Goal: Task Accomplishment & Management: Use online tool/utility

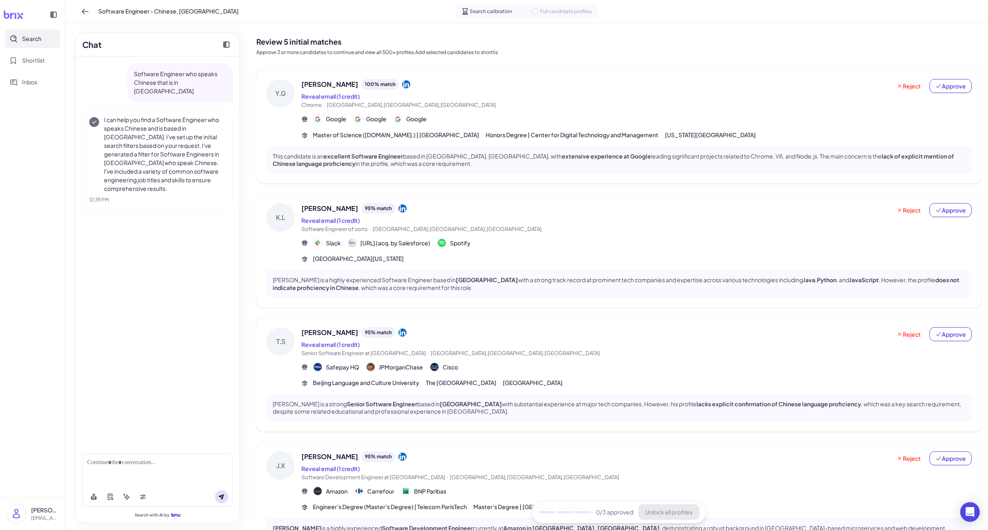
scroll to position [189, 0]
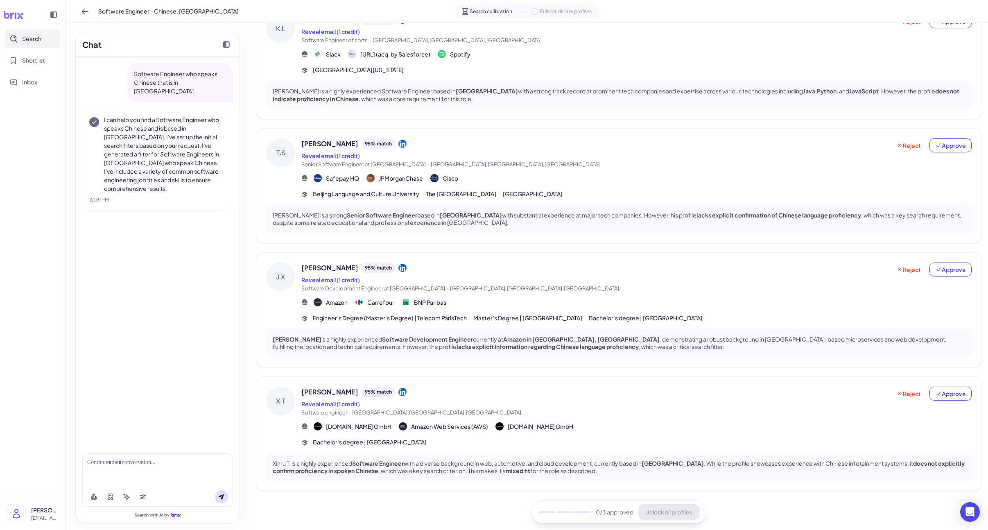
click at [485, 169] on div "[PERSON_NAME] 95 % match Reveal email (1 credit) Senior Software Engineer at [G…" at bounding box center [636, 168] width 670 height 60
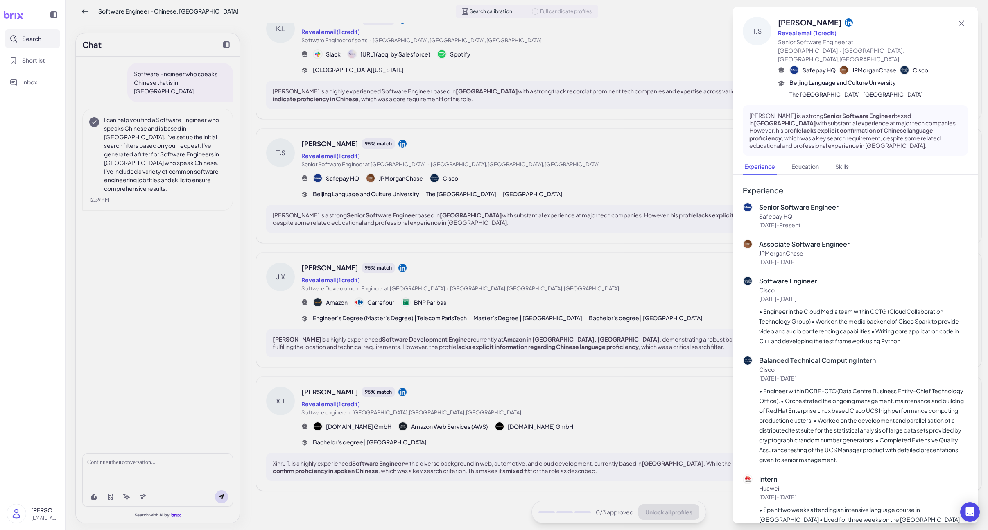
click at [443, 278] on div at bounding box center [494, 265] width 988 height 530
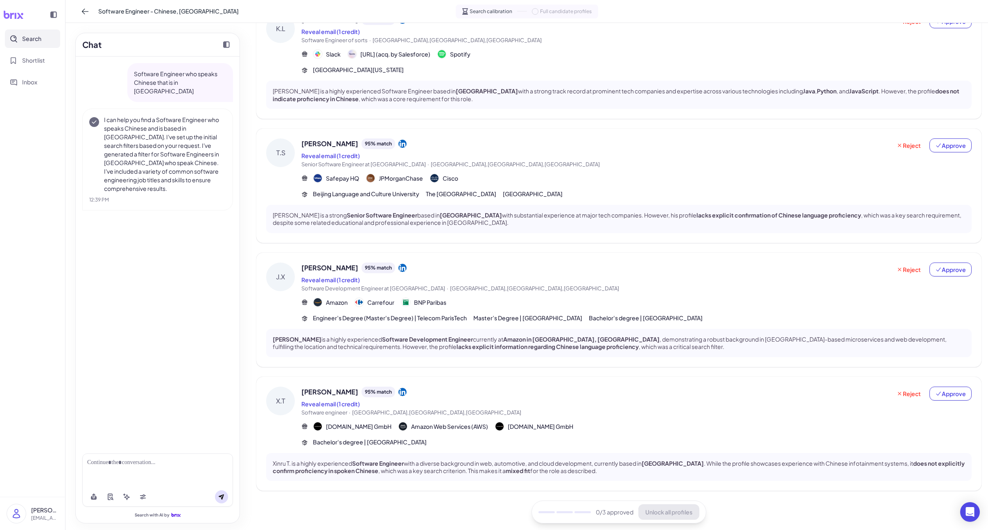
click at [443, 278] on div "Reveal email (1 credit)" at bounding box center [596, 280] width 590 height 10
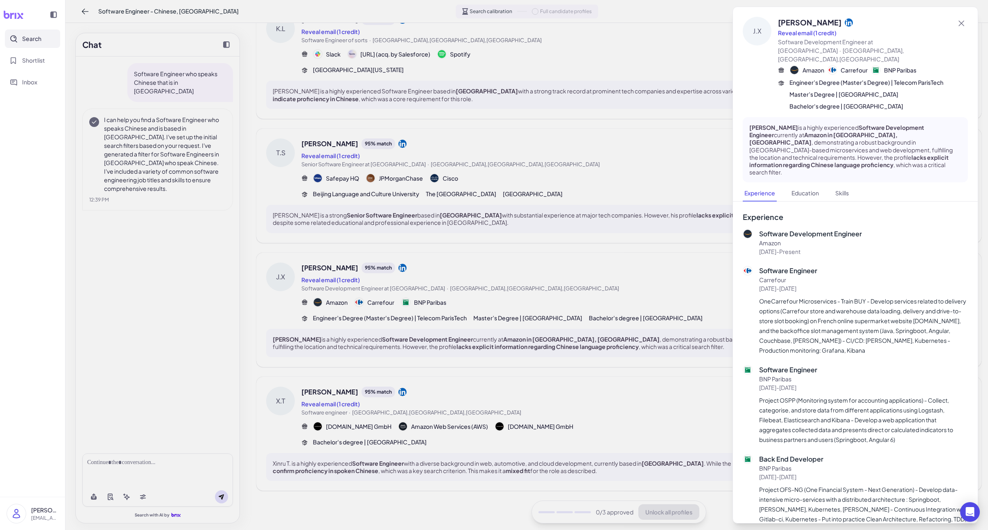
drag, startPoint x: 436, startPoint y: 369, endPoint x: 433, endPoint y: 378, distance: 9.1
click at [436, 369] on div at bounding box center [494, 265] width 988 height 530
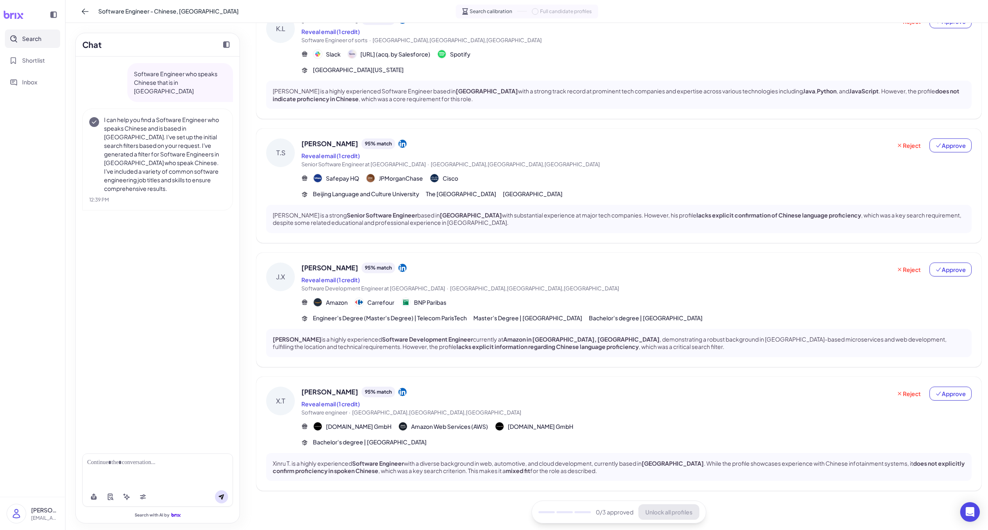
click at [431, 385] on div "[PERSON_NAME] 95 % match Reveal email (1 credit) Software engineer · [GEOGRAPHI…" at bounding box center [618, 434] width 725 height 114
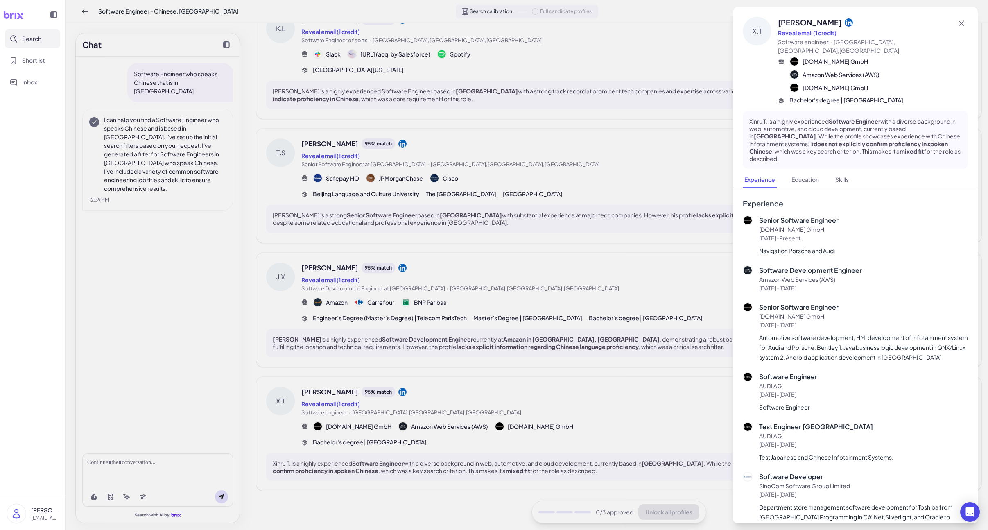
click at [430, 394] on div at bounding box center [494, 265] width 988 height 530
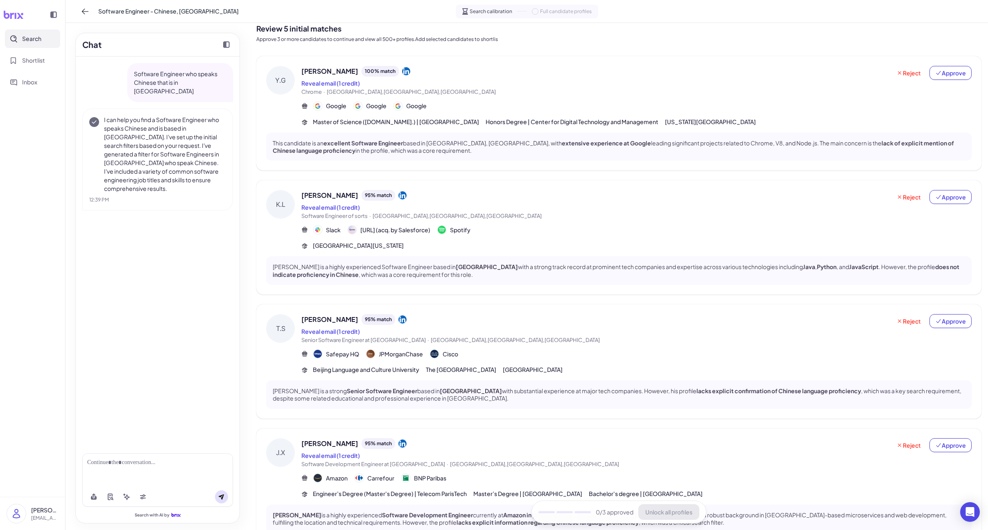
scroll to position [0, 0]
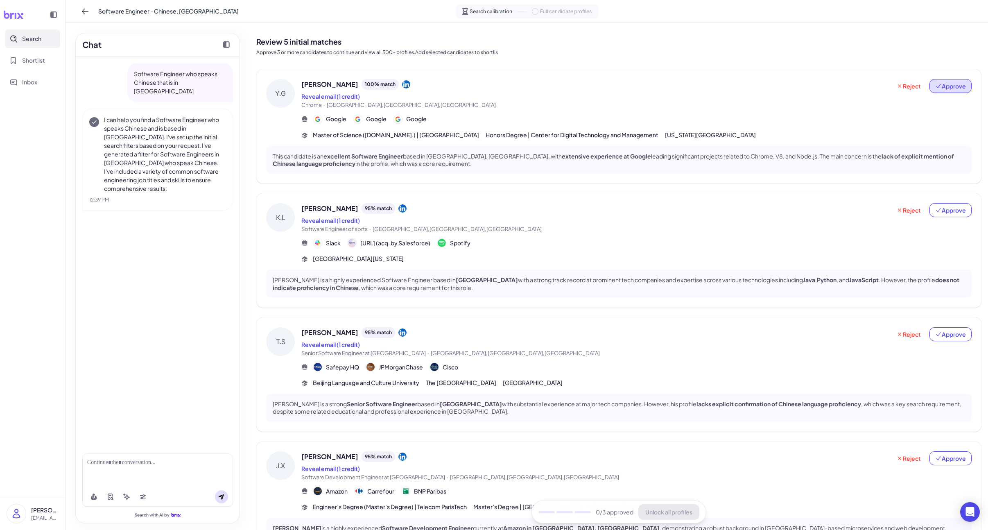
click at [945, 93] on button "Approve" at bounding box center [951, 86] width 42 height 14
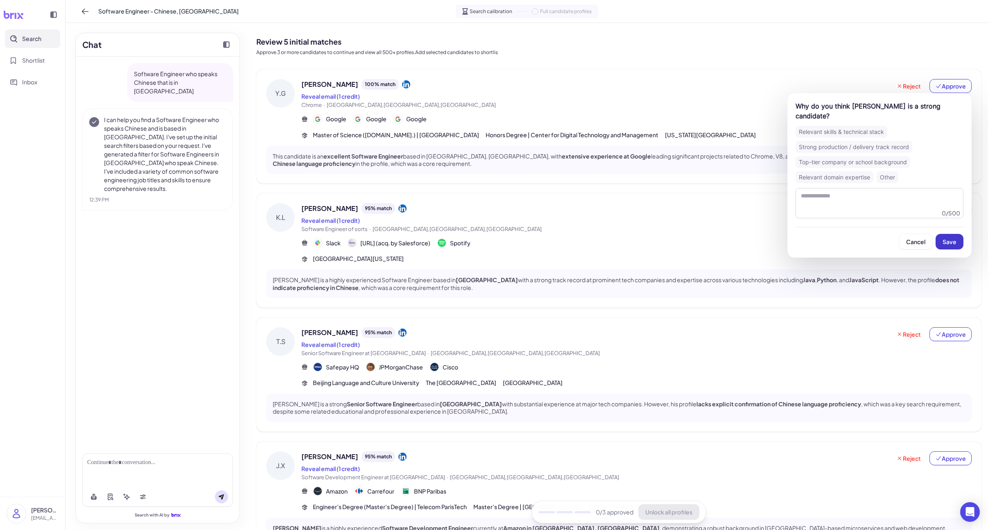
click at [953, 238] on span "Save" at bounding box center [950, 241] width 14 height 7
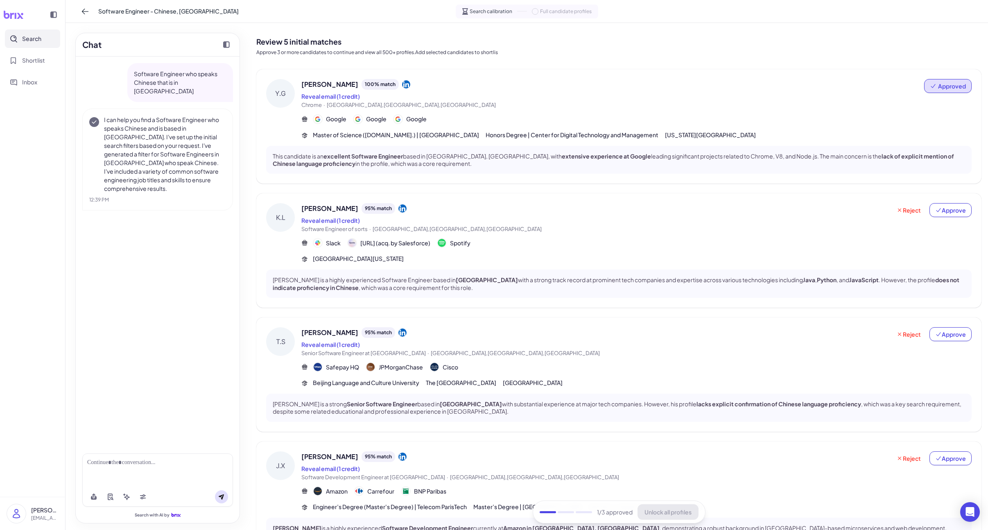
click at [955, 219] on div "Reject Approve" at bounding box center [931, 218] width 81 height 30
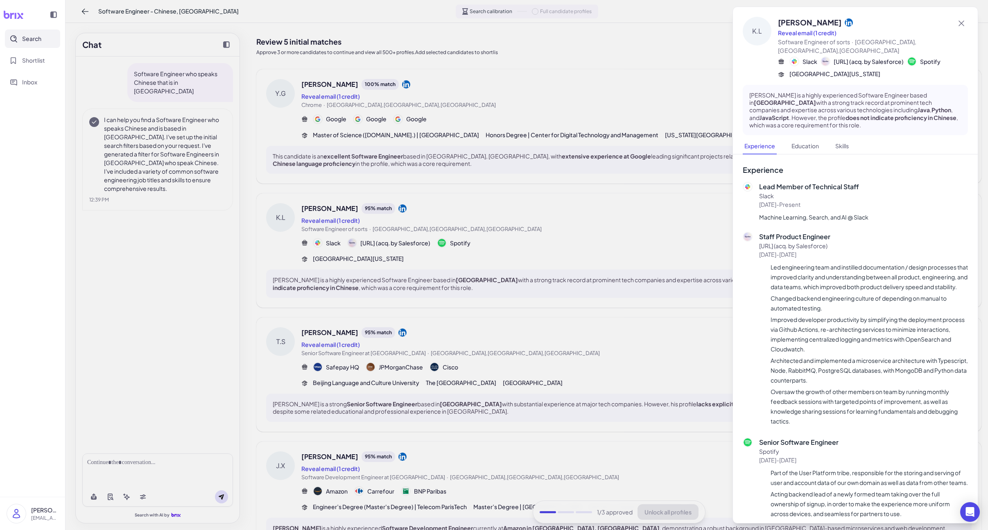
click at [663, 275] on div at bounding box center [494, 265] width 988 height 530
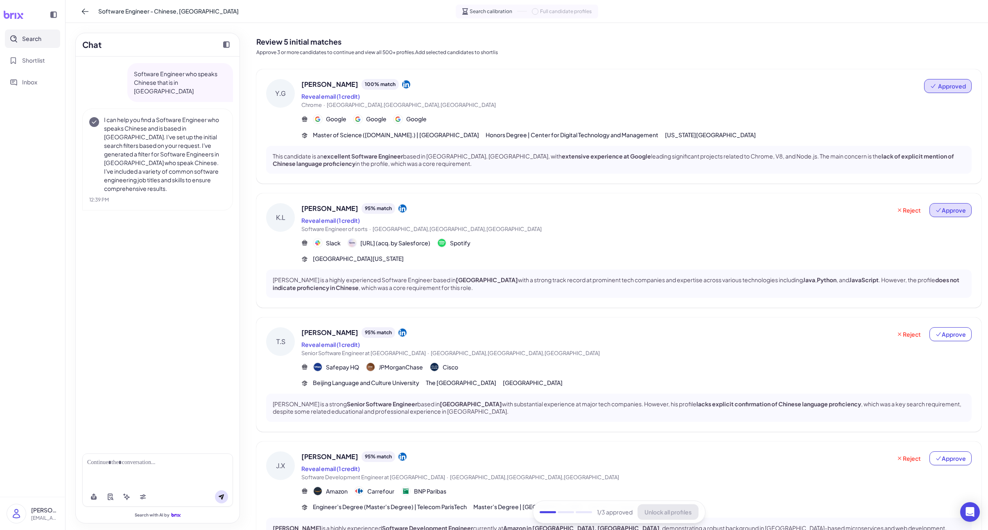
click at [960, 215] on button "Approve" at bounding box center [951, 210] width 42 height 14
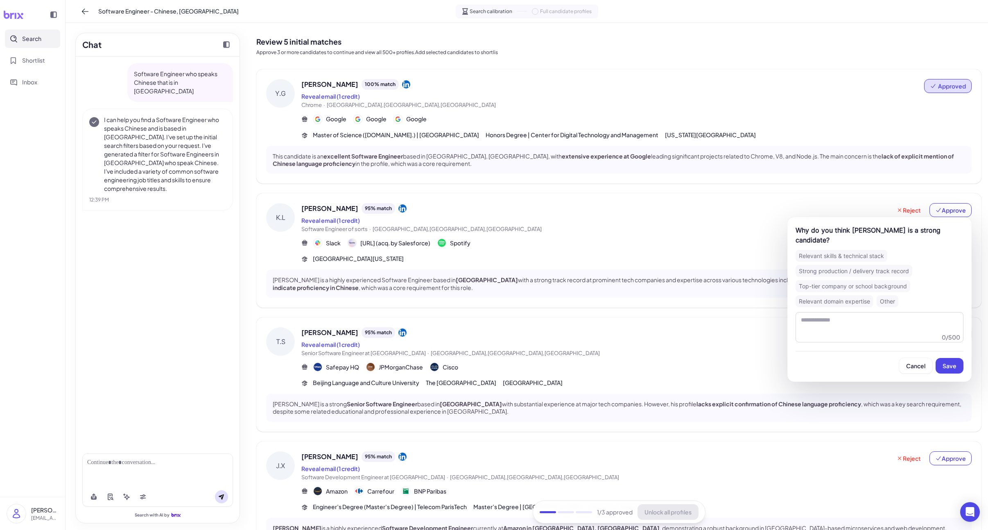
click at [948, 362] on span "Save" at bounding box center [950, 365] width 14 height 7
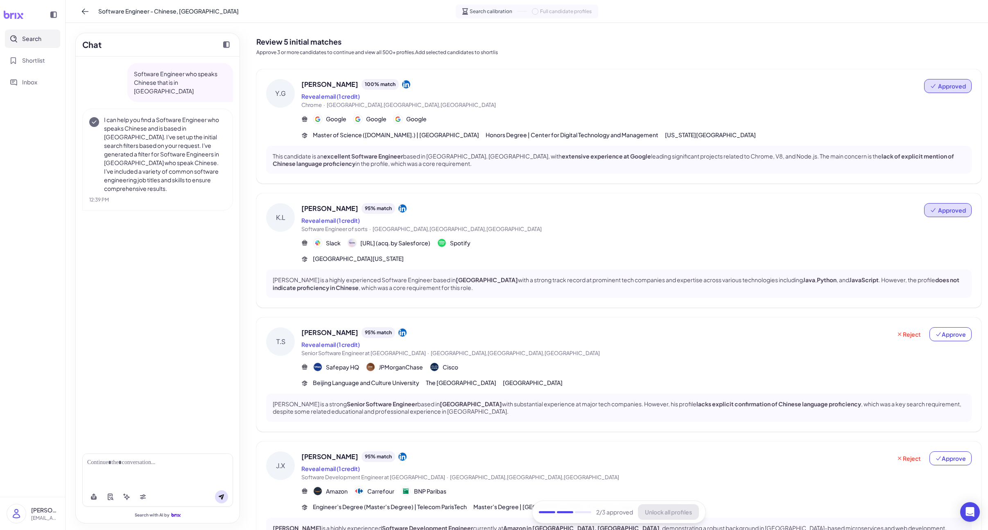
click at [946, 342] on div "Reject Approve" at bounding box center [931, 342] width 81 height 30
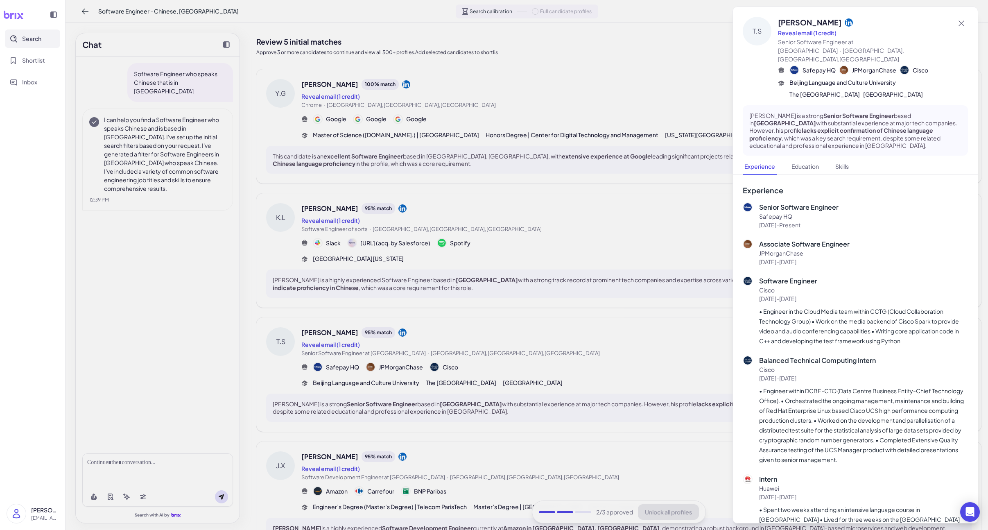
click at [948, 337] on div "Senior Software Engineer Safepay HQ [DATE] - Present Associate Software Enginee…" at bounding box center [855, 392] width 225 height 381
drag, startPoint x: 670, startPoint y: 379, endPoint x: 745, endPoint y: 360, distance: 77.6
click at [672, 379] on div at bounding box center [494, 265] width 988 height 530
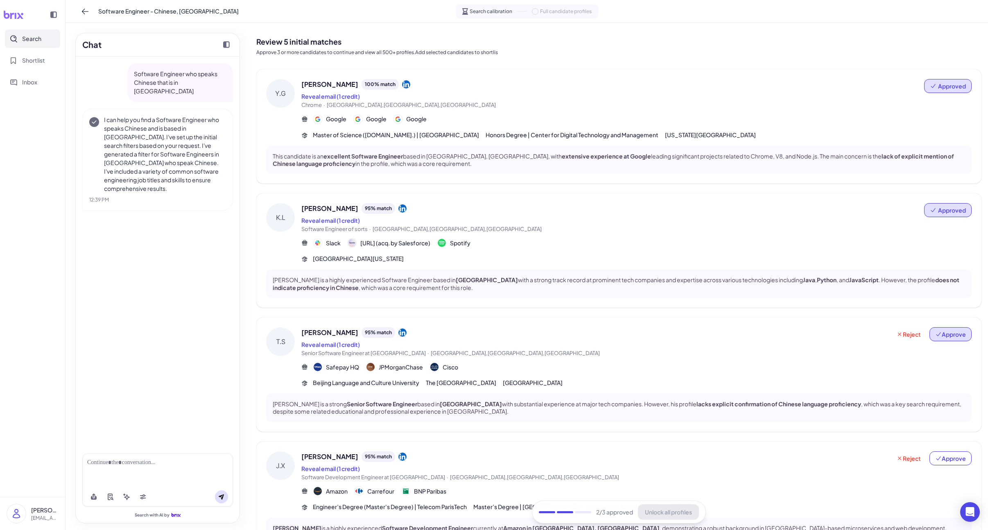
click at [947, 337] on span "Approve" at bounding box center [950, 334] width 31 height 8
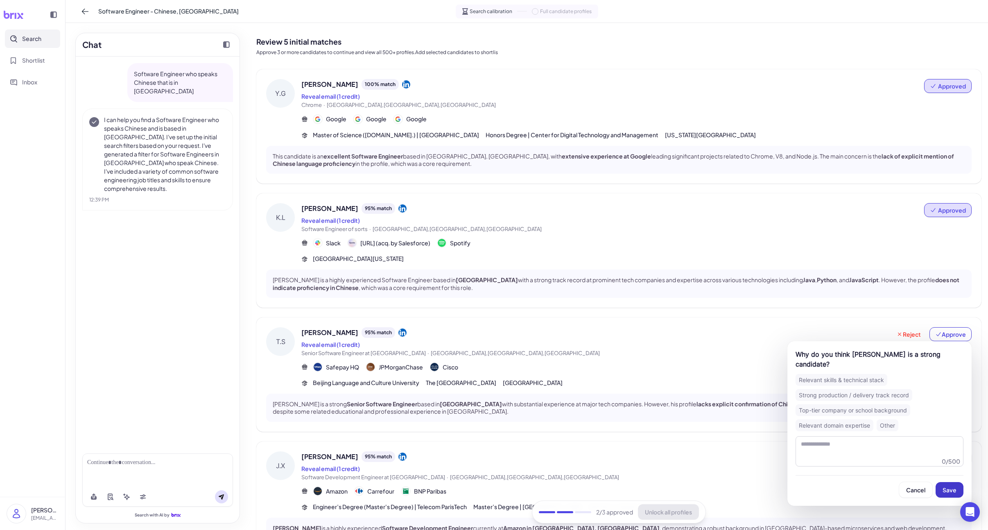
click at [944, 491] on span "Save" at bounding box center [950, 489] width 14 height 7
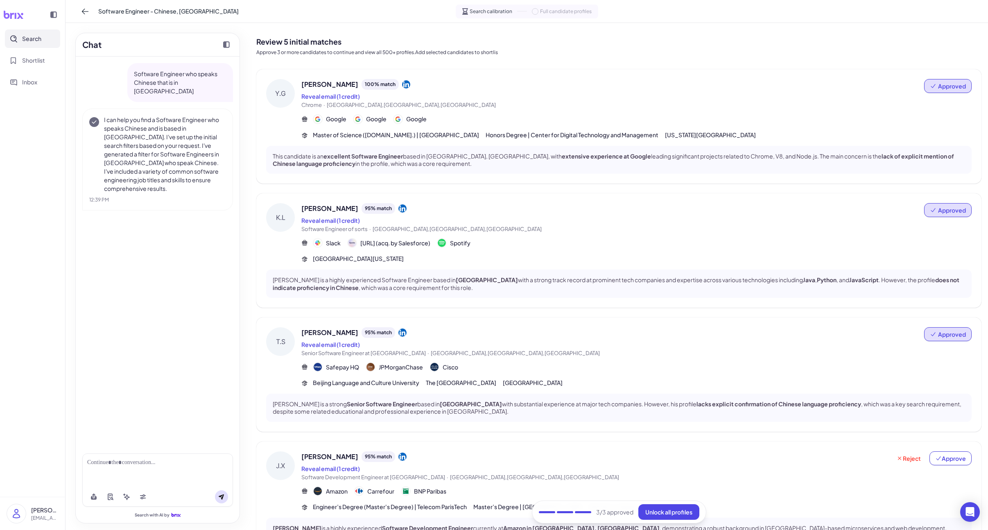
click at [701, 514] on div "3 /3 approved Unlock all profiles" at bounding box center [619, 511] width 174 height 23
click at [691, 514] on span "Unlock all profiles" at bounding box center [668, 511] width 47 height 7
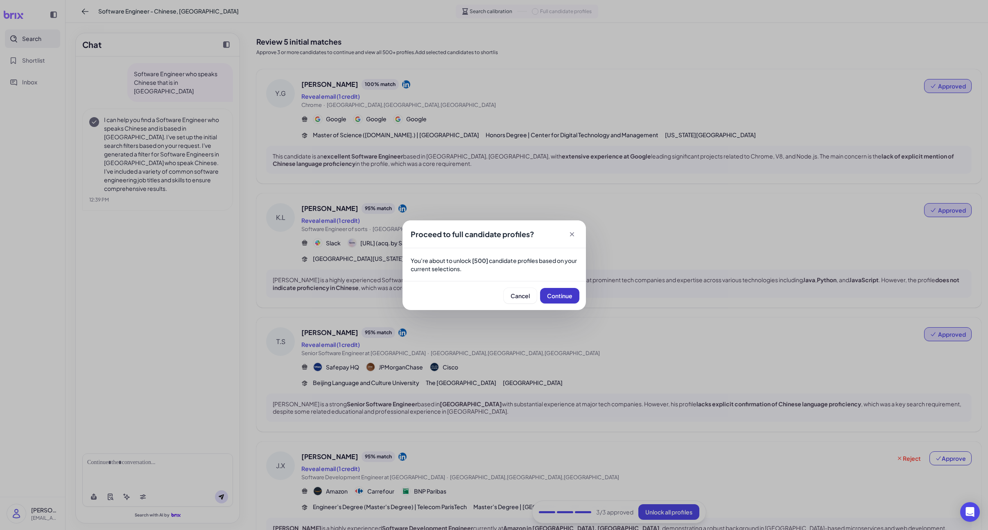
click at [567, 298] on span "Continue" at bounding box center [559, 295] width 25 height 7
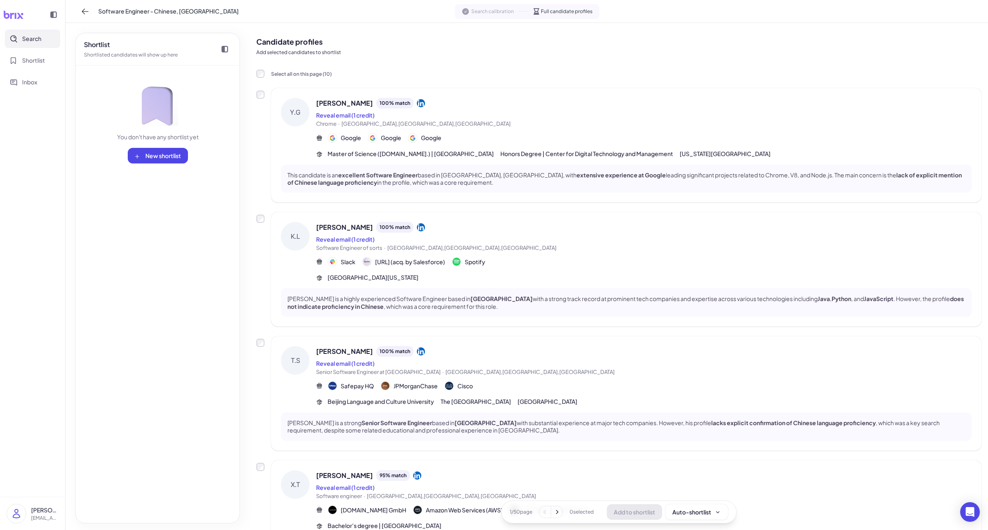
click at [560, 512] on icon at bounding box center [557, 512] width 8 height 8
click at [556, 513] on icon at bounding box center [557, 512] width 8 height 8
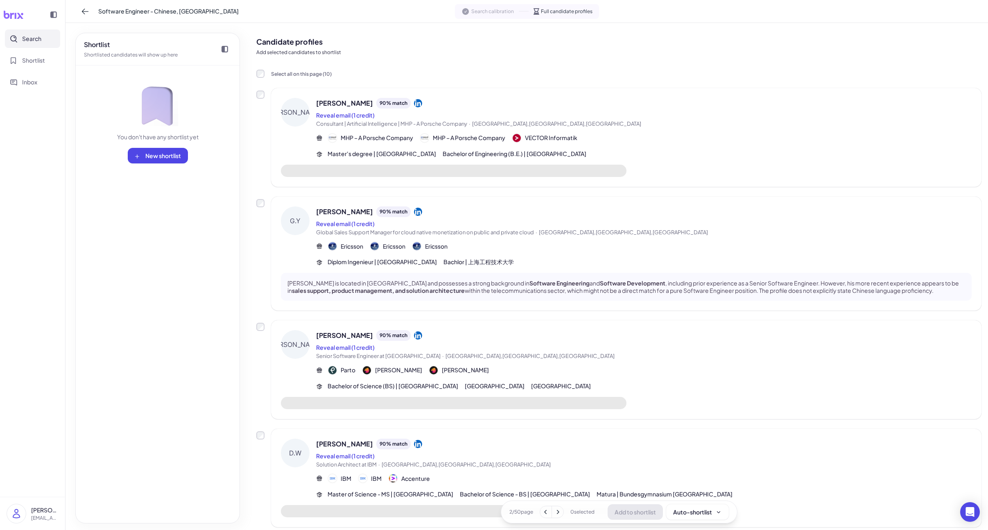
click at [556, 513] on icon at bounding box center [558, 512] width 8 height 8
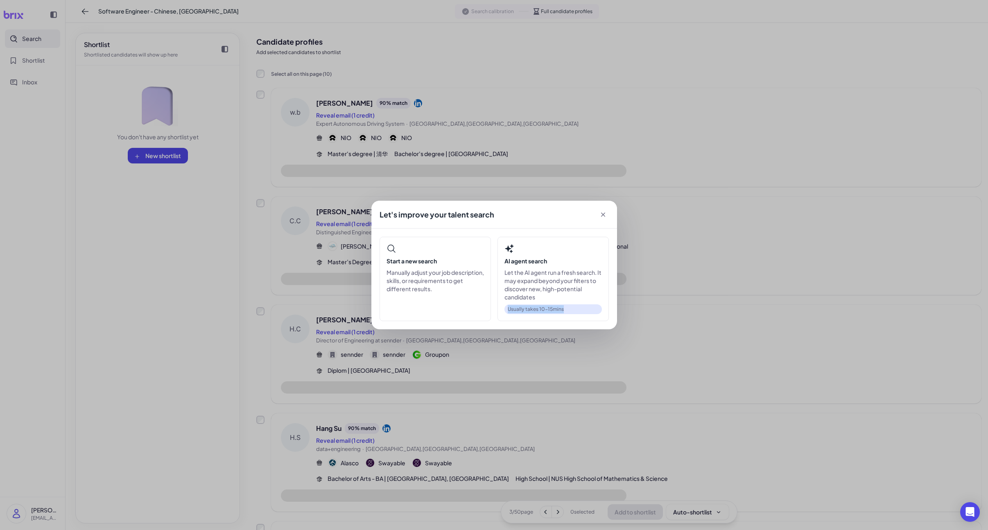
click at [556, 513] on div "Let's improve your talent search Start a new search Manually adjust your job de…" at bounding box center [494, 265] width 988 height 530
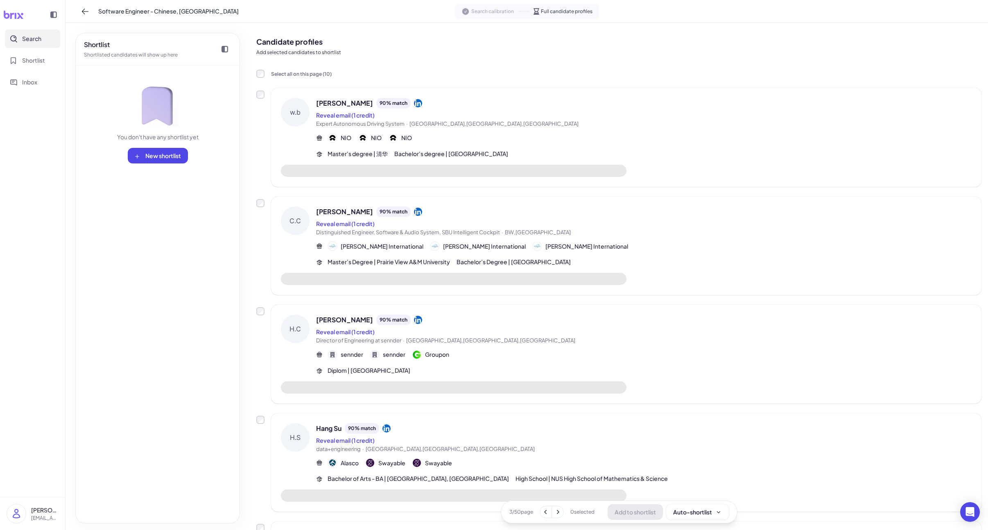
click at [556, 513] on icon at bounding box center [558, 512] width 8 height 8
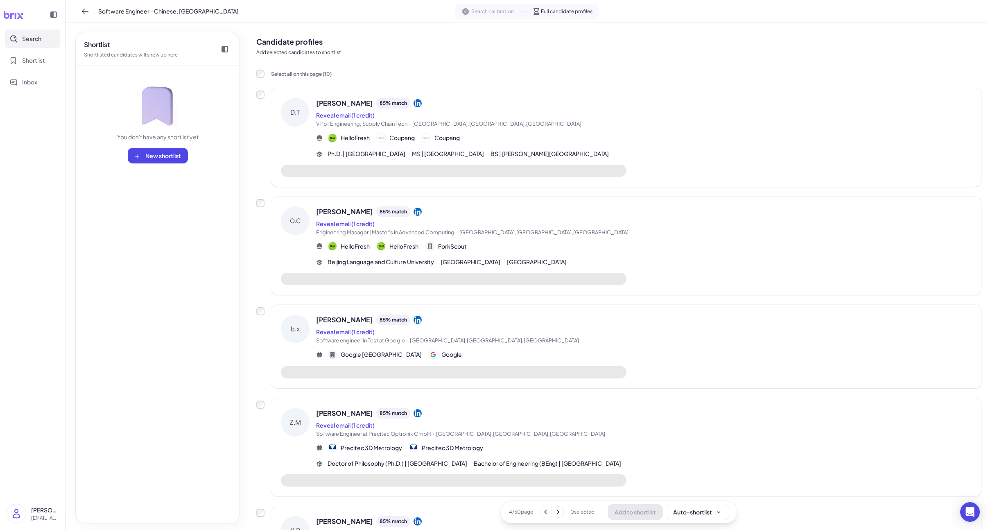
click at [556, 513] on icon at bounding box center [558, 512] width 8 height 8
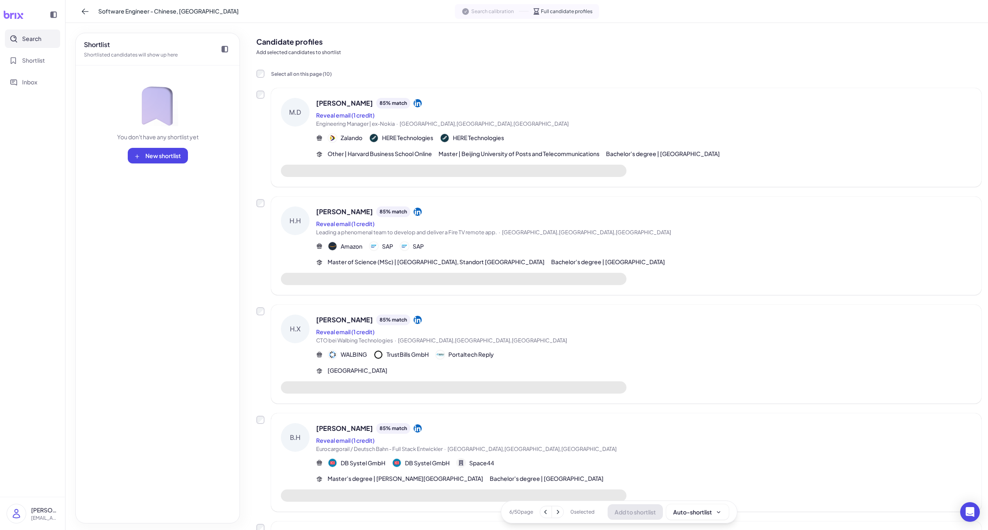
click at [556, 513] on icon at bounding box center [558, 512] width 8 height 8
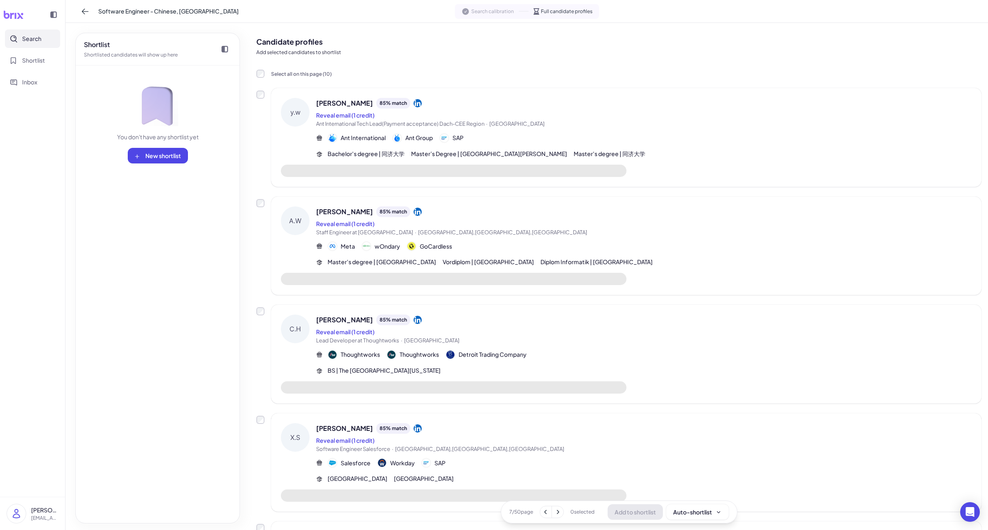
click at [556, 513] on icon at bounding box center [558, 512] width 8 height 8
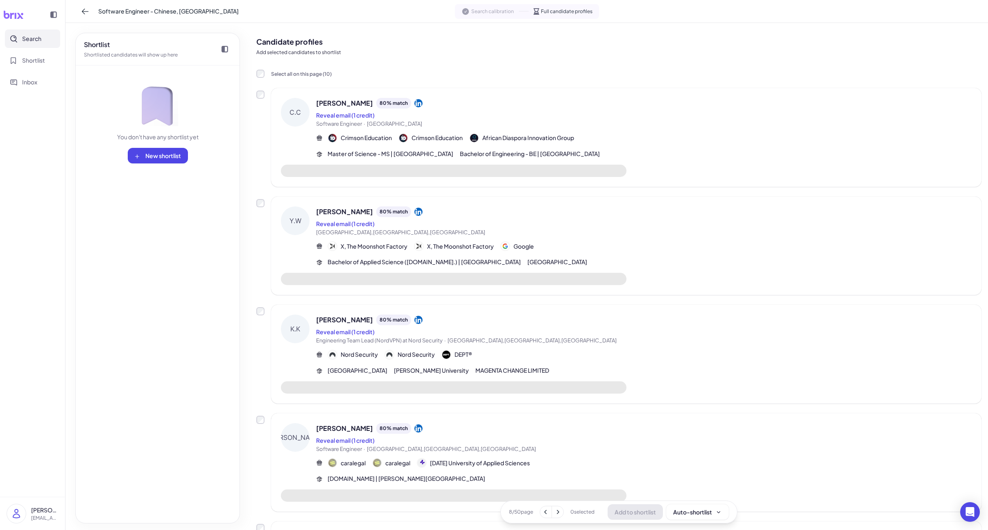
click at [552, 463] on div "caralegal caralegal [DATE] University of Applied Sciences" at bounding box center [644, 463] width 656 height 10
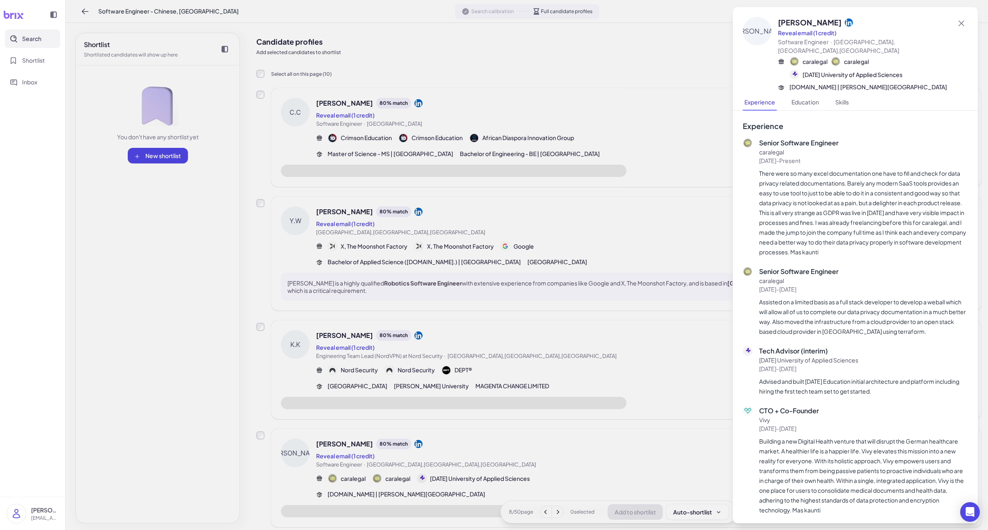
drag, startPoint x: 534, startPoint y: 463, endPoint x: 557, endPoint y: 480, distance: 28.7
click at [534, 463] on div at bounding box center [494, 265] width 988 height 530
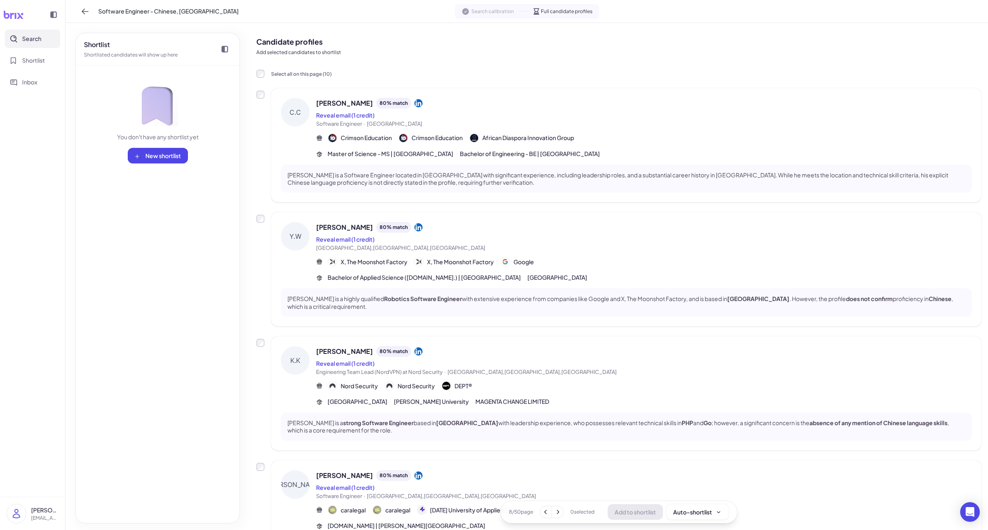
click at [558, 514] on icon at bounding box center [558, 512] width 8 height 8
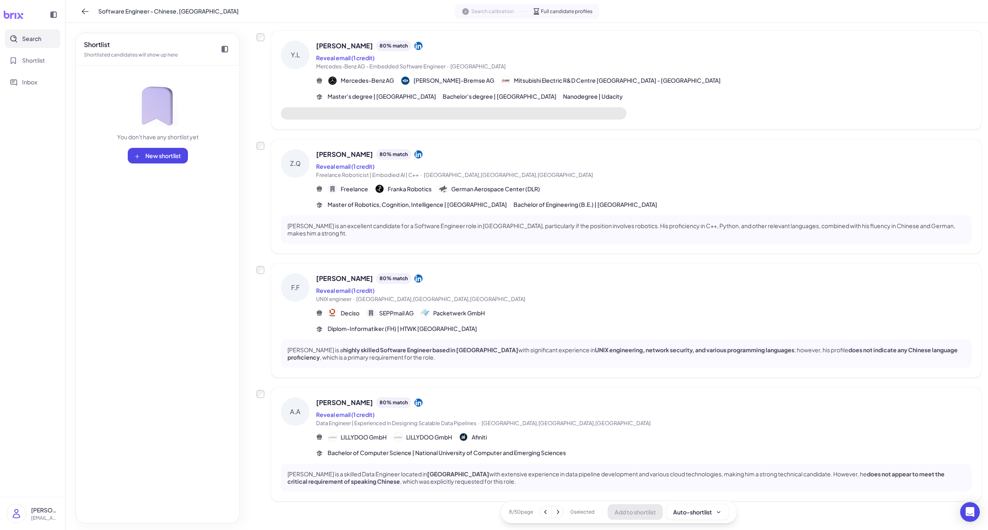
scroll to position [812, 0]
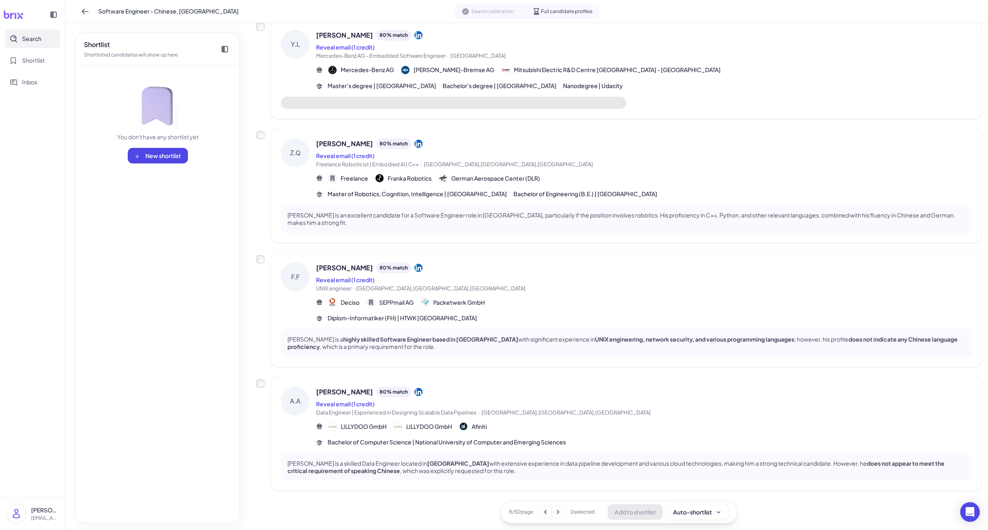
click at [554, 513] on icon at bounding box center [558, 512] width 8 height 8
click at [555, 513] on icon at bounding box center [558, 512] width 8 height 8
click at [545, 513] on icon at bounding box center [545, 512] width 2 height 4
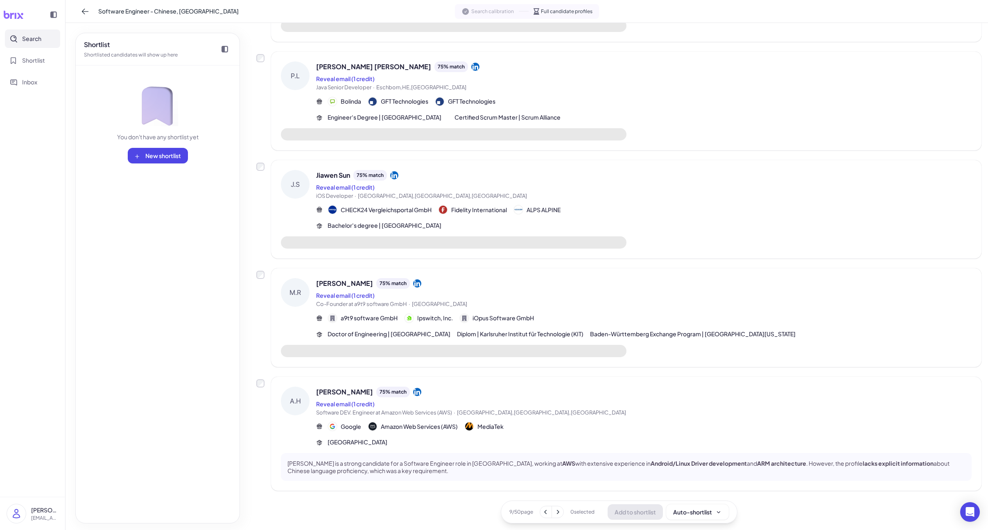
click at [559, 512] on icon at bounding box center [558, 512] width 8 height 8
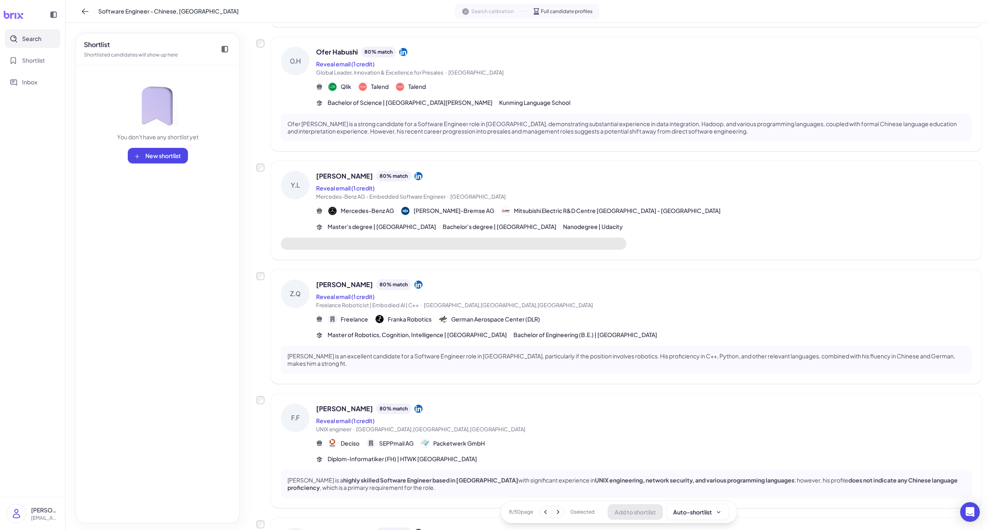
click at [559, 512] on icon at bounding box center [558, 512] width 8 height 8
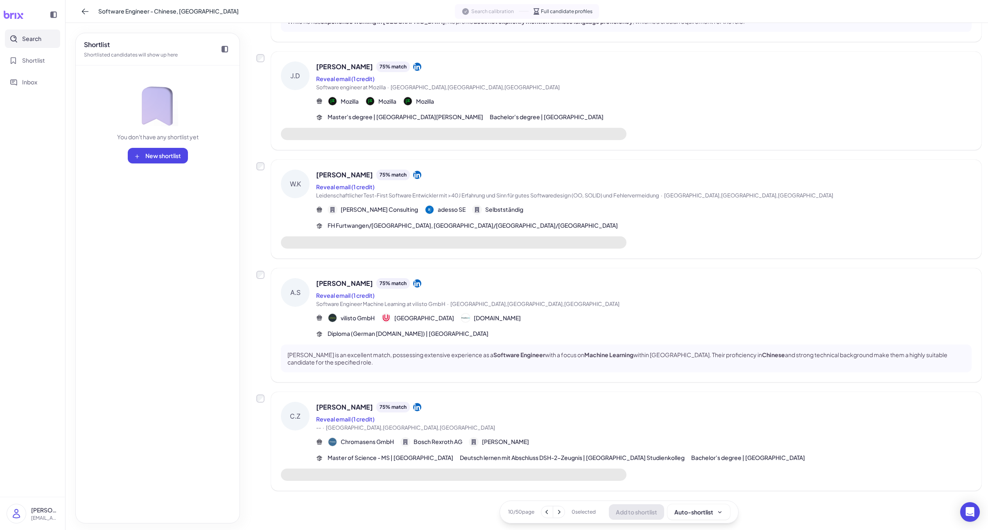
scroll to position [797, 0]
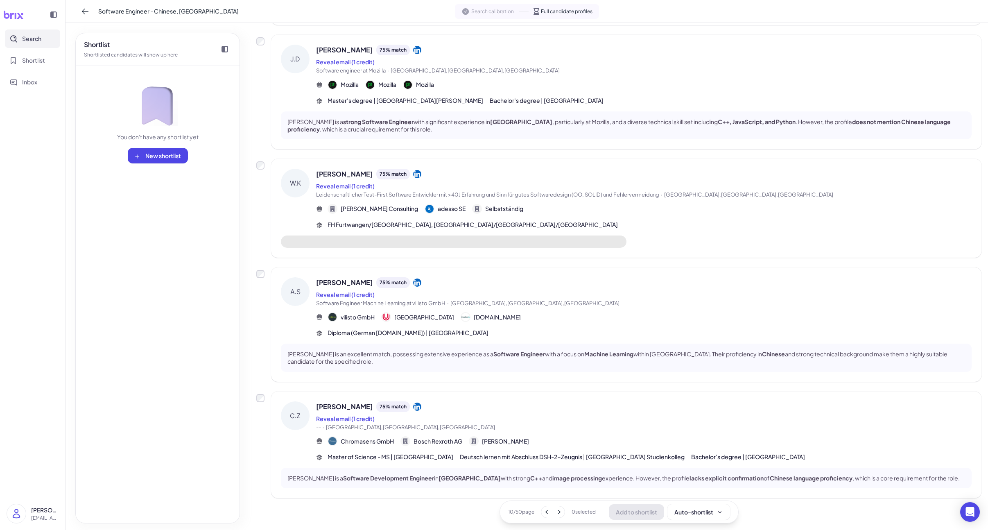
click at [536, 432] on span "-- · [GEOGRAPHIC_DATA],[GEOGRAPHIC_DATA],[GEOGRAPHIC_DATA]" at bounding box center [644, 427] width 656 height 8
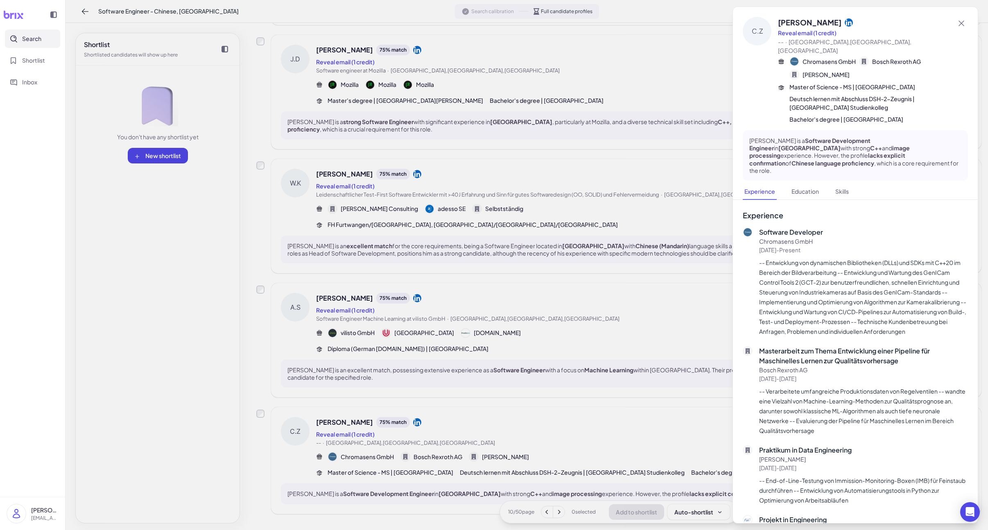
click at [536, 434] on div at bounding box center [494, 265] width 988 height 530
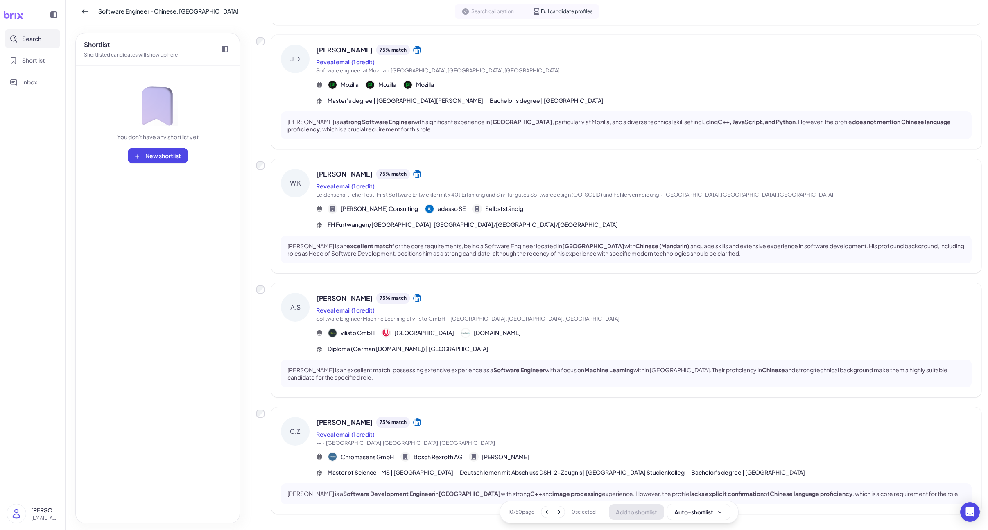
click at [555, 512] on icon at bounding box center [559, 512] width 8 height 8
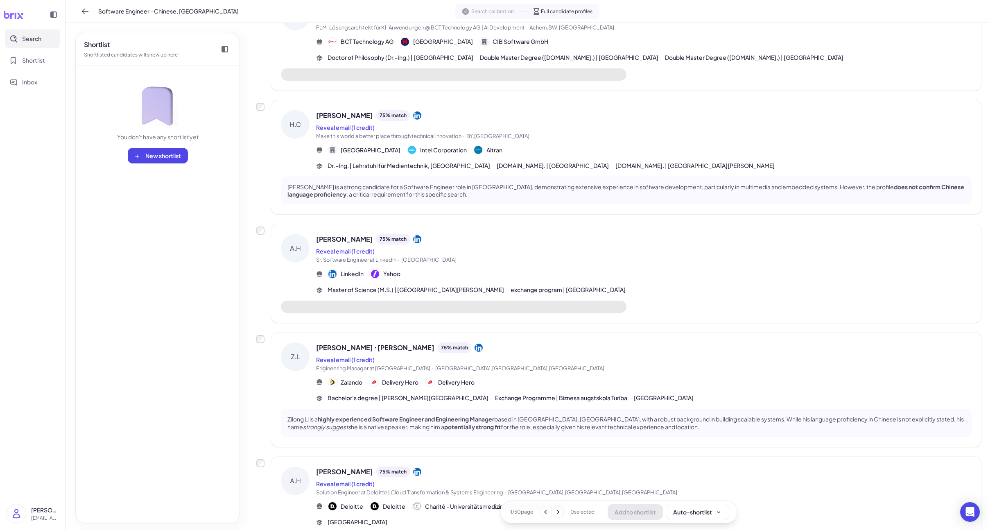
scroll to position [0, 0]
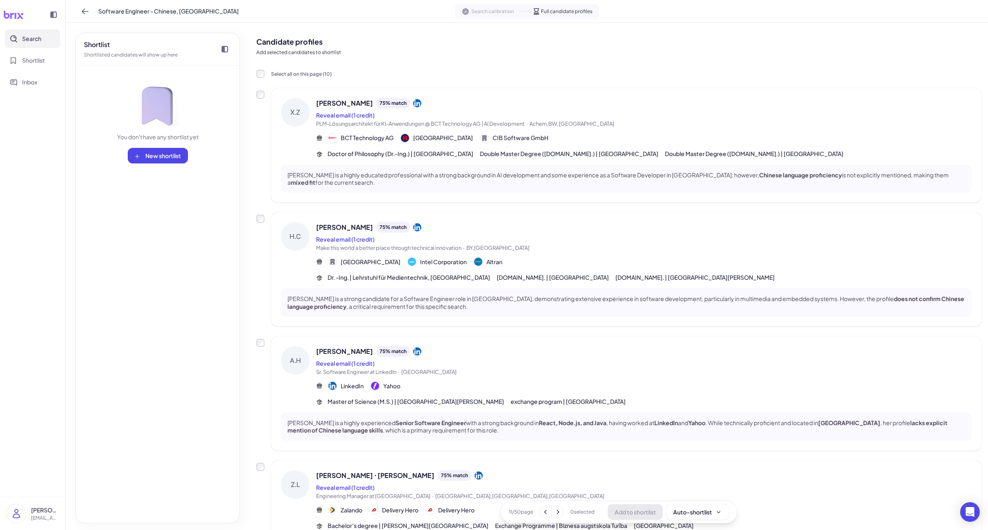
click at [559, 509] on icon at bounding box center [558, 512] width 8 height 8
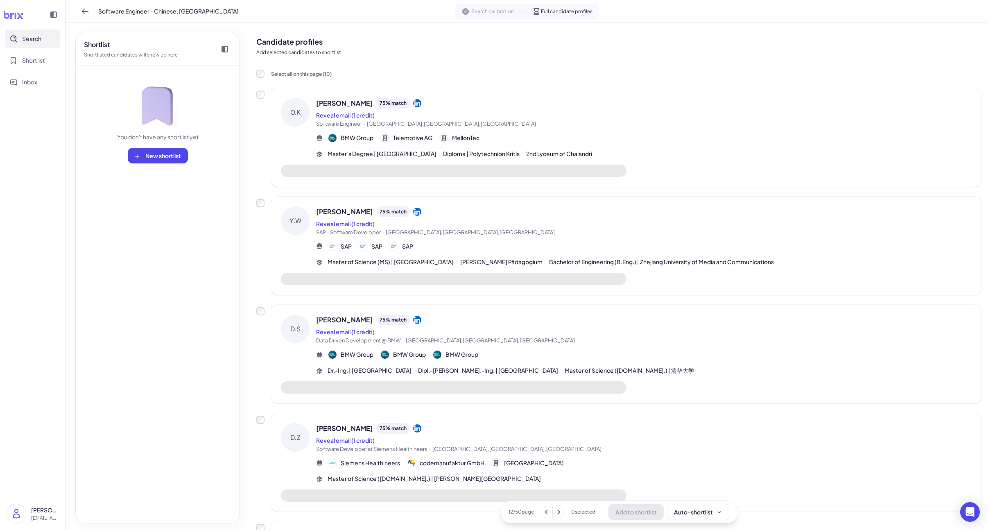
click at [559, 510] on icon at bounding box center [558, 512] width 8 height 8
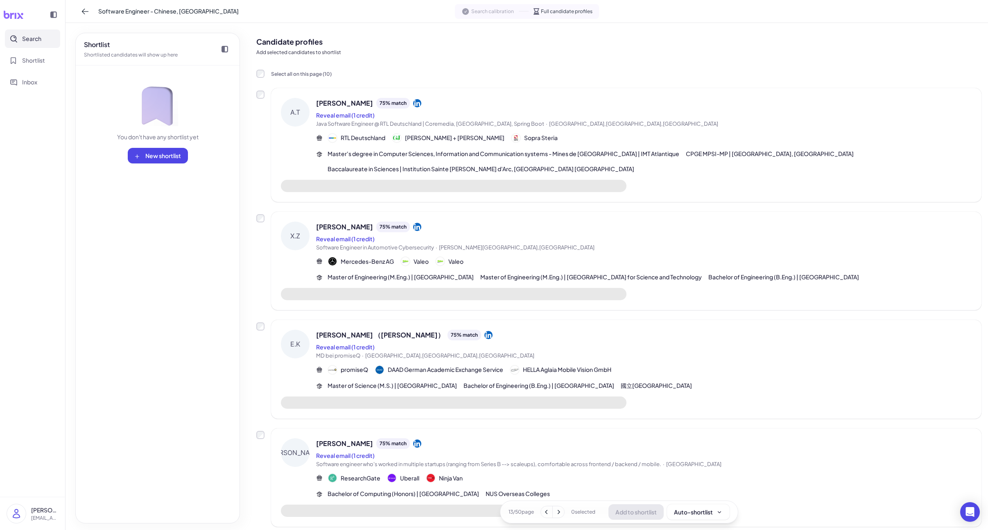
click at [559, 510] on icon at bounding box center [558, 512] width 8 height 8
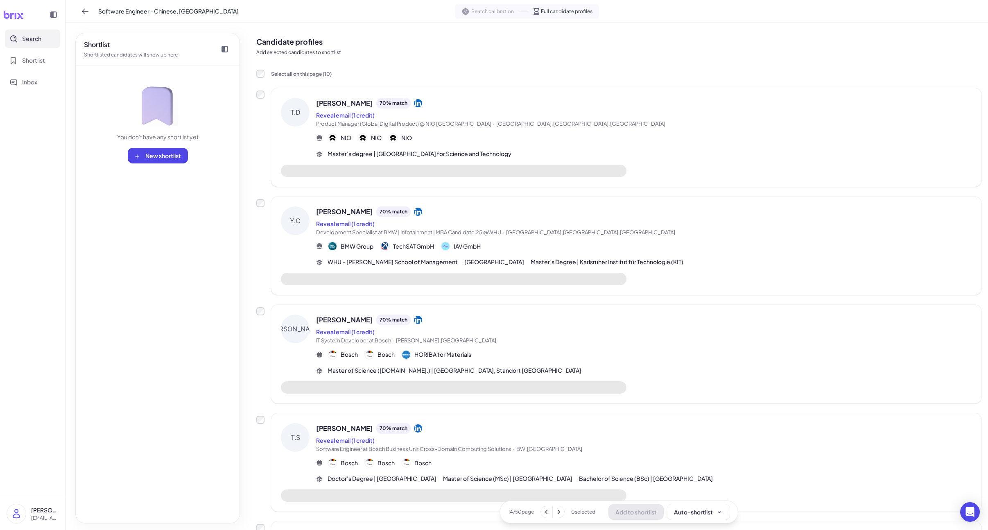
click at [559, 510] on icon at bounding box center [558, 512] width 8 height 8
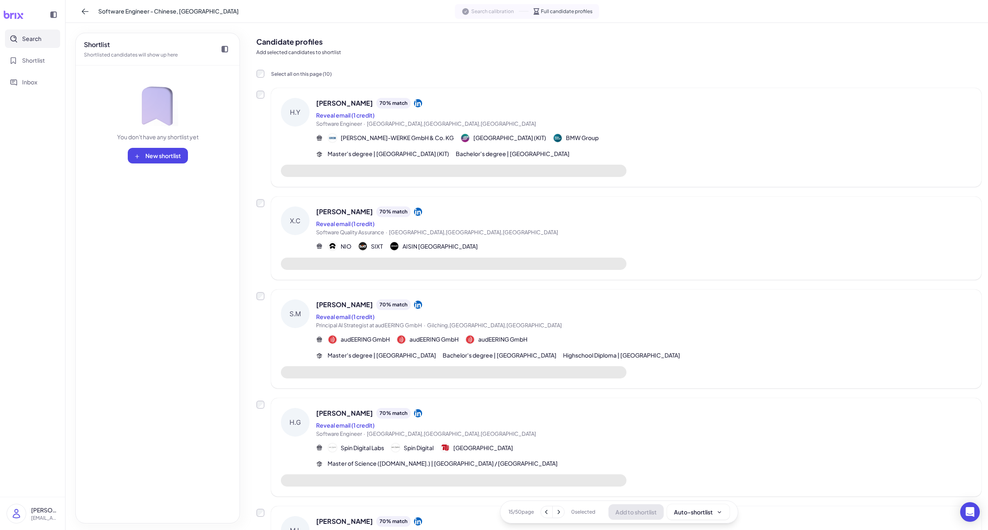
click at [559, 510] on icon at bounding box center [558, 512] width 8 height 8
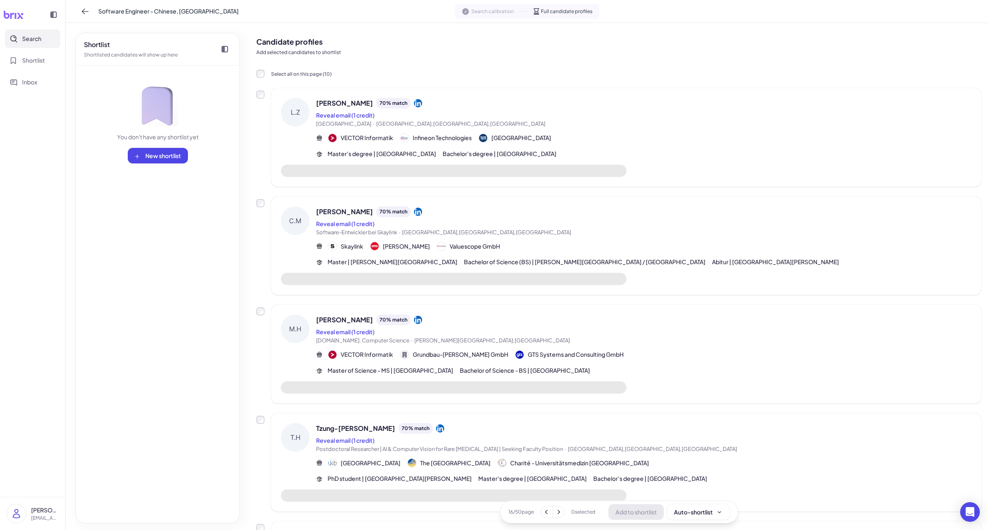
click at [559, 510] on icon at bounding box center [558, 512] width 8 height 8
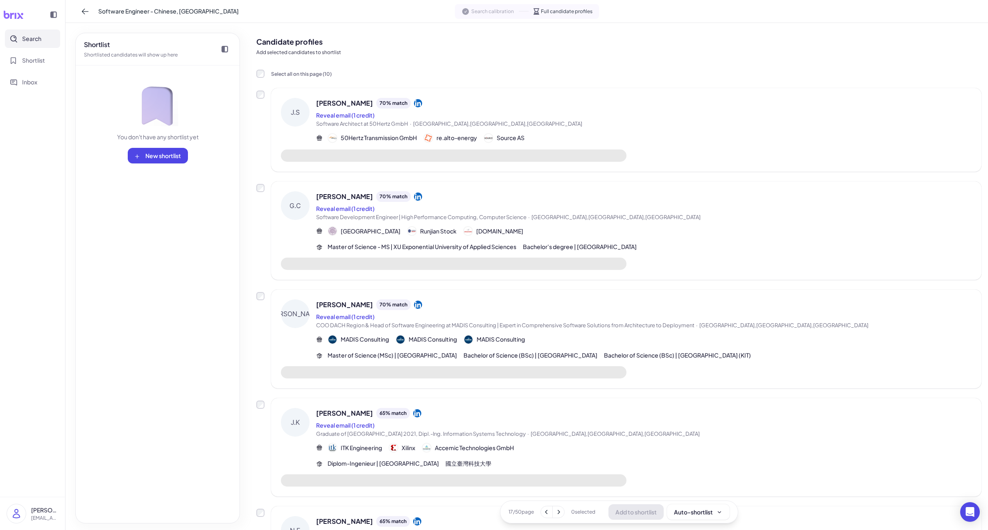
click at [559, 510] on icon at bounding box center [558, 512] width 8 height 8
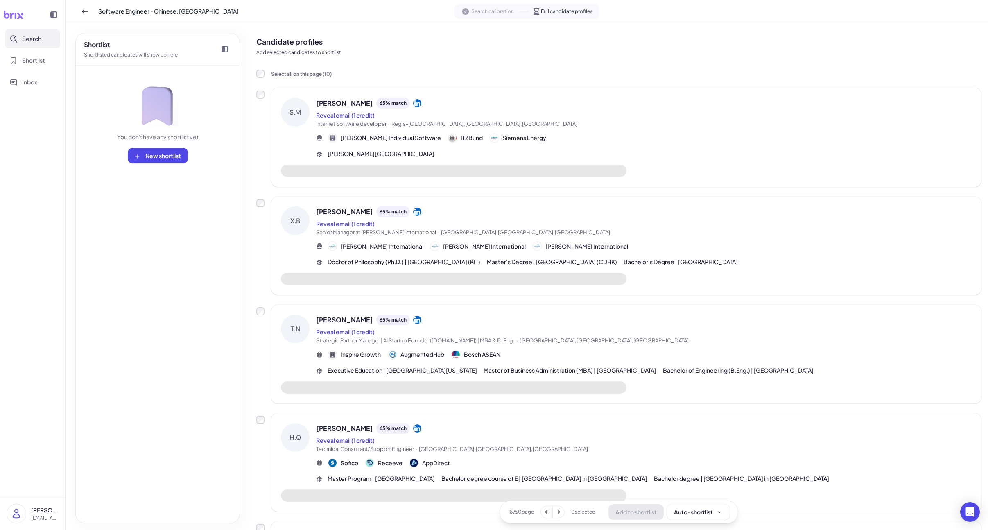
click at [559, 510] on icon at bounding box center [558, 512] width 8 height 8
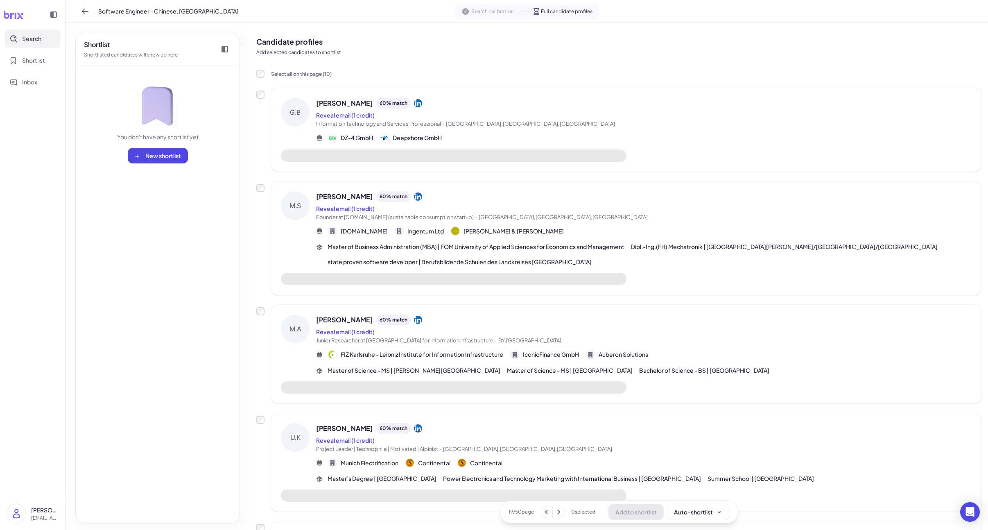
click at [559, 510] on icon at bounding box center [558, 512] width 8 height 8
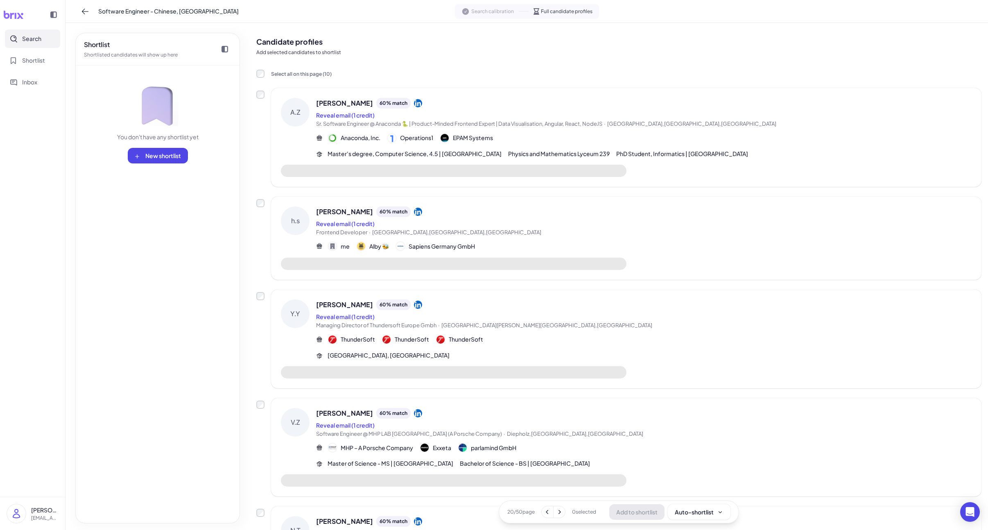
click at [559, 510] on icon at bounding box center [559, 512] width 8 height 8
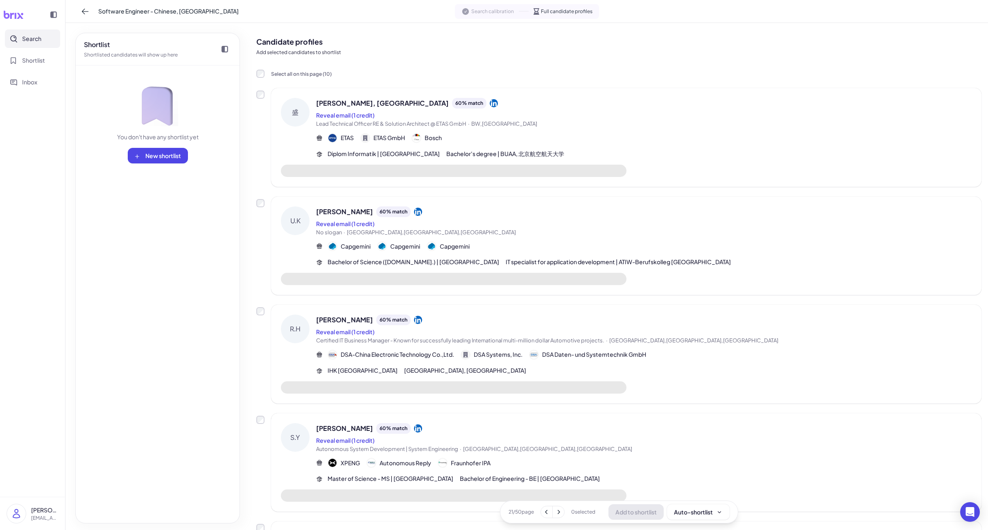
click at [559, 510] on icon at bounding box center [558, 512] width 8 height 8
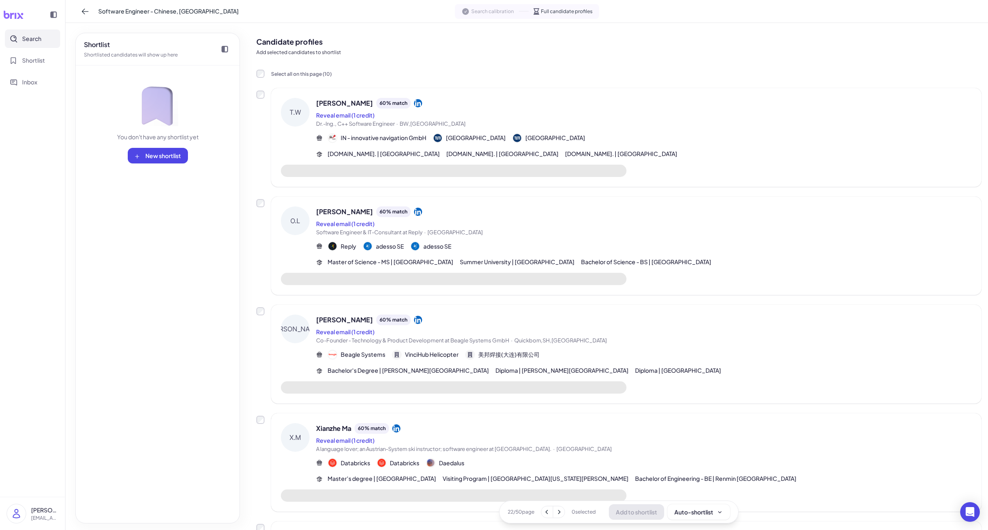
click at [559, 510] on icon at bounding box center [559, 512] width 8 height 8
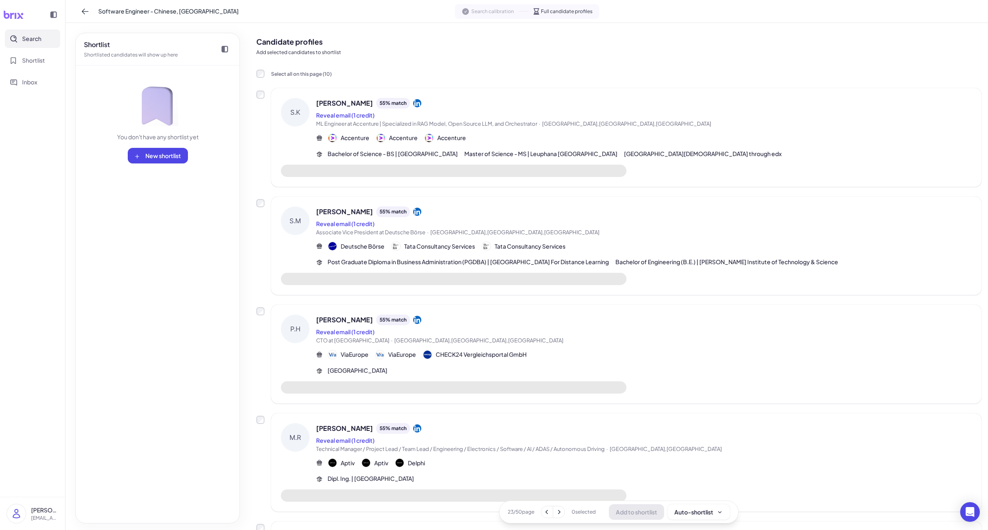
click at [559, 510] on icon at bounding box center [559, 512] width 8 height 8
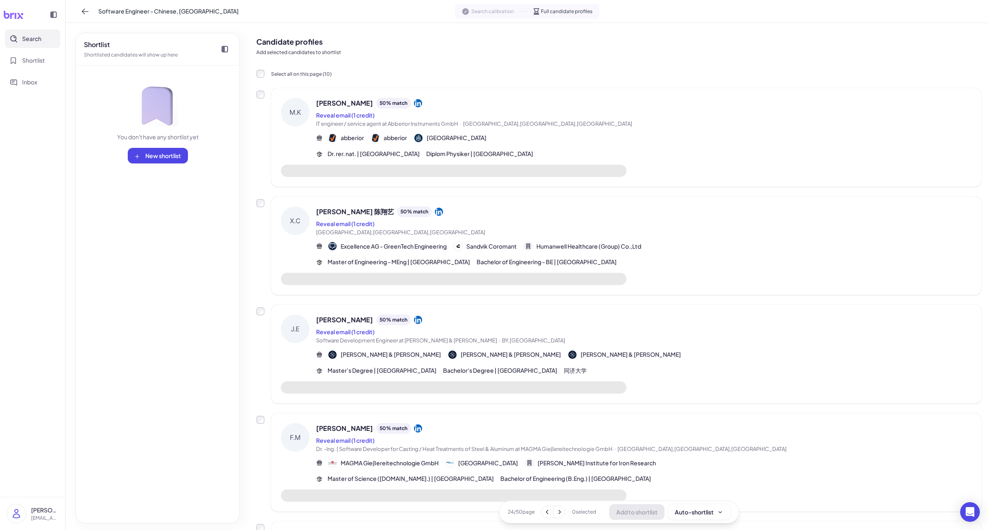
click at [559, 510] on icon at bounding box center [559, 512] width 8 height 8
click at [568, 477] on span "Bachelor of Engineering (B.Eng.) | [GEOGRAPHIC_DATA]" at bounding box center [575, 478] width 151 height 9
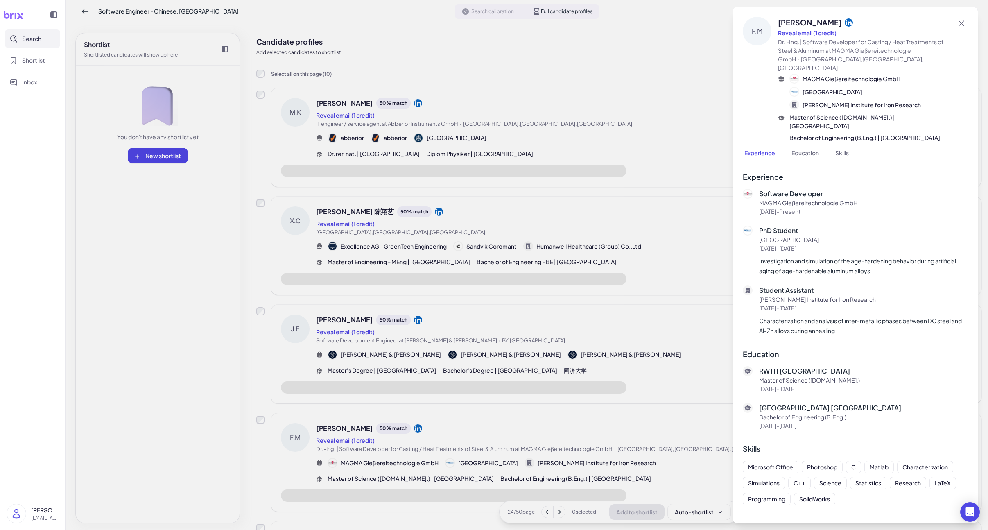
click at [567, 470] on div at bounding box center [494, 265] width 988 height 530
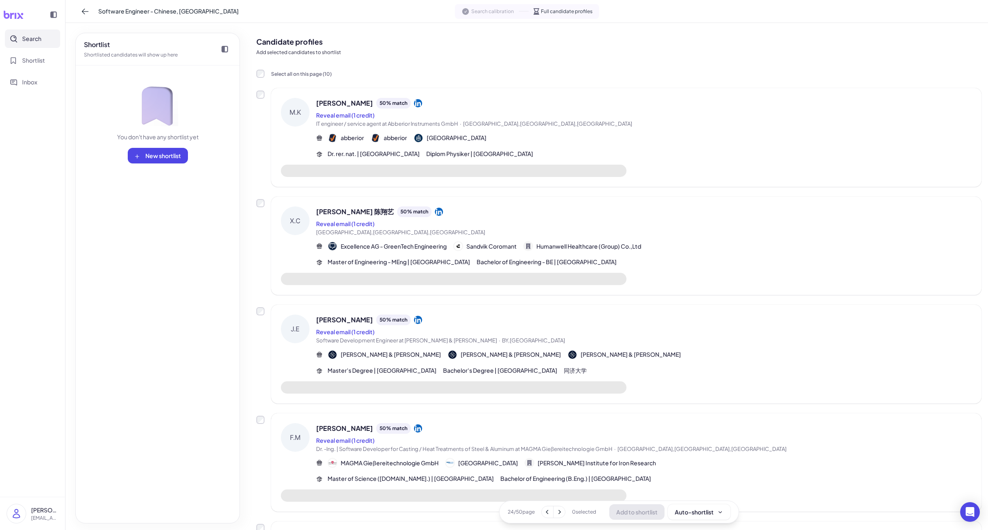
click at [562, 518] on div "24 / 50 page" at bounding box center [537, 512] width 58 height 12
click at [561, 514] on icon at bounding box center [559, 512] width 8 height 8
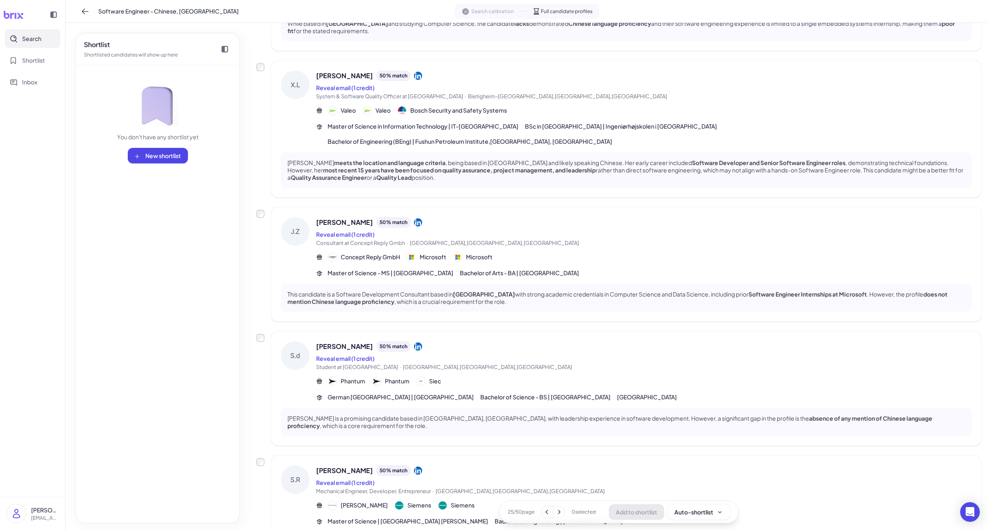
scroll to position [786, 0]
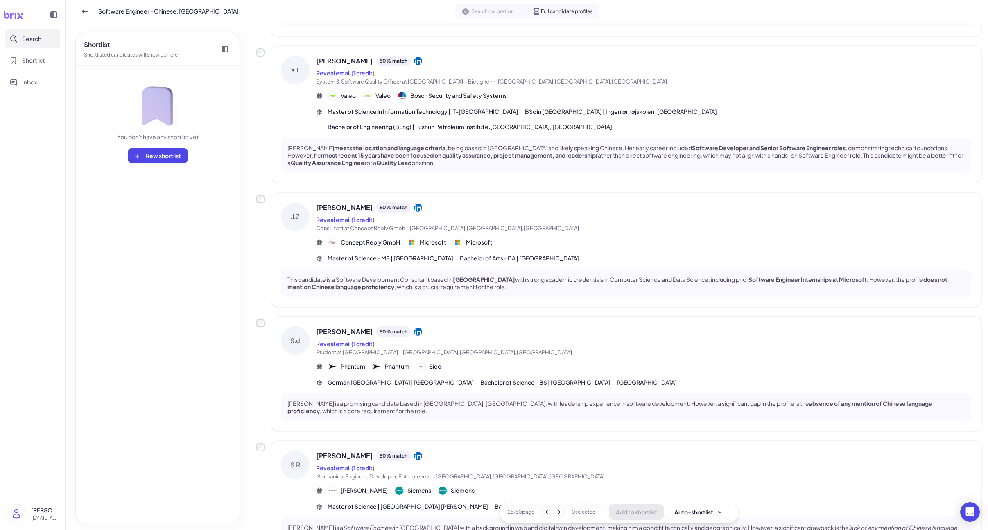
click at [586, 254] on div "Master of Science - MS | [GEOGRAPHIC_DATA] Bachelor of Arts - BA | [GEOGRAPHIC_…" at bounding box center [644, 258] width 656 height 9
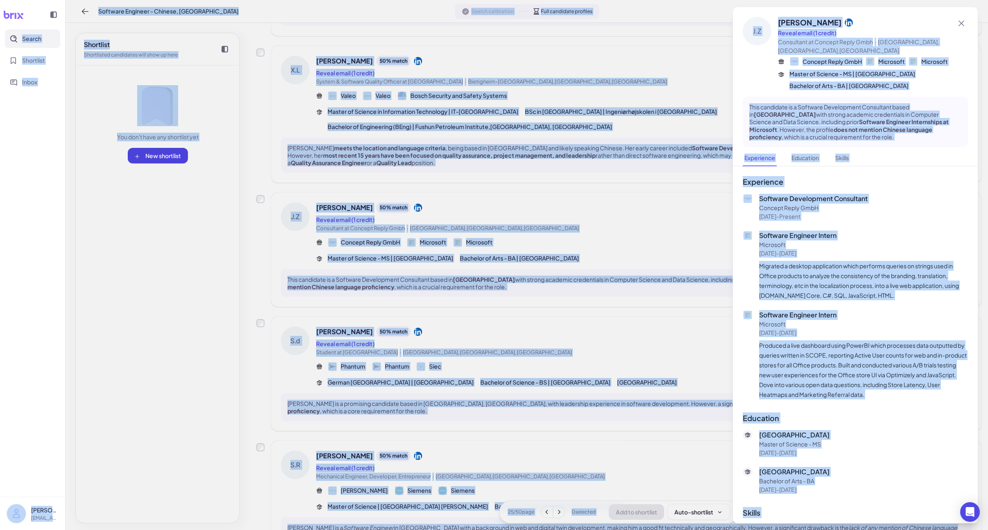
click at [828, 231] on p "Software Engineer Intern" at bounding box center [863, 236] width 209 height 10
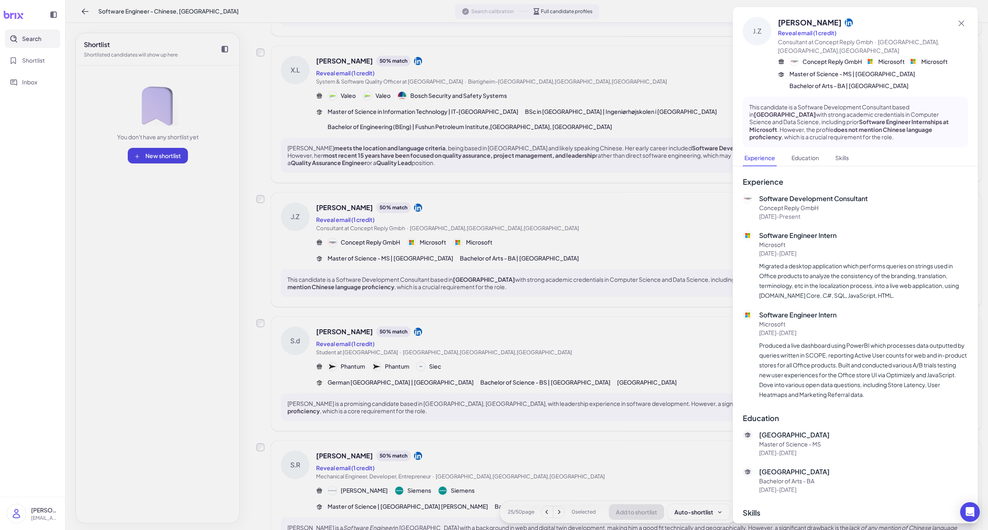
scroll to position [3, 0]
click at [441, 295] on div at bounding box center [494, 265] width 988 height 530
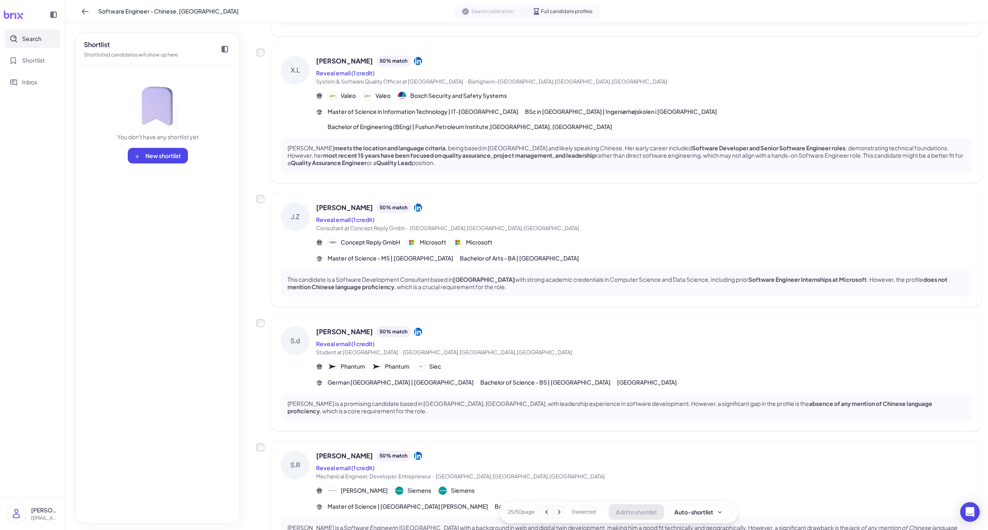
scroll to position [813, 0]
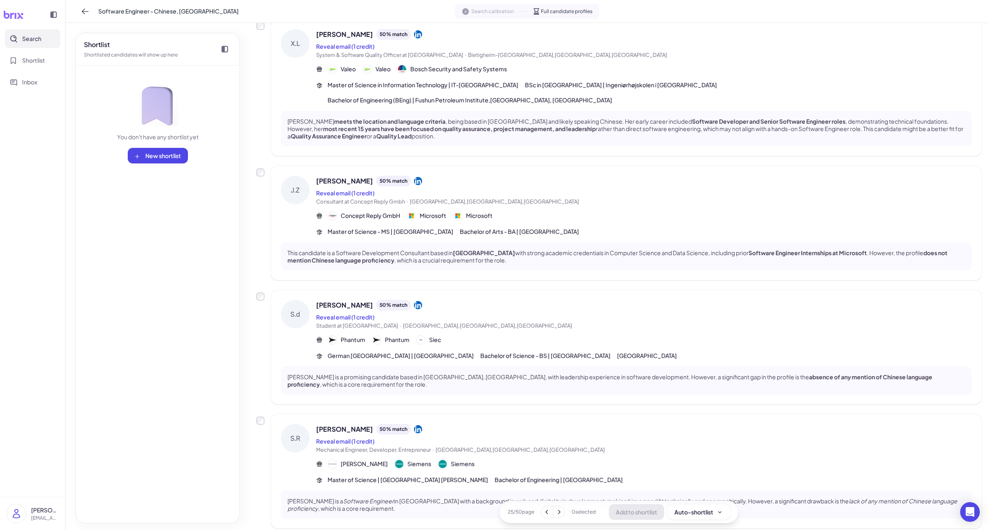
click at [562, 511] on icon at bounding box center [559, 512] width 8 height 8
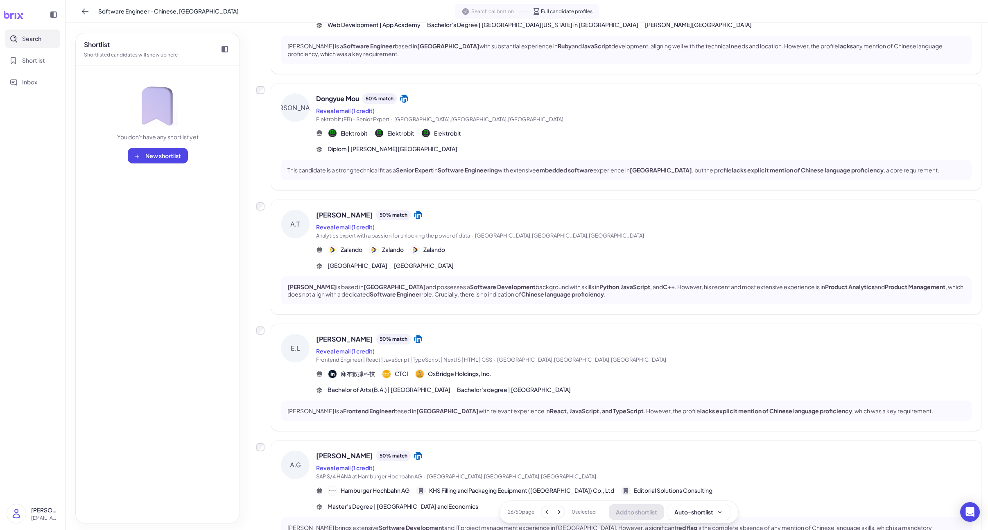
scroll to position [0, 0]
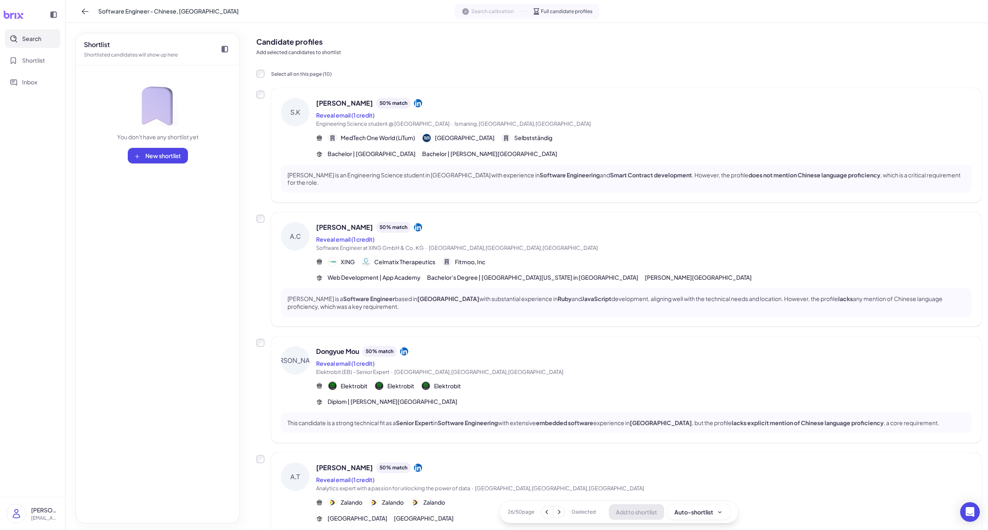
click at [22, 38] on span "Search" at bounding box center [31, 38] width 19 height 9
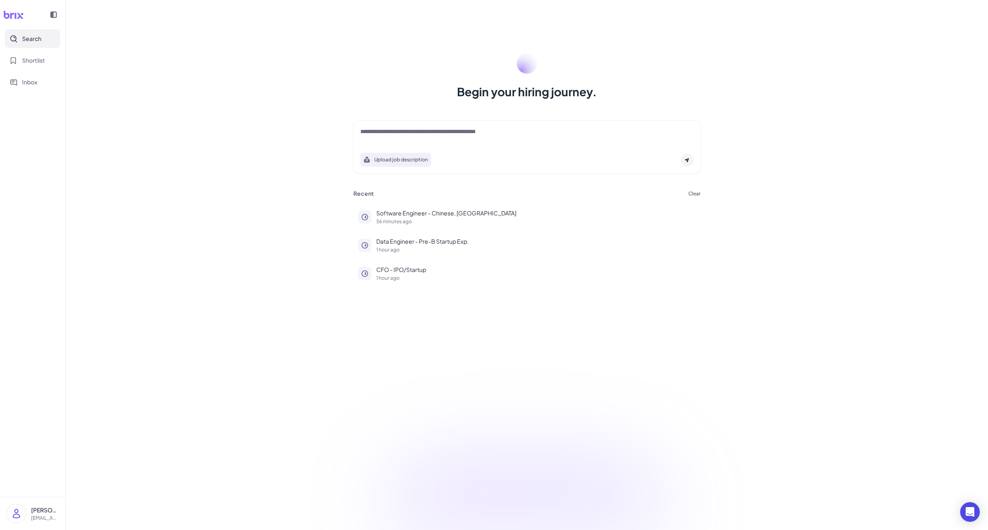
click at [431, 138] on div at bounding box center [526, 135] width 333 height 16
click at [432, 133] on textarea at bounding box center [526, 132] width 333 height 10
paste textarea "**********"
type textarea "**********"
click at [686, 163] on div at bounding box center [687, 160] width 13 height 13
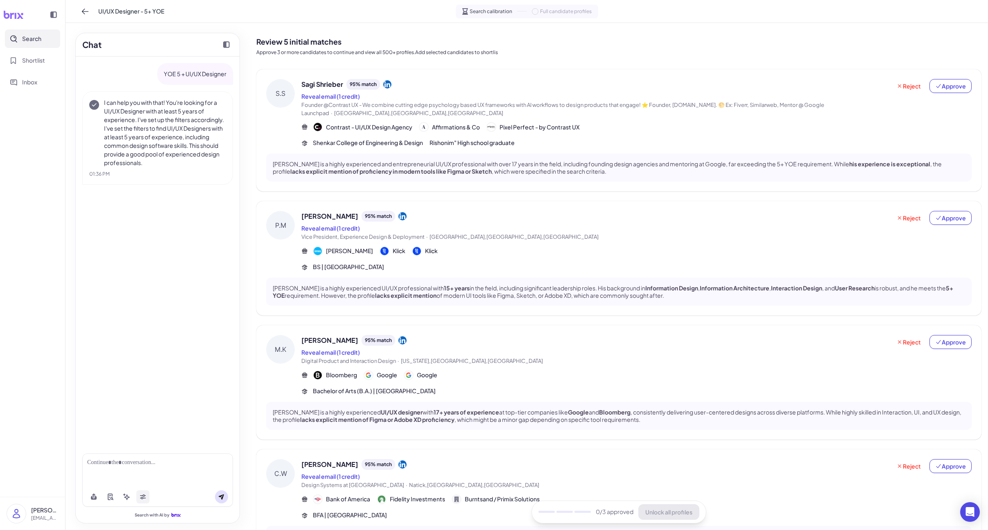
click at [137, 495] on button at bounding box center [142, 496] width 13 height 13
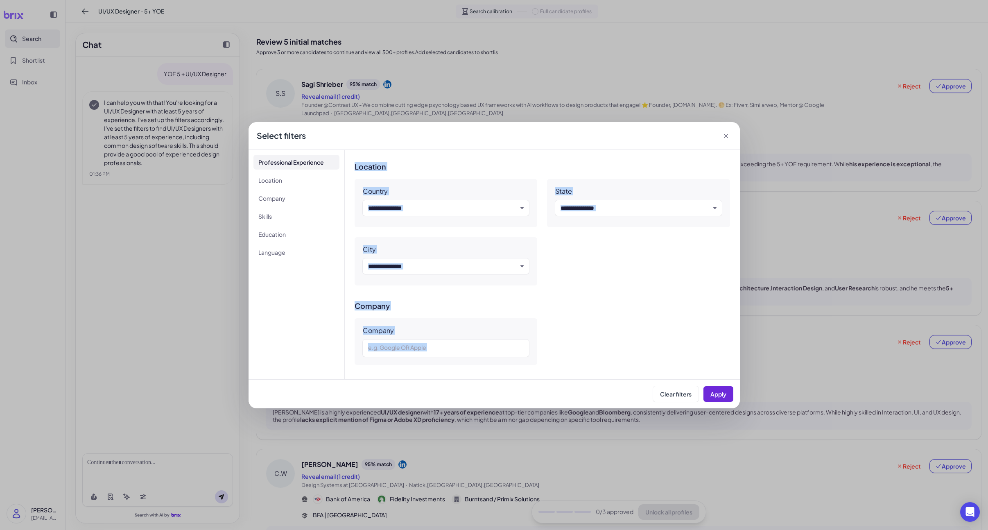
scroll to position [413, 0]
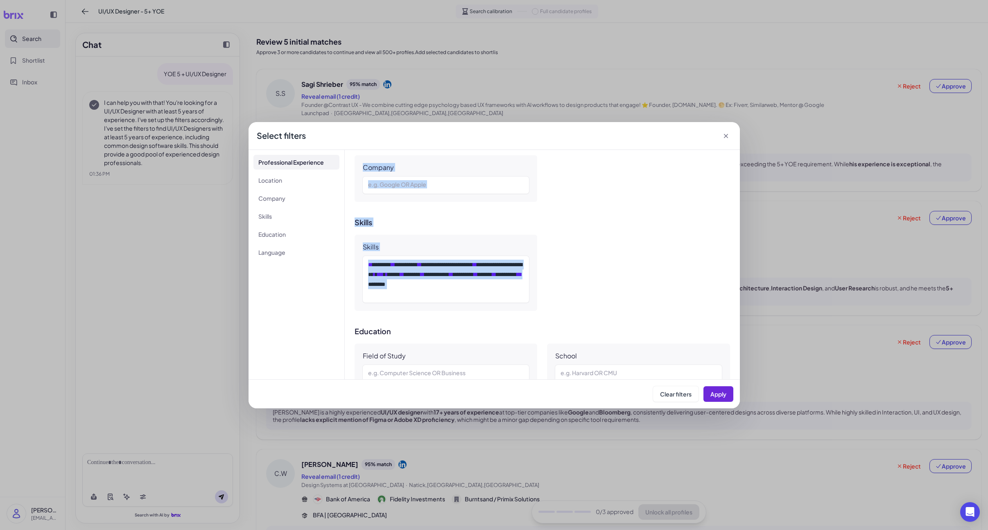
drag, startPoint x: 369, startPoint y: 215, endPoint x: 568, endPoint y: 259, distance: 204.2
click at [568, 258] on div "**********" at bounding box center [542, 264] width 395 height 229
click at [576, 262] on div "**********" at bounding box center [543, 273] width 376 height 76
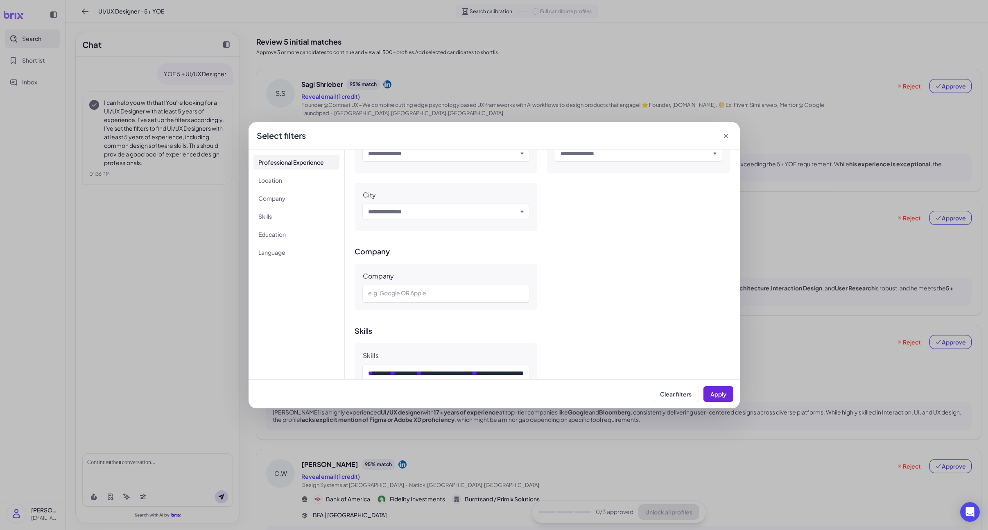
scroll to position [0, 0]
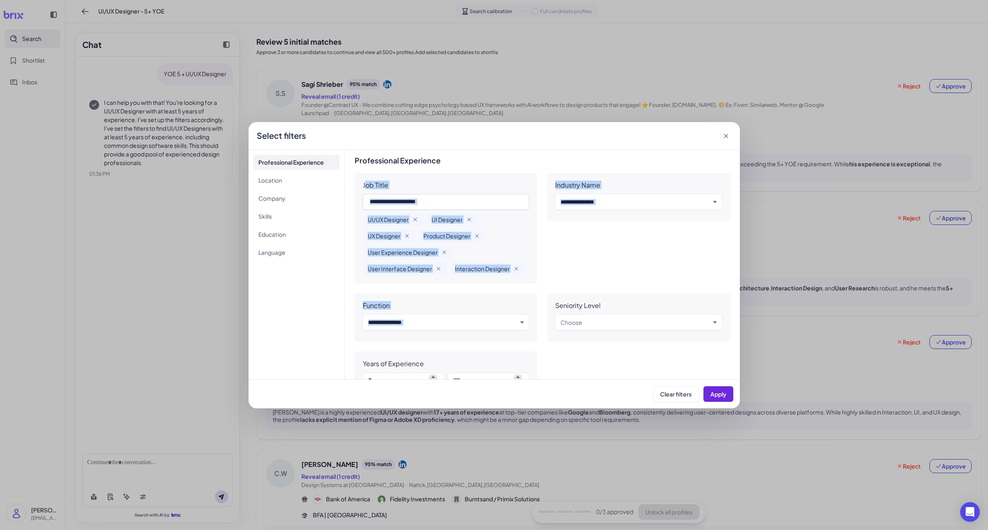
drag, startPoint x: 364, startPoint y: 185, endPoint x: 574, endPoint y: 266, distance: 224.4
click at [605, 295] on div "Job Title UI/UX Designer UI Designer UX Designer Product Designer User Experien…" at bounding box center [543, 285] width 376 height 224
click at [574, 266] on div "Industry Name Input and choose" at bounding box center [638, 228] width 183 height 111
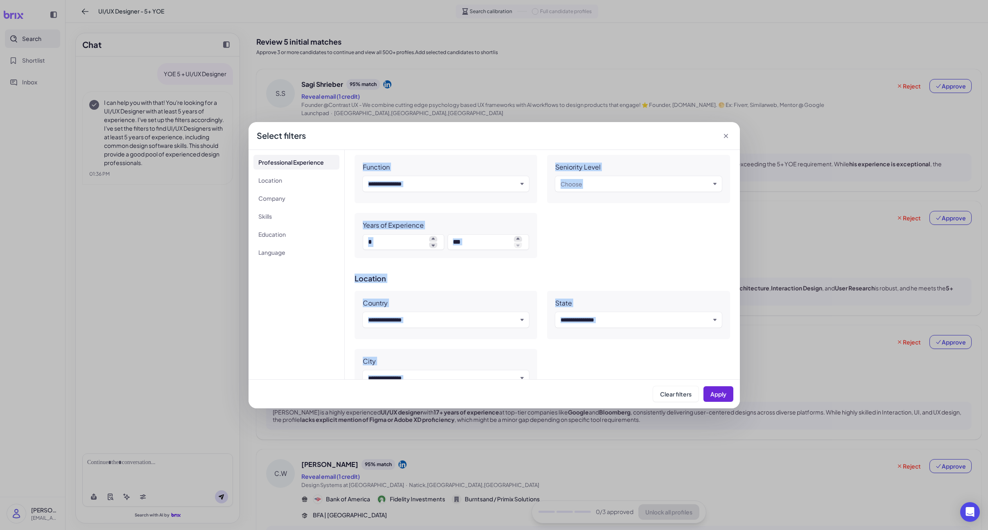
scroll to position [585, 0]
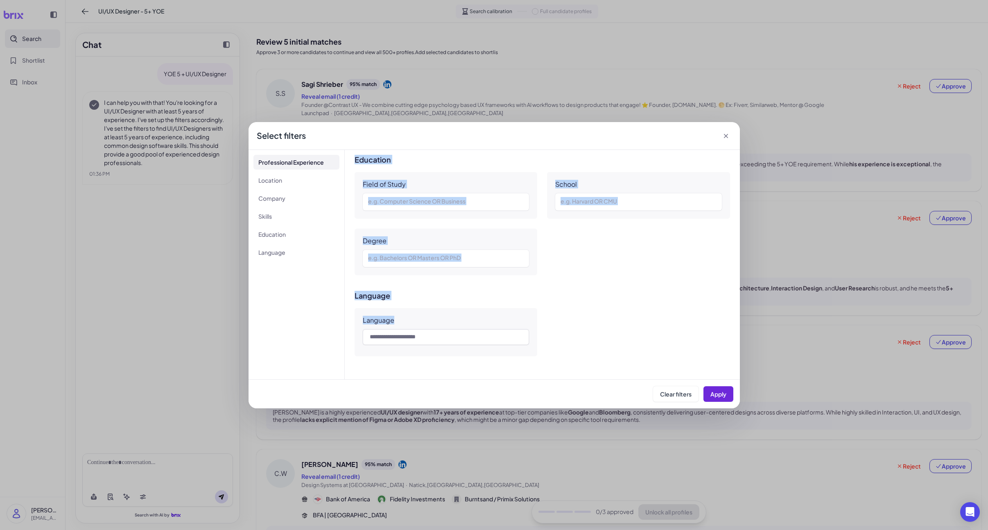
drag, startPoint x: 402, startPoint y: 206, endPoint x: 572, endPoint y: 335, distance: 213.8
click at [572, 335] on div "**********" at bounding box center [542, 264] width 395 height 229
copy div "**********"
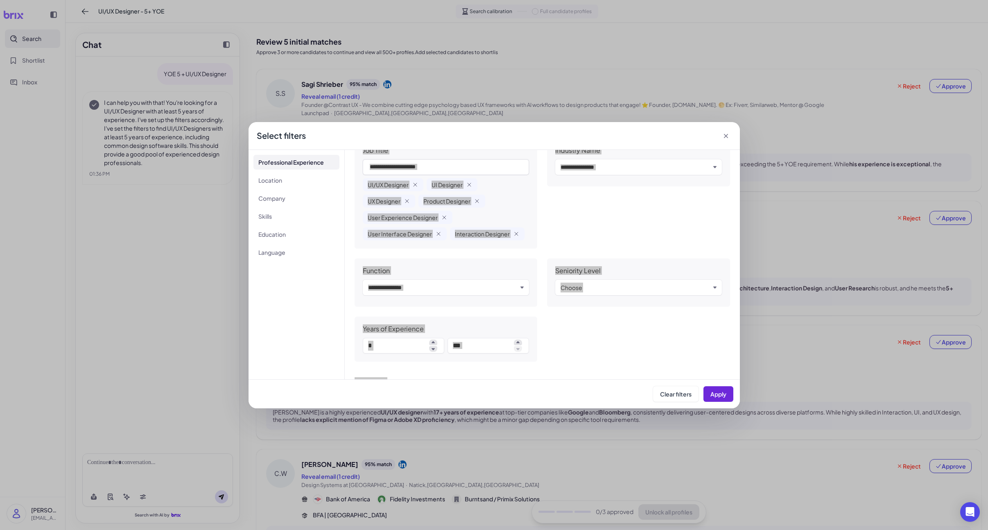
scroll to position [0, 0]
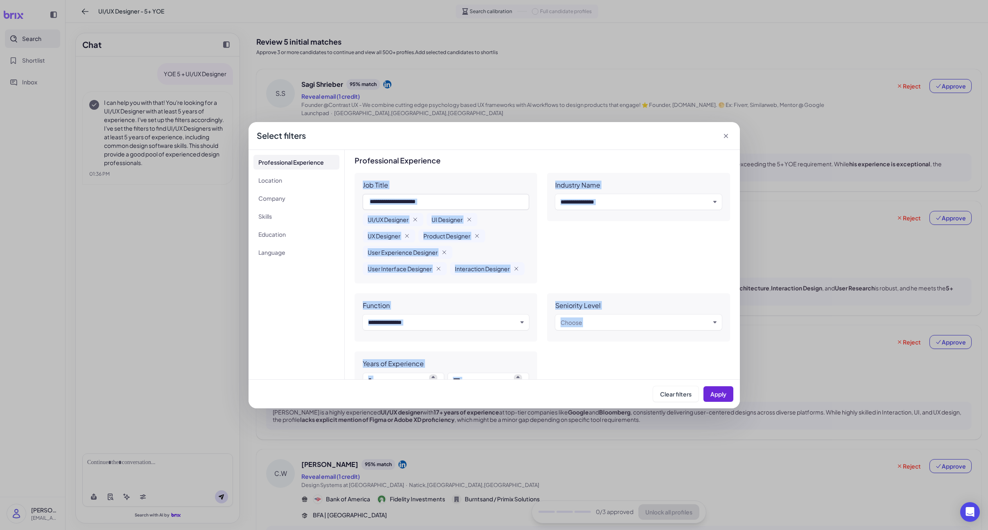
click at [447, 238] on span "Product Designer" at bounding box center [446, 236] width 47 height 8
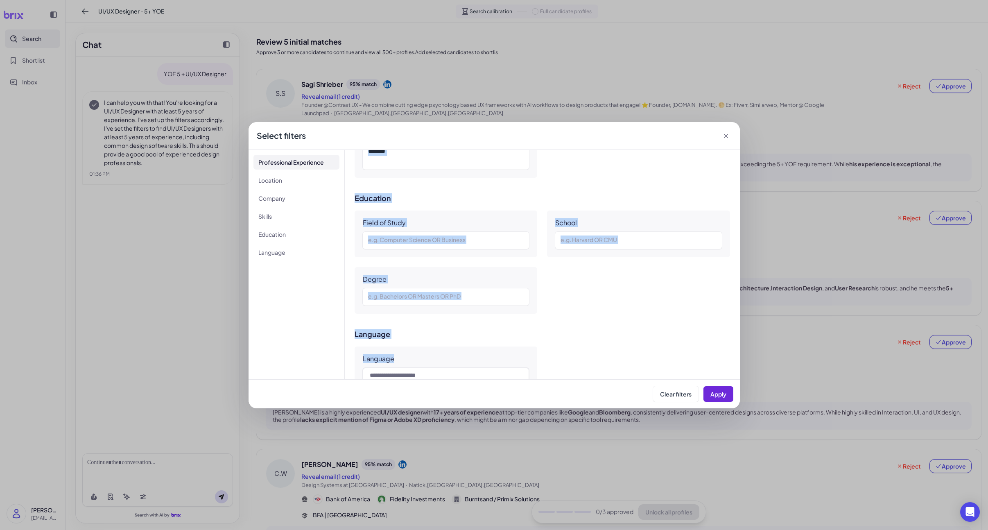
scroll to position [585, 0]
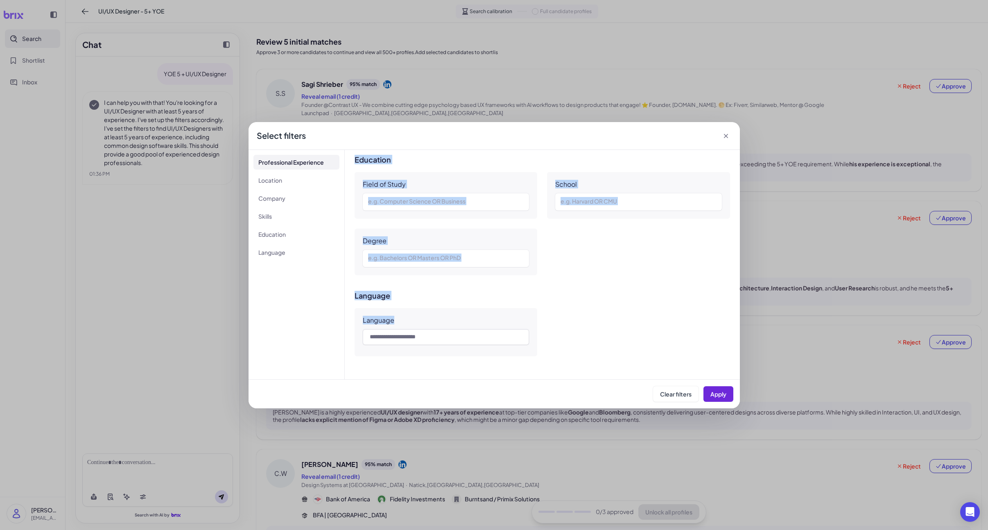
drag, startPoint x: 352, startPoint y: 157, endPoint x: 526, endPoint y: 341, distance: 252.9
click at [526, 341] on div "**********" at bounding box center [542, 264] width 395 height 229
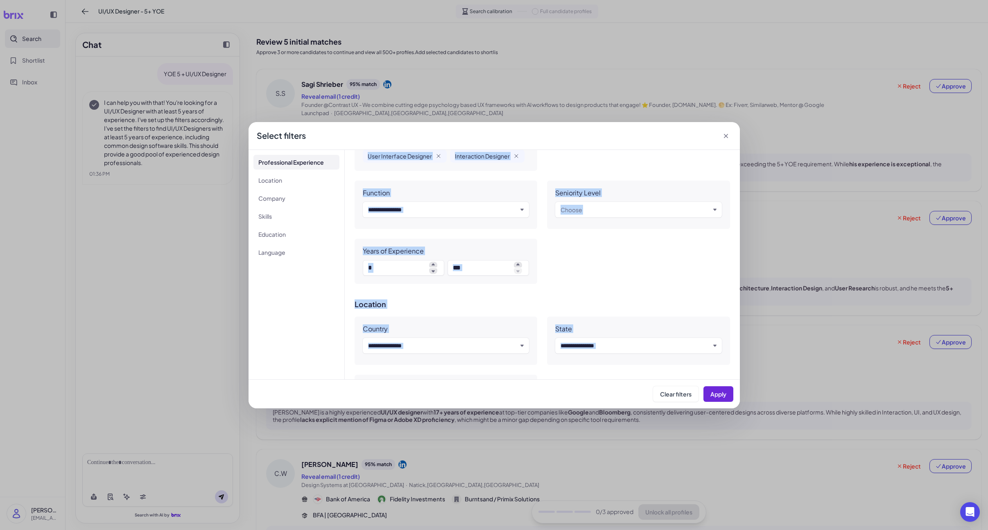
scroll to position [62, 0]
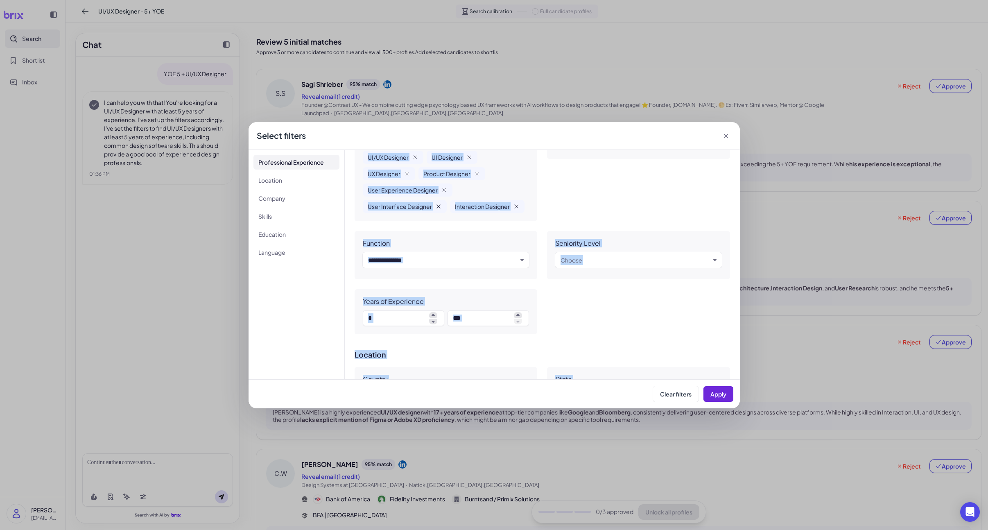
click at [783, 289] on div "**********" at bounding box center [494, 265] width 988 height 530
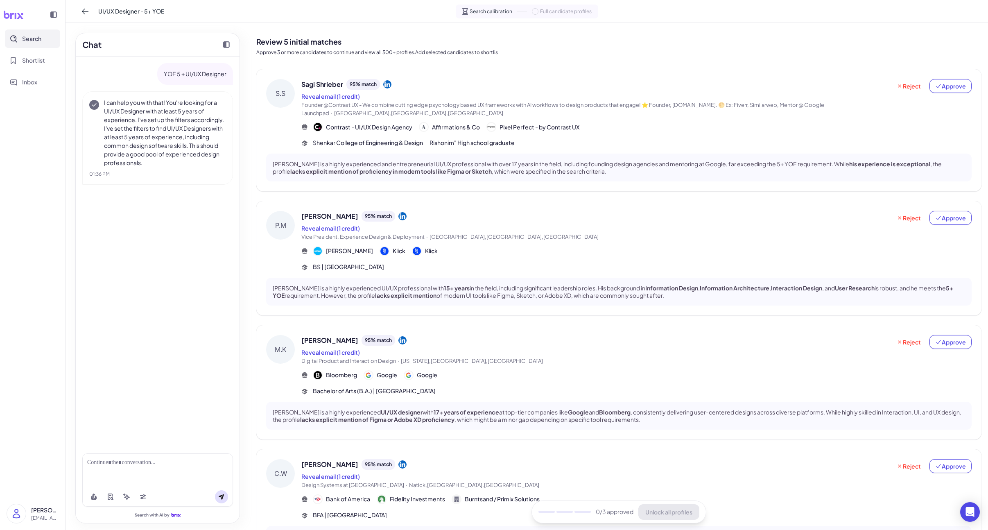
click at [484, 107] on span "Founder @Contrast UX - We combine cutting edge psychology based UX frameworks w…" at bounding box center [562, 109] width 523 height 15
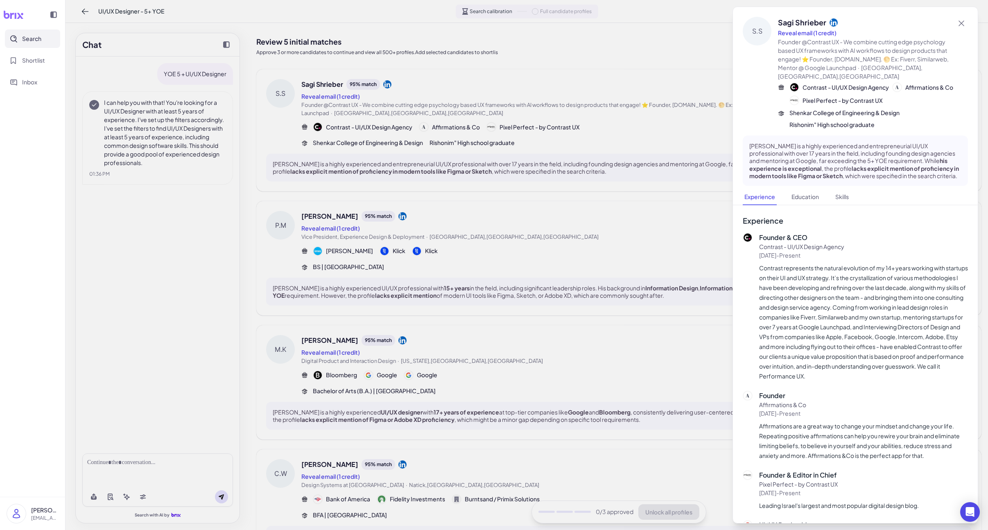
click at [604, 296] on div at bounding box center [494, 265] width 988 height 530
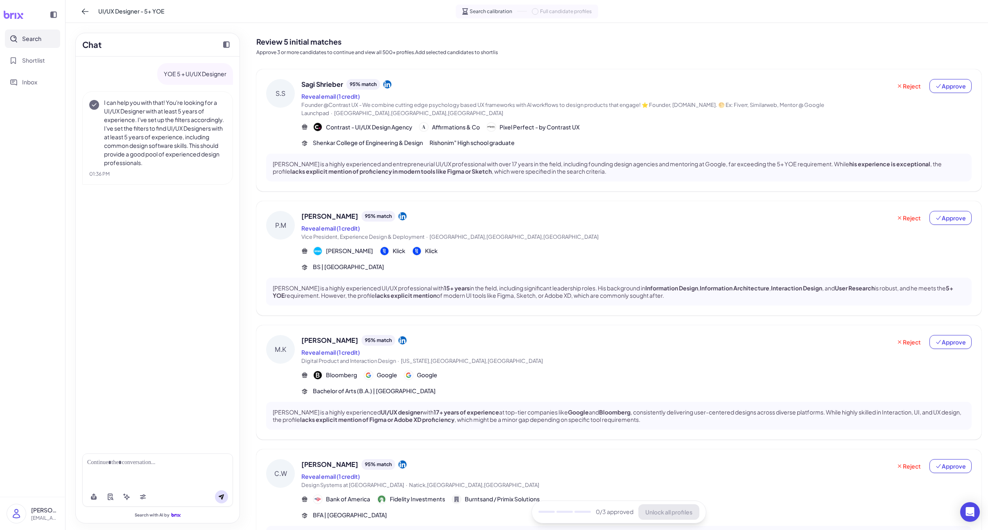
scroll to position [0, 0]
click at [548, 240] on span "Vice President, Experience Design & Deployment · [GEOGRAPHIC_DATA],[GEOGRAPHIC_…" at bounding box center [596, 237] width 590 height 8
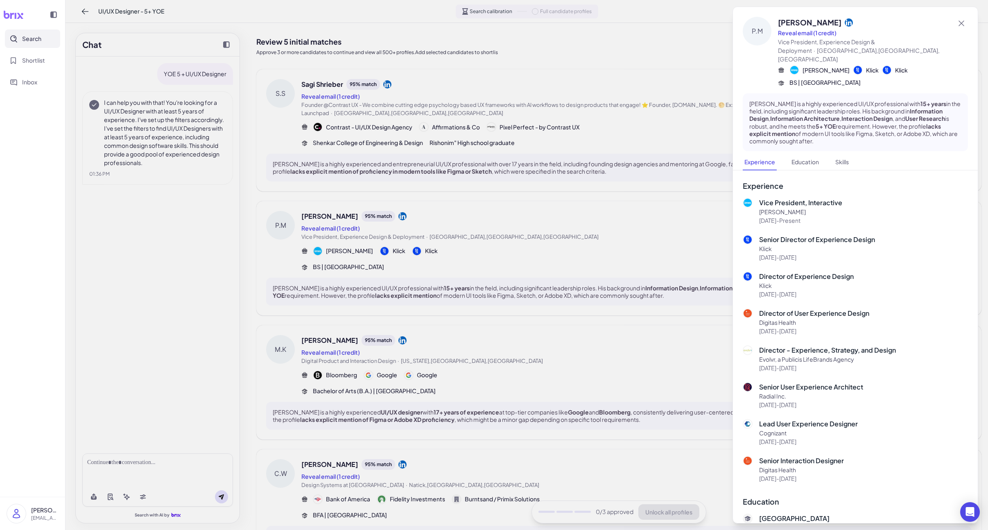
click at [609, 271] on div at bounding box center [494, 265] width 988 height 530
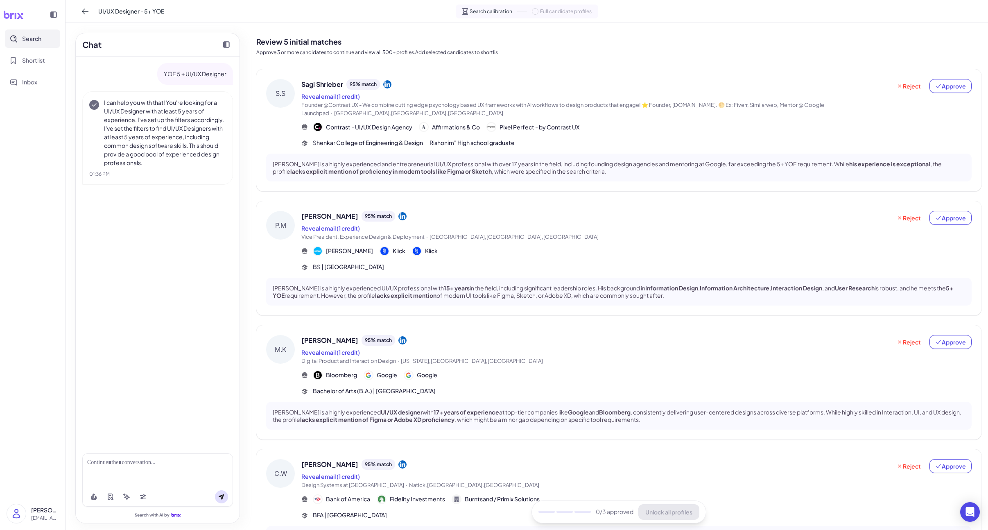
click at [565, 240] on span "Vice President, Experience Design & Deployment · [GEOGRAPHIC_DATA],[GEOGRAPHIC_…" at bounding box center [596, 237] width 590 height 8
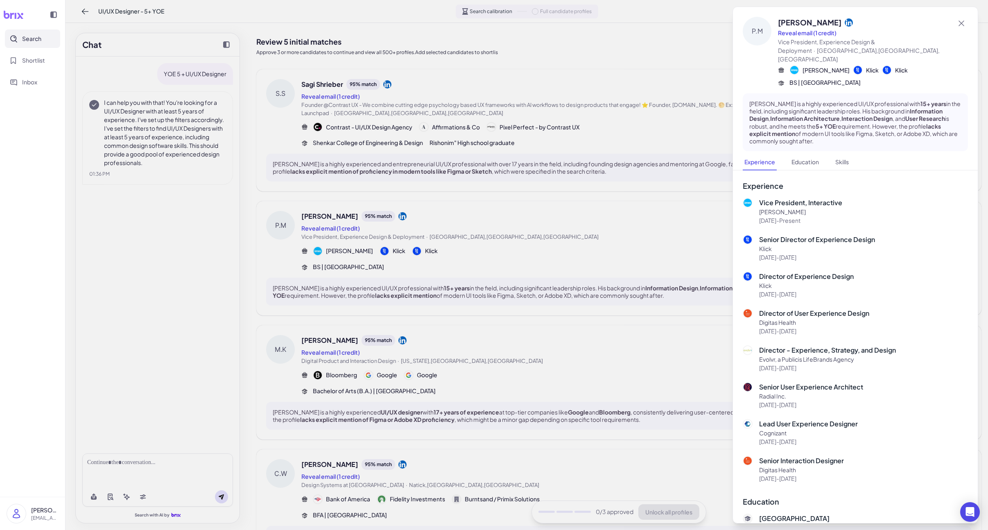
click at [457, 380] on div at bounding box center [494, 265] width 988 height 530
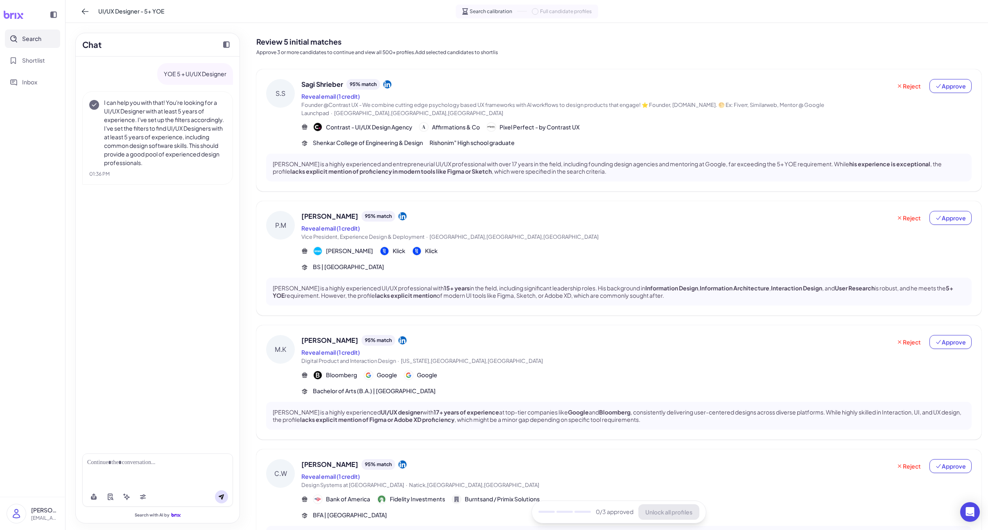
click at [466, 358] on span "[US_STATE],[GEOGRAPHIC_DATA],[GEOGRAPHIC_DATA]" at bounding box center [472, 360] width 142 height 7
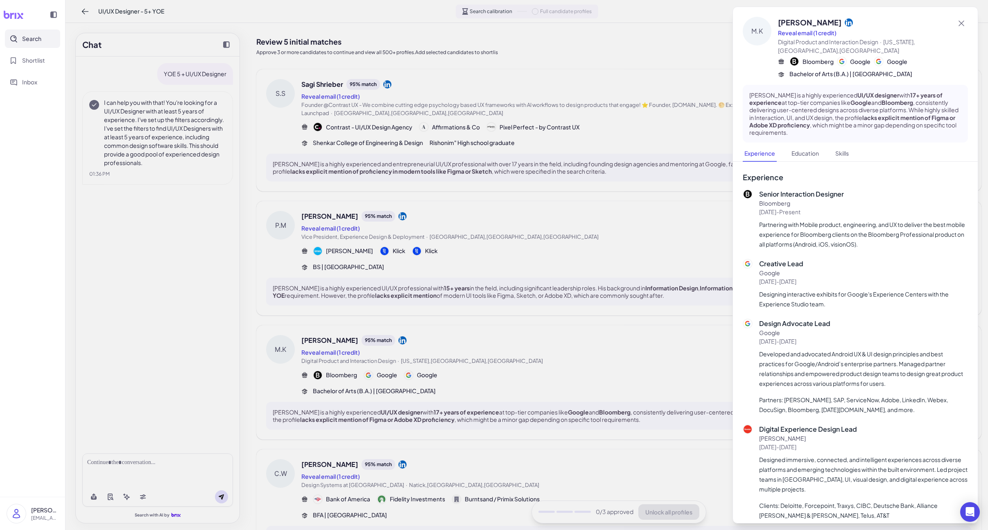
click at [466, 358] on div at bounding box center [494, 265] width 988 height 530
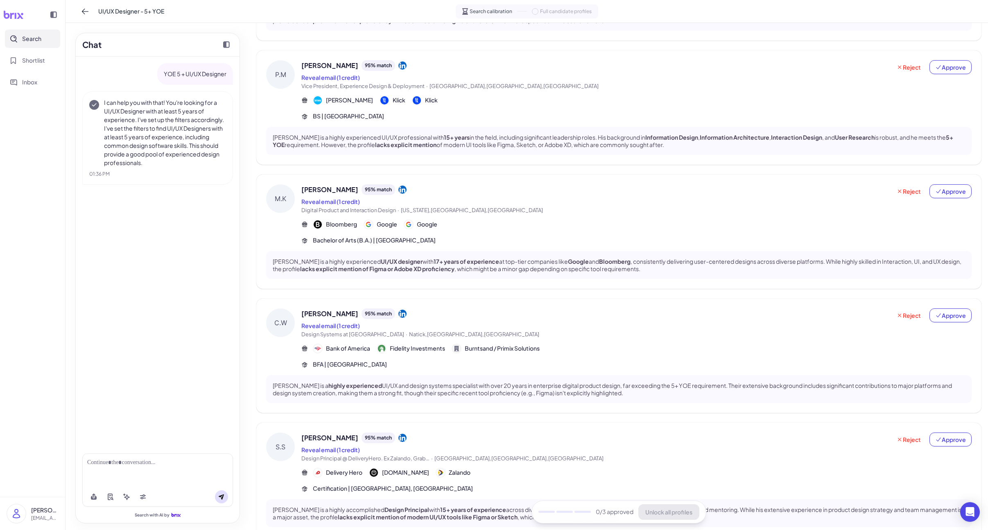
scroll to position [196, 0]
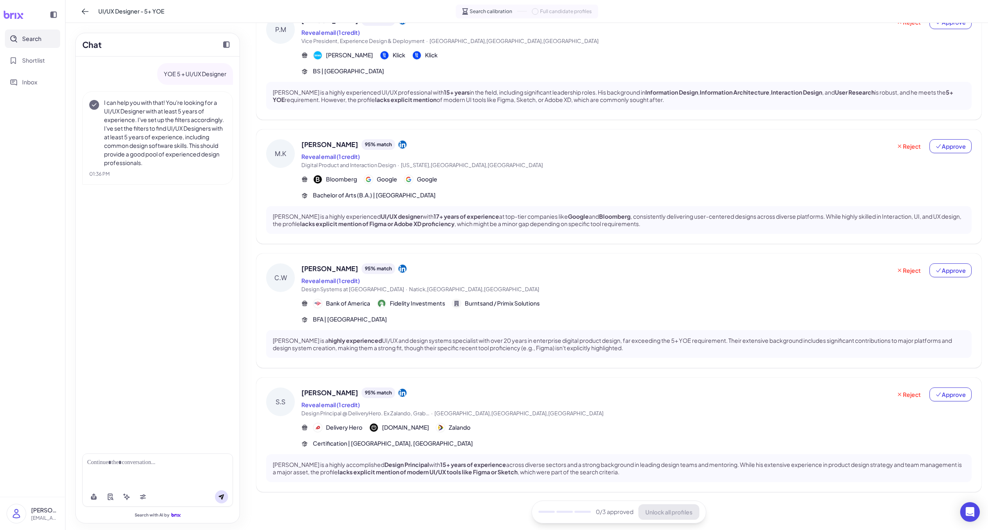
click at [489, 312] on div "[PERSON_NAME] 95 % match Reveal email (1 credit) Design Systems at [GEOGRAPHIC_…" at bounding box center [636, 293] width 670 height 60
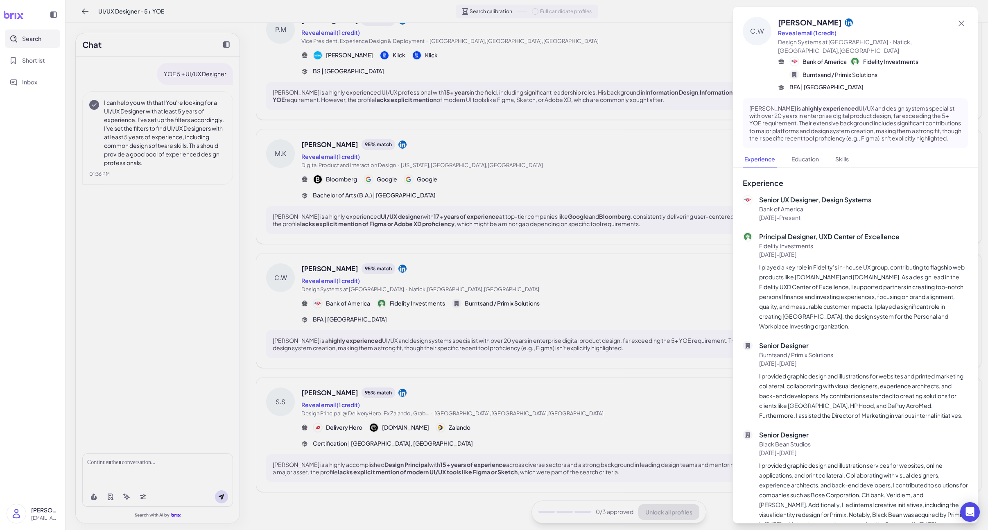
click at [473, 328] on div at bounding box center [494, 265] width 988 height 530
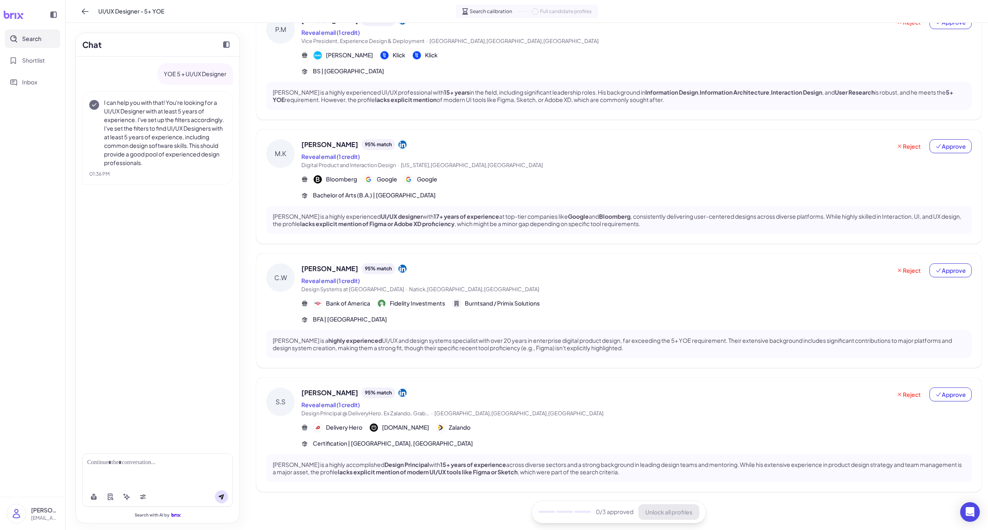
click at [456, 385] on div "[PERSON_NAME] 95 % match Reveal email (1 credit) Design Principal @ DeliveryHer…" at bounding box center [618, 435] width 725 height 114
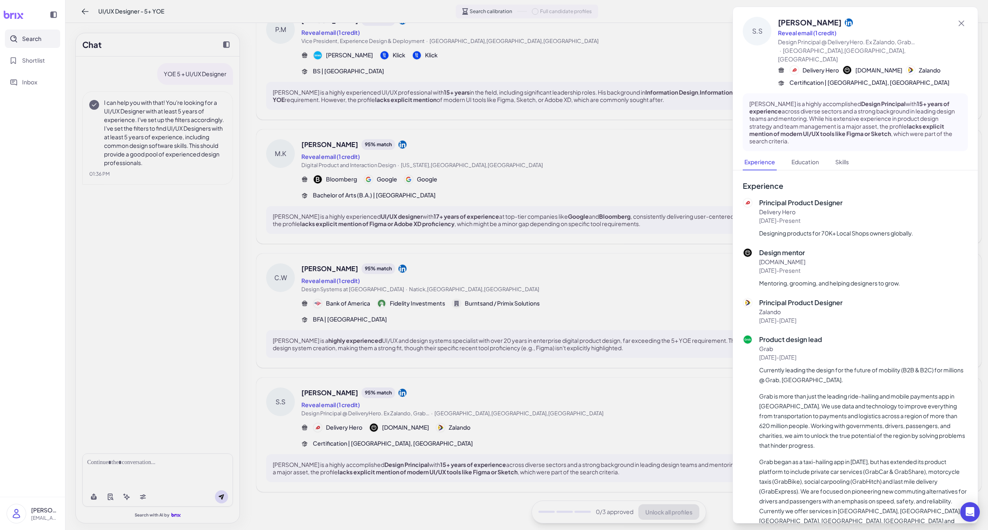
click at [455, 385] on div at bounding box center [494, 265] width 988 height 530
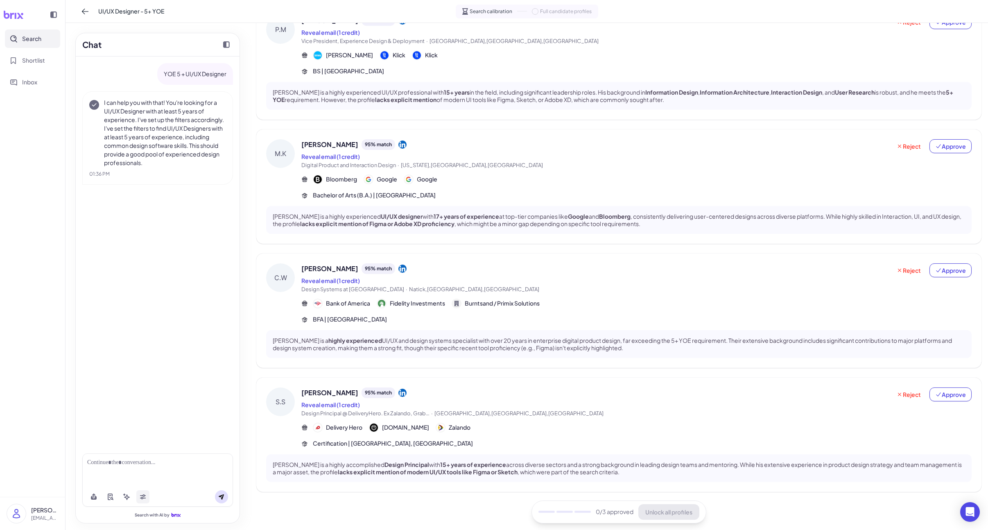
click at [144, 498] on icon at bounding box center [143, 498] width 6 height 2
click at [144, 498] on body "Search Shortlist Inbox [PERSON_NAME] [PERSON_NAME][EMAIL_ADDRESS][DOMAIN_NAME] …" at bounding box center [494, 265] width 988 height 530
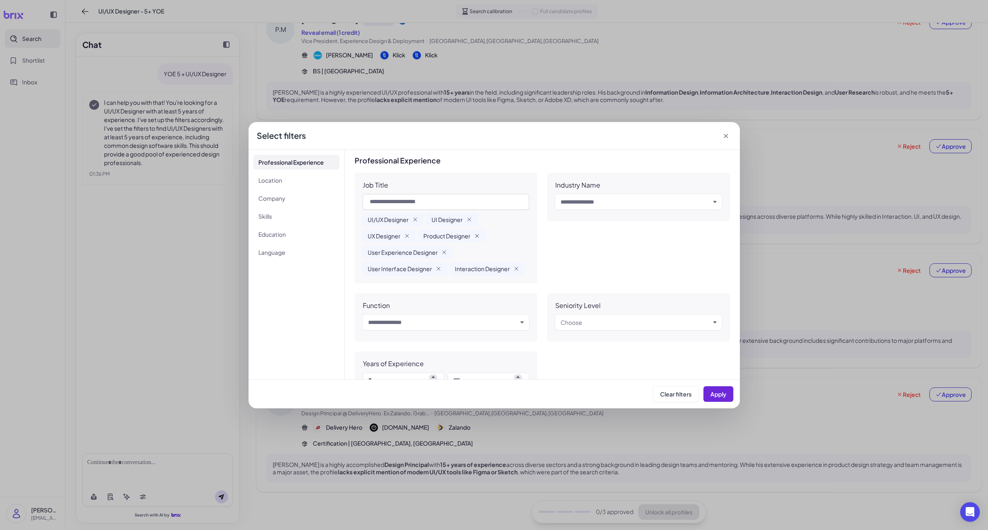
click at [476, 238] on icon "button" at bounding box center [477, 236] width 7 height 7
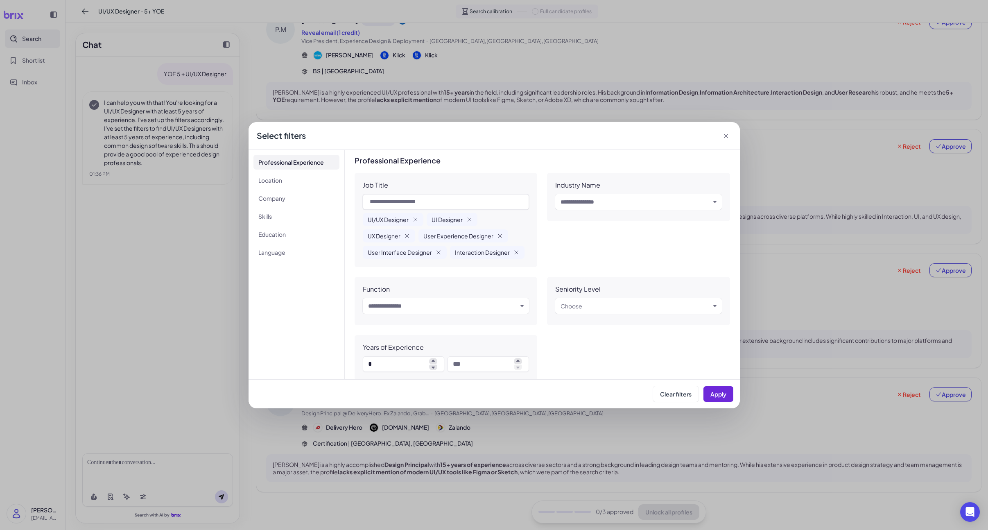
click at [505, 254] on span "Interaction Designer" at bounding box center [482, 252] width 55 height 8
click at [511, 255] on div "Interaction Designer" at bounding box center [487, 252] width 75 height 13
click at [513, 255] on icon "button" at bounding box center [516, 252] width 7 height 7
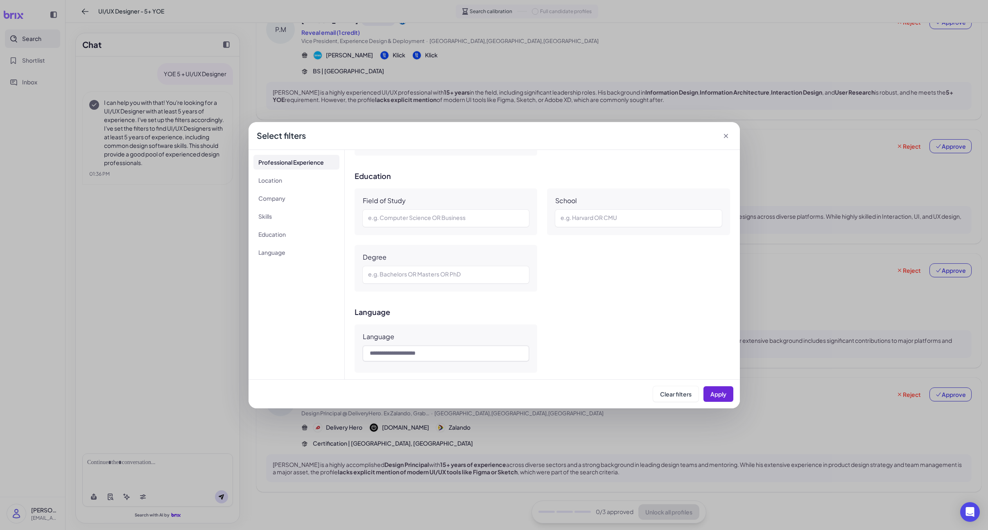
scroll to position [568, 0]
click at [728, 391] on button "Apply" at bounding box center [719, 394] width 30 height 16
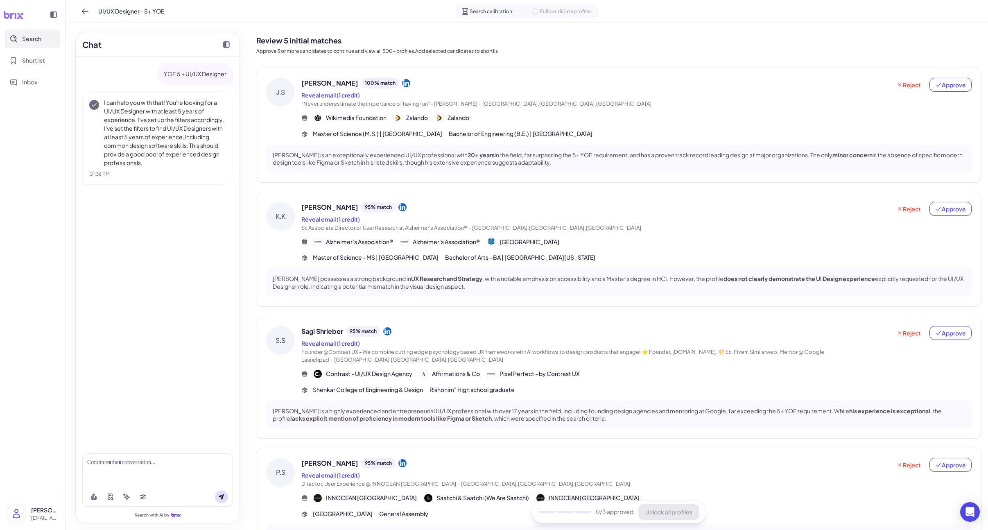
scroll to position [0, 0]
click at [354, 88] on span "[PERSON_NAME]" at bounding box center [329, 84] width 57 height 10
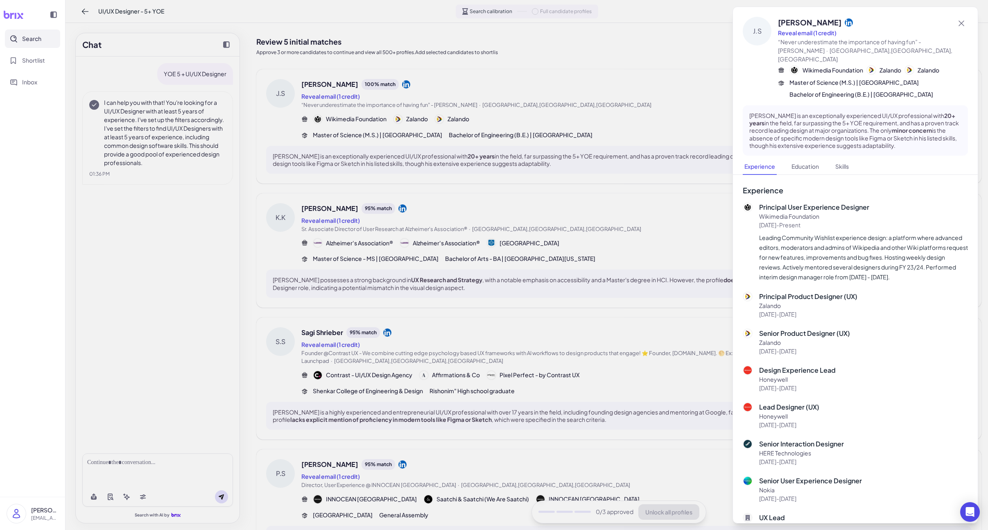
click at [484, 242] on div at bounding box center [494, 265] width 988 height 530
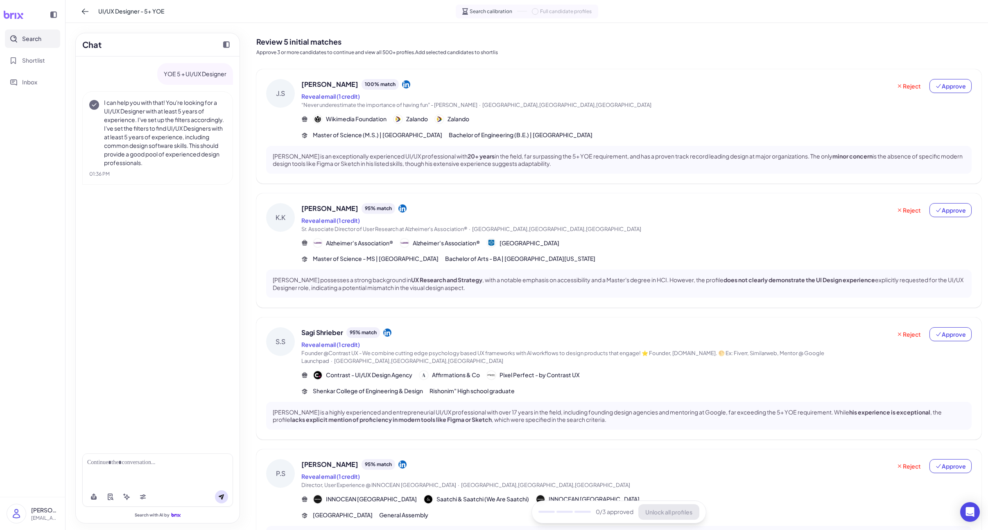
click at [335, 201] on div "[PERSON_NAME] 95 % match Reveal email (1 credit) Sr. Associate Director of User…" at bounding box center [618, 250] width 725 height 114
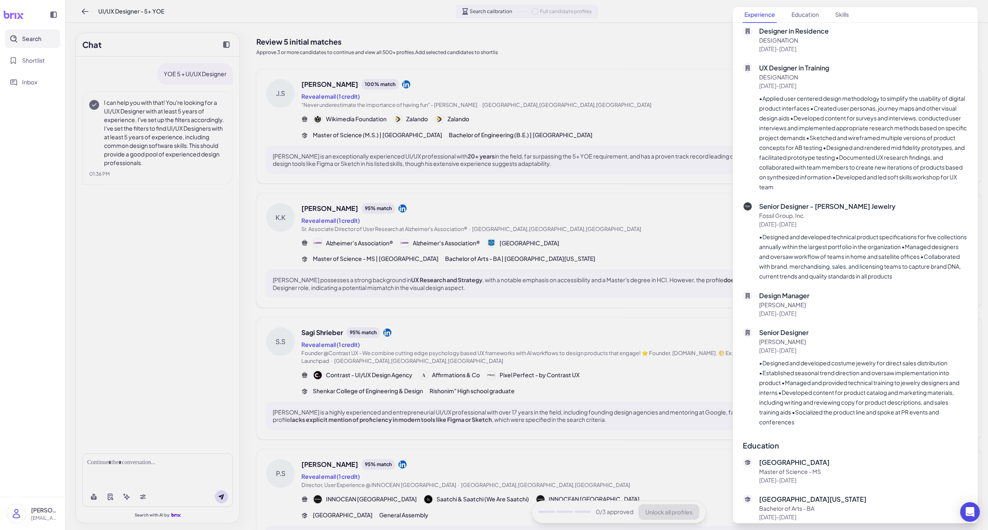
scroll to position [599, 0]
click at [436, 278] on div at bounding box center [494, 265] width 988 height 530
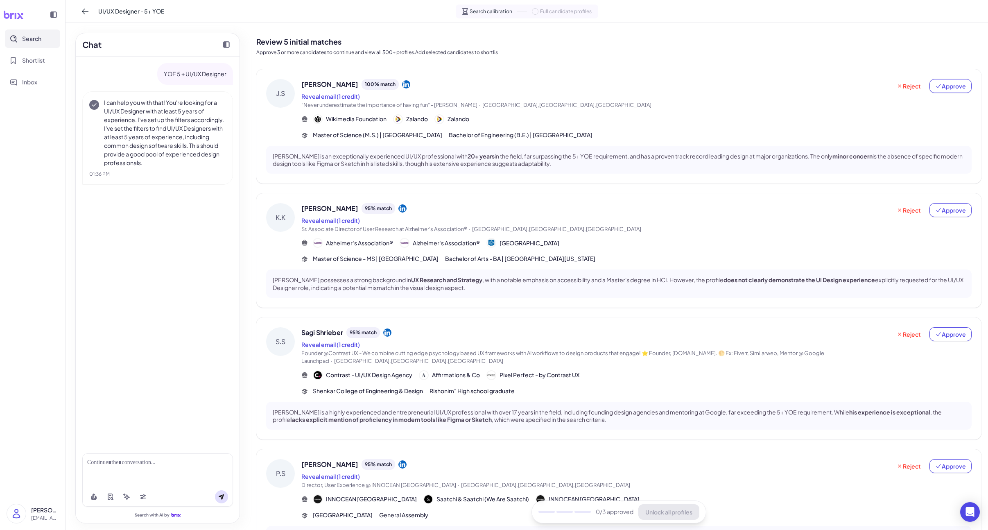
click at [328, 334] on span "Sagi Shrieber" at bounding box center [322, 333] width 42 height 10
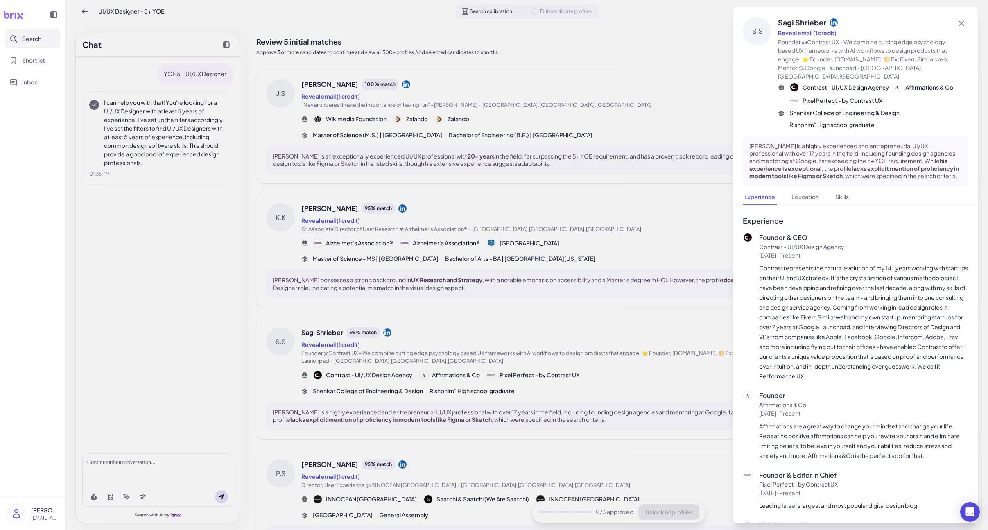
click at [328, 334] on div at bounding box center [494, 265] width 988 height 530
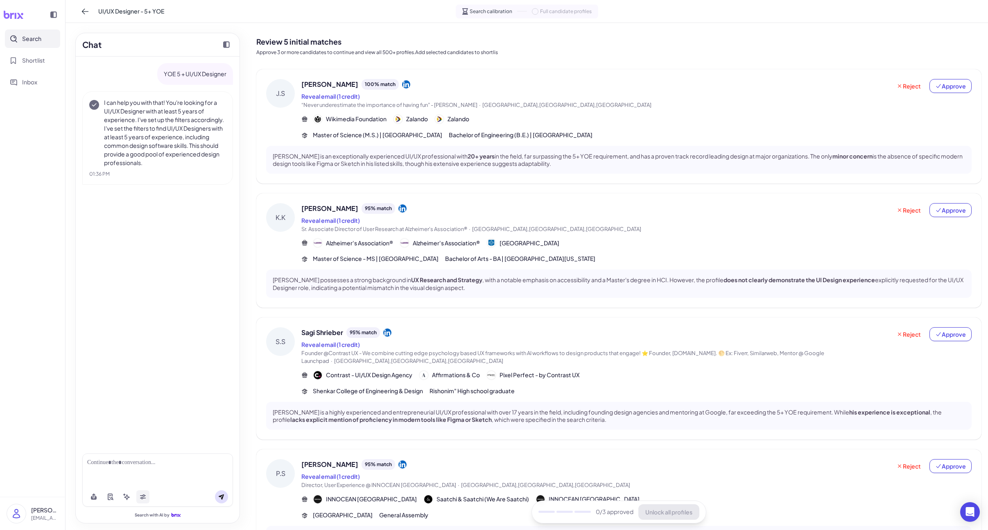
click at [145, 493] on button at bounding box center [142, 496] width 13 height 13
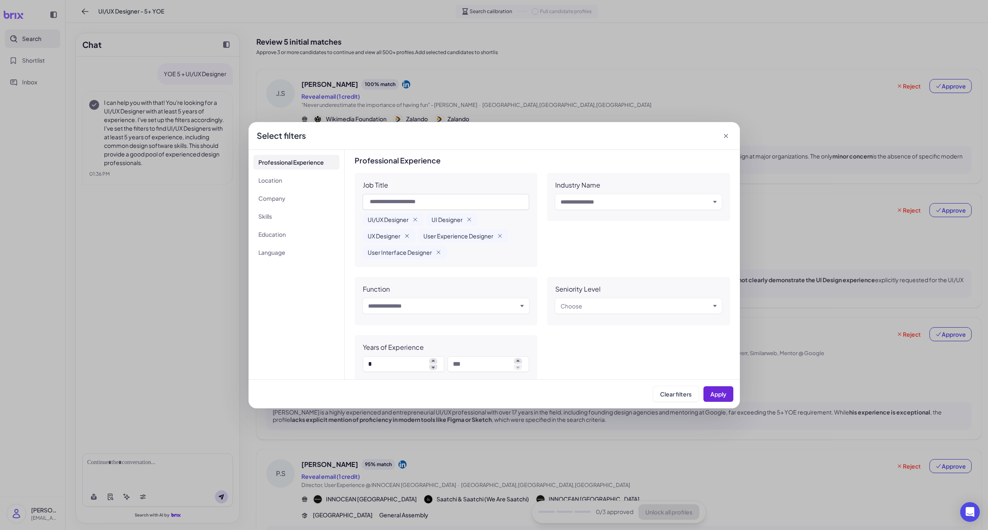
click at [409, 237] on icon "button" at bounding box center [407, 236] width 7 height 7
click at [471, 220] on icon "button" at bounding box center [469, 219] width 7 height 7
click at [505, 218] on icon "button" at bounding box center [508, 219] width 7 height 7
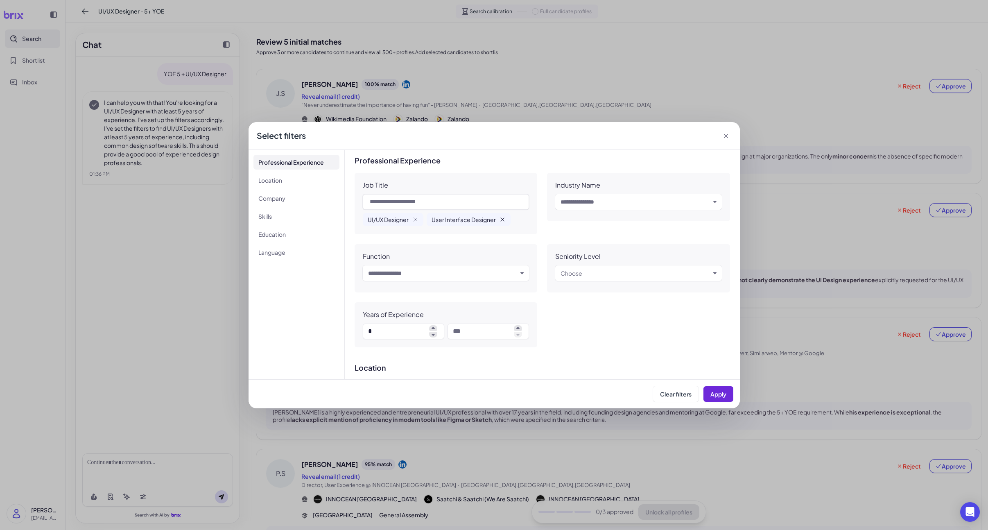
click at [501, 217] on icon "button" at bounding box center [502, 219] width 7 height 7
click at [446, 206] on input "text" at bounding box center [446, 202] width 167 height 16
paste input "**********"
type input "**********"
paste input "**********"
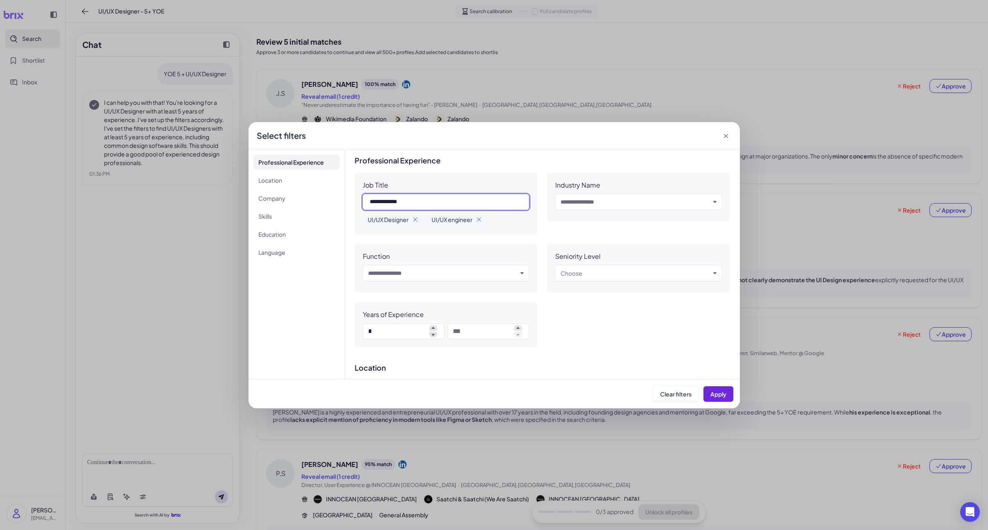
type input "**********"
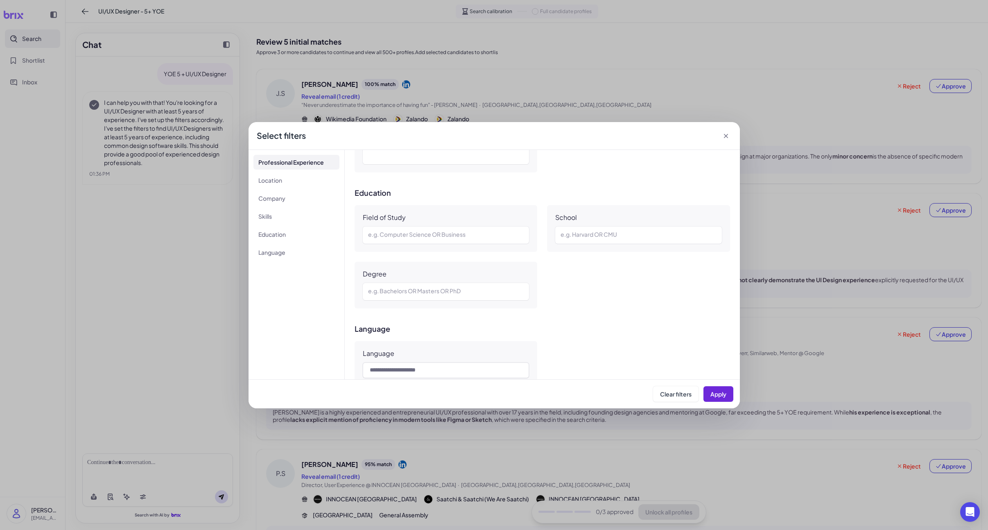
scroll to position [552, 0]
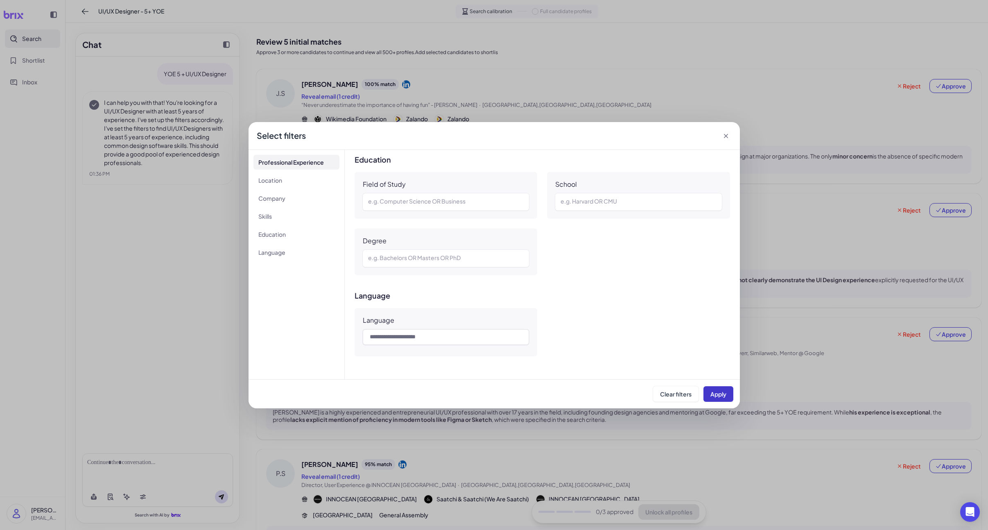
click at [720, 393] on span "Apply" at bounding box center [718, 393] width 16 height 7
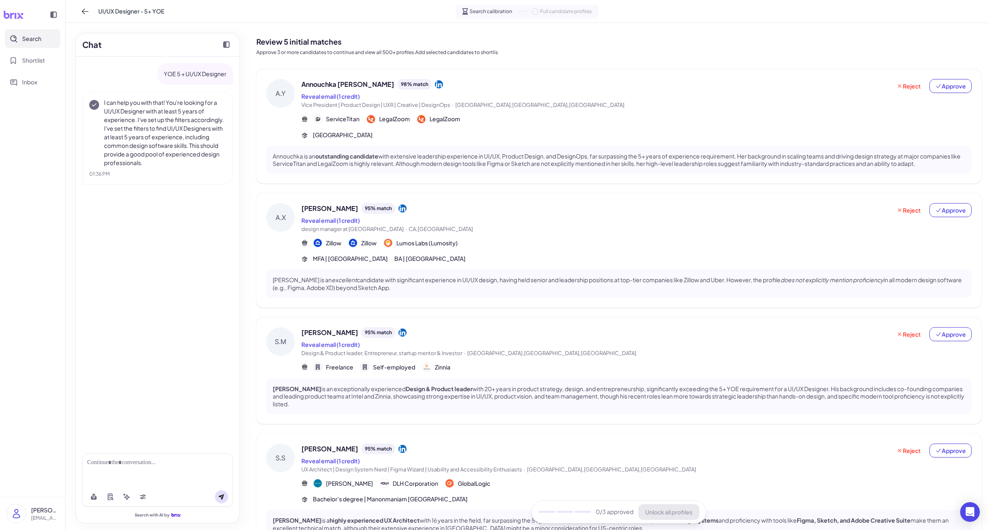
click at [559, 44] on h2 "Review 5 initial matches" at bounding box center [618, 41] width 725 height 11
click at [557, 80] on div "Annouchka [PERSON_NAME] 98 % match" at bounding box center [596, 84] width 590 height 11
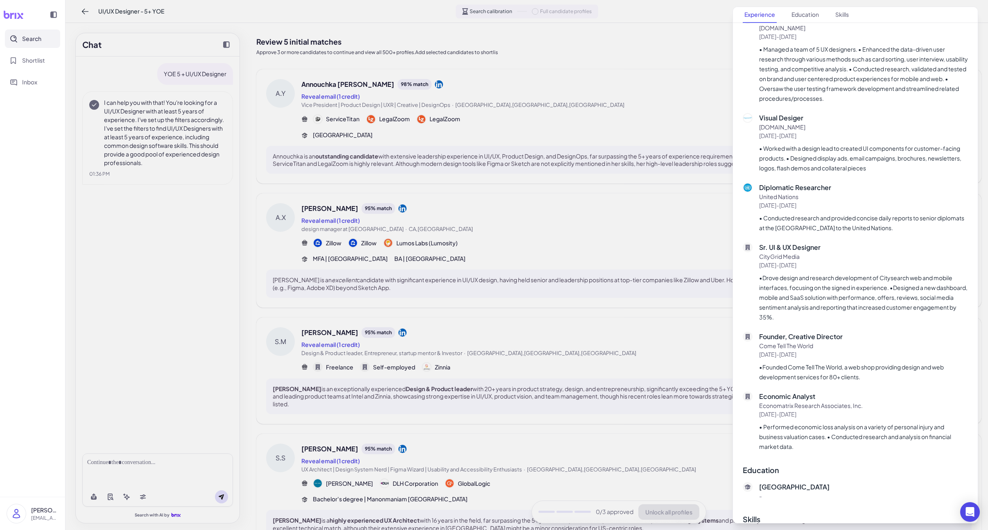
scroll to position [961, 0]
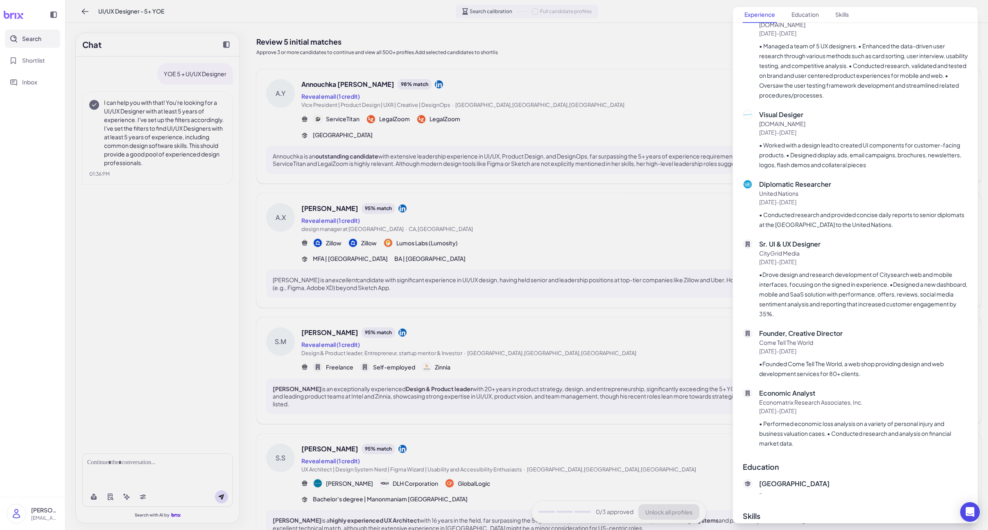
click at [436, 226] on div at bounding box center [494, 265] width 988 height 530
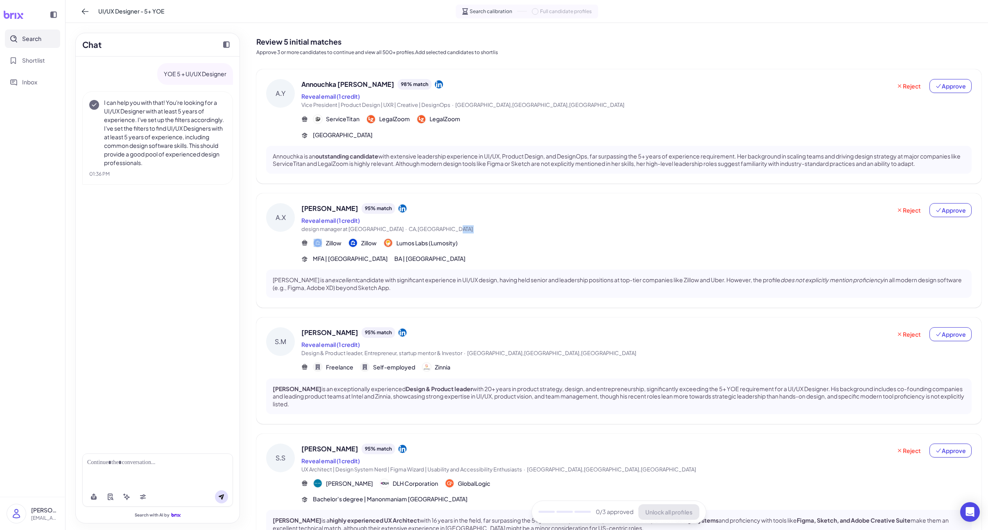
click at [437, 227] on span "design manager at [GEOGRAPHIC_DATA] · [GEOGRAPHIC_DATA],[GEOGRAPHIC_DATA]" at bounding box center [596, 229] width 590 height 8
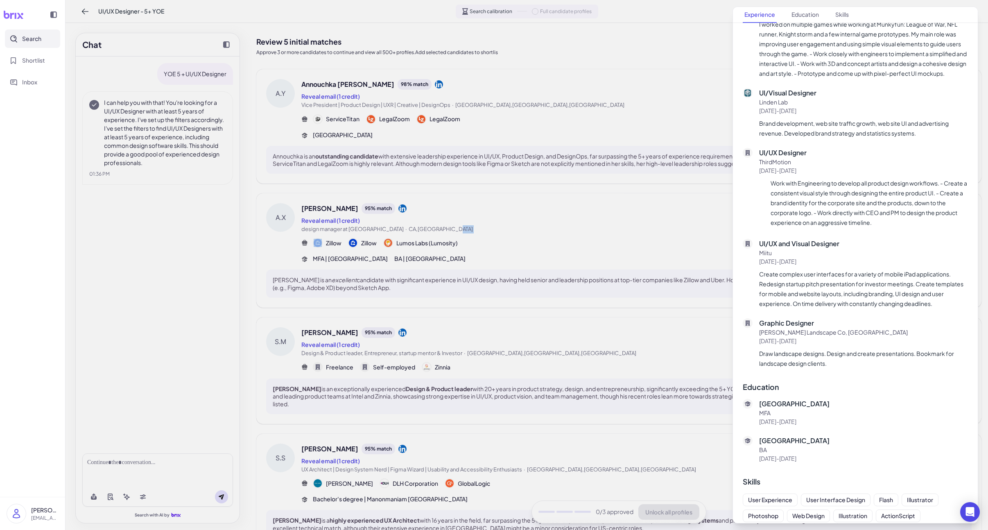
scroll to position [828, 0]
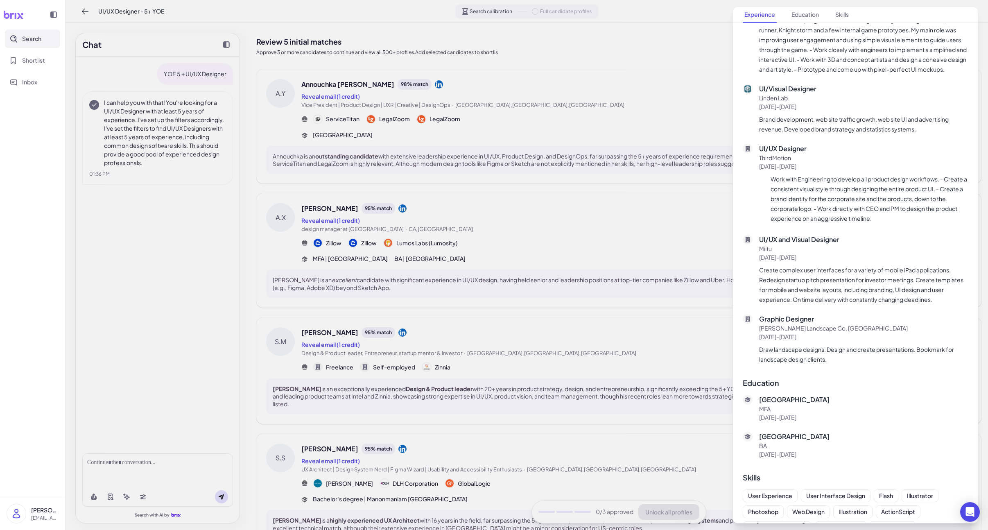
click at [430, 255] on div at bounding box center [494, 265] width 988 height 530
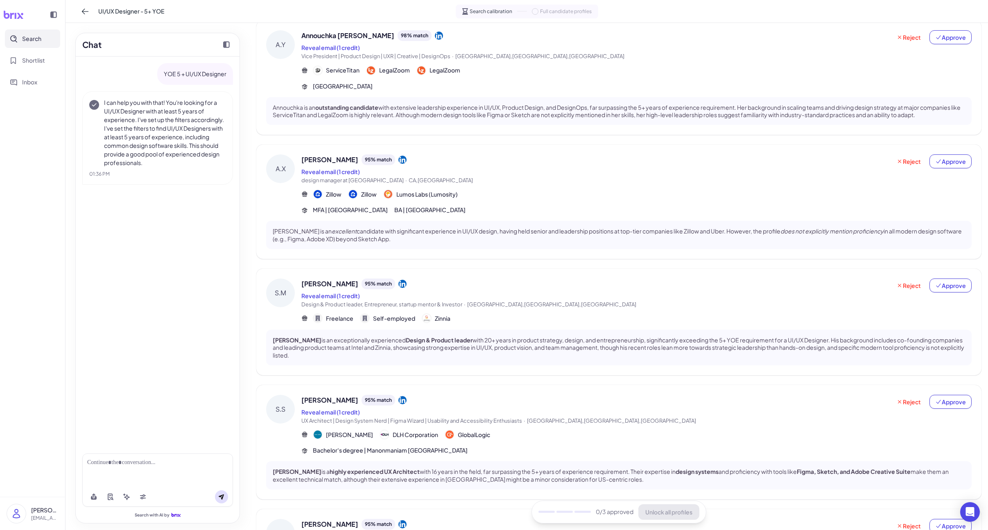
scroll to position [59, 0]
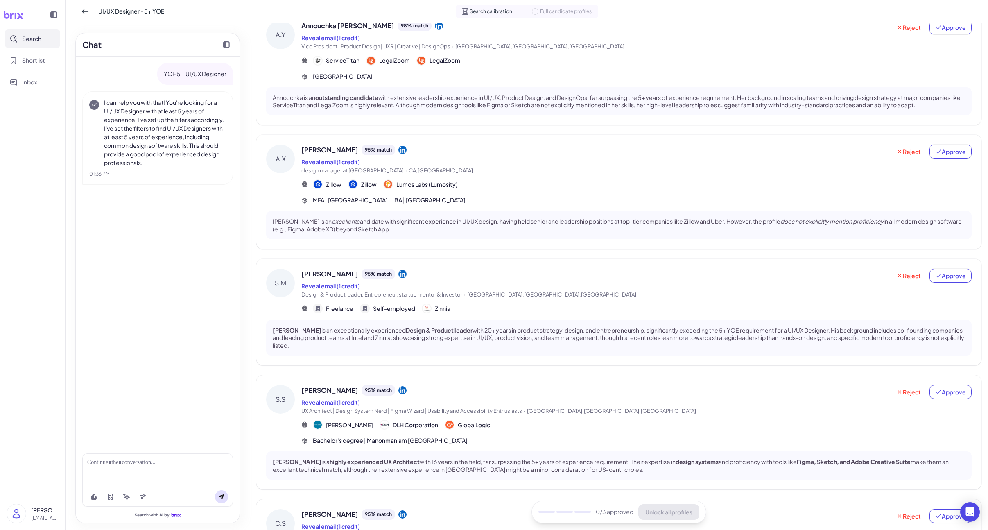
click at [429, 266] on div "[PERSON_NAME] [PERSON_NAME] 95 % match Reveal email (1 credit) Design & Product…" at bounding box center [618, 312] width 725 height 106
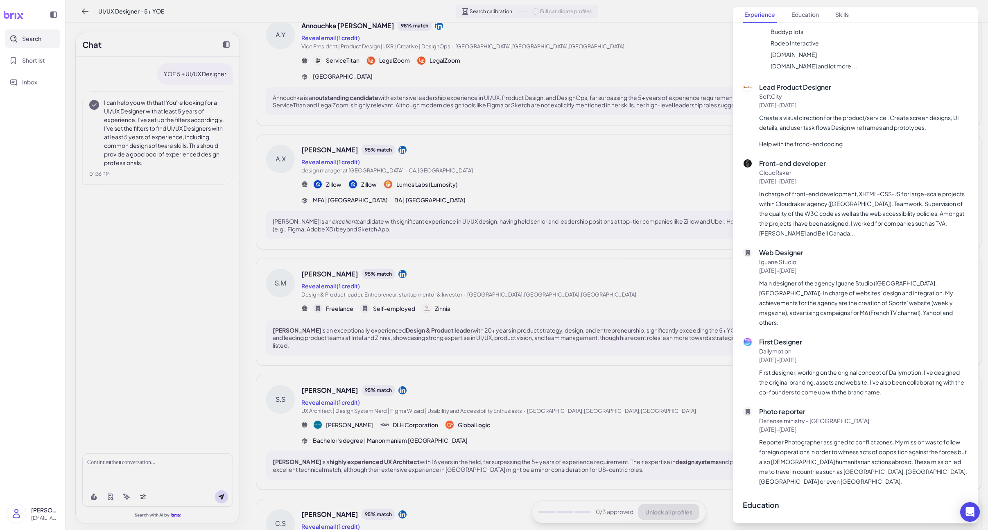
scroll to position [1480, 0]
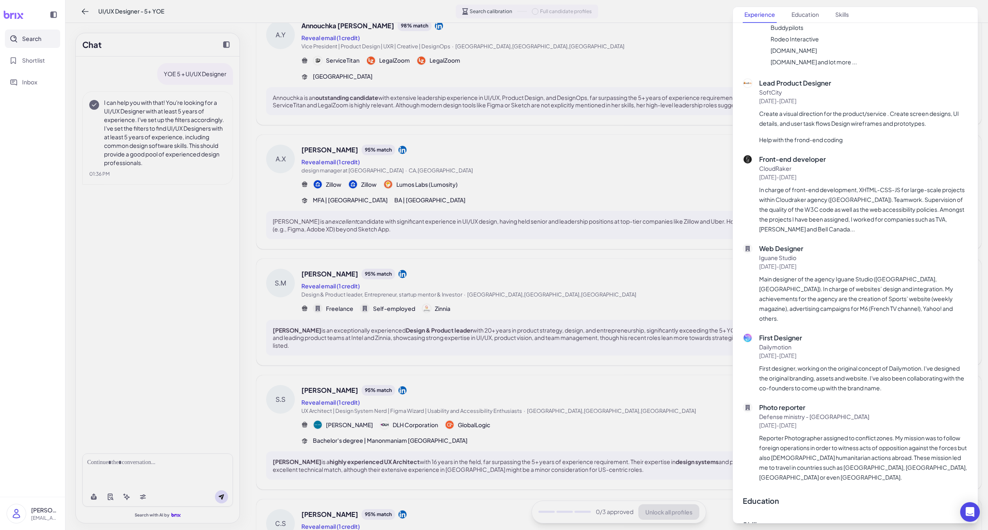
click at [553, 309] on div at bounding box center [494, 265] width 988 height 530
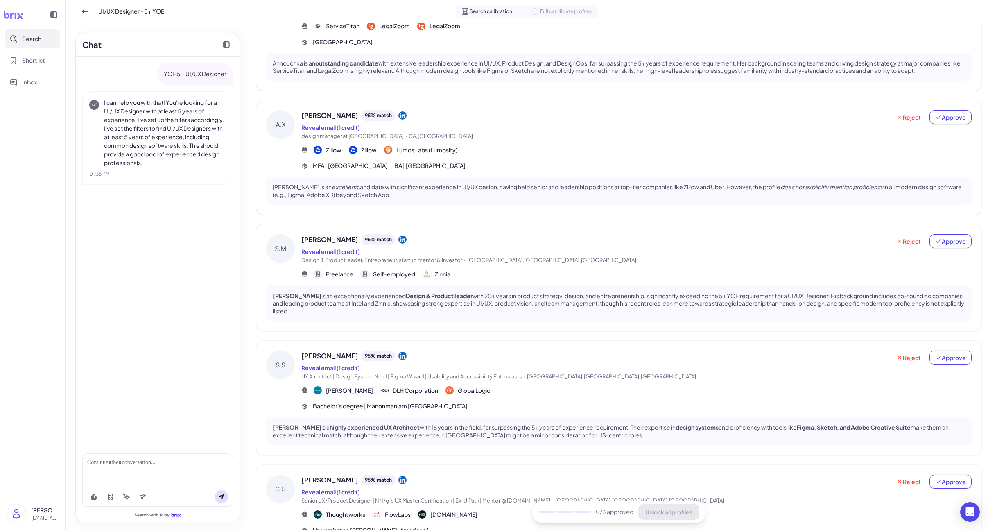
scroll to position [95, 0]
click at [543, 344] on div "S.S [PERSON_NAME] 95 % match Reveal email (1 credit) UX Architect | Design Syst…" at bounding box center [618, 396] width 725 height 114
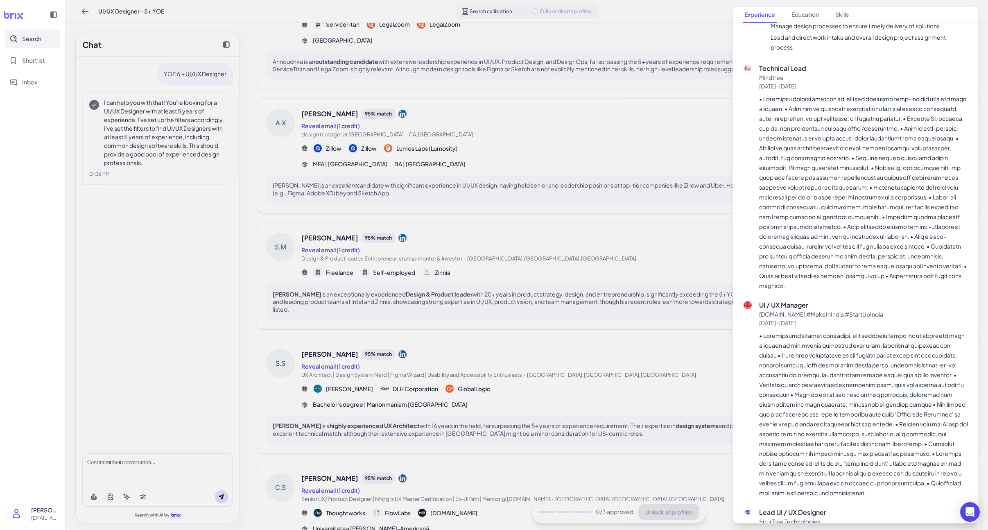
scroll to position [1373, 0]
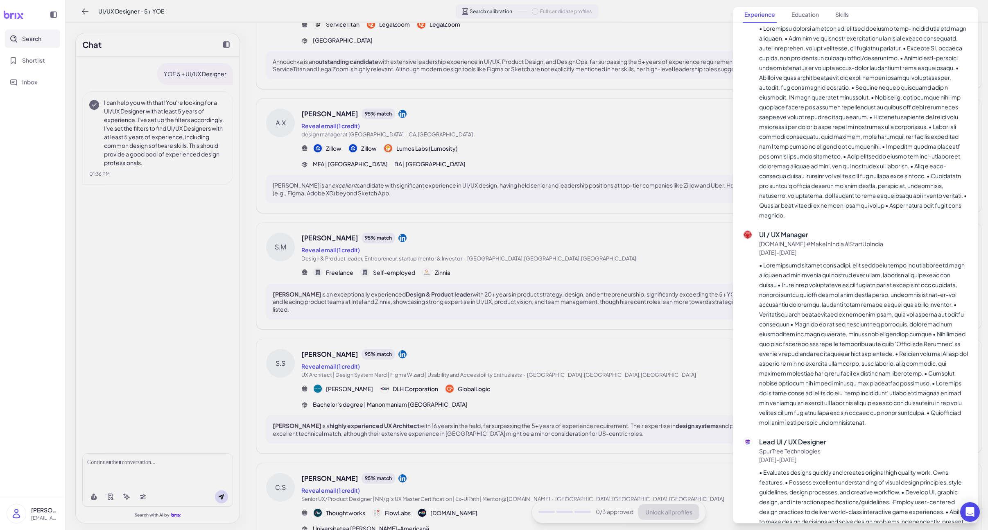
click at [534, 335] on div at bounding box center [494, 265] width 988 height 530
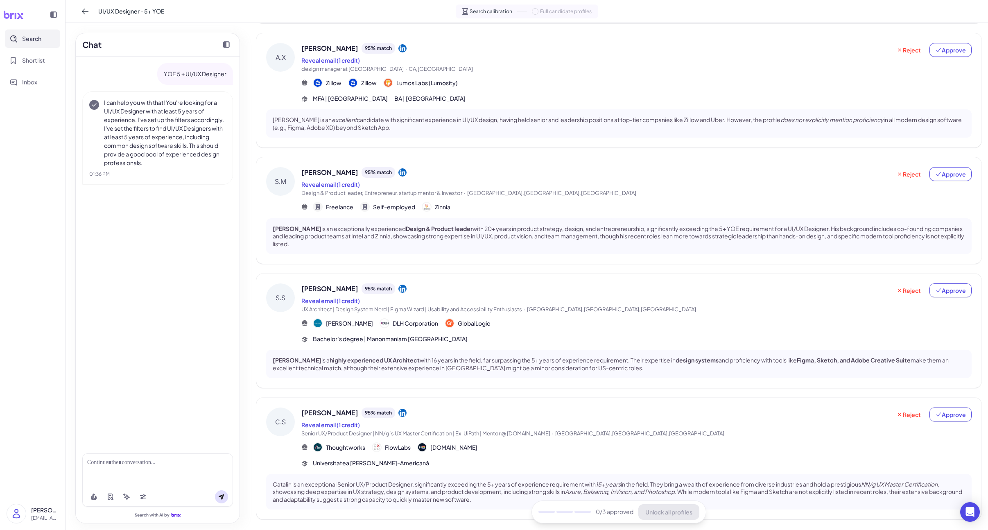
scroll to position [182, 0]
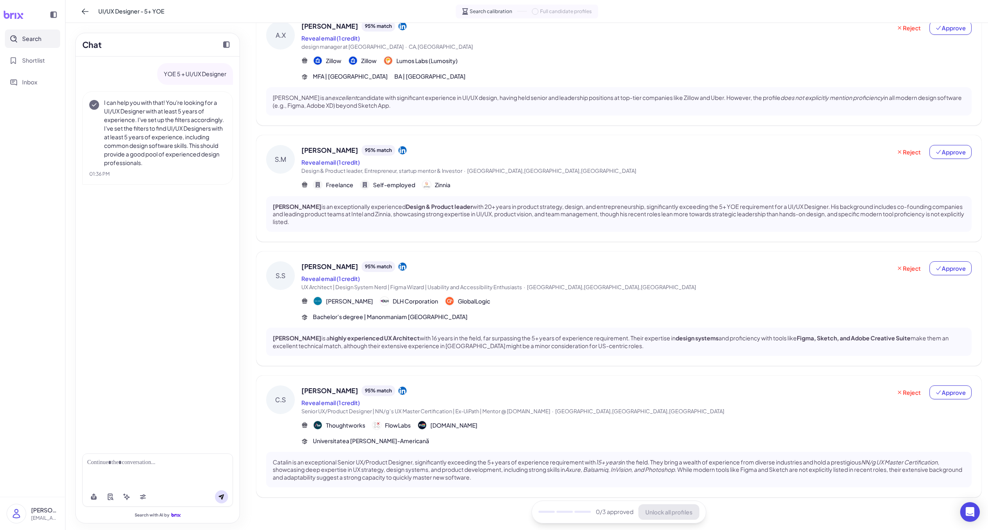
click at [554, 317] on div "Bachelor's degree | Manonmaniam [GEOGRAPHIC_DATA]" at bounding box center [636, 316] width 670 height 9
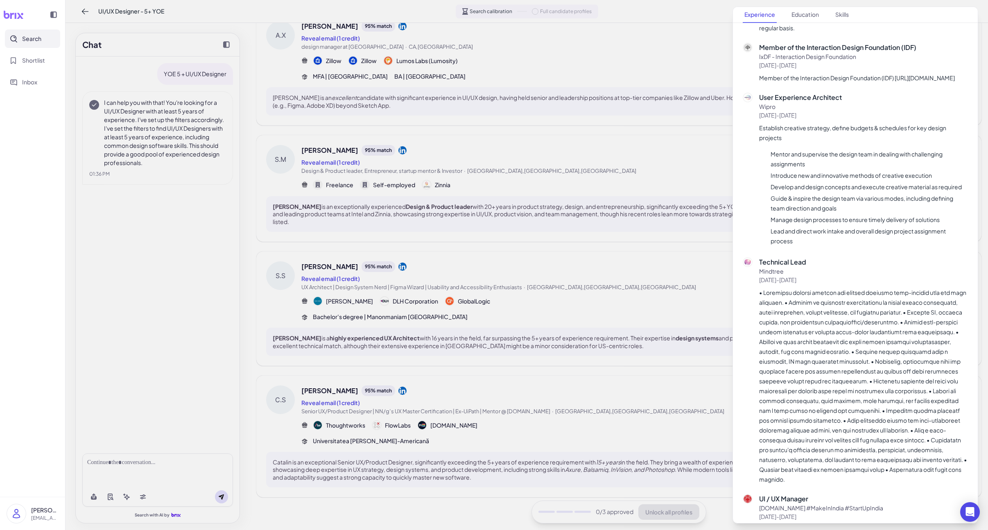
scroll to position [1171, 0]
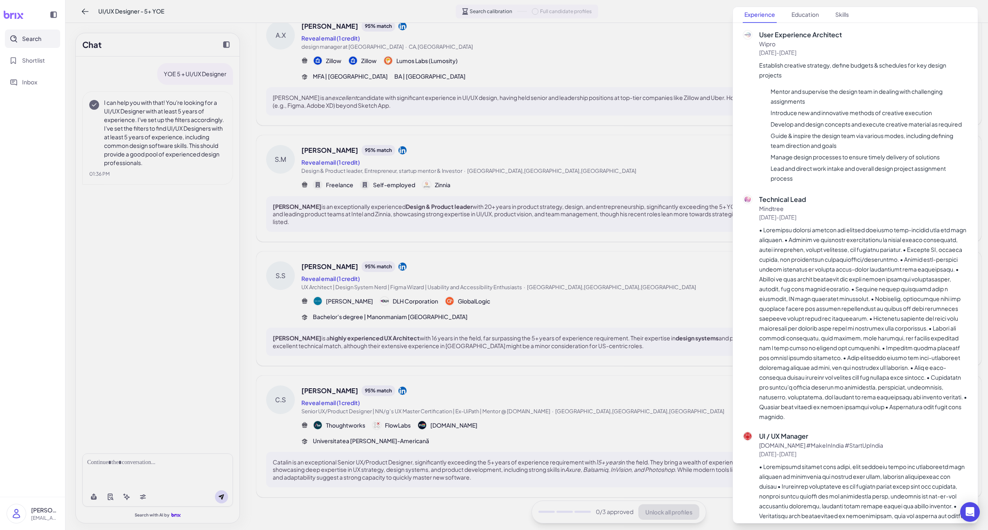
click at [350, 214] on div at bounding box center [494, 265] width 988 height 530
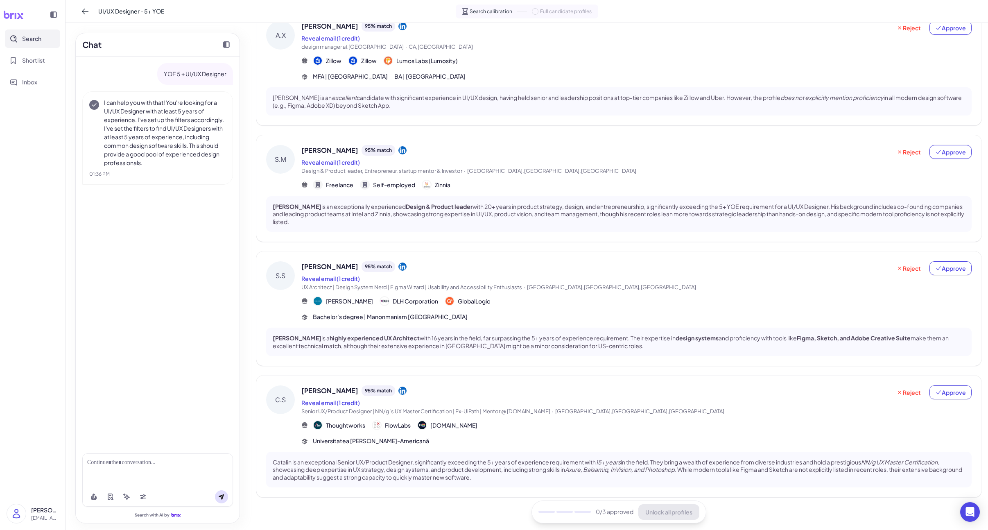
click at [527, 371] on div "[PERSON_NAME] 98 % match Reveal email (1 credit) Vice President | Product Desig…" at bounding box center [618, 192] width 725 height 610
click at [526, 386] on div "[PERSON_NAME] 95 % match" at bounding box center [596, 390] width 590 height 11
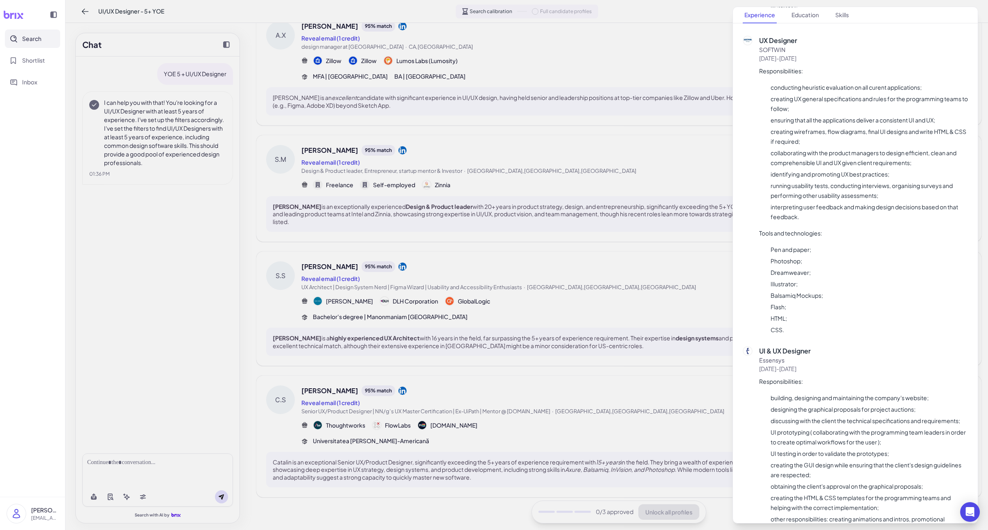
scroll to position [2022, 0]
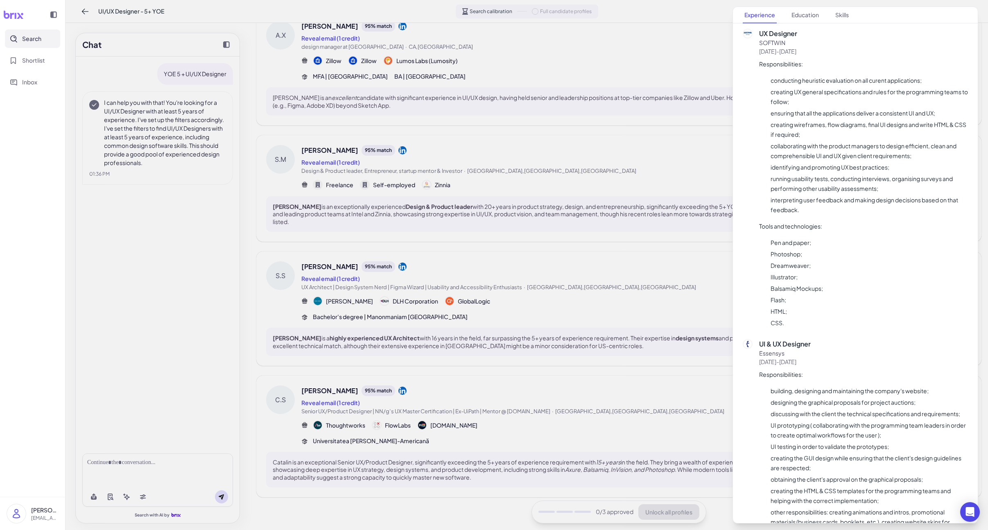
click at [541, 359] on div at bounding box center [494, 265] width 988 height 530
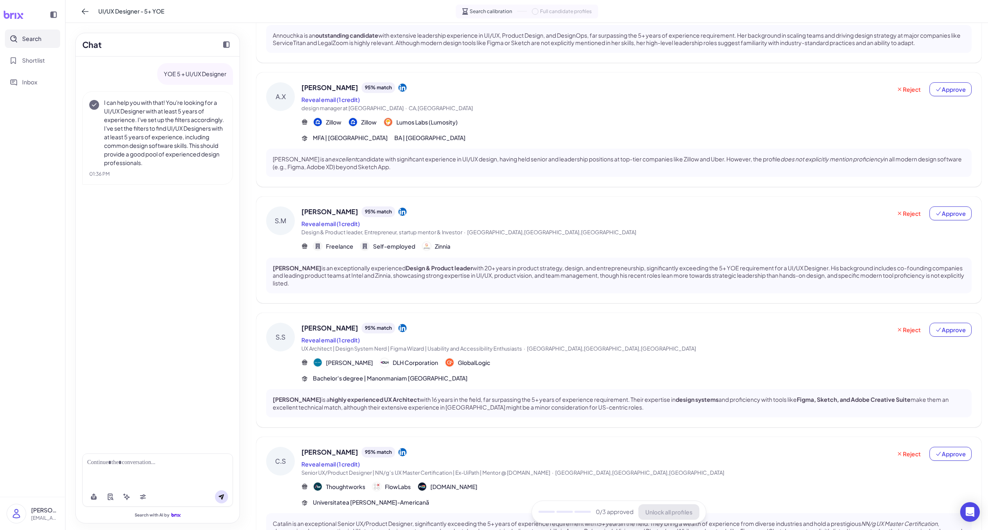
scroll to position [0, 0]
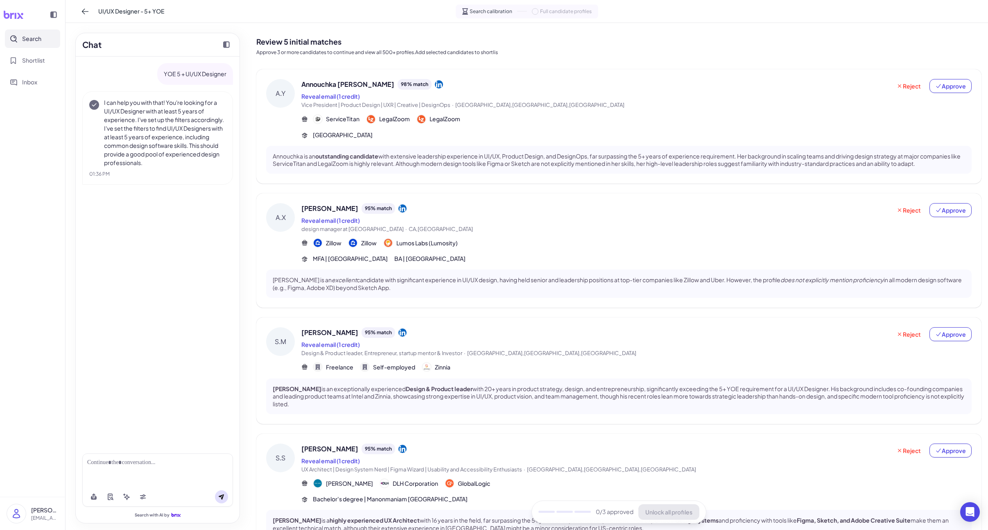
click at [448, 131] on div "[GEOGRAPHIC_DATA]" at bounding box center [636, 135] width 670 height 9
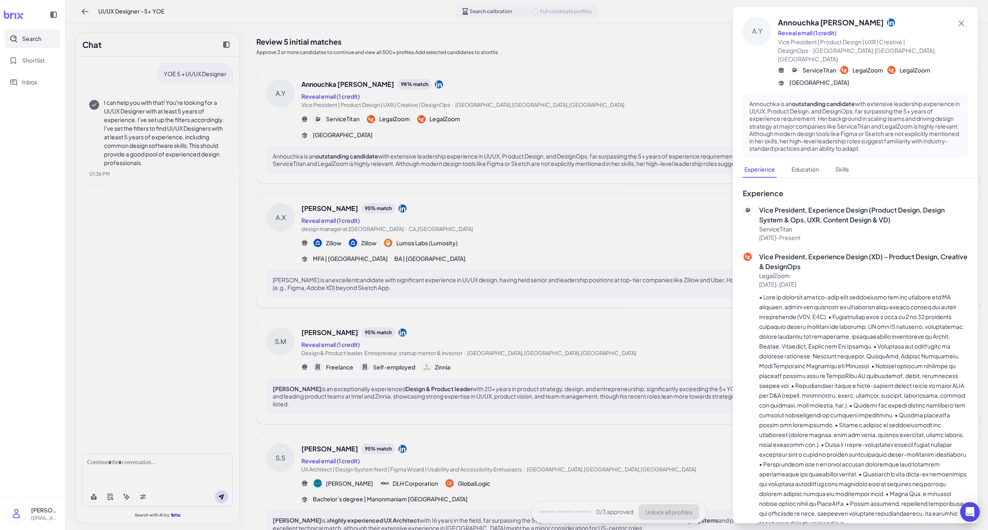
click at [448, 131] on div at bounding box center [494, 265] width 988 height 530
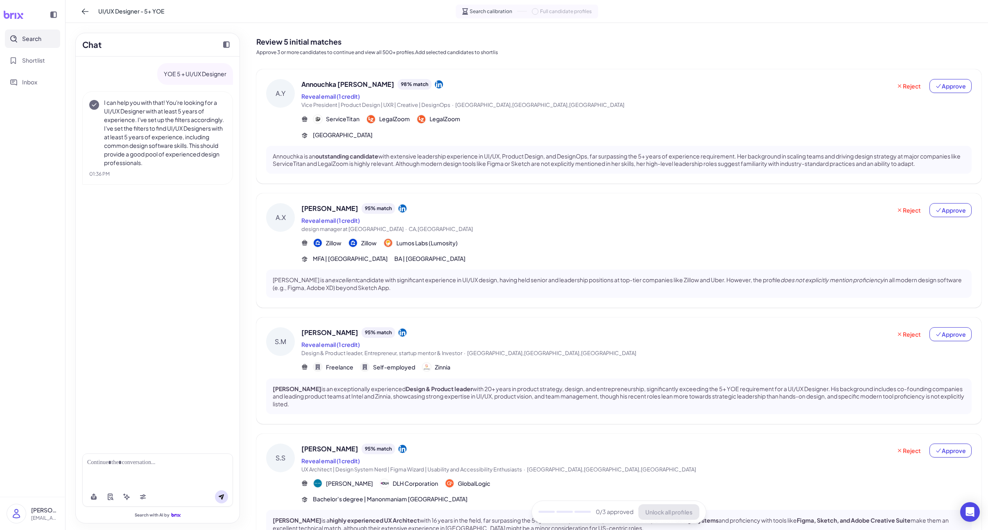
click at [475, 133] on div "[GEOGRAPHIC_DATA]" at bounding box center [636, 135] width 670 height 9
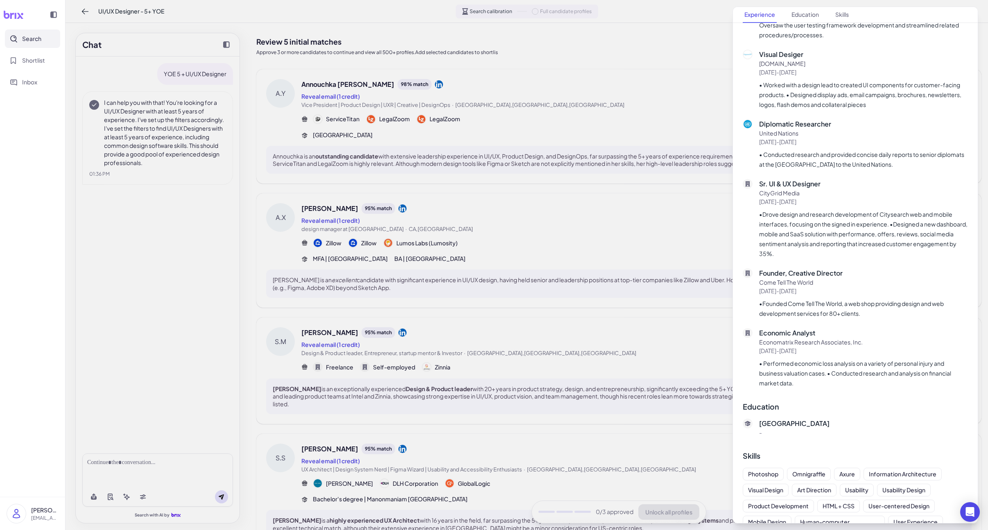
scroll to position [1023, 0]
click at [597, 277] on div at bounding box center [494, 265] width 988 height 530
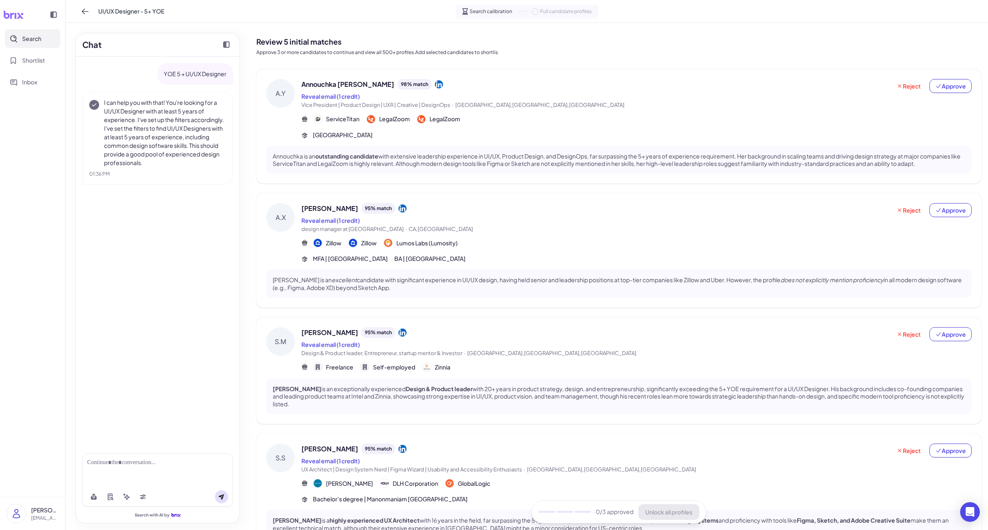
click at [536, 240] on div "Zillow Zillow Lumos Labs (Lumosity)" at bounding box center [636, 243] width 670 height 10
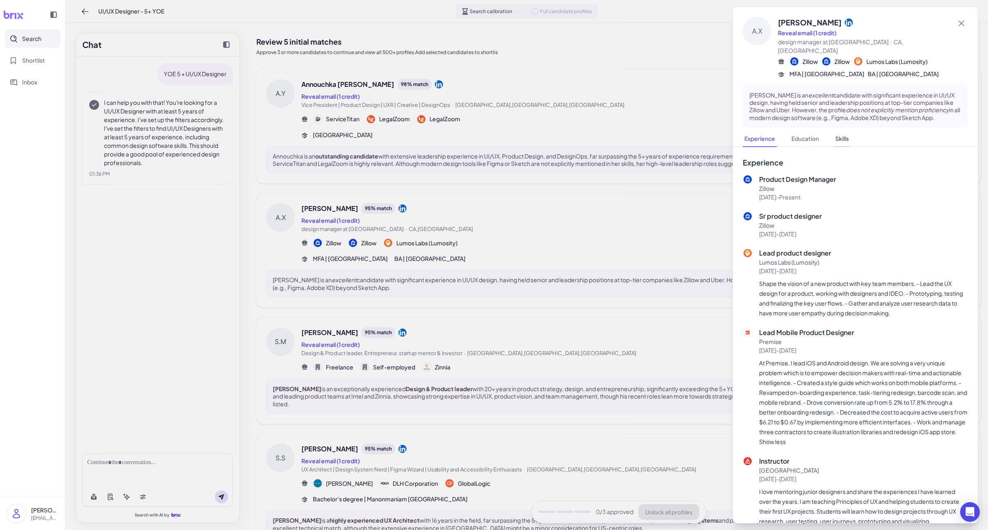
click at [848, 144] on button "Skills" at bounding box center [842, 139] width 17 height 16
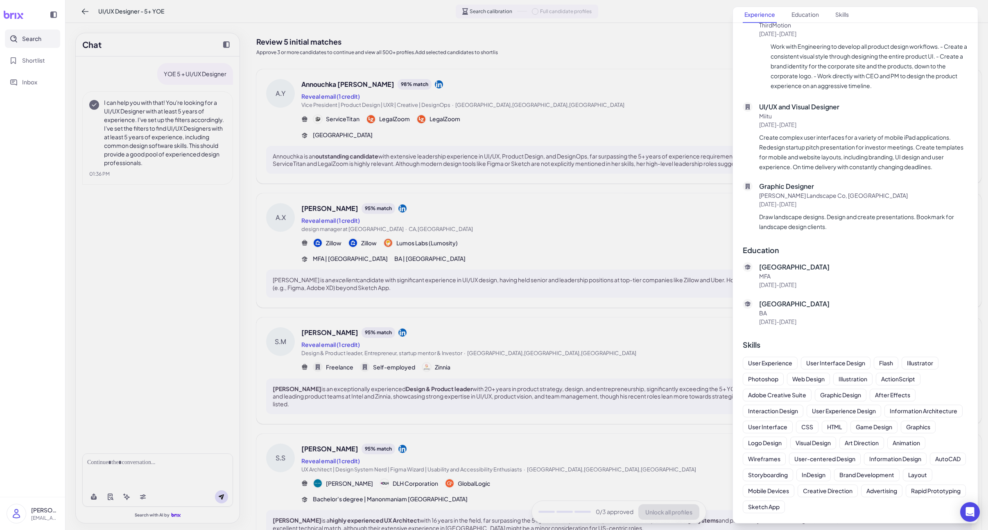
scroll to position [964, 0]
click at [508, 350] on div at bounding box center [494, 265] width 988 height 530
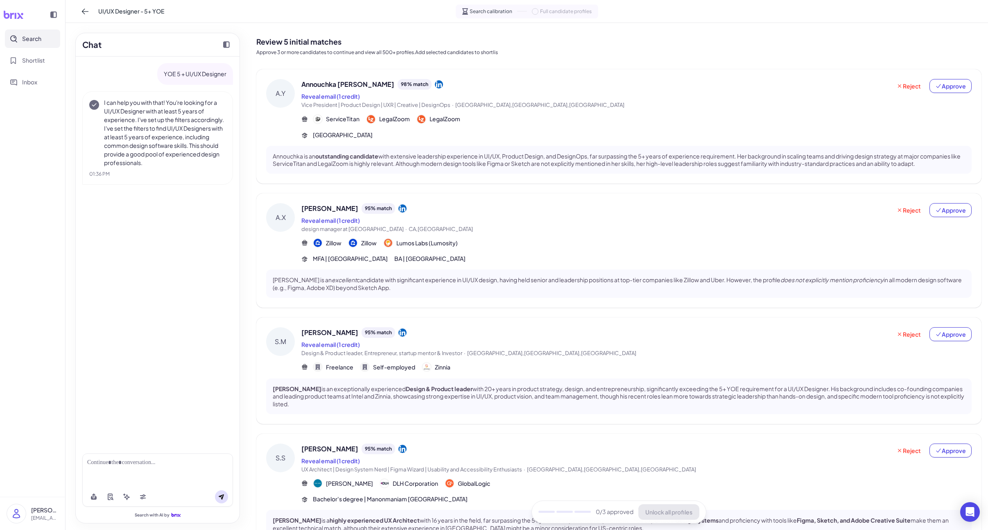
click at [358, 337] on span "[PERSON_NAME]" at bounding box center [329, 333] width 57 height 10
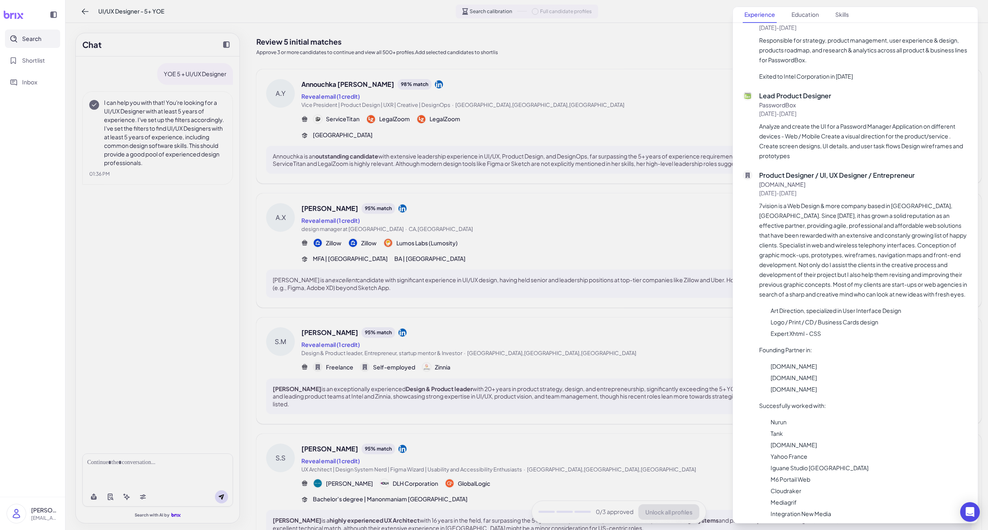
scroll to position [919, 0]
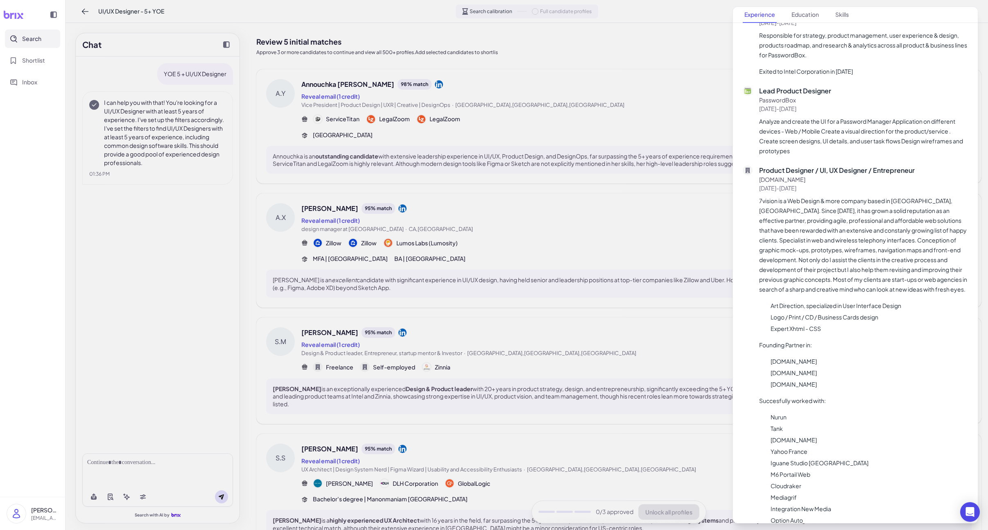
drag, startPoint x: 615, startPoint y: 428, endPoint x: 617, endPoint y: 442, distance: 14.5
click at [615, 428] on div at bounding box center [494, 265] width 988 height 530
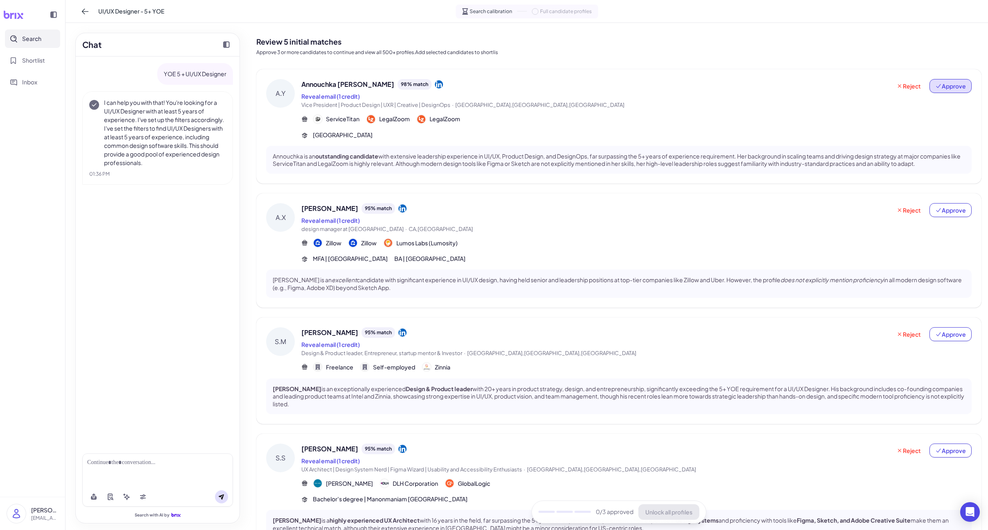
click at [958, 89] on span "Approve" at bounding box center [950, 86] width 31 height 8
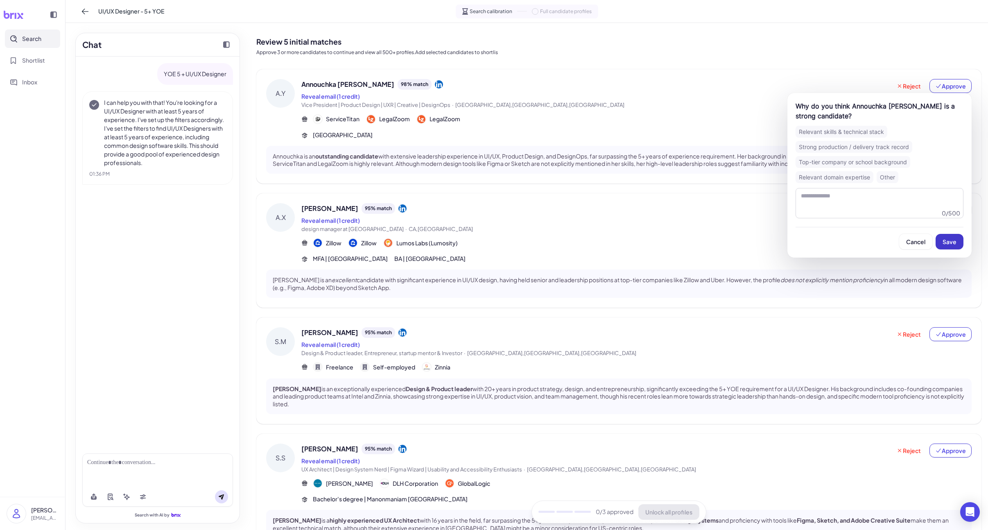
click at [948, 239] on span "Save" at bounding box center [950, 241] width 14 height 7
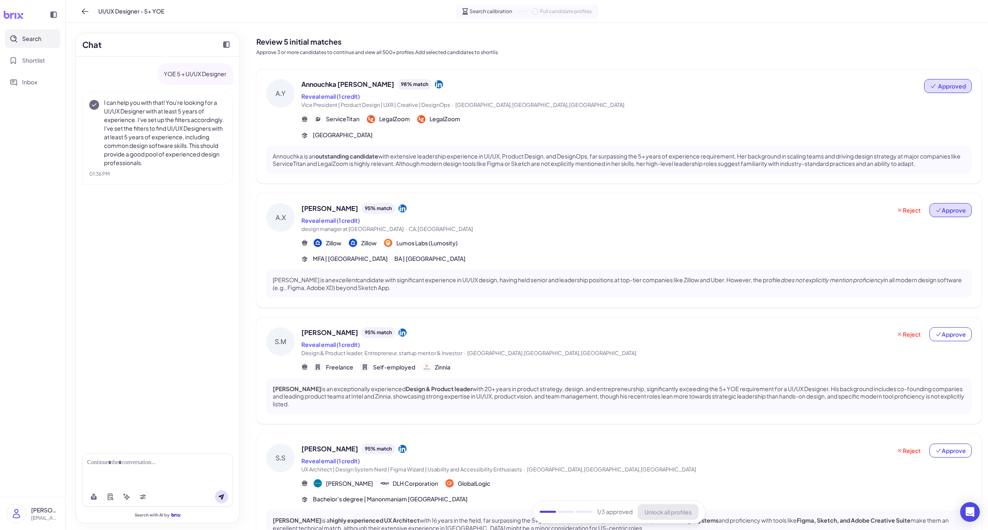
click at [952, 215] on button "Approve" at bounding box center [951, 210] width 42 height 14
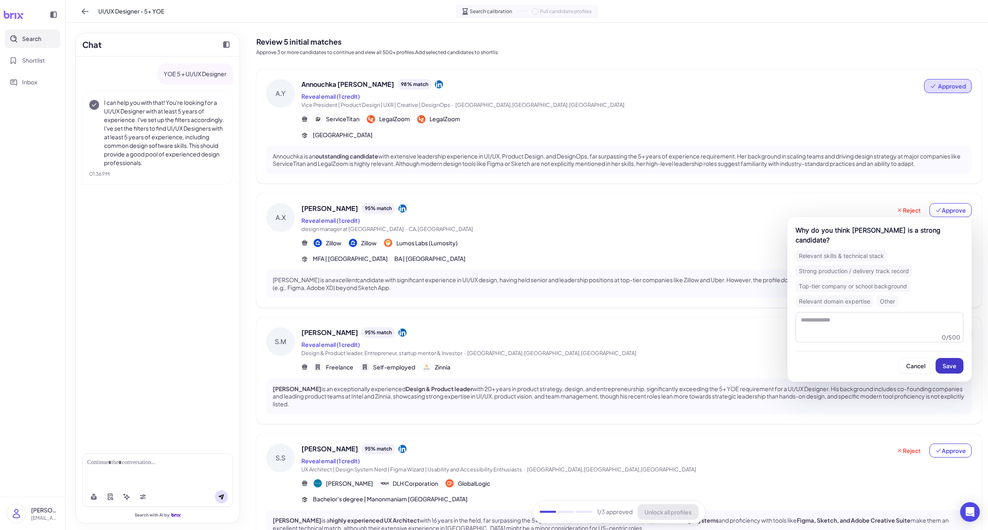
click at [954, 358] on button "Save" at bounding box center [950, 366] width 28 height 16
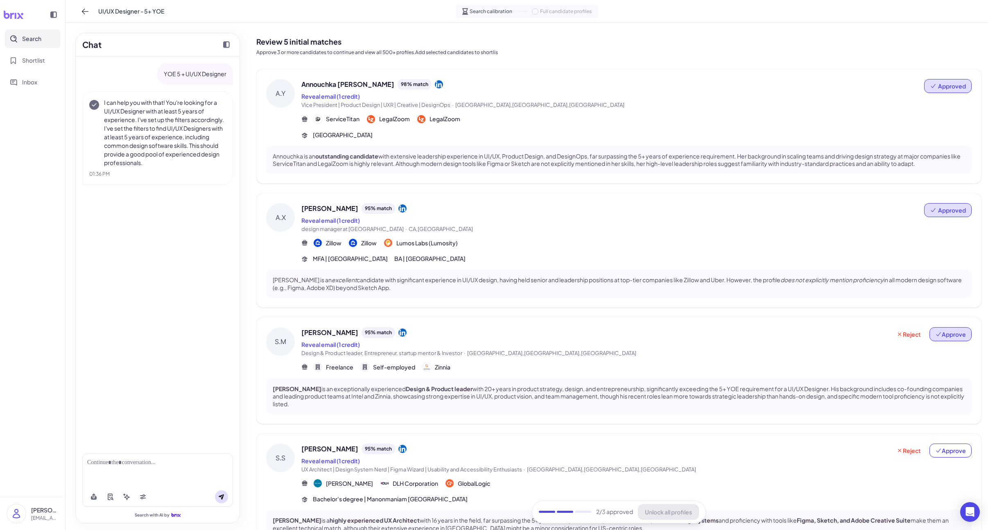
drag, startPoint x: 951, startPoint y: 330, endPoint x: 952, endPoint y: 337, distance: 6.2
click at [951, 330] on span "Approve" at bounding box center [950, 334] width 31 height 8
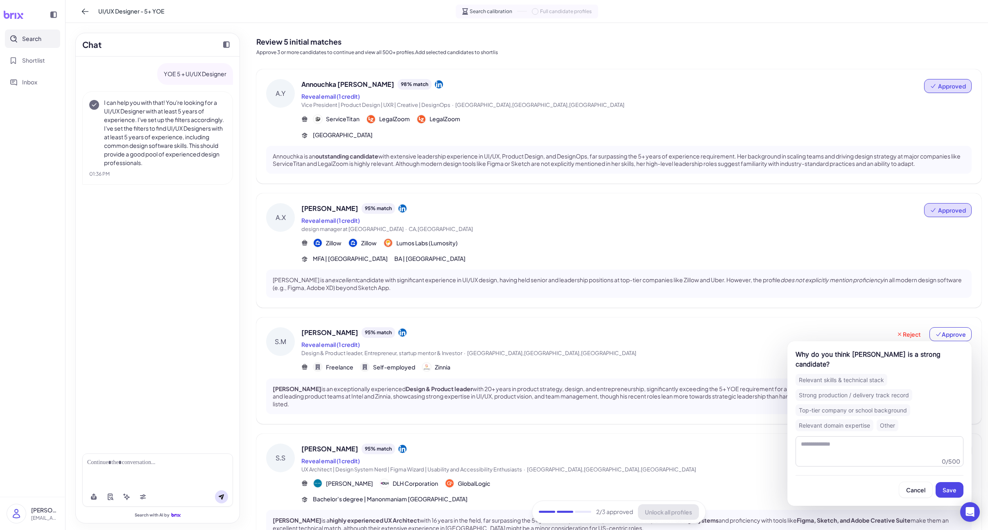
drag, startPoint x: 957, startPoint y: 484, endPoint x: 813, endPoint y: 477, distance: 143.5
click at [957, 484] on button "Save" at bounding box center [950, 490] width 28 height 16
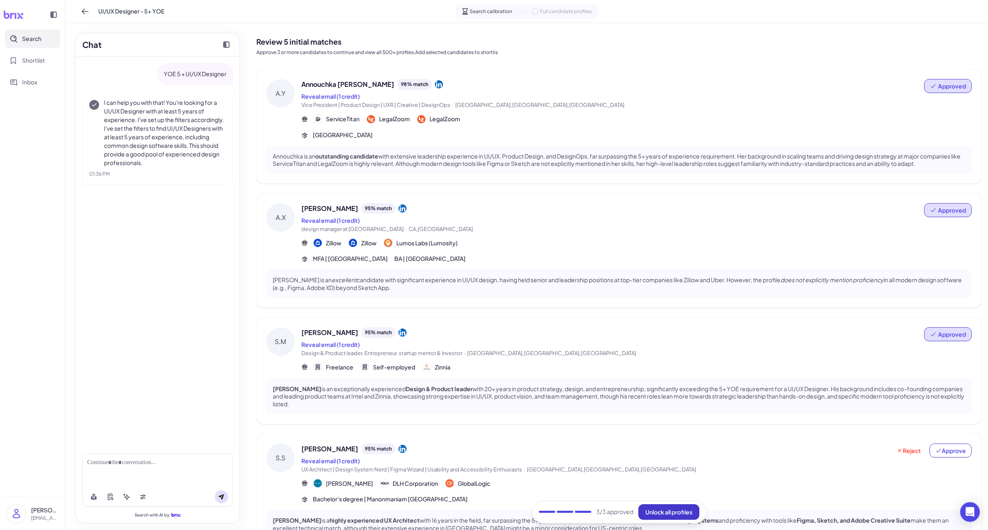
click at [690, 506] on button "Unlock all profiles" at bounding box center [668, 512] width 61 height 16
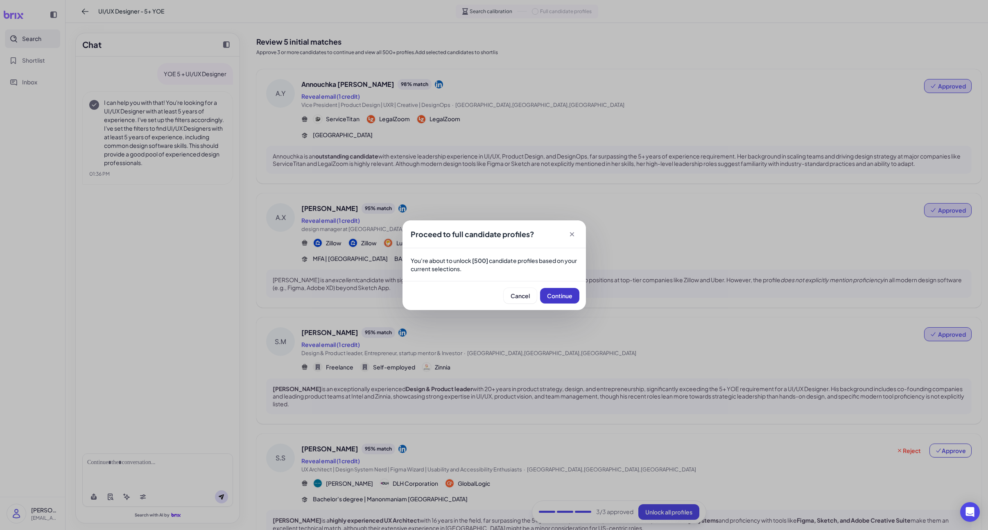
click at [557, 297] on span "Continue" at bounding box center [559, 295] width 25 height 7
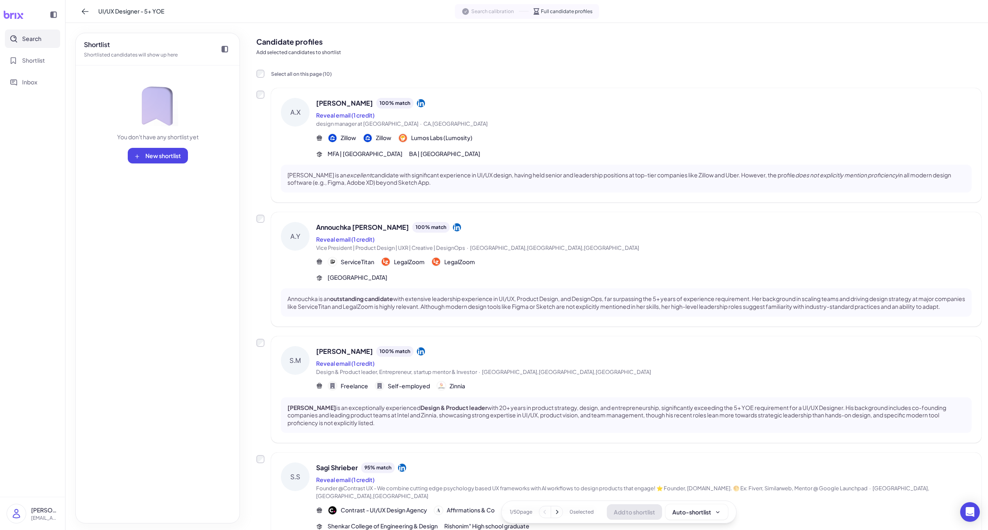
click at [14, 16] on icon at bounding box center [13, 15] width 20 height 8
click at [18, 35] on button "Search" at bounding box center [32, 38] width 55 height 18
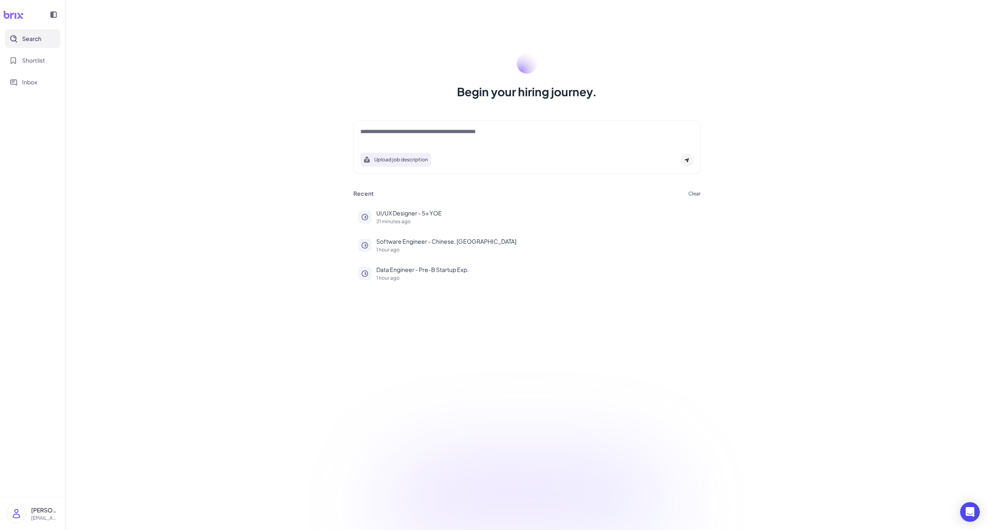
click at [388, 140] on div at bounding box center [526, 135] width 333 height 16
click at [390, 136] on textarea at bounding box center [526, 132] width 333 height 10
paste textarea "**********"
click at [415, 133] on textarea "**********" at bounding box center [526, 132] width 333 height 10
type textarea "**********"
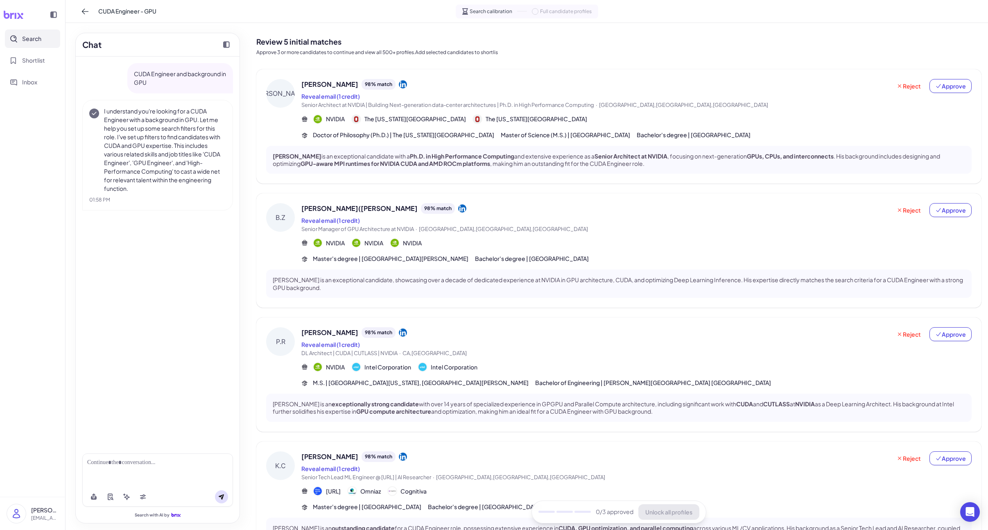
click at [482, 103] on span "Senior Architect at NVIDIA | Building Next-generation data-center architectures…" at bounding box center [447, 105] width 293 height 7
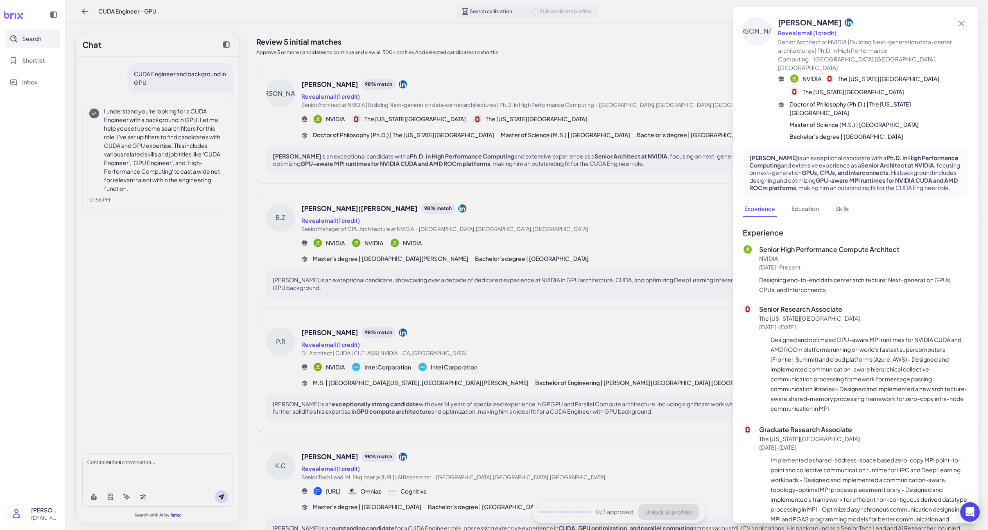
click at [498, 217] on div at bounding box center [494, 265] width 988 height 530
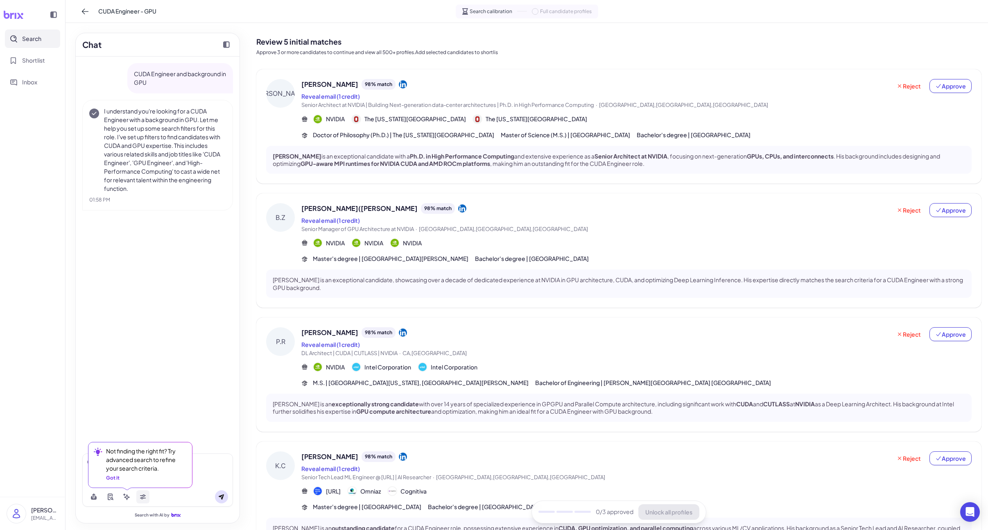
click at [137, 498] on button at bounding box center [142, 496] width 13 height 13
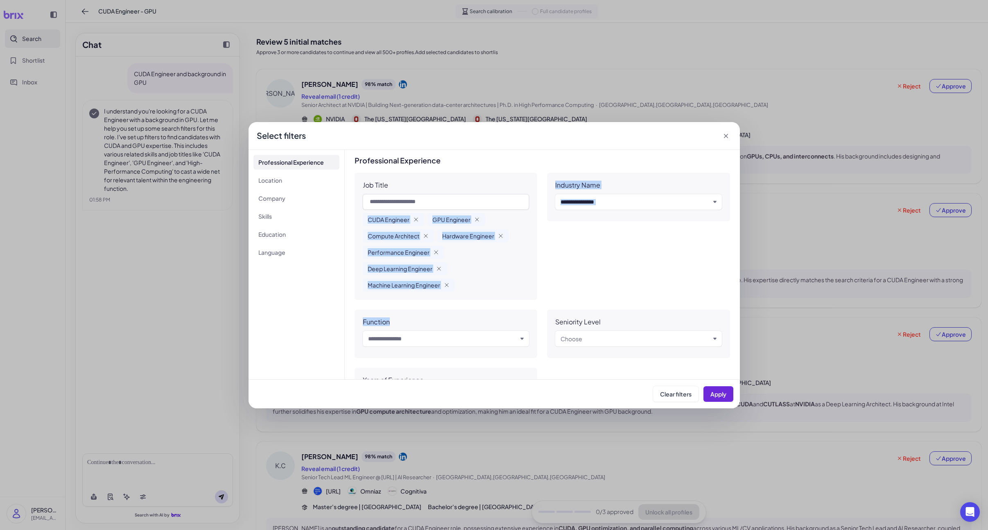
drag, startPoint x: 366, startPoint y: 218, endPoint x: 477, endPoint y: 343, distance: 166.5
click at [477, 343] on div "Job Title CUDA Engineer GPU Engineer Compute Architect Hardware Engineer Perfor…" at bounding box center [543, 293] width 376 height 240
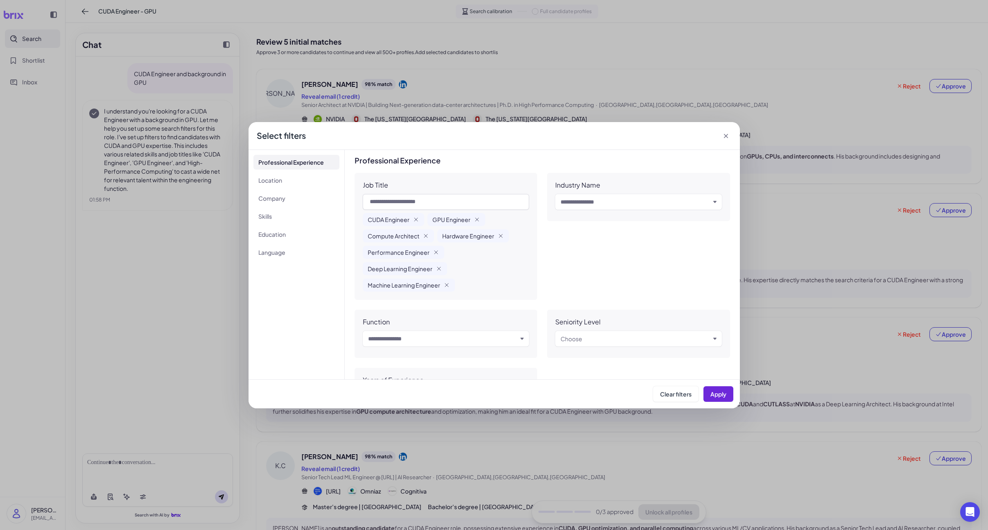
click at [480, 268] on div "CUDA Engineer GPU Engineer Compute Architect Hardware Engineer Performance Engi…" at bounding box center [446, 252] width 167 height 79
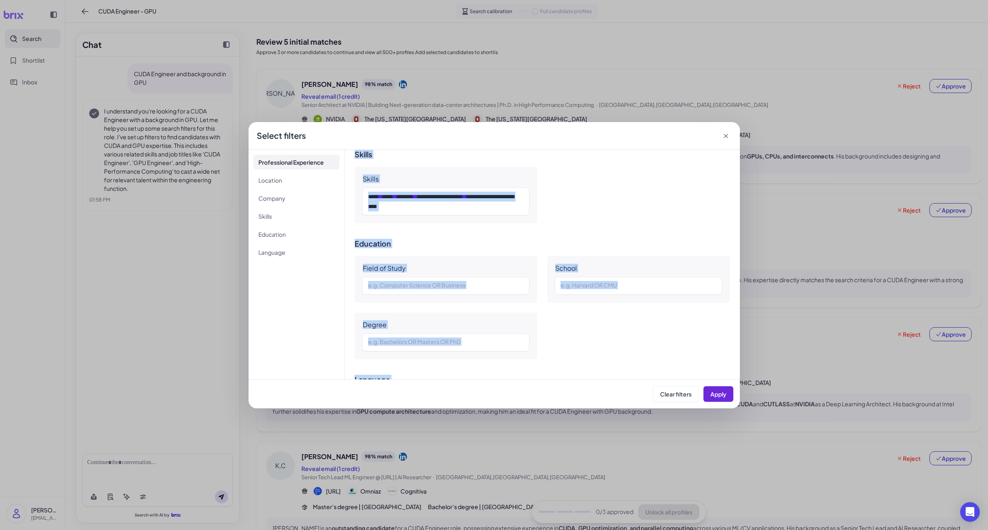
scroll to position [581, 0]
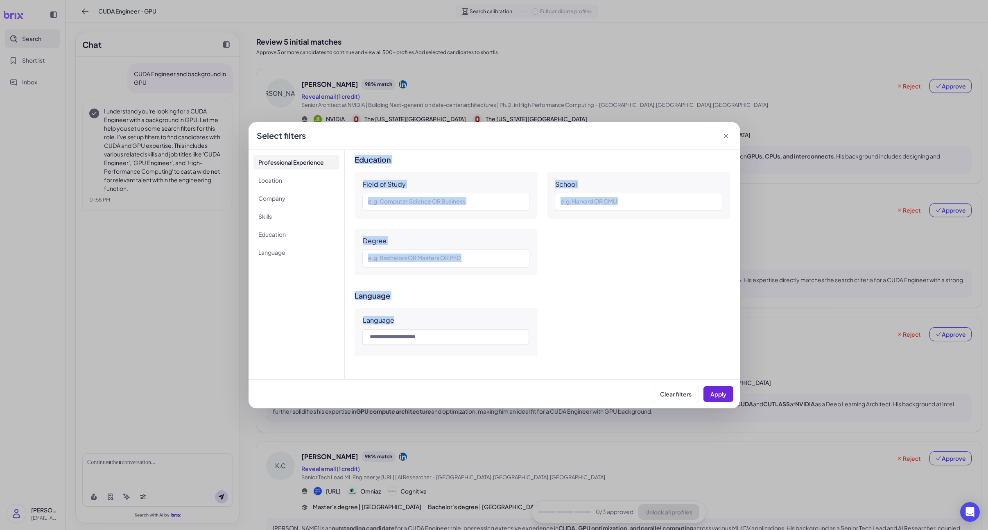
drag, startPoint x: 362, startPoint y: 184, endPoint x: 482, endPoint y: 353, distance: 206.5
click at [482, 353] on div "**********" at bounding box center [542, 264] width 395 height 229
copy div "**********"
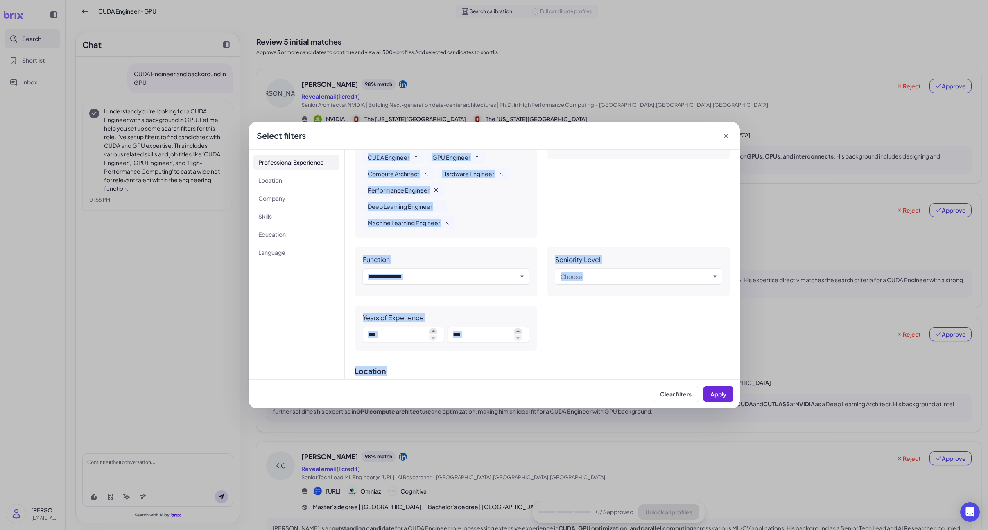
scroll to position [0, 0]
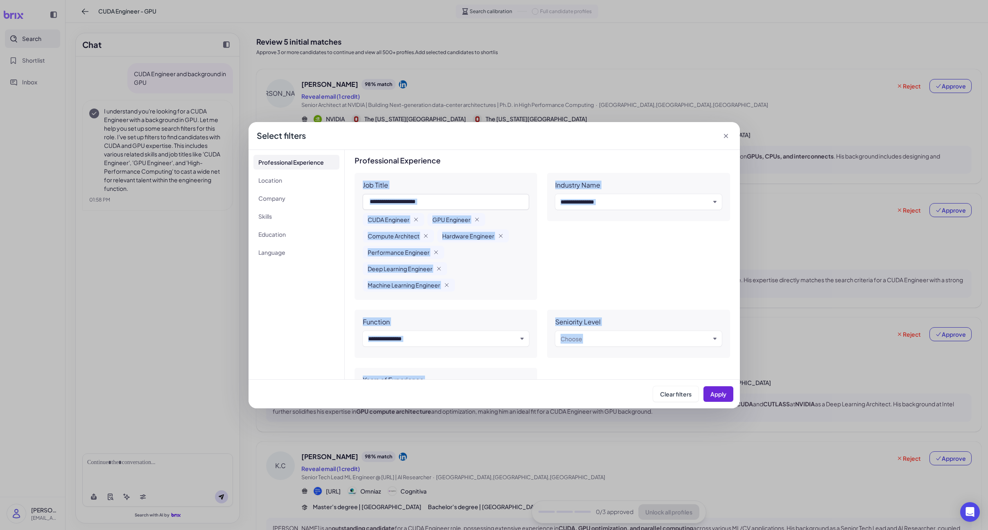
click at [410, 234] on span "Compute Architect" at bounding box center [394, 236] width 52 height 8
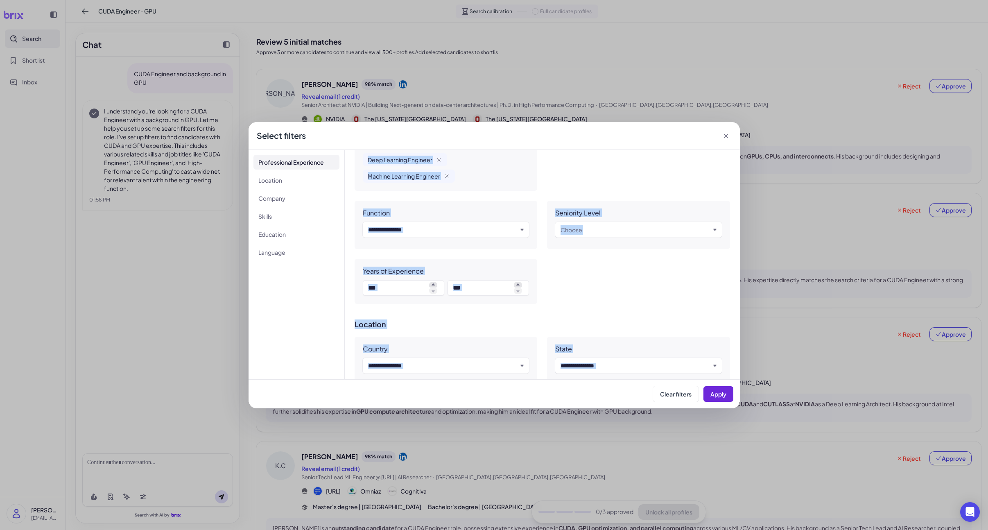
scroll to position [581, 0]
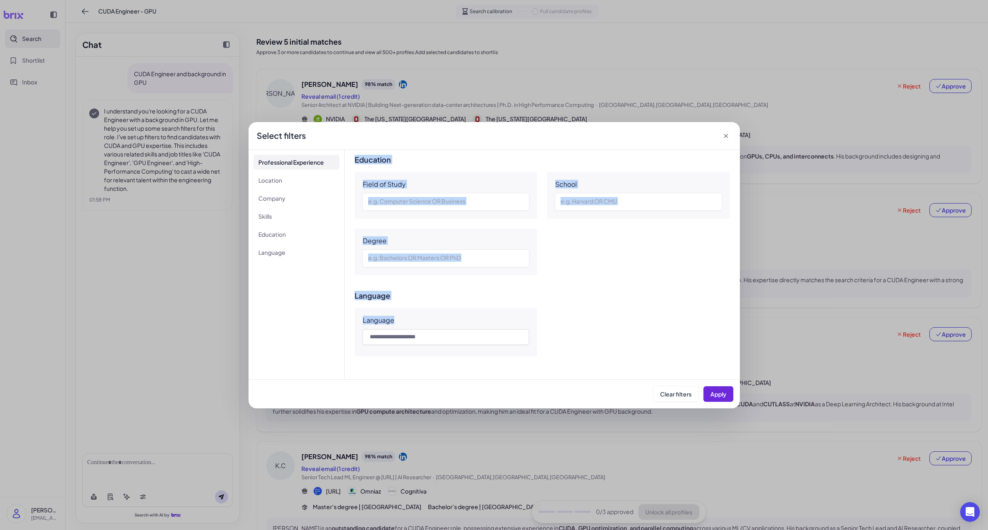
drag, startPoint x: 363, startPoint y: 183, endPoint x: 468, endPoint y: 348, distance: 196.2
click at [468, 348] on div "**********" at bounding box center [542, 264] width 395 height 229
copy div "**********"
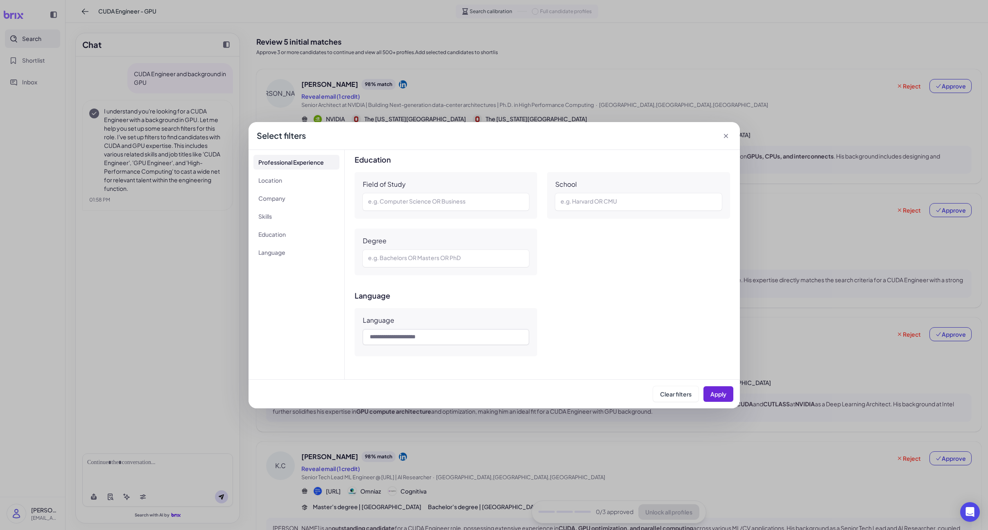
drag, startPoint x: 233, startPoint y: 375, endPoint x: 239, endPoint y: 370, distance: 7.3
click at [234, 375] on div "**********" at bounding box center [494, 265] width 988 height 530
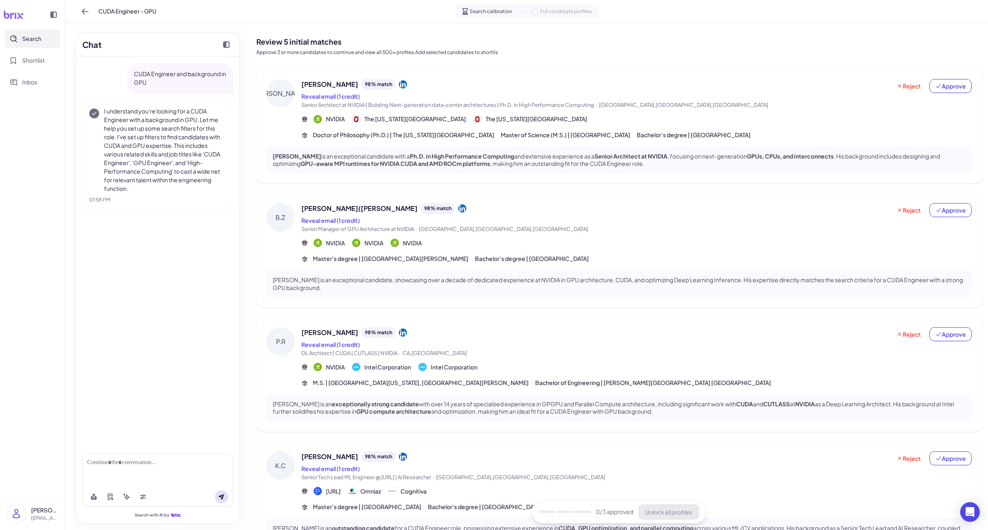
click at [433, 241] on div "NVIDIA NVIDIA NVIDIA" at bounding box center [636, 243] width 670 height 10
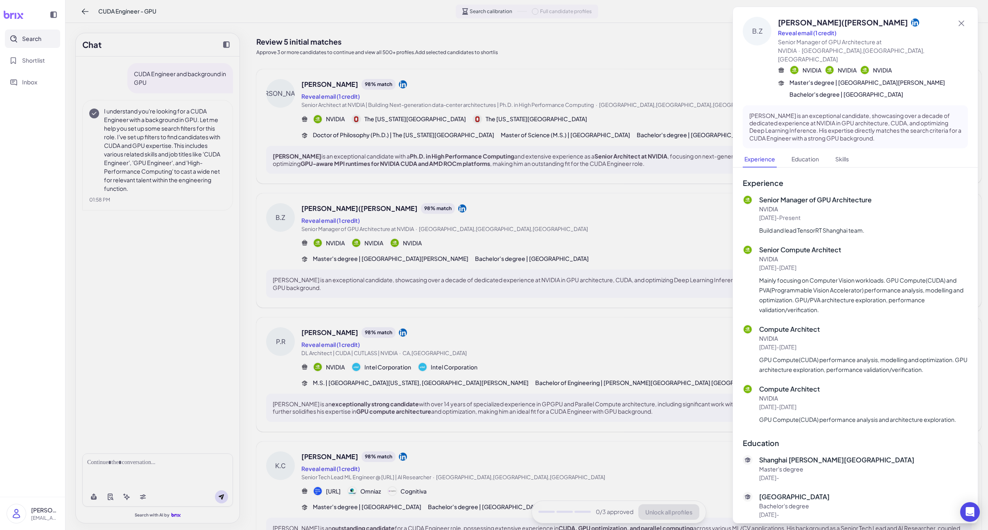
click at [416, 319] on div at bounding box center [494, 265] width 988 height 530
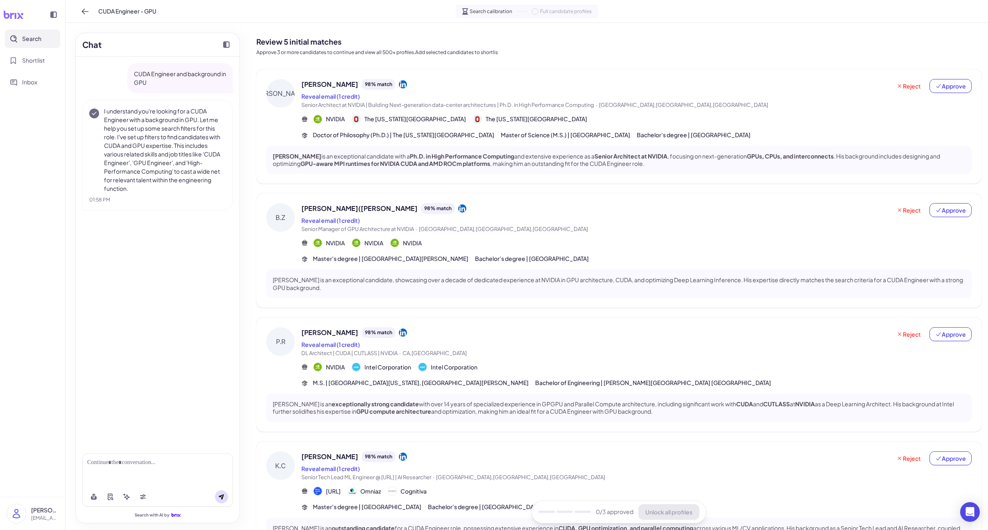
click at [435, 357] on div "[PERSON_NAME] 98 % match Reveal email (1 credit) DL Architect | CUDA | CUTLASS …" at bounding box center [636, 357] width 670 height 60
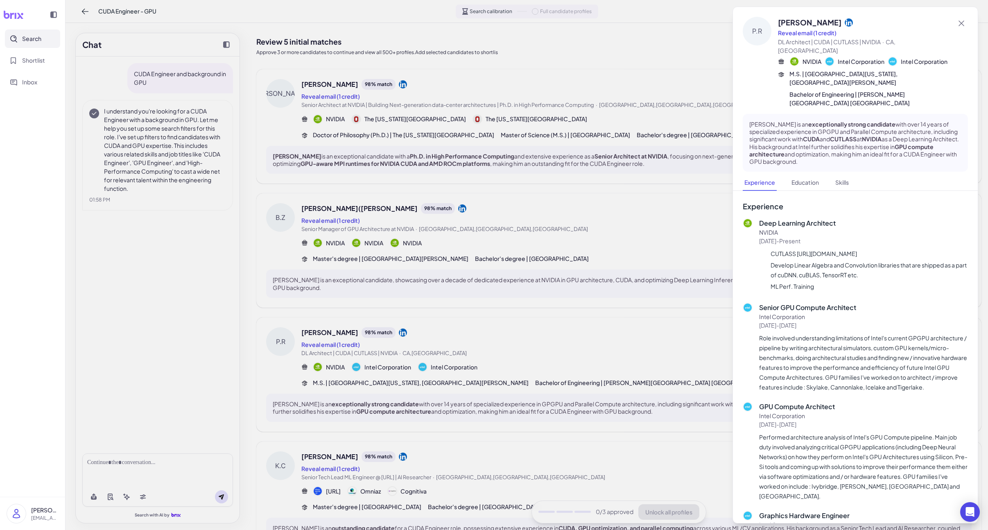
click at [433, 354] on div at bounding box center [494, 265] width 988 height 530
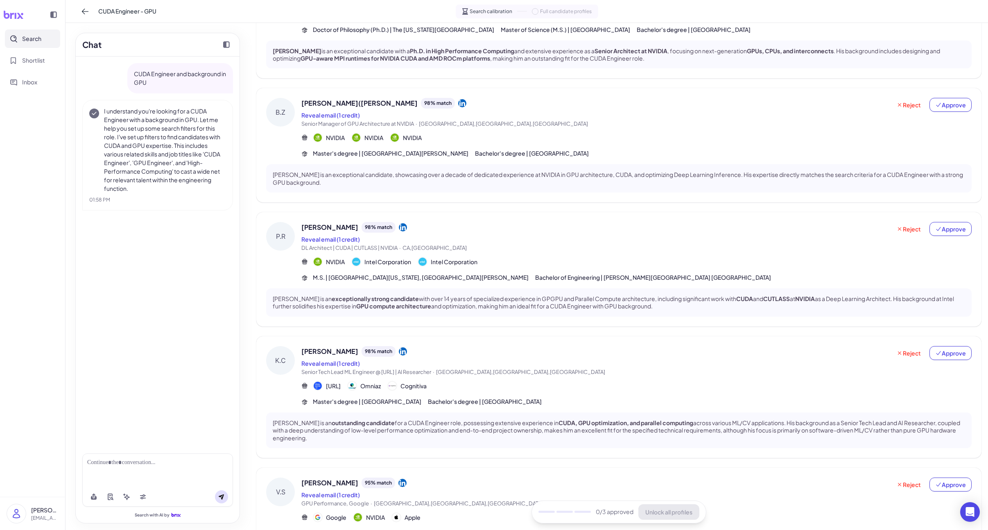
scroll to position [111, 0]
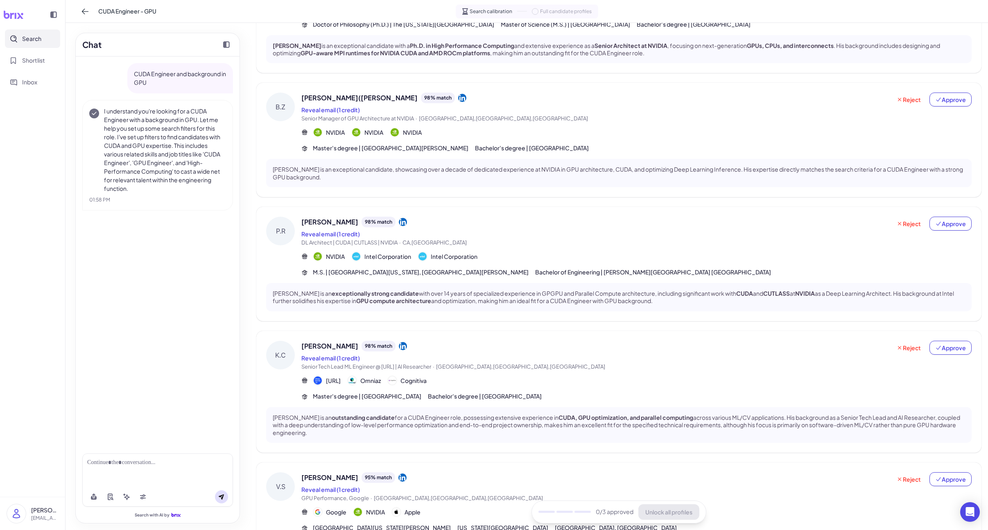
click at [435, 370] on span "Senior Tech Lead ML Engineer @ [URL] | AI Researcher · [GEOGRAPHIC_DATA],[GEOGR…" at bounding box center [596, 367] width 590 height 8
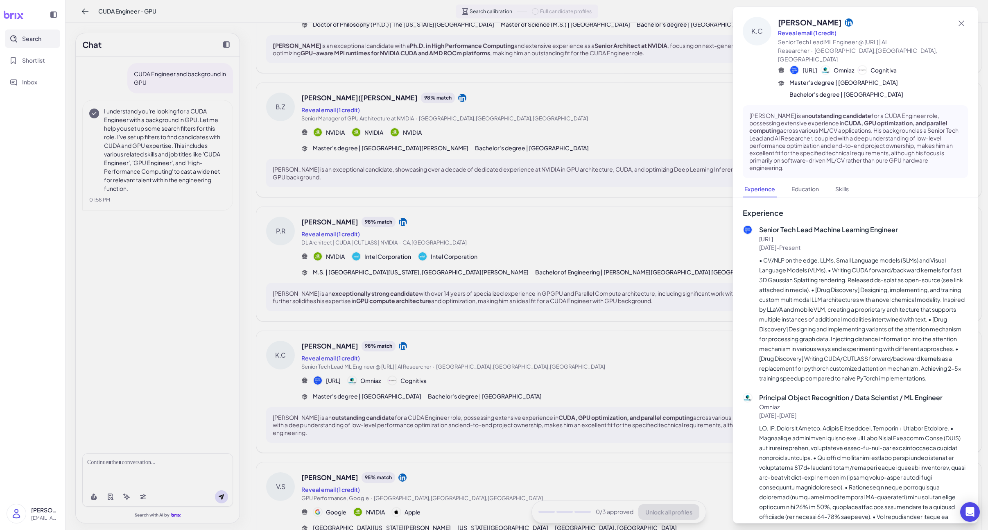
click at [435, 369] on div at bounding box center [494, 265] width 988 height 530
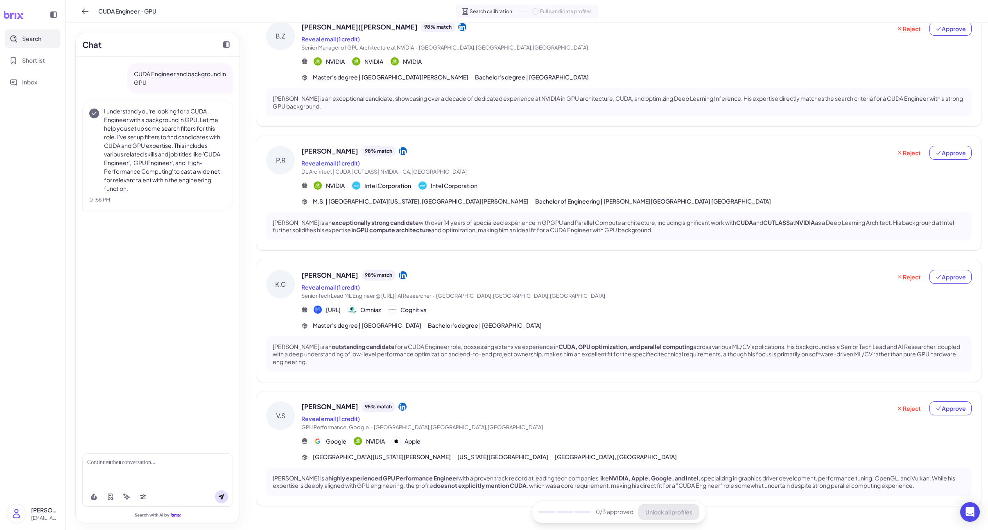
scroll to position [197, 0]
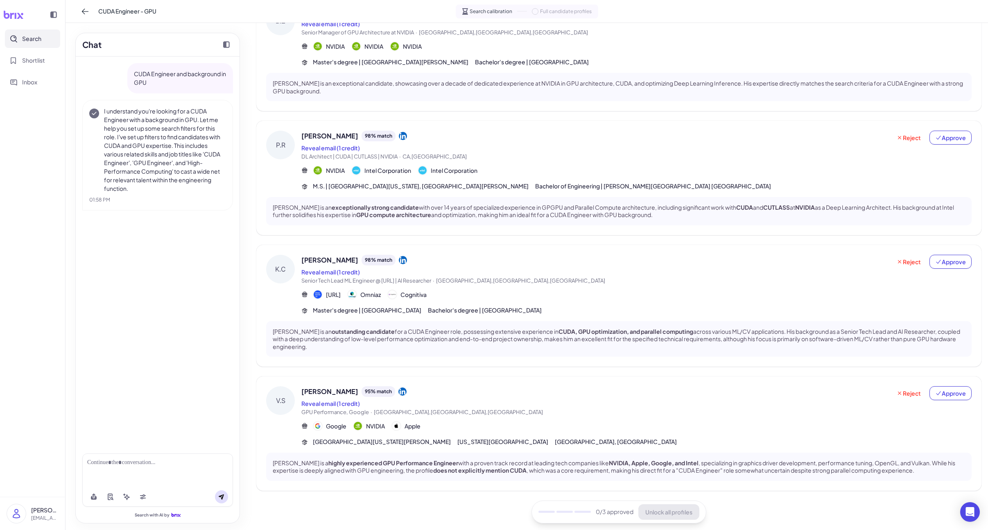
click at [437, 395] on div "[PERSON_NAME] 95 % match" at bounding box center [596, 391] width 590 height 11
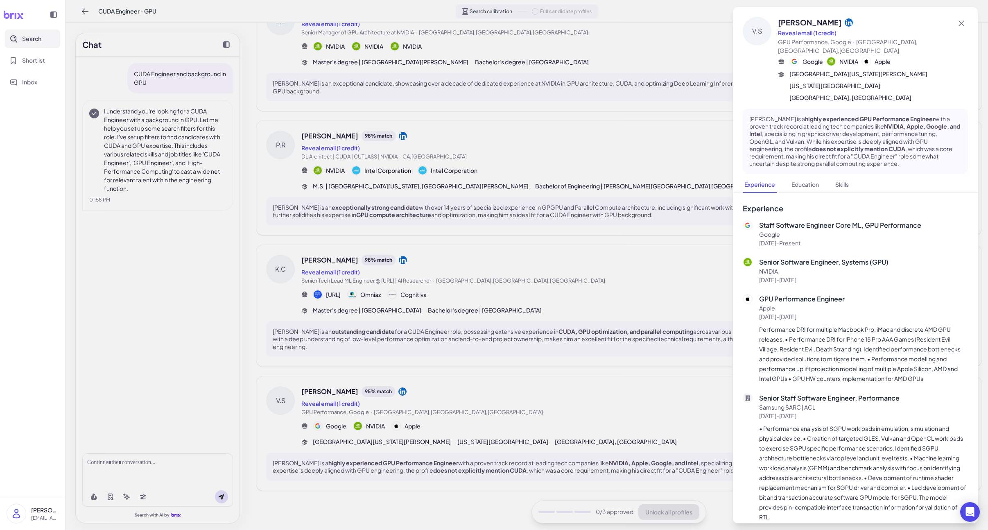
click at [462, 256] on div at bounding box center [494, 265] width 988 height 530
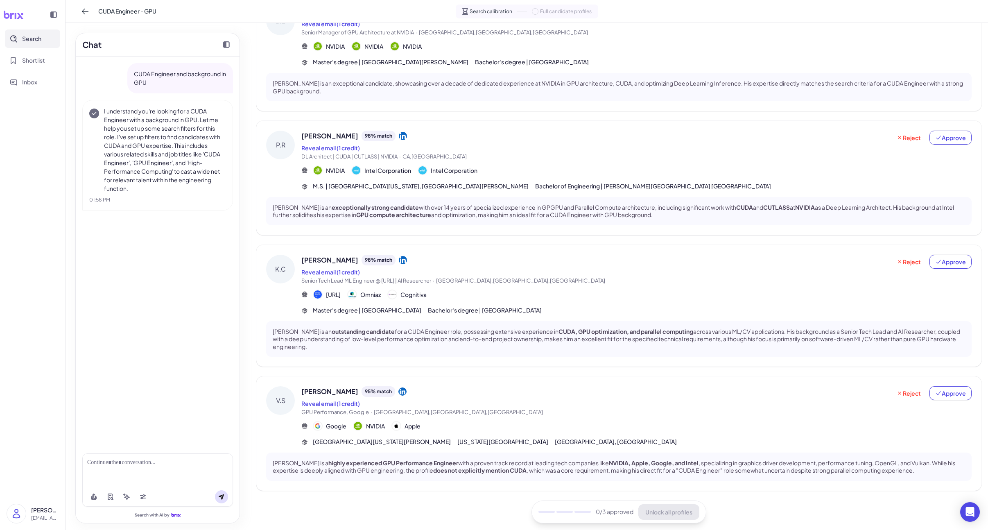
click at [462, 456] on div "[PERSON_NAME] is a highly experienced GPU Performance Engineer with a proven tr…" at bounding box center [619, 466] width 706 height 28
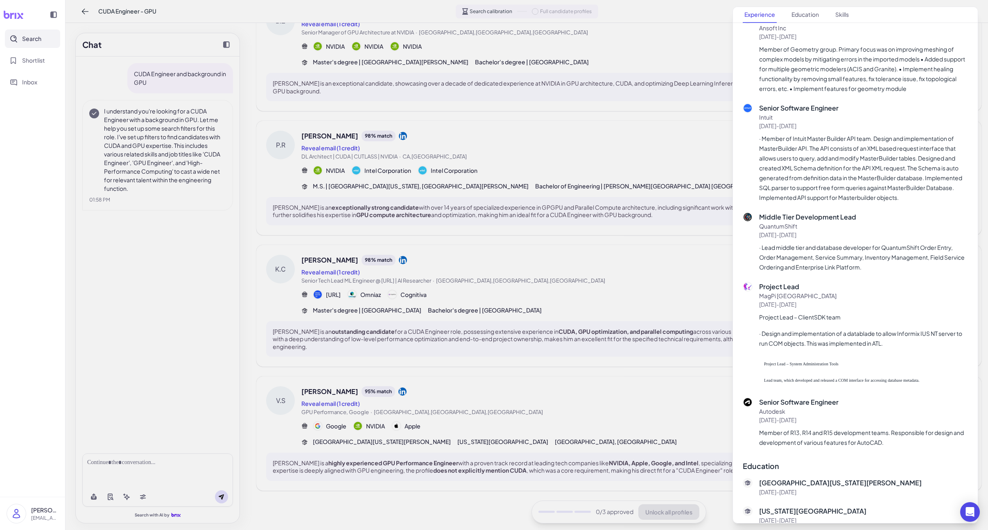
scroll to position [1505, 0]
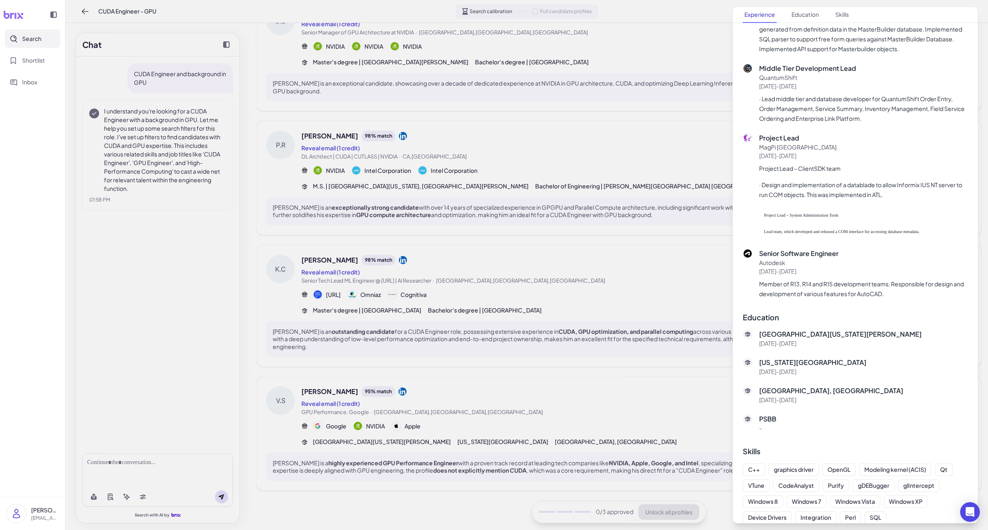
click at [545, 380] on div at bounding box center [494, 265] width 988 height 530
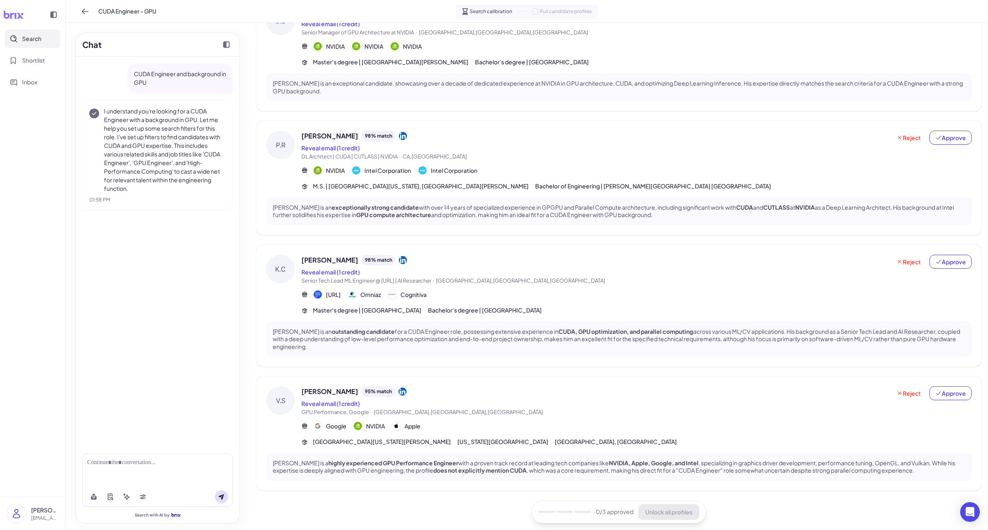
click at [491, 294] on div "[URL] Omniaz Cognitiva" at bounding box center [636, 295] width 670 height 10
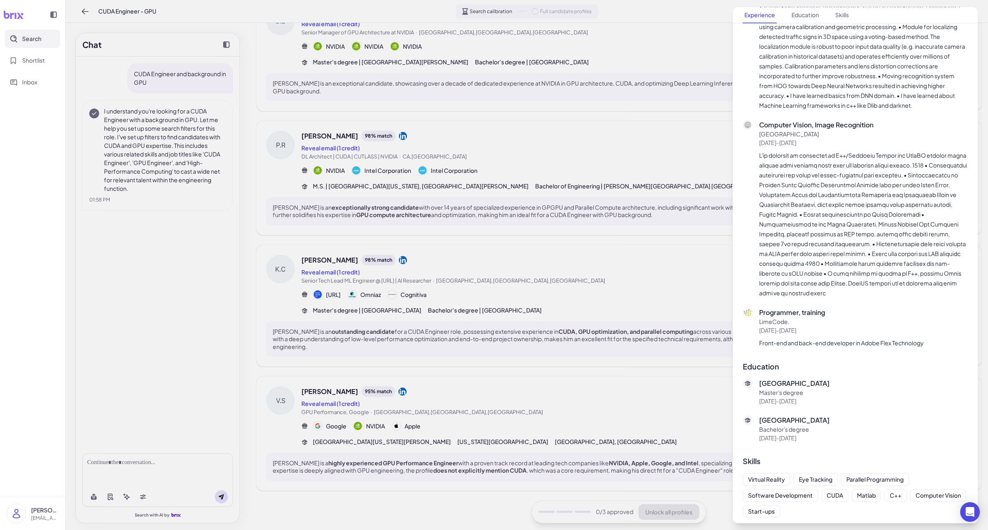
scroll to position [1700, 0]
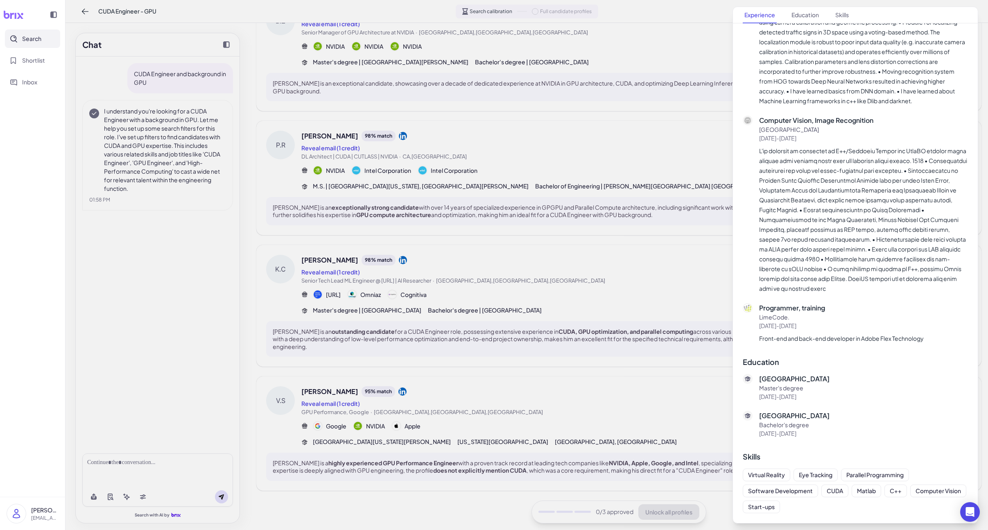
click at [575, 317] on div at bounding box center [494, 265] width 988 height 530
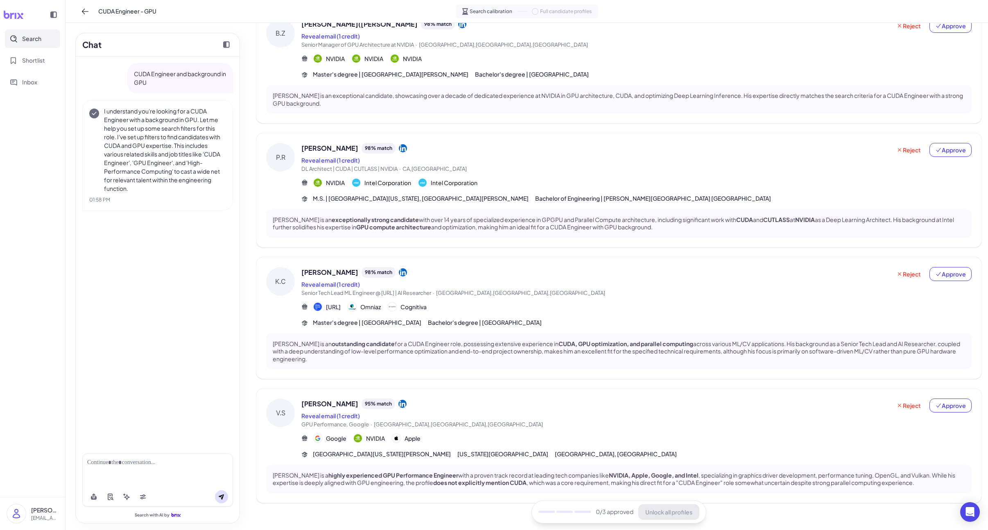
scroll to position [182, 0]
click at [567, 227] on p "[PERSON_NAME] is an exceptionally strong candidate with over 14 years of specia…" at bounding box center [619, 225] width 692 height 15
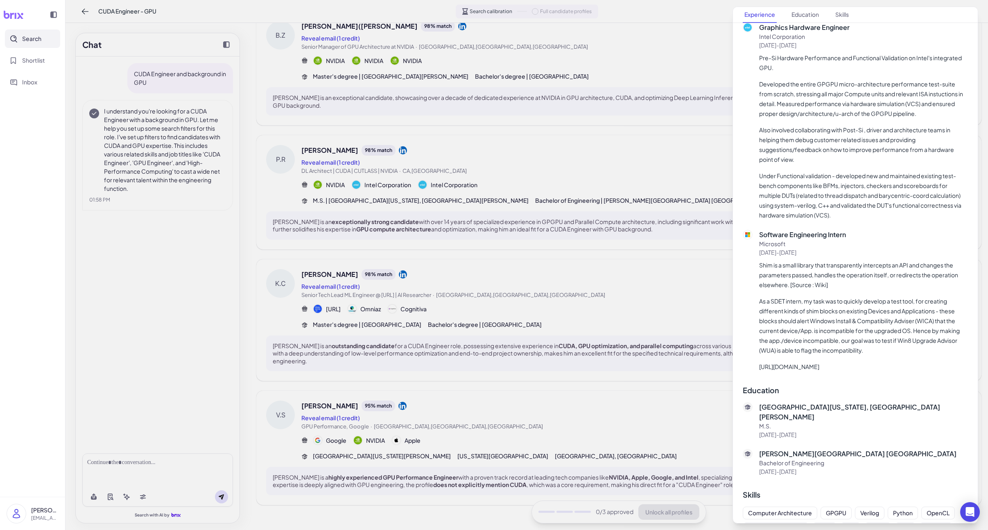
scroll to position [523, 0]
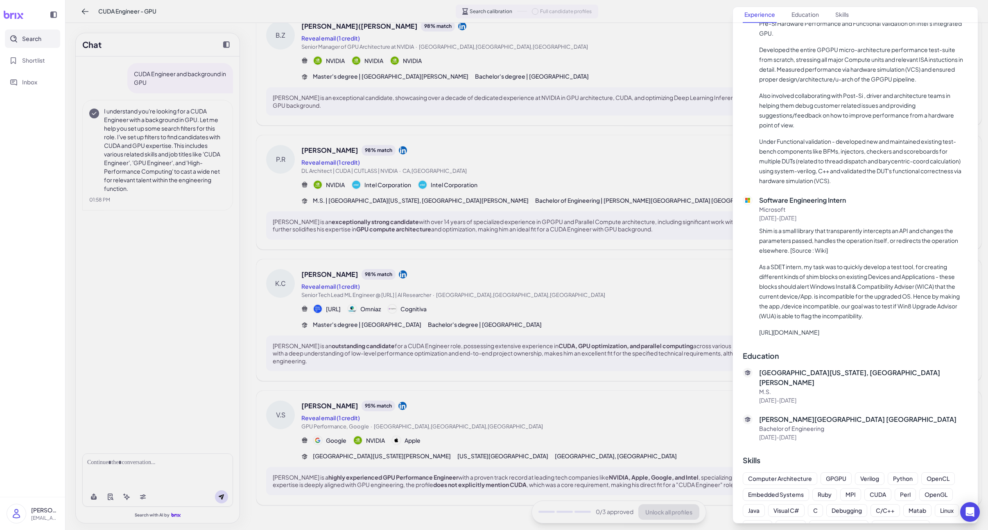
click at [538, 323] on div at bounding box center [494, 265] width 988 height 530
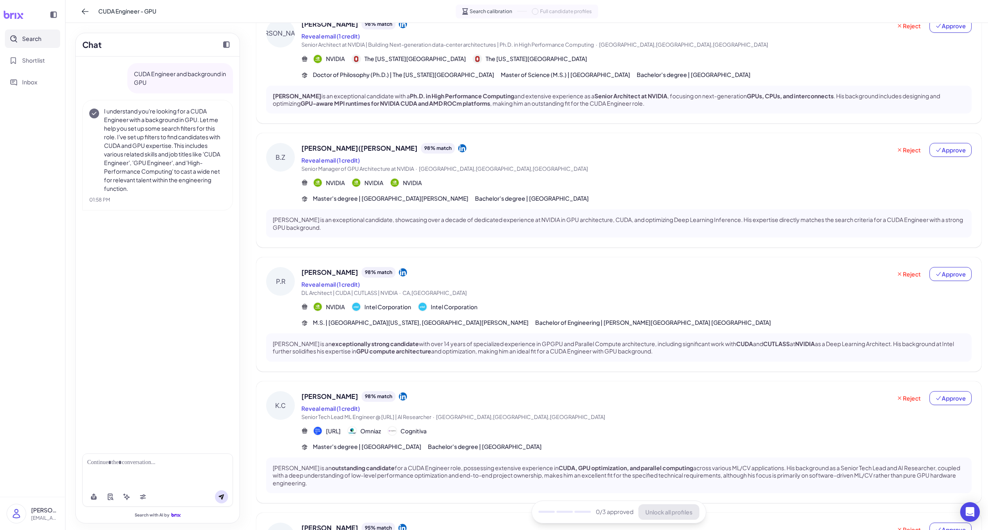
scroll to position [50, 0]
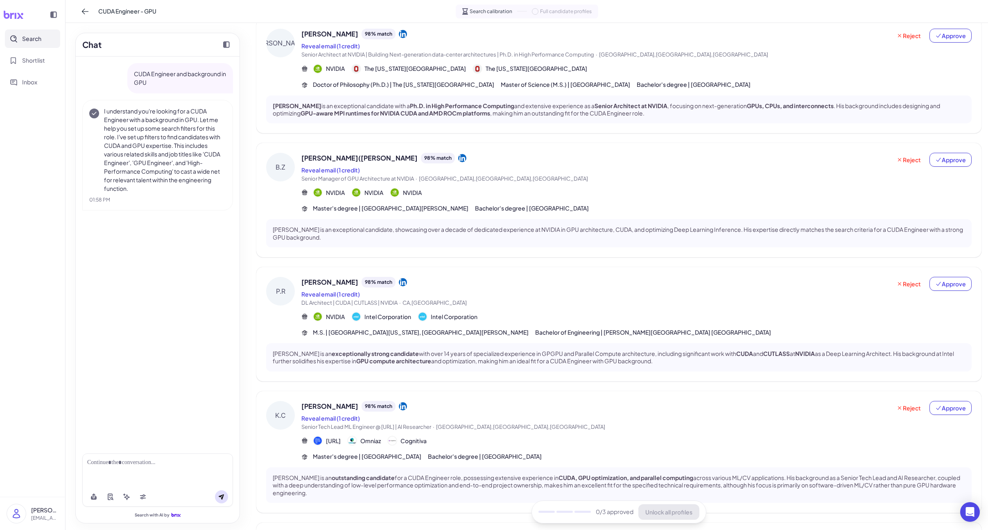
click at [554, 188] on div "NVIDIA NVIDIA NVIDIA" at bounding box center [636, 193] width 670 height 10
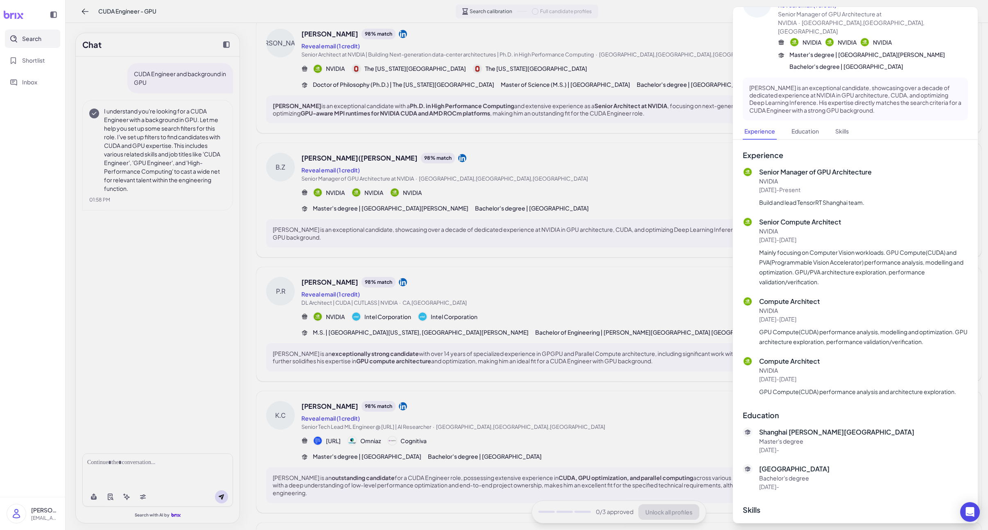
scroll to position [0, 0]
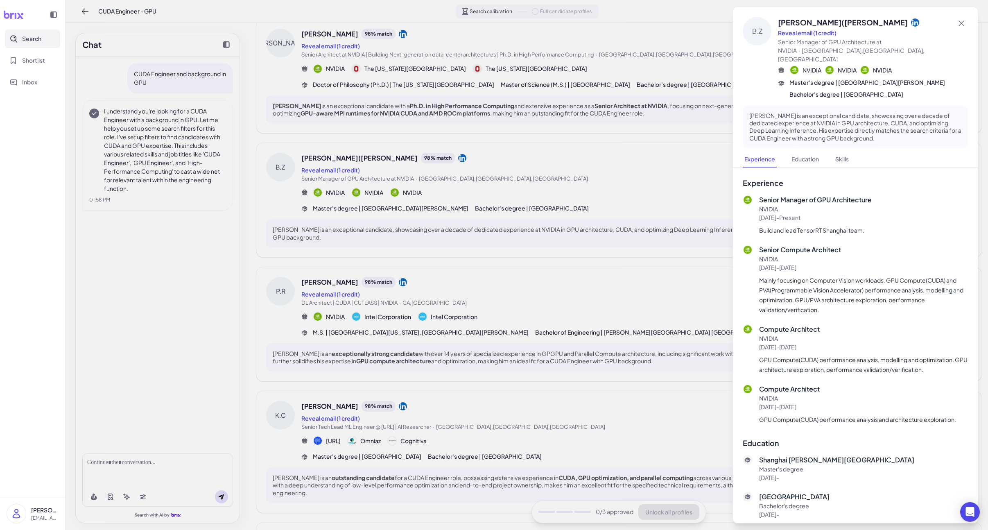
drag, startPoint x: 525, startPoint y: 355, endPoint x: 541, endPoint y: 317, distance: 41.3
click at [525, 355] on div at bounding box center [494, 265] width 988 height 530
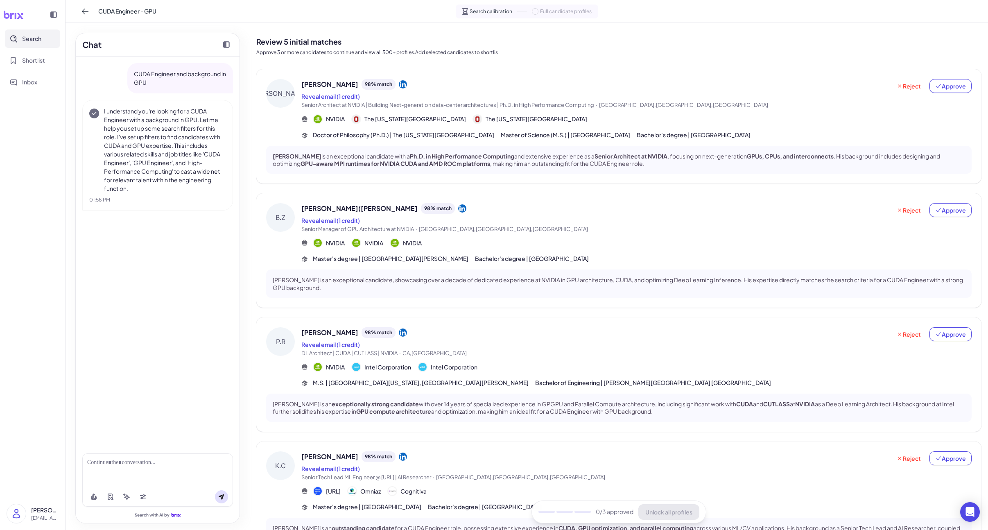
click at [531, 140] on div "[PERSON_NAME] 98 % match Reveal email (1 credit) Senior Architect at NVIDIA | B…" at bounding box center [618, 126] width 725 height 114
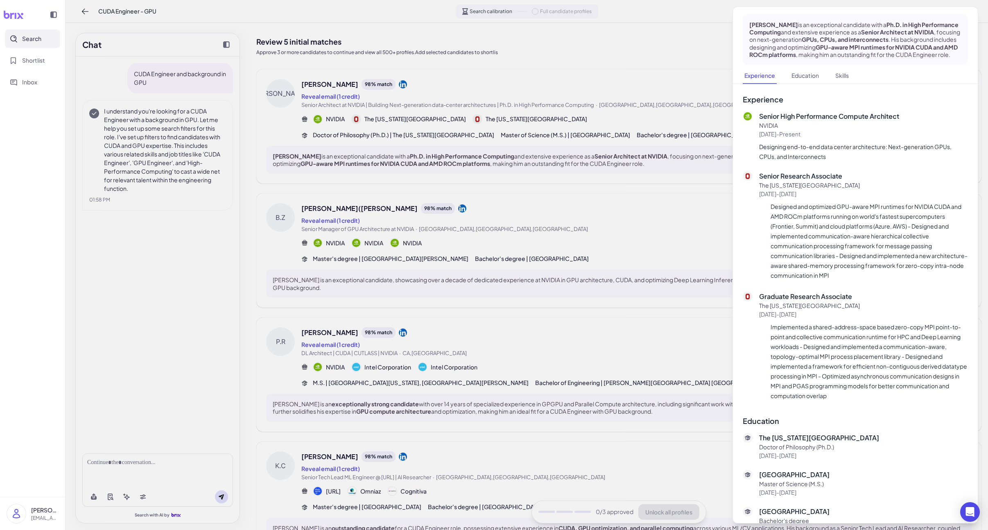
scroll to position [252, 0]
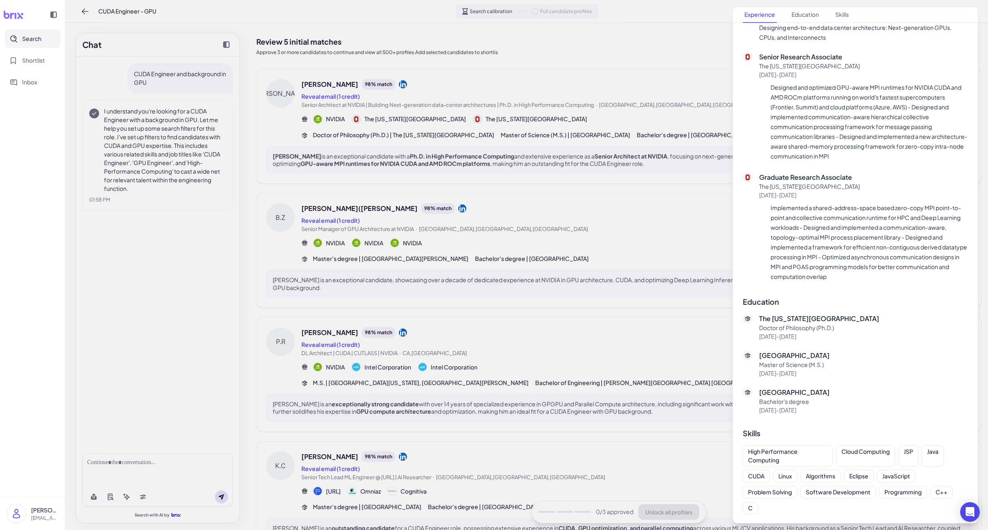
click at [538, 343] on div at bounding box center [494, 265] width 988 height 530
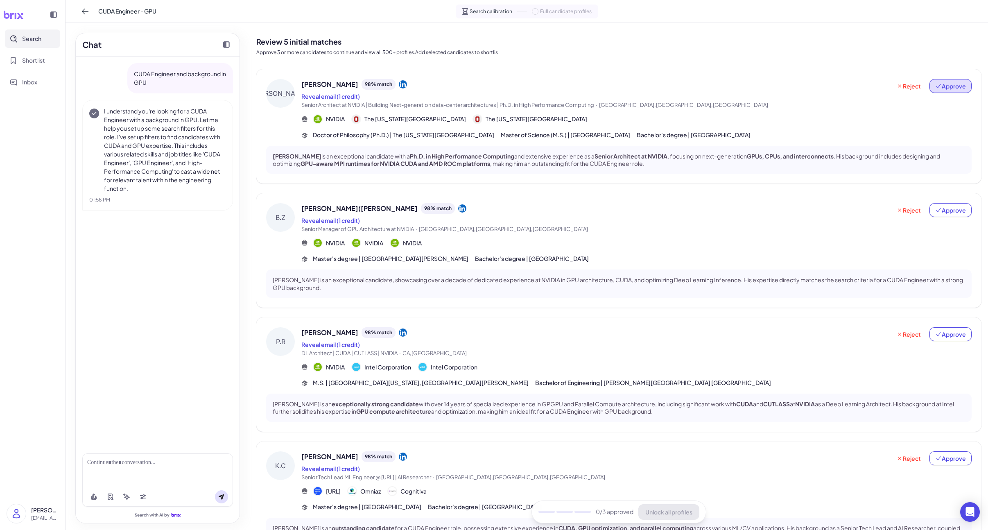
click at [950, 86] on span "Approve" at bounding box center [950, 86] width 31 height 8
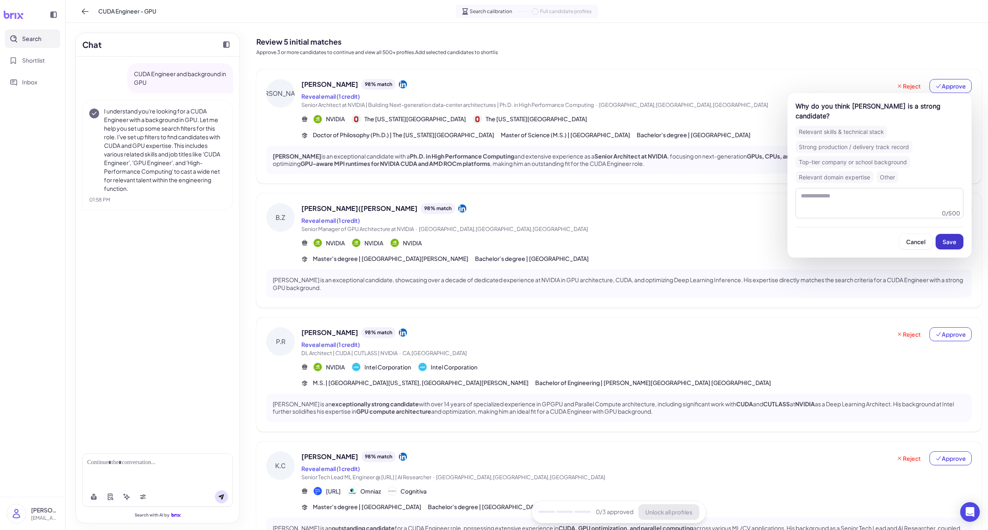
click at [946, 243] on span "Save" at bounding box center [950, 241] width 14 height 7
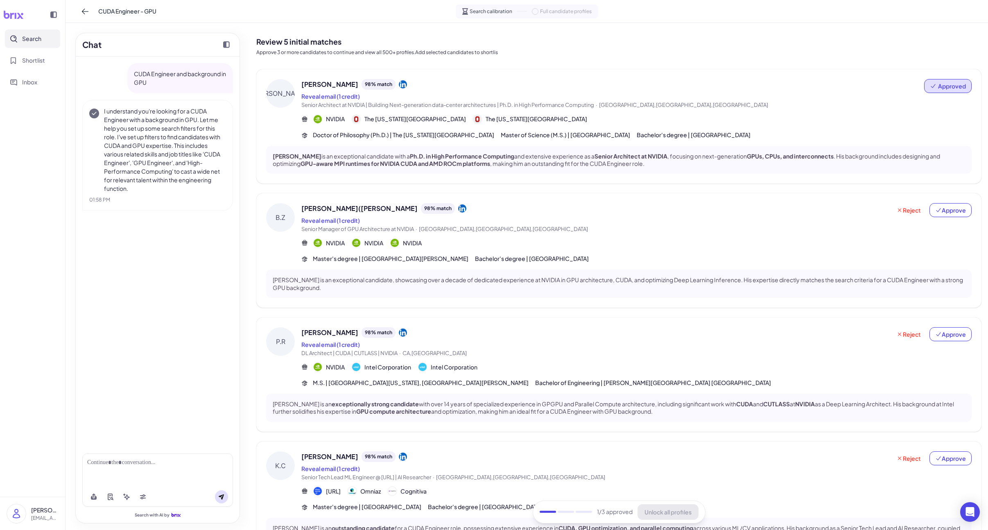
click at [956, 215] on button "Approve" at bounding box center [951, 210] width 42 height 14
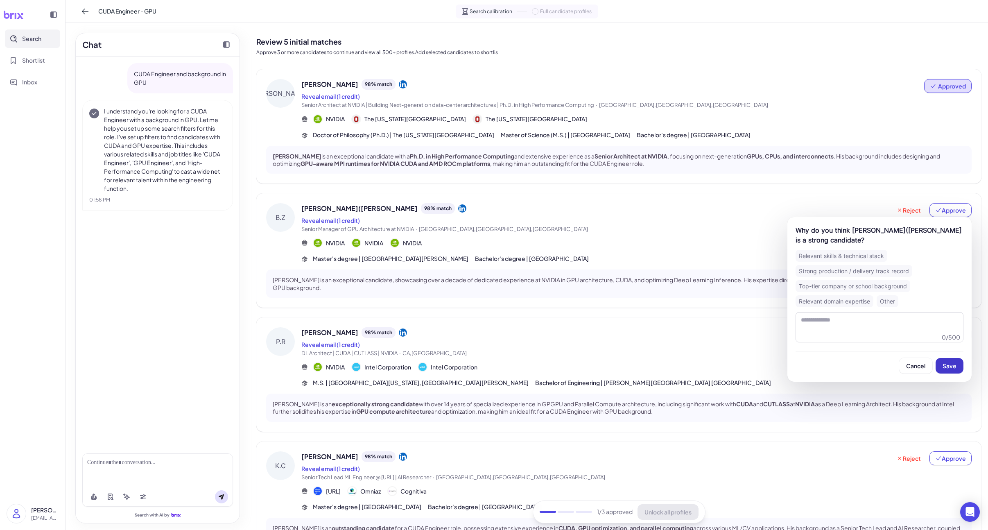
click at [955, 362] on span "Save" at bounding box center [950, 365] width 14 height 7
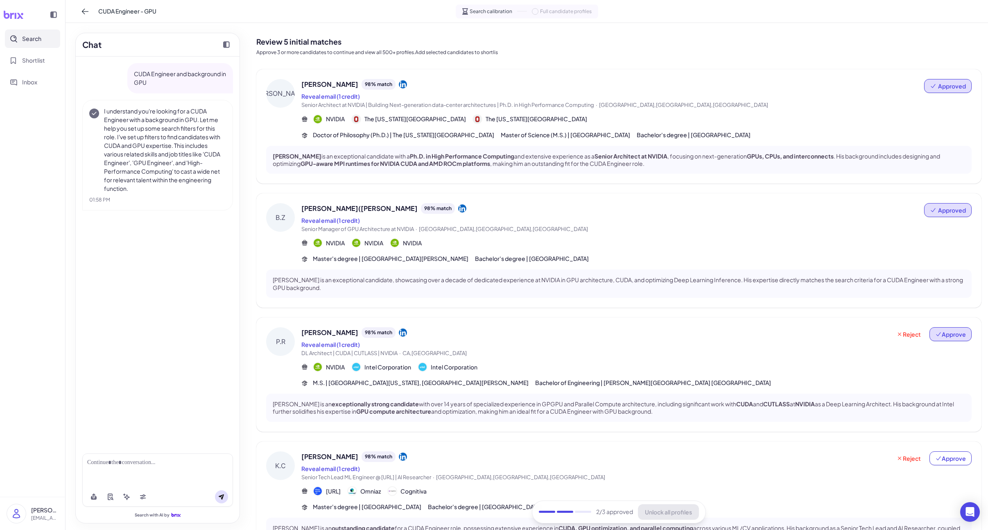
click at [954, 335] on span "Approve" at bounding box center [950, 334] width 31 height 8
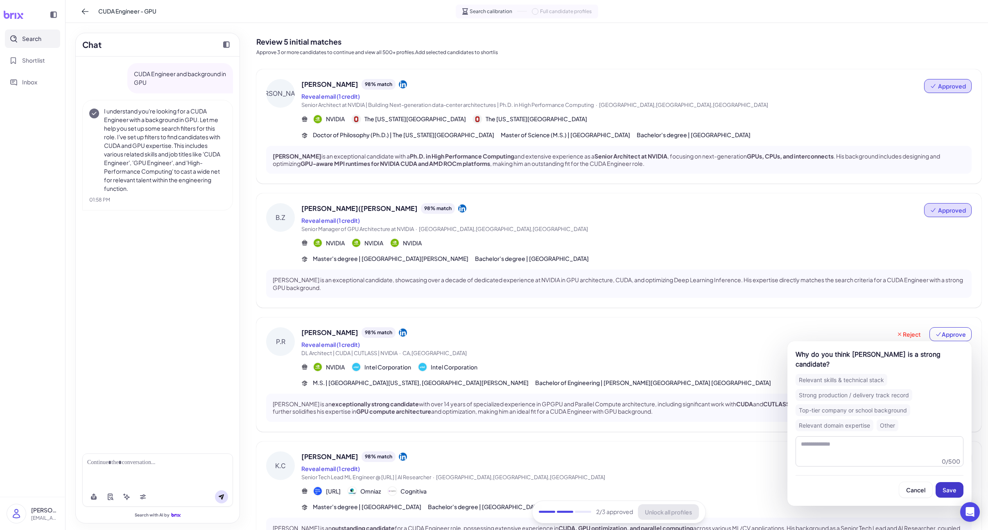
click at [949, 487] on span "Save" at bounding box center [950, 489] width 14 height 7
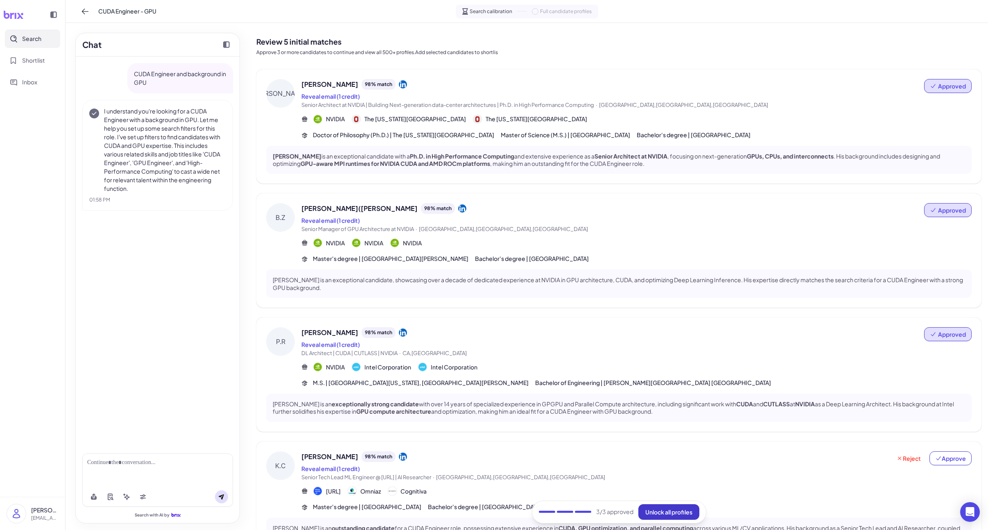
drag, startPoint x: 678, startPoint y: 502, endPoint x: 667, endPoint y: 516, distance: 17.5
click at [678, 503] on div "3 /3 approved Unlock all profiles" at bounding box center [619, 511] width 174 height 23
click at [658, 519] on button "Unlock all profiles" at bounding box center [668, 512] width 61 height 16
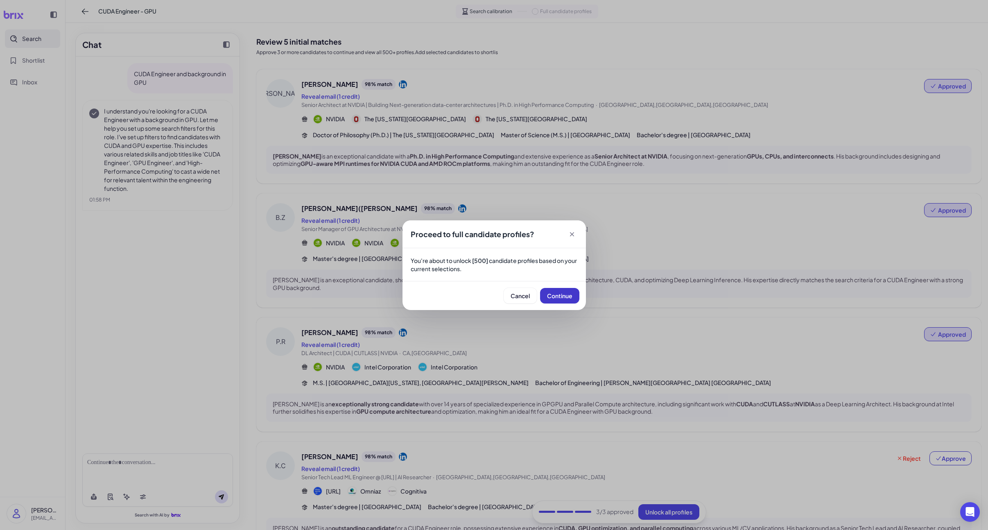
click at [571, 290] on button "Continue" at bounding box center [559, 296] width 39 height 16
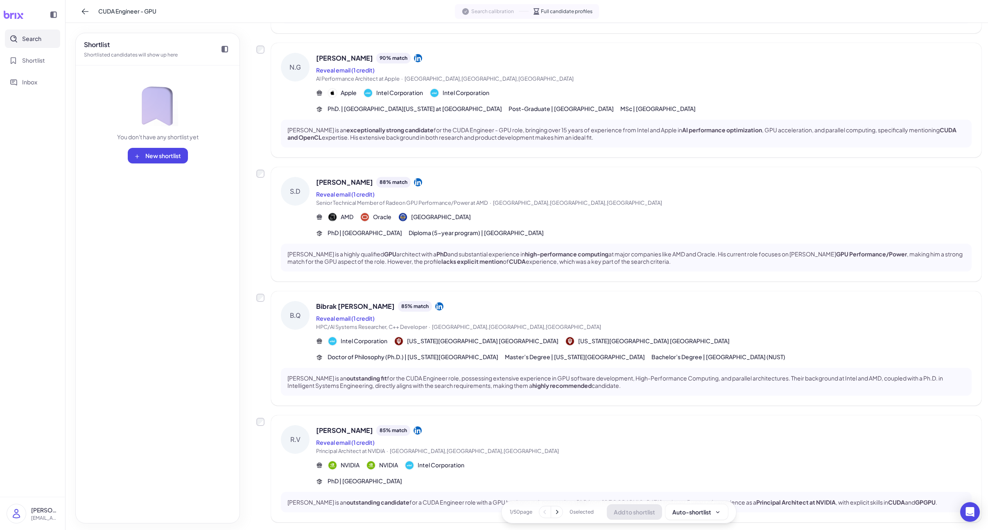
scroll to position [828, 0]
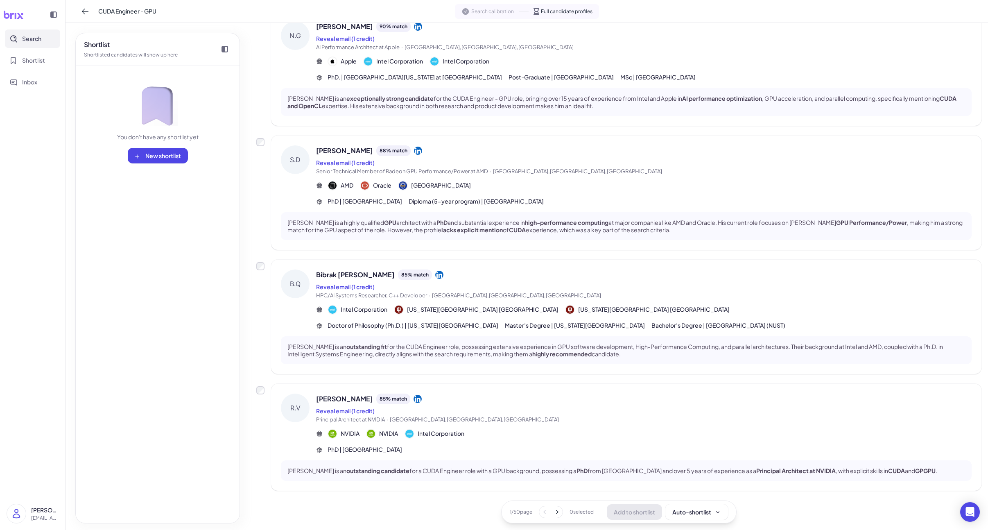
click at [557, 513] on icon at bounding box center [557, 512] width 8 height 8
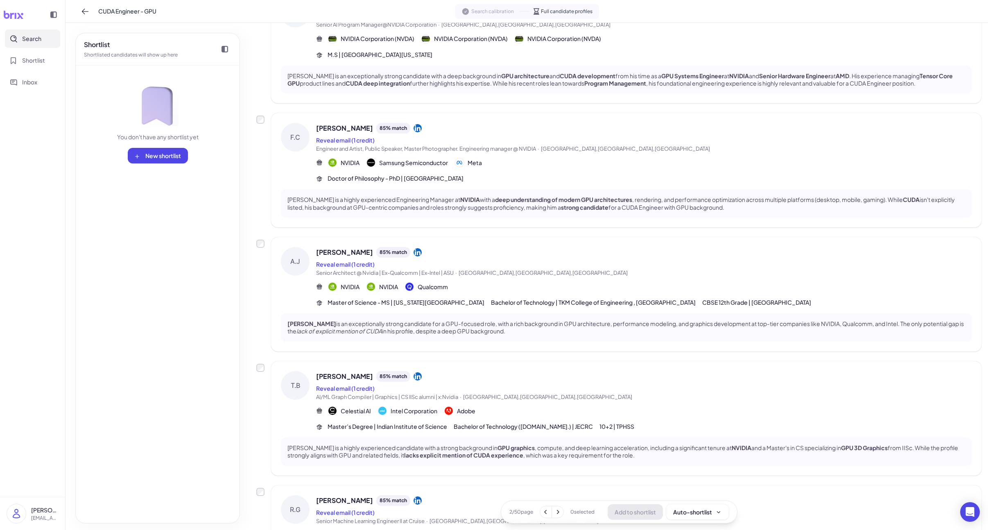
scroll to position [0, 0]
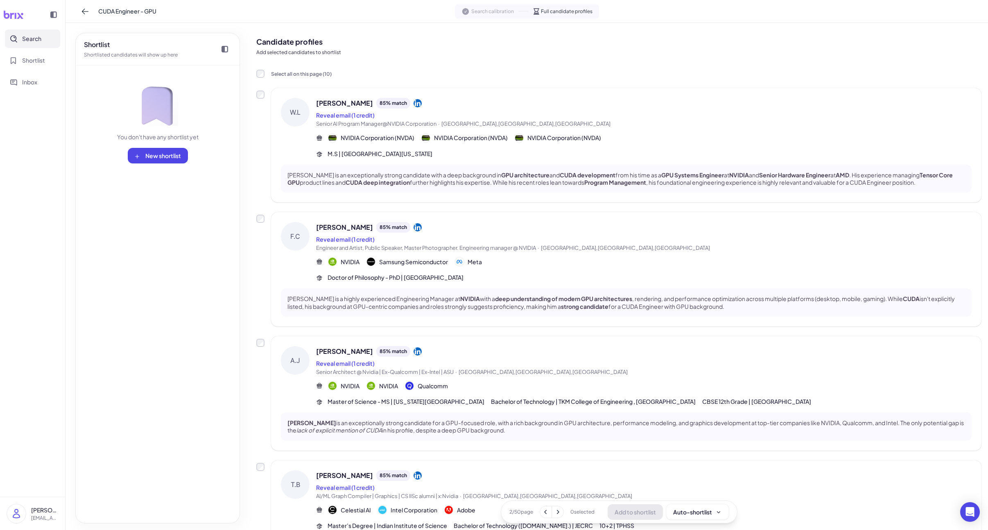
click at [447, 169] on div "[PERSON_NAME] is an exceptionally strong candidate with a deep background in GP…" at bounding box center [626, 179] width 691 height 28
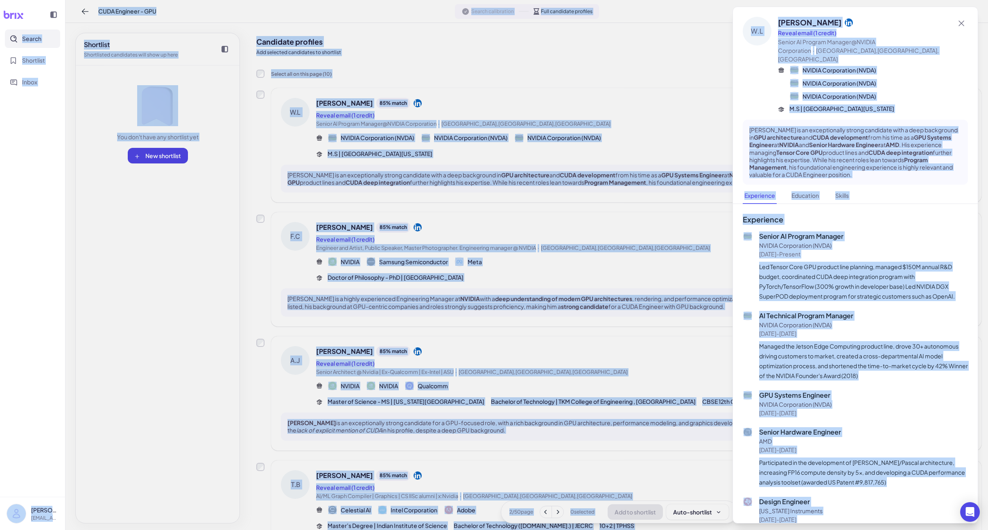
click at [790, 283] on p "Led Tensor Core GPU product line planning, managed $150M annual R&D budget, coo…" at bounding box center [863, 281] width 209 height 39
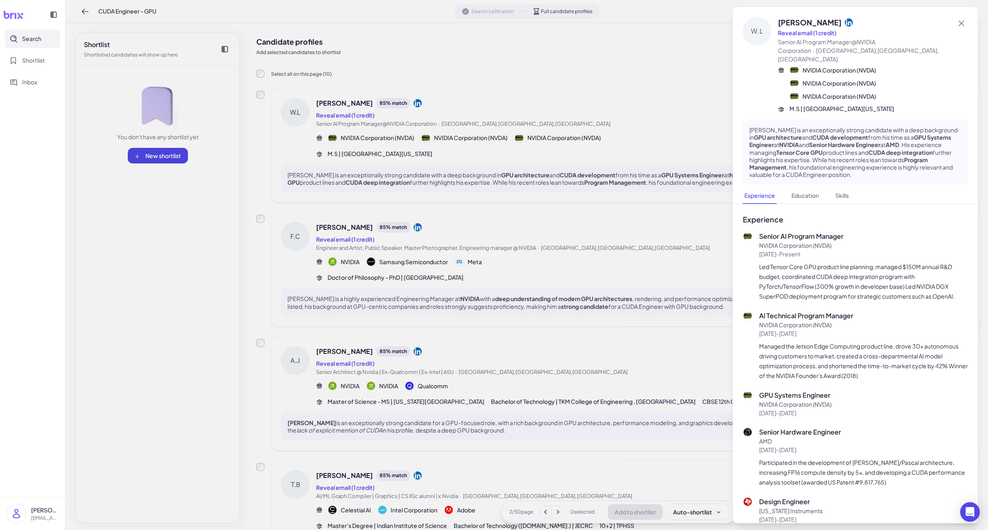
click at [604, 65] on div at bounding box center [494, 265] width 988 height 530
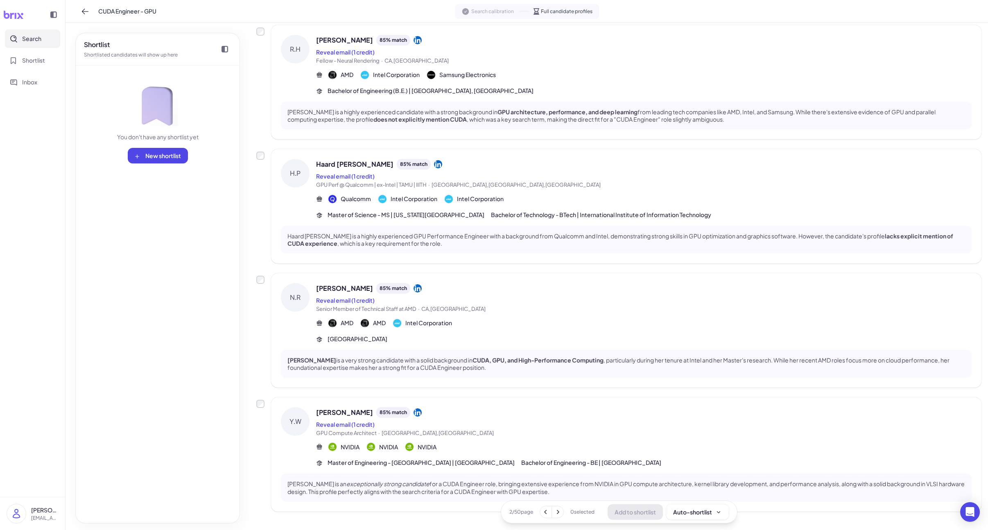
scroll to position [828, 0]
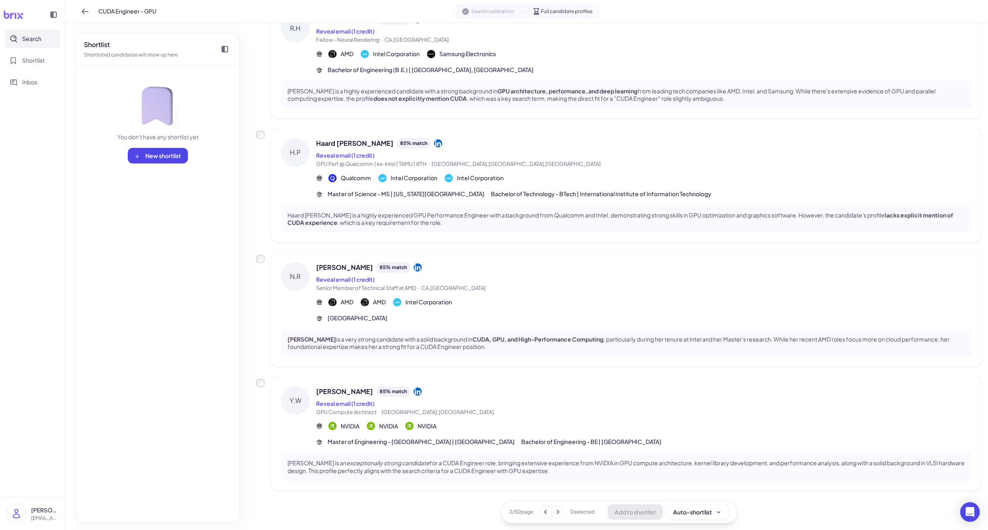
click at [561, 508] on icon at bounding box center [558, 512] width 8 height 8
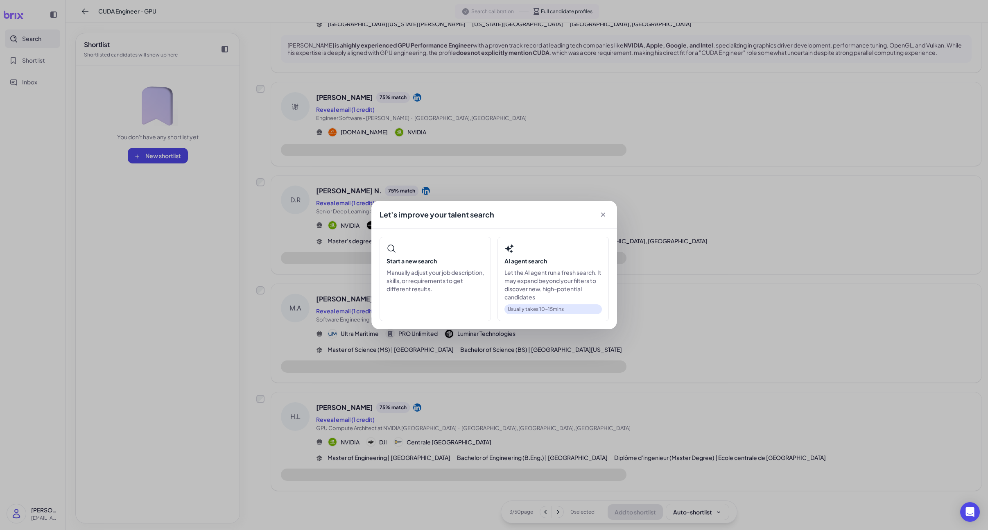
click at [560, 510] on div "Let's improve your talent search Start a new search Manually adjust your job de…" at bounding box center [494, 265] width 988 height 530
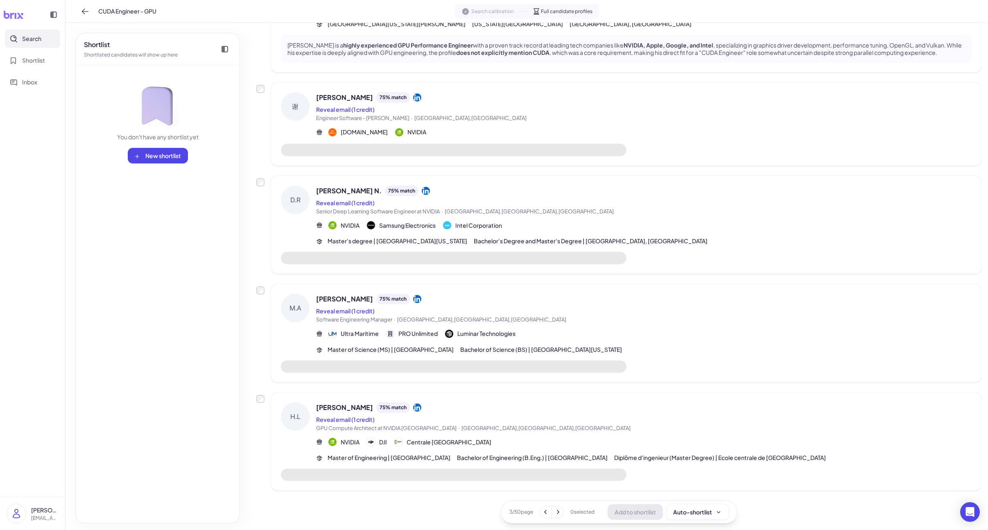
click at [560, 510] on icon at bounding box center [558, 512] width 8 height 8
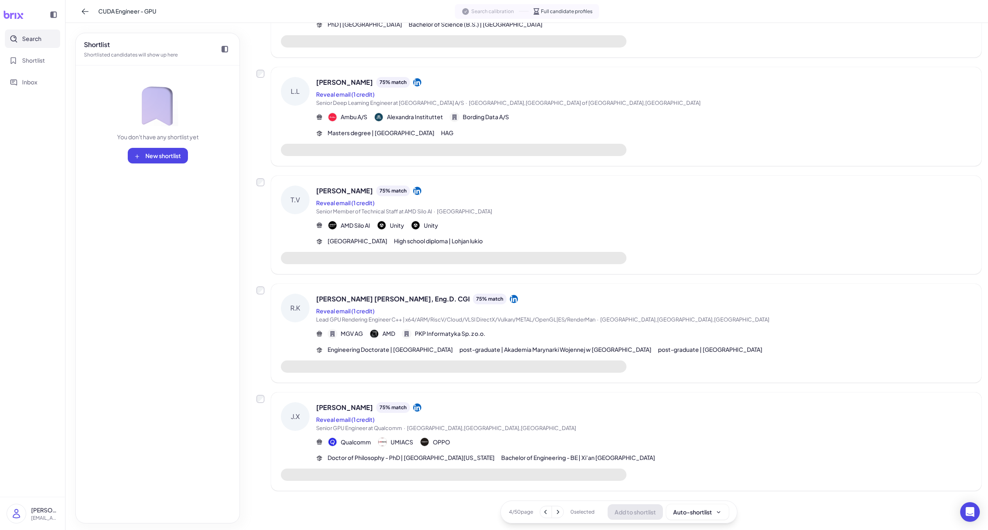
click at [560, 510] on icon at bounding box center [558, 512] width 8 height 8
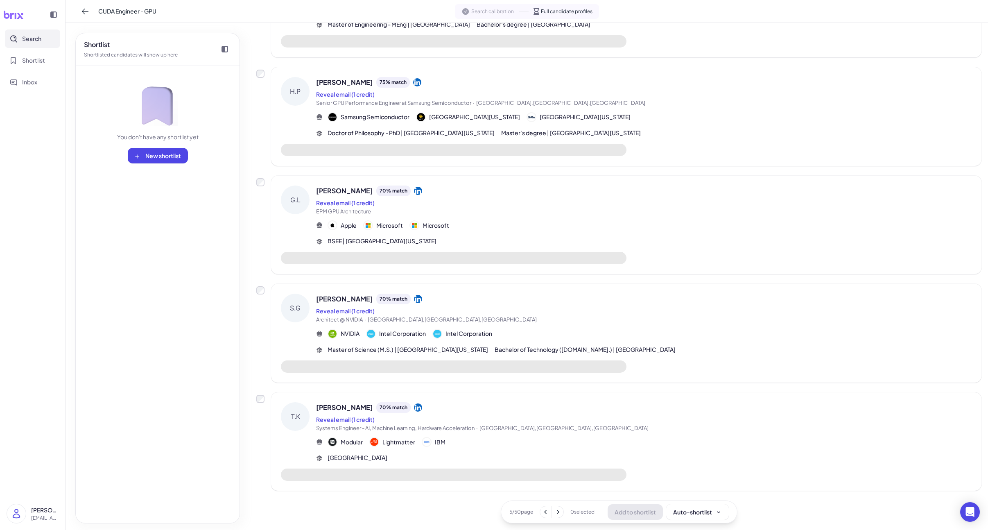
click at [560, 510] on icon at bounding box center [558, 512] width 8 height 8
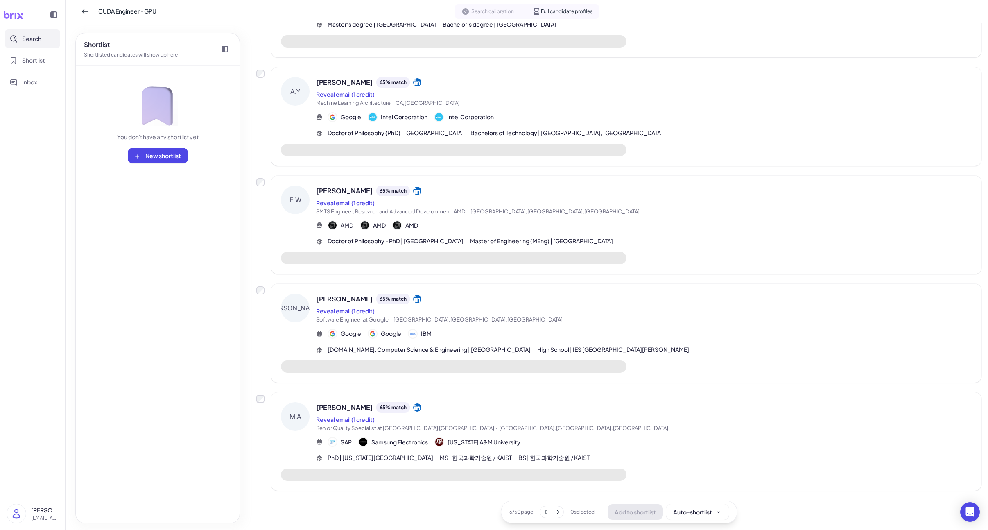
click at [560, 510] on icon at bounding box center [558, 512] width 8 height 8
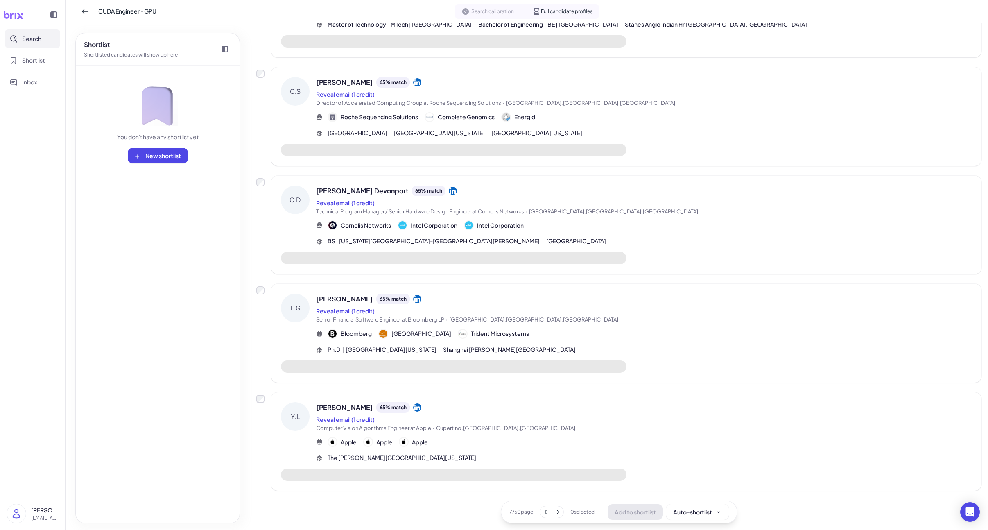
click at [560, 510] on icon at bounding box center [558, 512] width 8 height 8
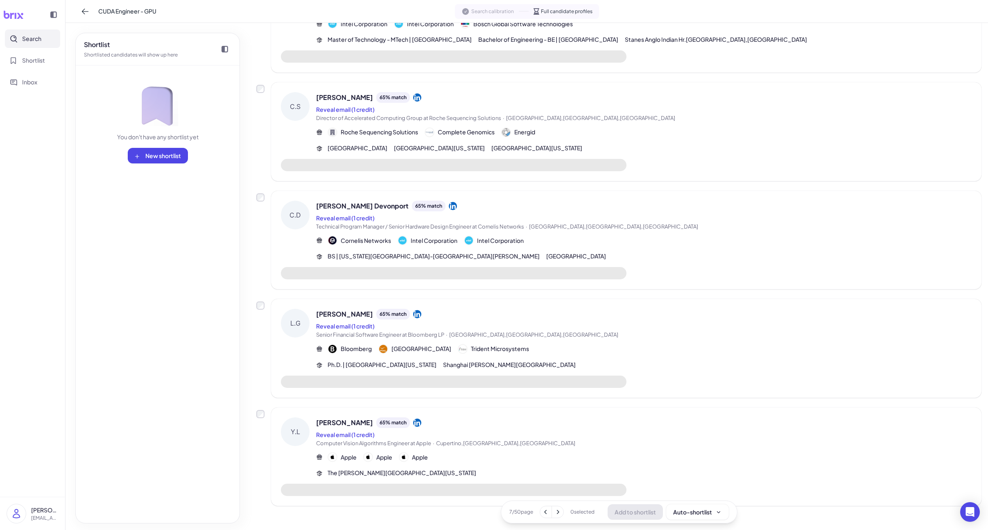
click at [560, 510] on icon at bounding box center [558, 512] width 8 height 8
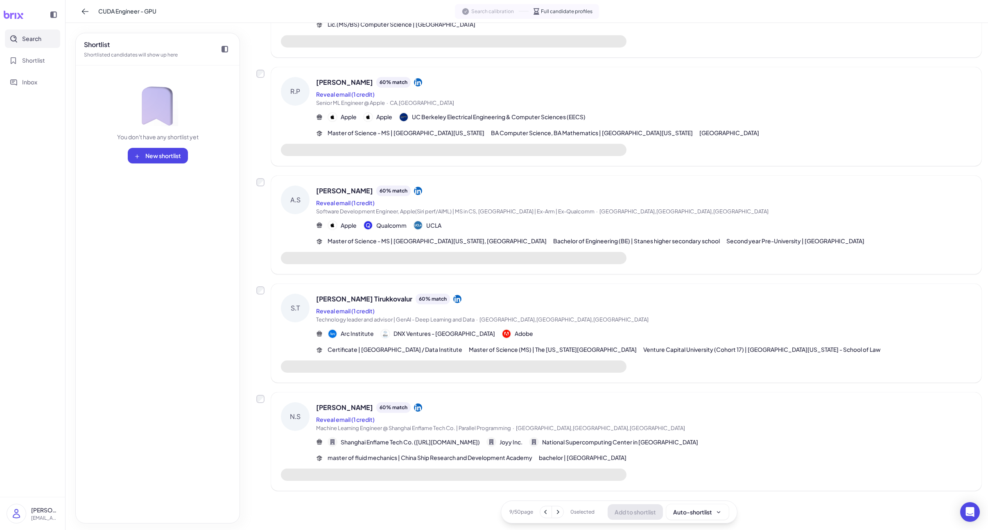
click at [560, 510] on icon at bounding box center [558, 512] width 8 height 8
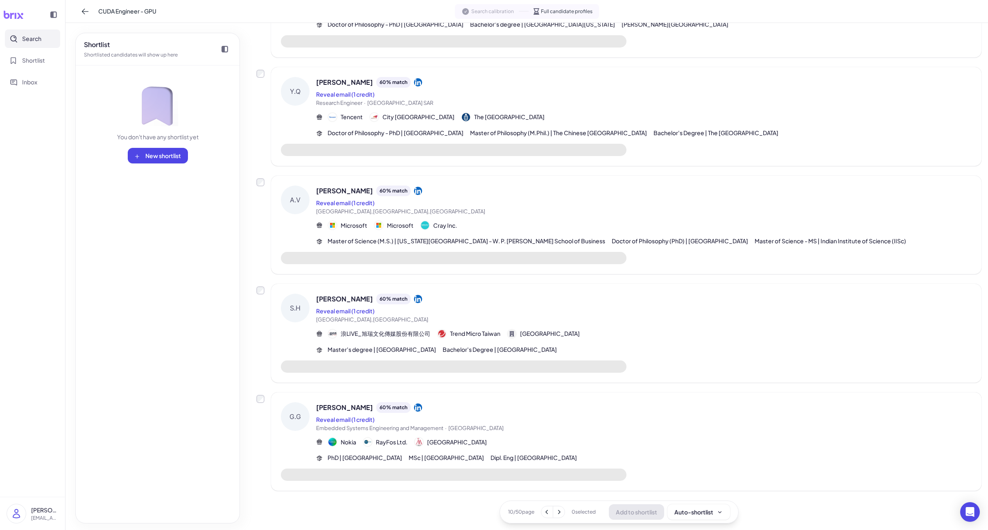
click at [560, 510] on icon at bounding box center [559, 512] width 8 height 8
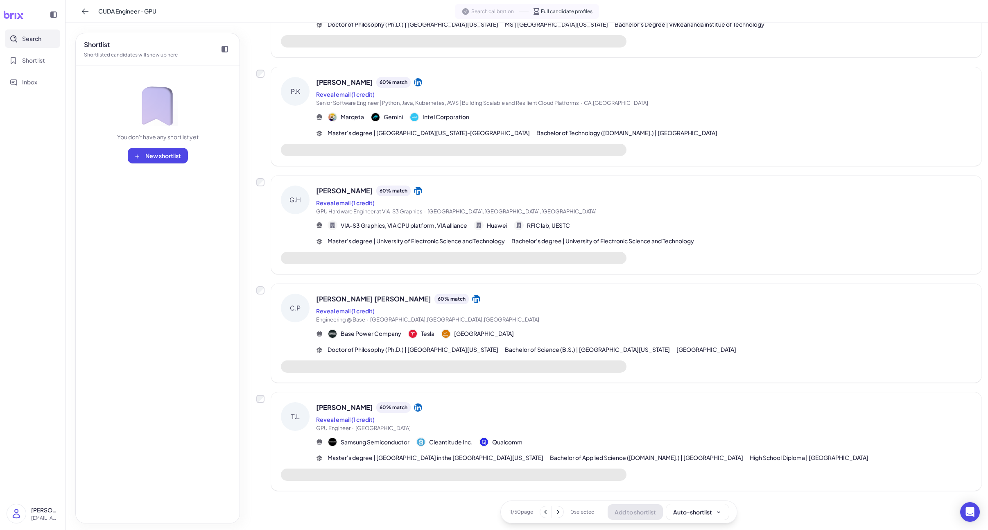
click at [560, 510] on icon at bounding box center [558, 512] width 8 height 8
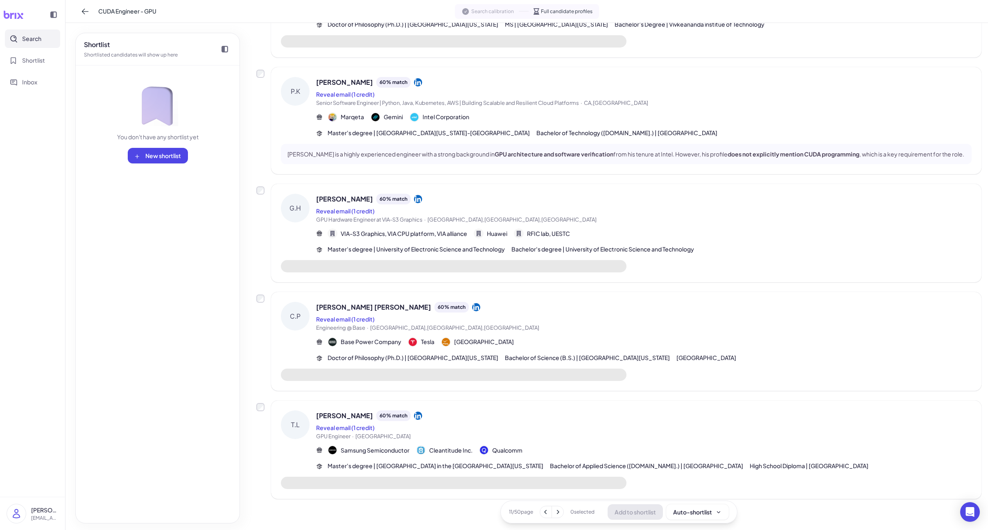
scroll to position [671, 0]
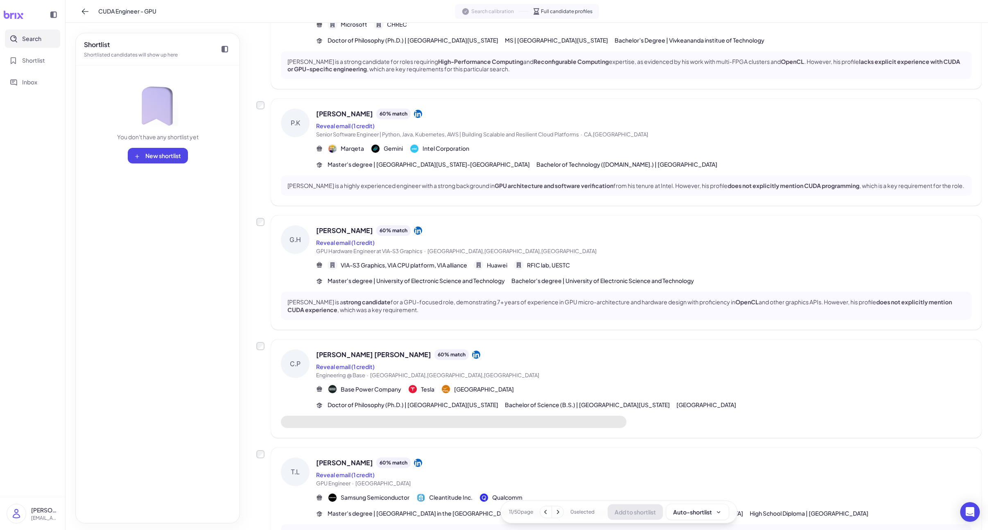
click at [560, 510] on icon at bounding box center [558, 512] width 8 height 8
click at [561, 511] on icon at bounding box center [558, 512] width 8 height 8
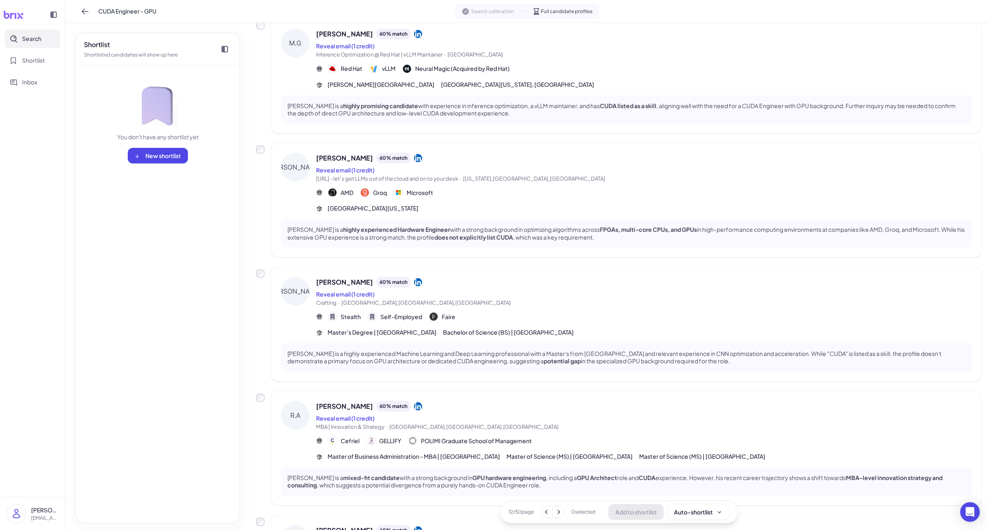
scroll to position [0, 0]
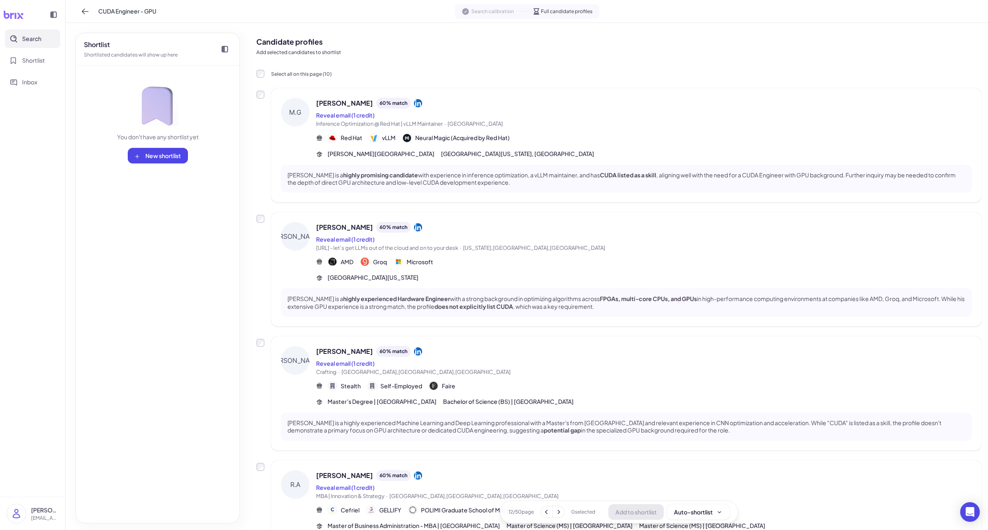
click at [561, 513] on icon at bounding box center [558, 512] width 8 height 8
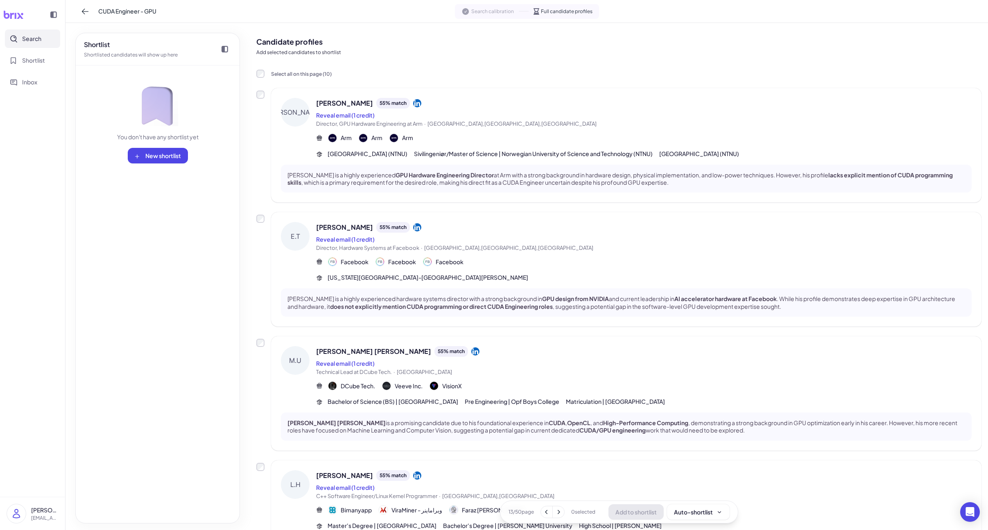
click at [36, 43] on button "Search" at bounding box center [32, 38] width 55 height 18
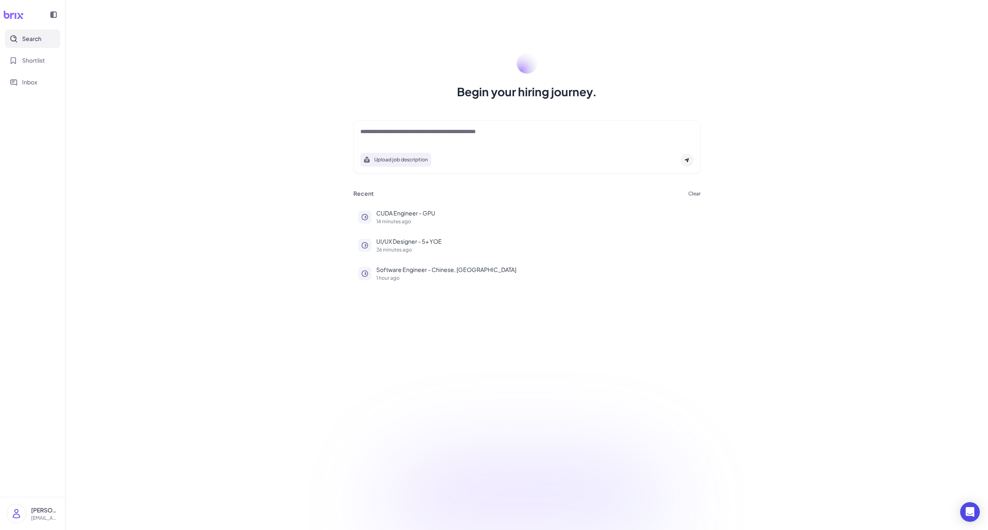
click at [434, 143] on div at bounding box center [526, 135] width 333 height 16
click at [437, 140] on div at bounding box center [526, 135] width 333 height 16
click at [437, 138] on div at bounding box center [526, 135] width 333 height 16
click at [398, 124] on div "Upload job description" at bounding box center [526, 146] width 347 height 53
click at [395, 130] on textarea at bounding box center [526, 132] width 333 height 10
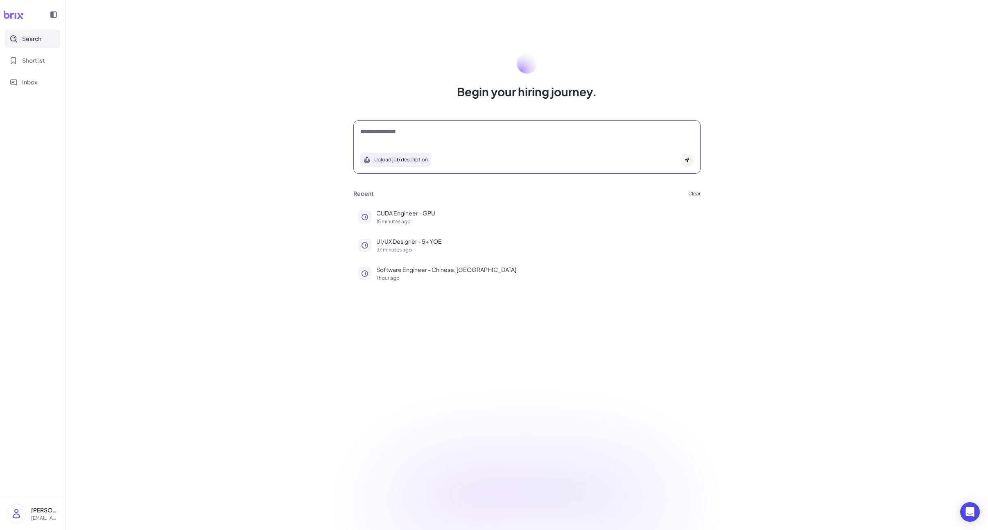
paste textarea "********"
type textarea "**********"
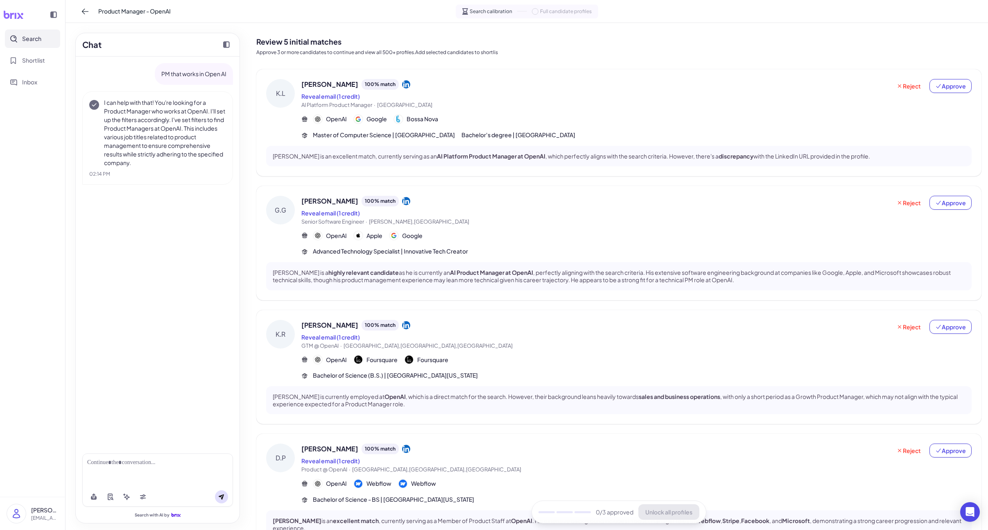
click at [466, 106] on span "AI Platform Product Manager · [GEOGRAPHIC_DATA]" at bounding box center [596, 105] width 590 height 8
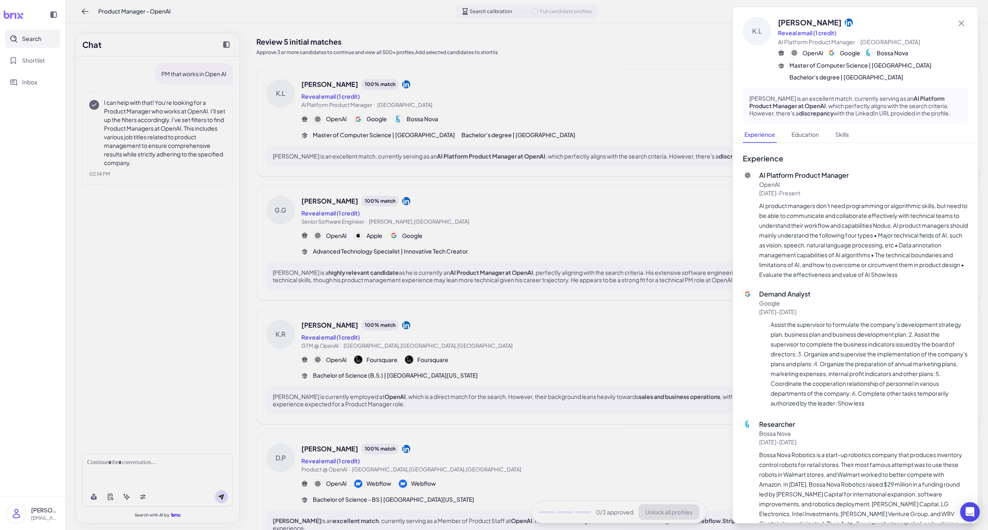
click at [443, 354] on div at bounding box center [494, 265] width 988 height 530
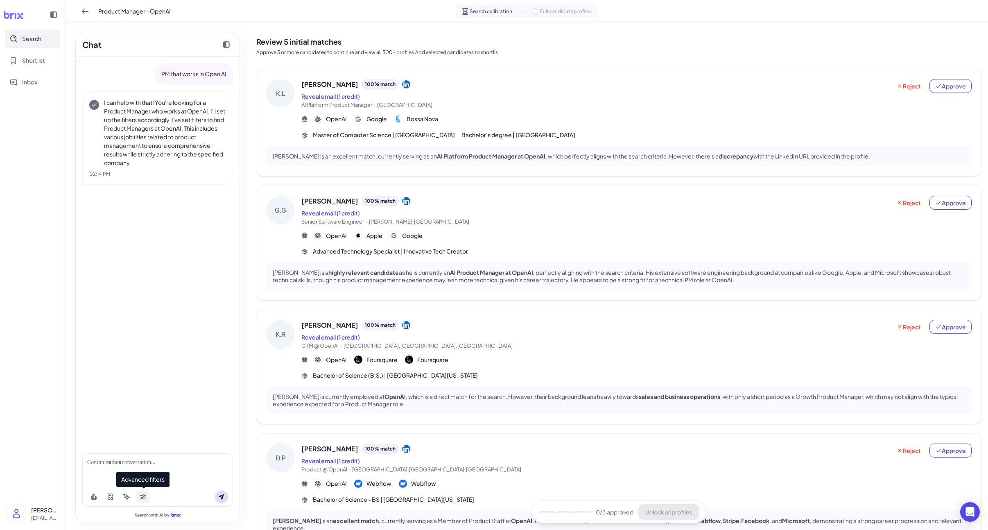
click at [141, 495] on icon at bounding box center [143, 496] width 7 height 7
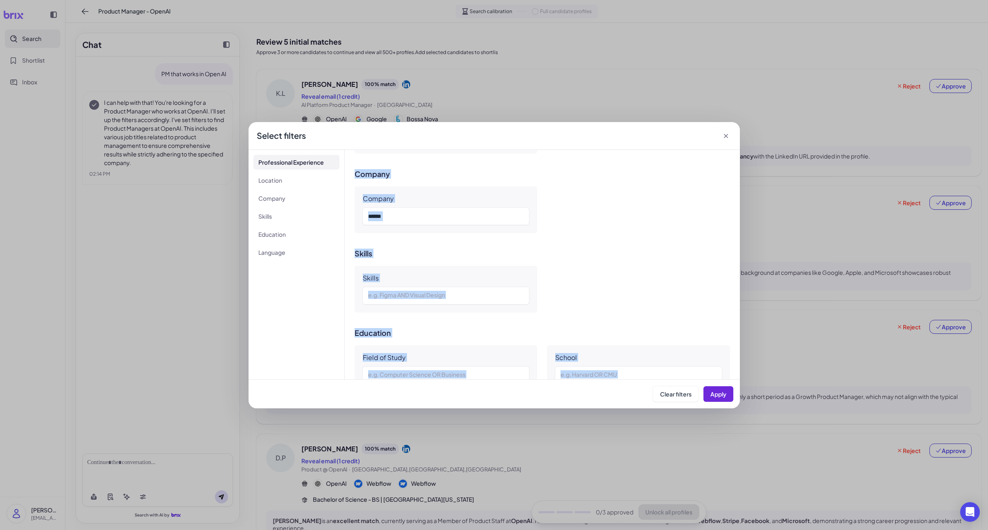
scroll to position [572, 0]
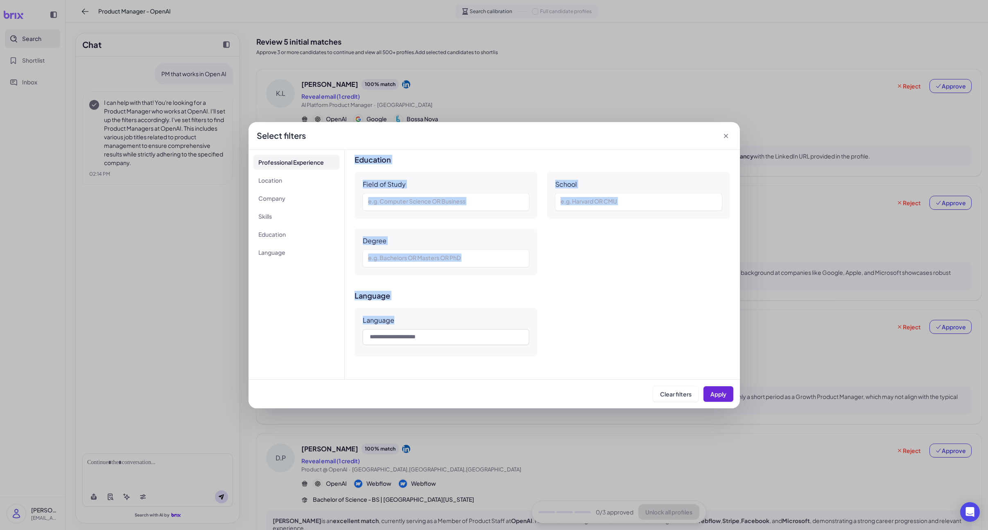
drag, startPoint x: 360, startPoint y: 184, endPoint x: 531, endPoint y: 348, distance: 236.9
click at [531, 348] on div "Professional Experience Job Title Product Manager Senior Product Manager Lead P…" at bounding box center [542, 264] width 395 height 229
copy div "Job Title Product Manager Senior Product Manager Lead Product Manager Principal…"
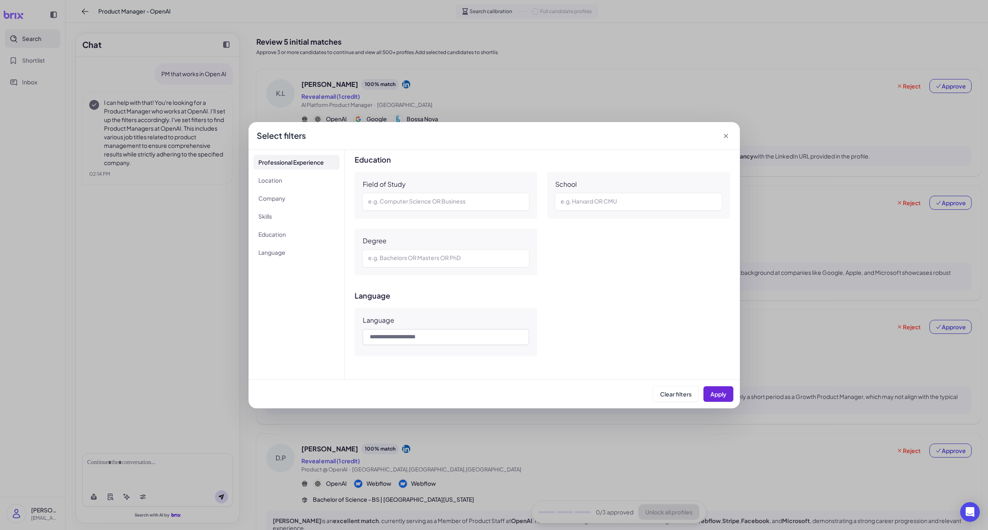
click at [352, 479] on div "Select filters Professional Experience Location Company Skills Education Langua…" at bounding box center [494, 265] width 988 height 530
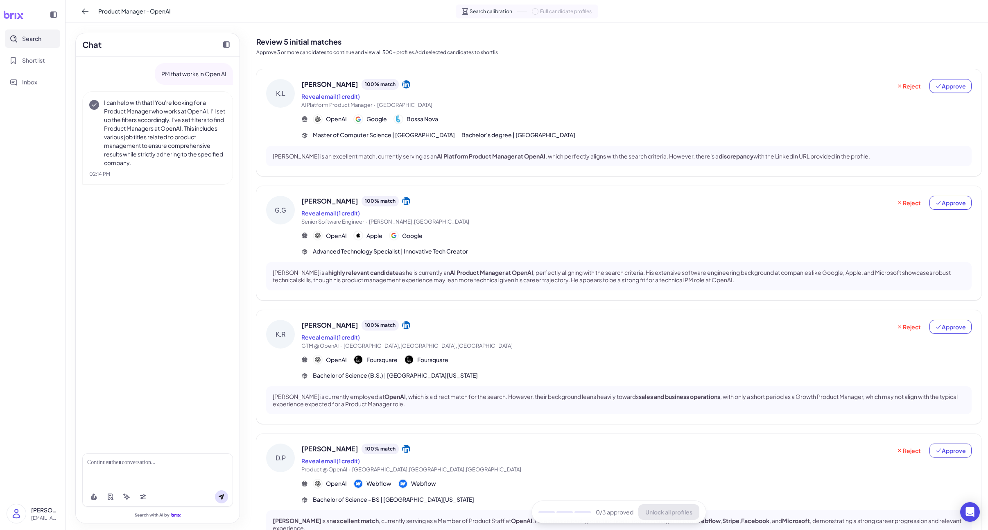
click at [445, 452] on div "[PERSON_NAME] 100 % match" at bounding box center [596, 448] width 590 height 11
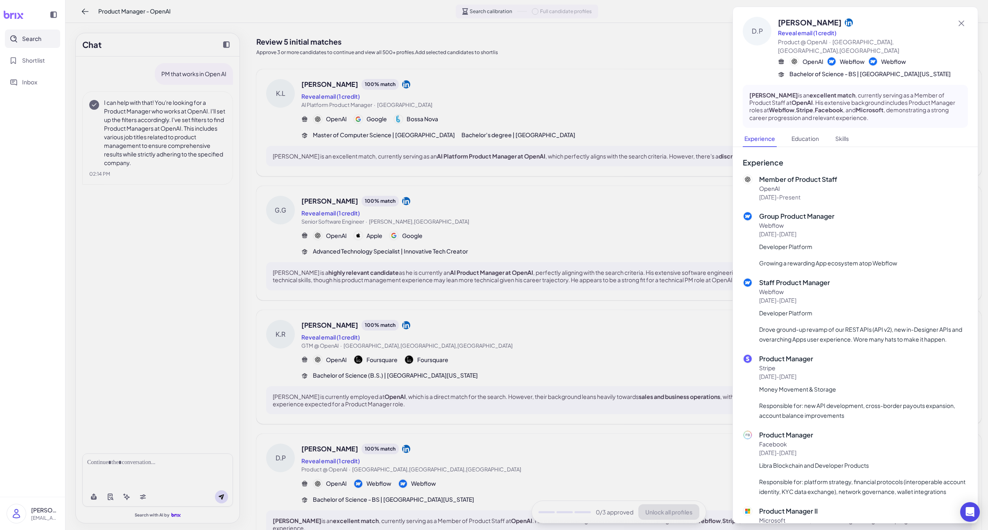
drag, startPoint x: 439, startPoint y: 451, endPoint x: 468, endPoint y: 433, distance: 34.4
click at [439, 451] on div at bounding box center [494, 265] width 988 height 530
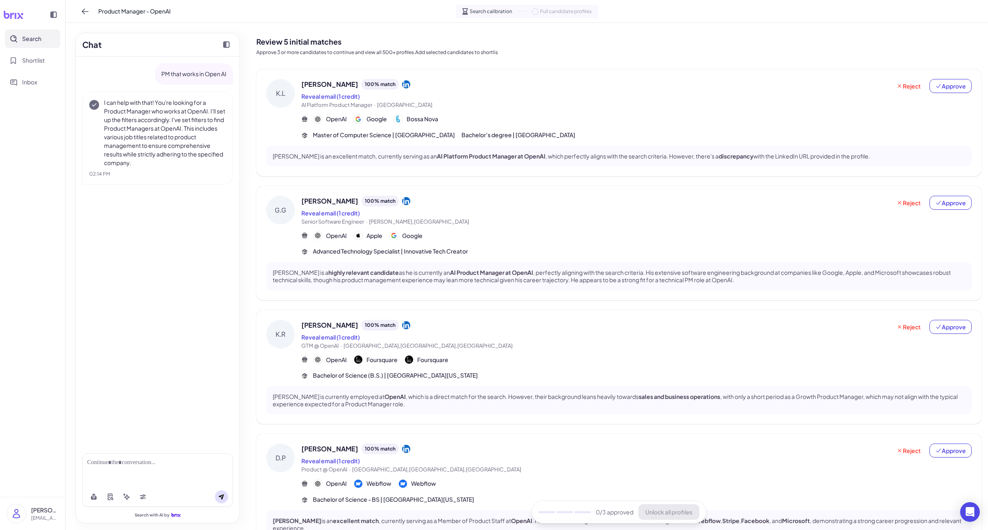
click at [545, 337] on div "Reveal email (1 credit)" at bounding box center [596, 337] width 590 height 10
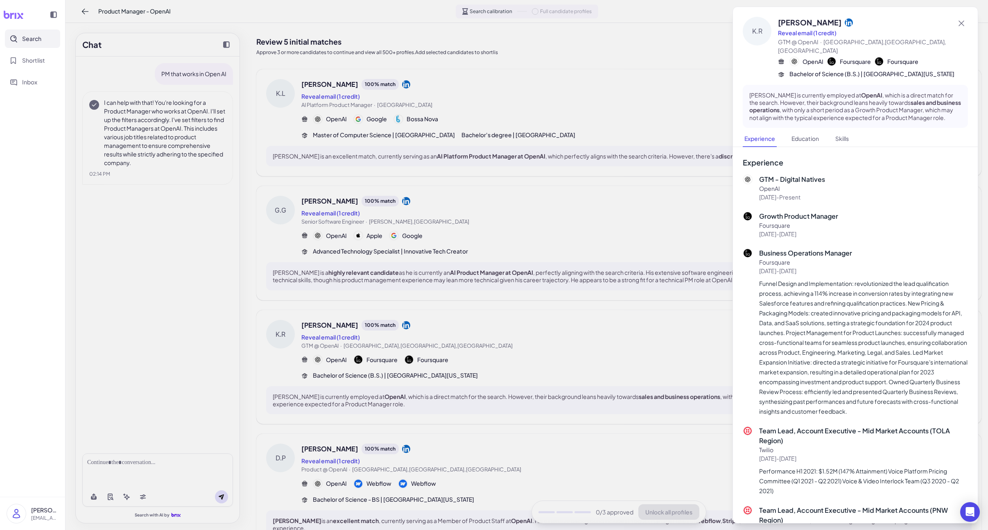
click at [532, 348] on div at bounding box center [494, 265] width 988 height 530
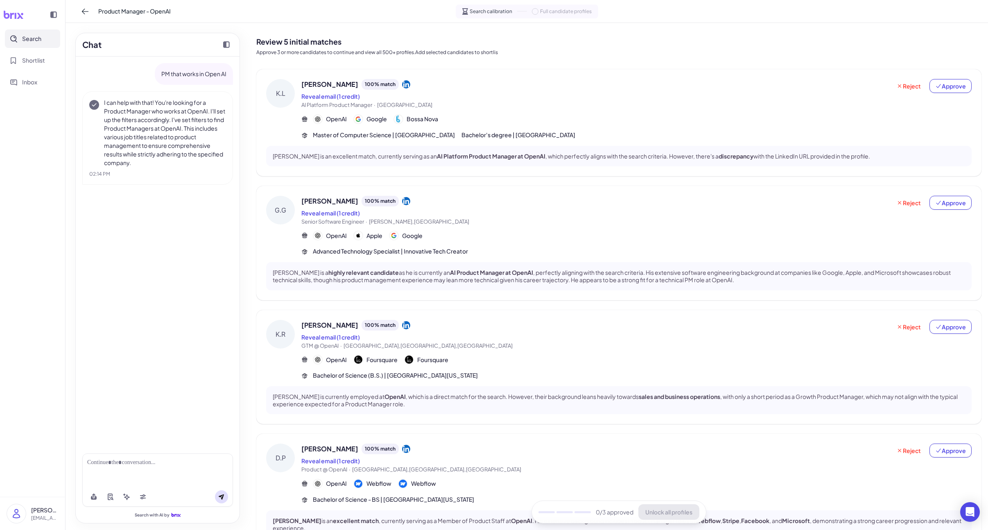
click at [546, 270] on p "[PERSON_NAME] is a highly relevant candidate as he is currently an AI Product M…" at bounding box center [619, 276] width 692 height 15
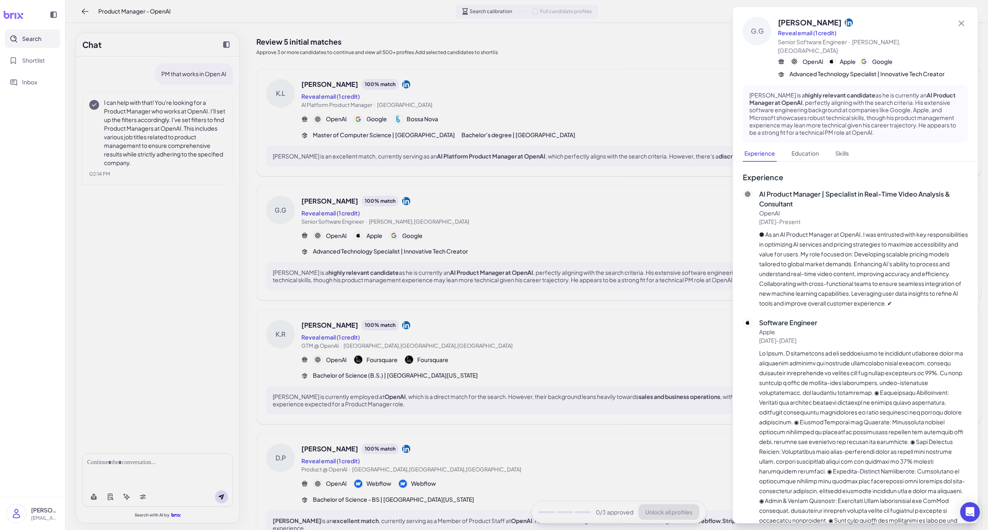
click at [546, 250] on div at bounding box center [494, 265] width 988 height 530
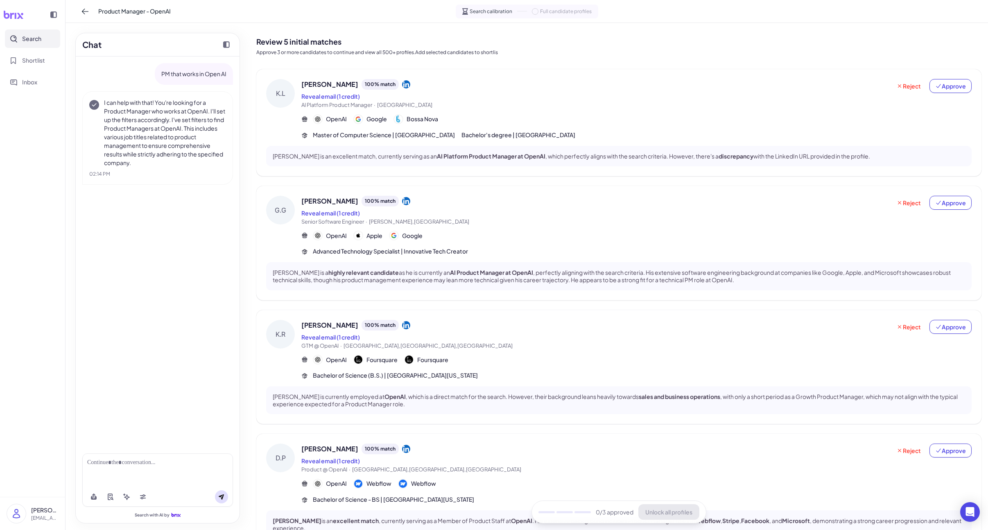
click at [526, 123] on div "OpenAI Google Bossa Nova" at bounding box center [636, 119] width 670 height 10
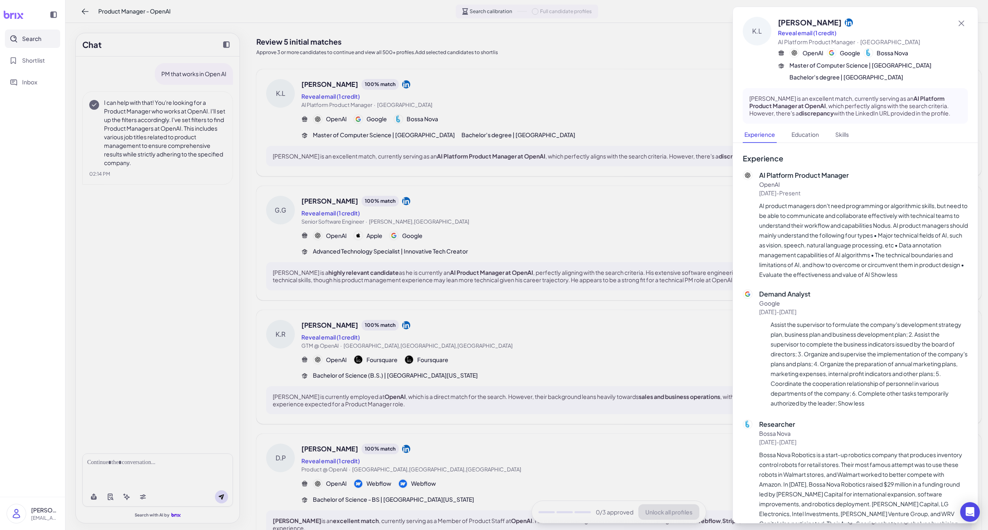
click at [537, 217] on div at bounding box center [494, 265] width 988 height 530
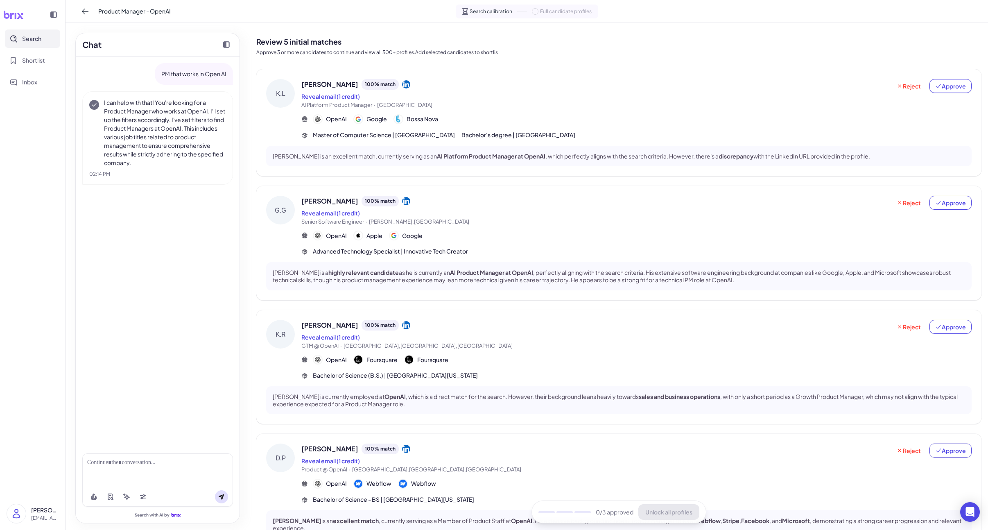
scroll to position [181, 0]
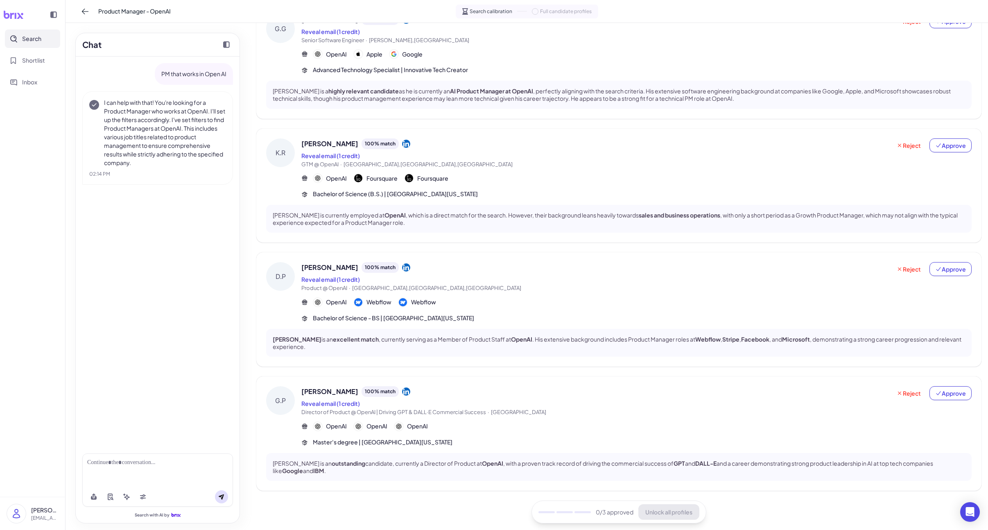
click at [497, 418] on div "[PERSON_NAME] 100 % match Reveal email (1 credit) Director of Product @ OpenAI …" at bounding box center [636, 416] width 670 height 60
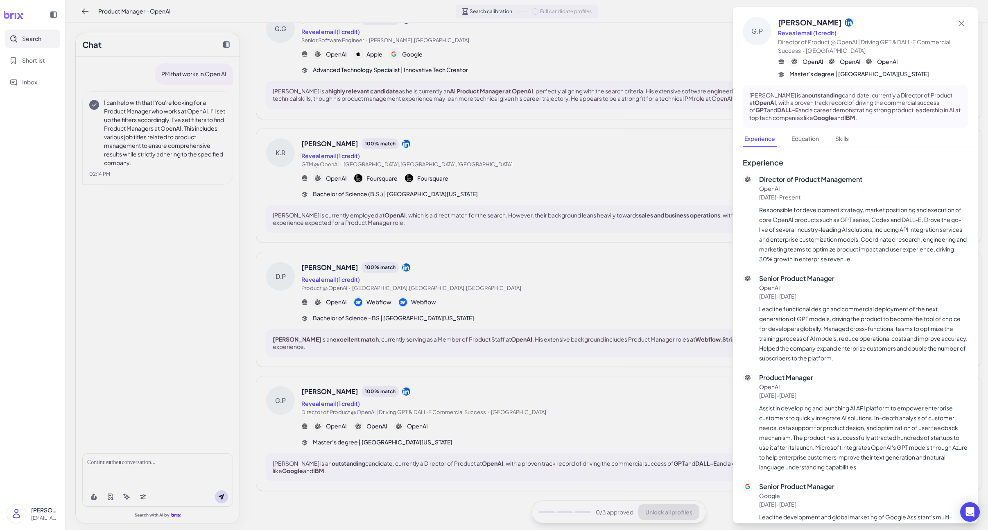
click at [523, 323] on div at bounding box center [494, 265] width 988 height 530
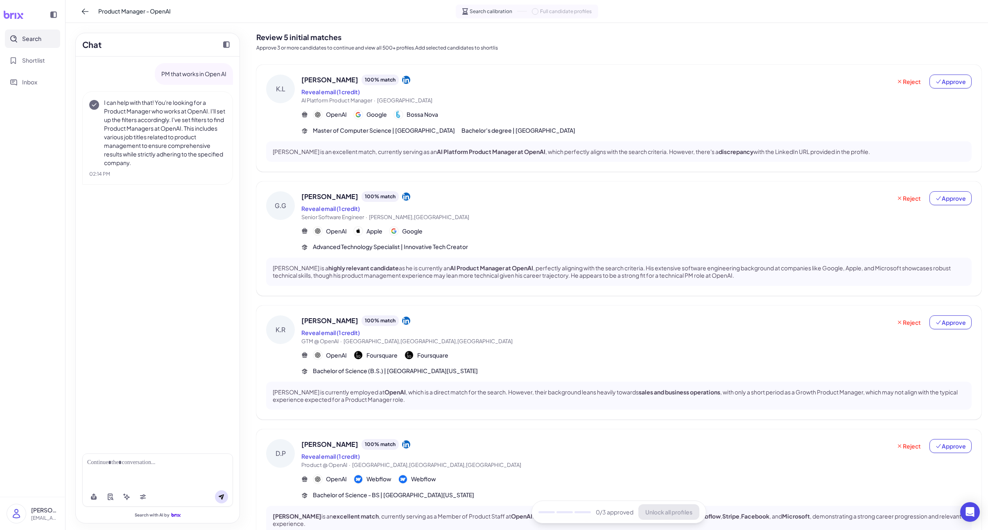
scroll to position [0, 0]
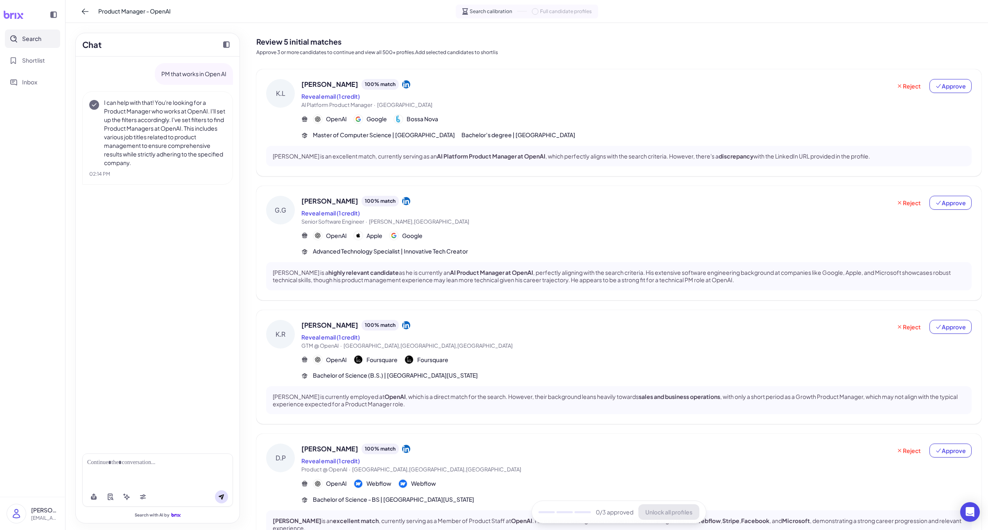
click at [496, 109] on span "AI Platform Product Manager · [GEOGRAPHIC_DATA]" at bounding box center [596, 105] width 590 height 8
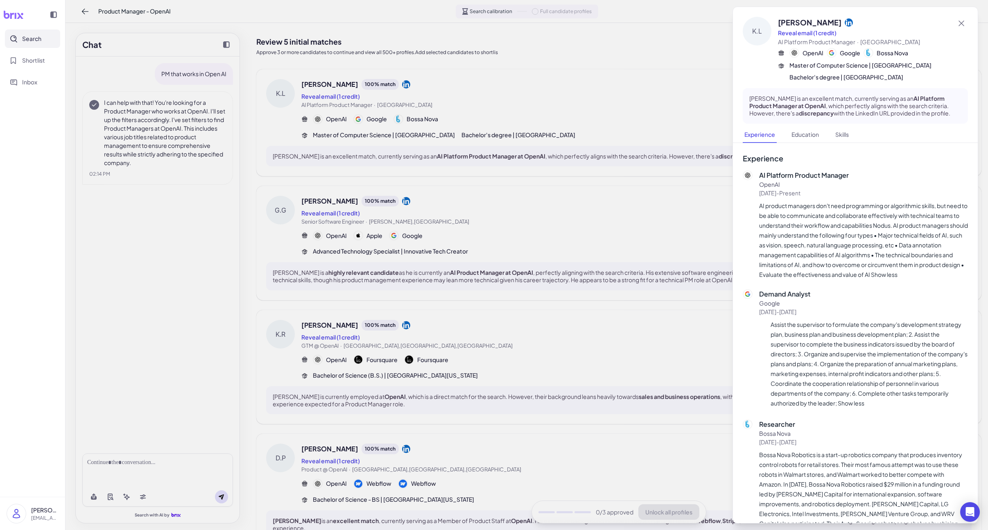
click at [549, 357] on div at bounding box center [494, 265] width 988 height 530
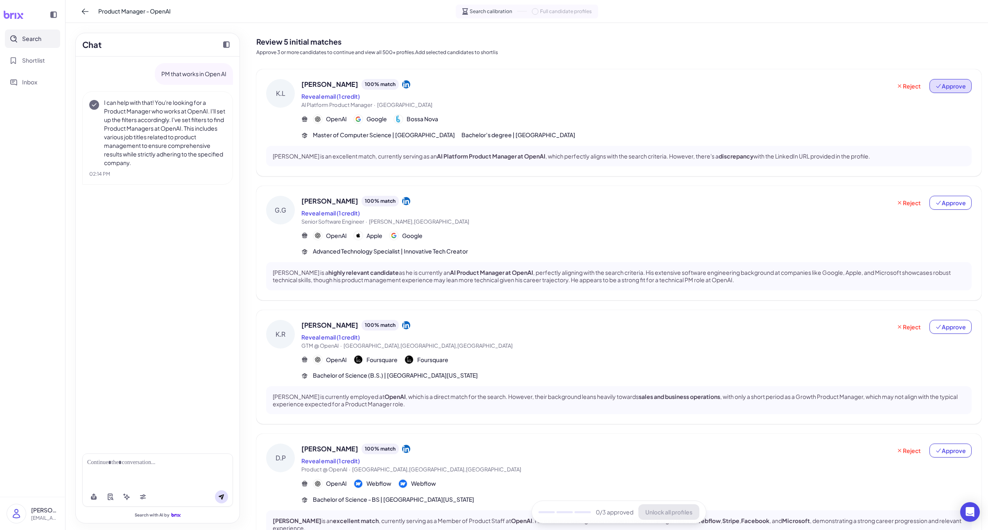
click at [941, 86] on icon at bounding box center [938, 86] width 7 height 7
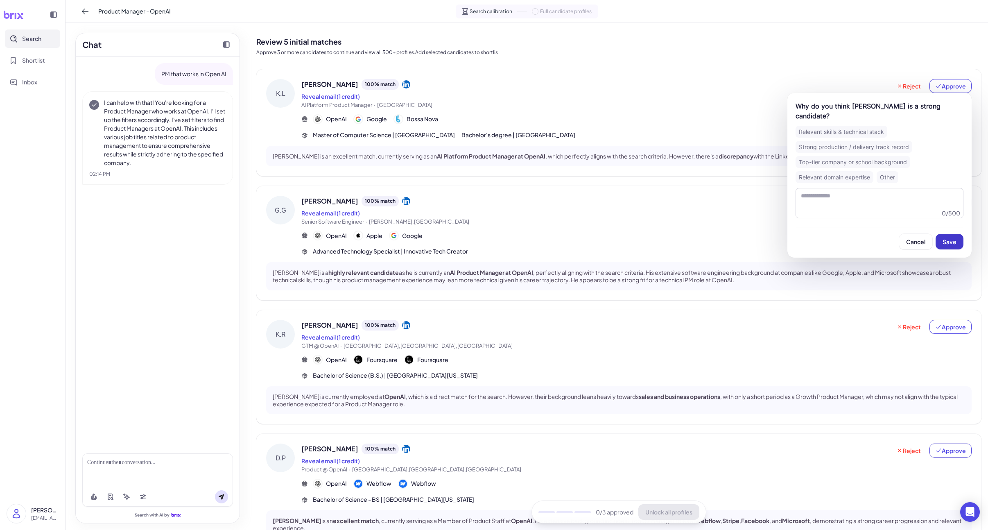
click at [957, 234] on button "Save" at bounding box center [950, 242] width 28 height 16
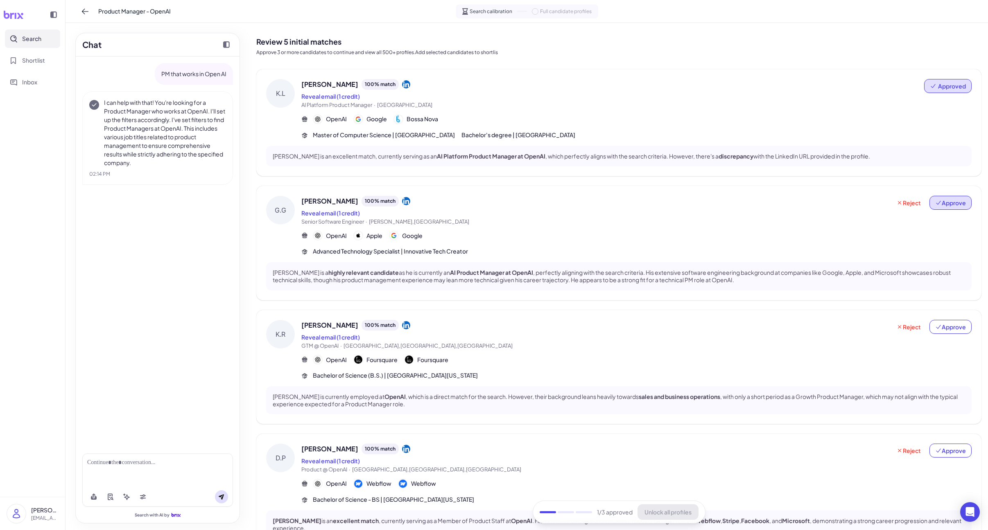
click at [952, 208] on button "Approve" at bounding box center [951, 203] width 42 height 14
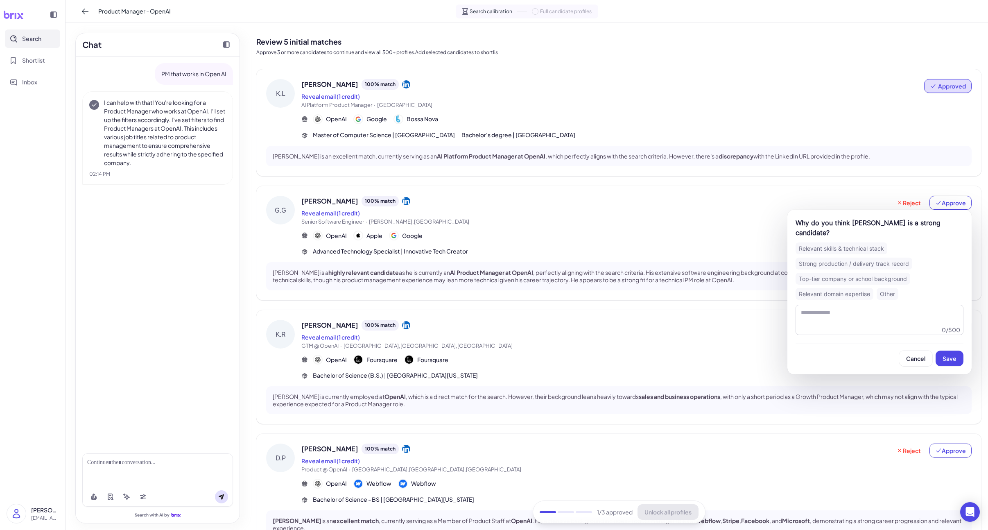
click at [955, 357] on span "Save" at bounding box center [950, 358] width 14 height 7
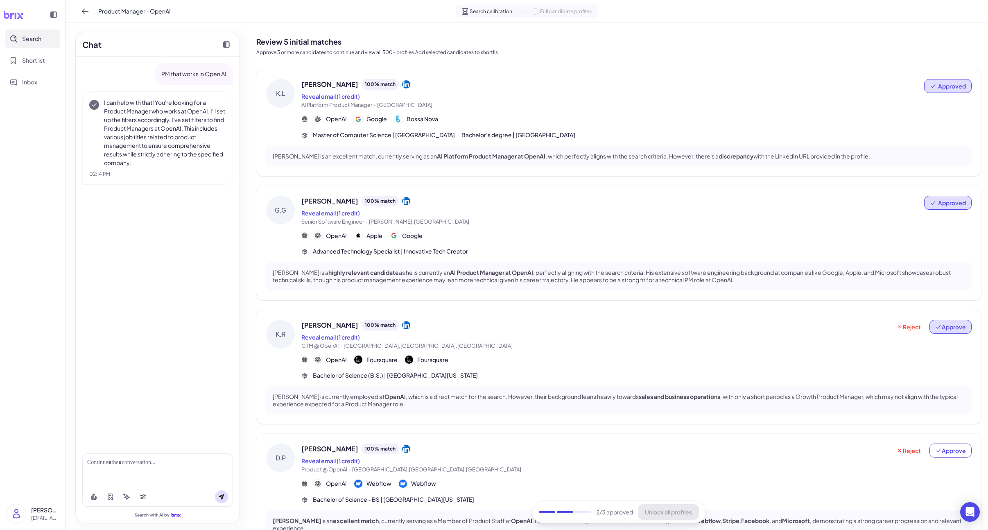
click at [946, 327] on span "Approve" at bounding box center [950, 327] width 31 height 8
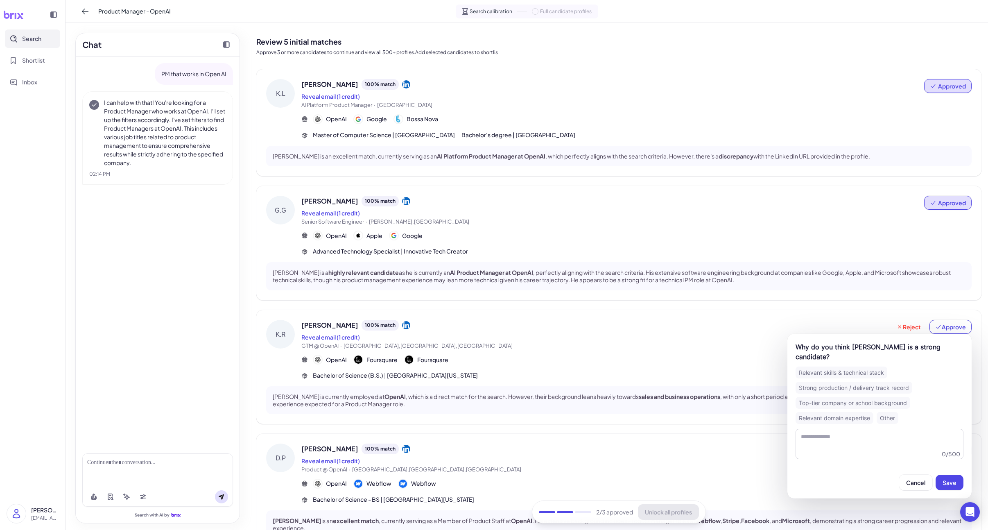
drag, startPoint x: 947, startPoint y: 466, endPoint x: 946, endPoint y: 462, distance: 5.1
click at [947, 475] on button "Save" at bounding box center [950, 483] width 28 height 16
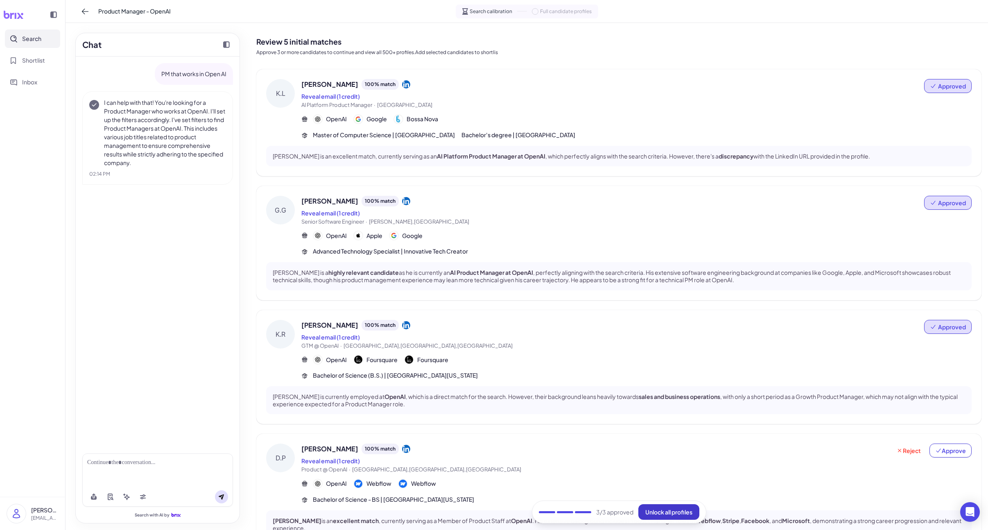
click at [676, 511] on span "Unlock all profiles" at bounding box center [668, 511] width 47 height 7
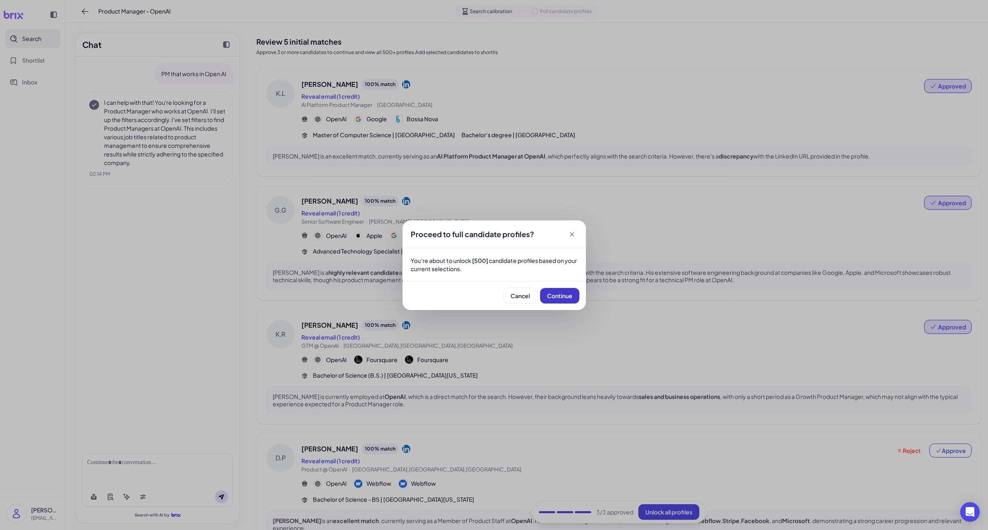
drag, startPoint x: 572, startPoint y: 304, endPoint x: 570, endPoint y: 300, distance: 4.8
click at [572, 304] on div "Cancel Continue" at bounding box center [494, 295] width 183 height 29
click at [569, 297] on span "Continue" at bounding box center [559, 295] width 25 height 7
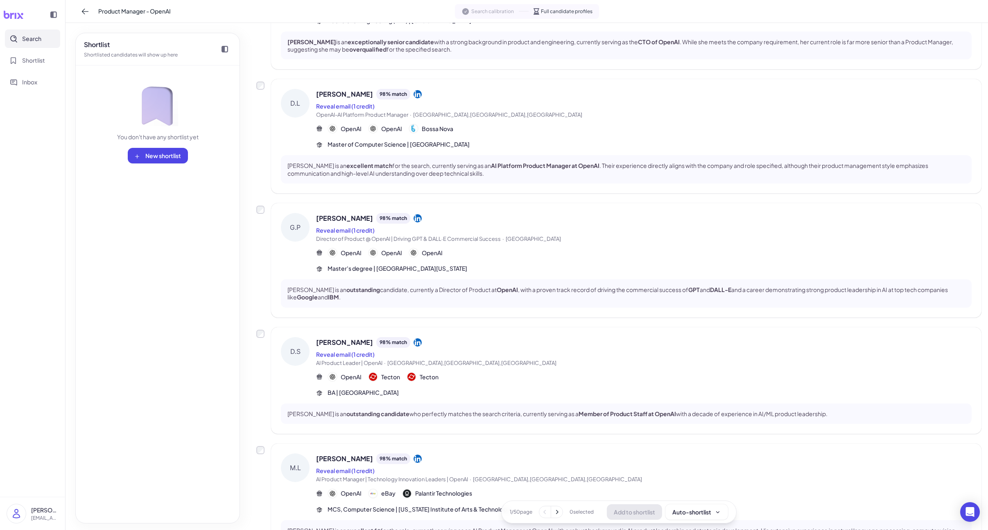
scroll to position [756, 0]
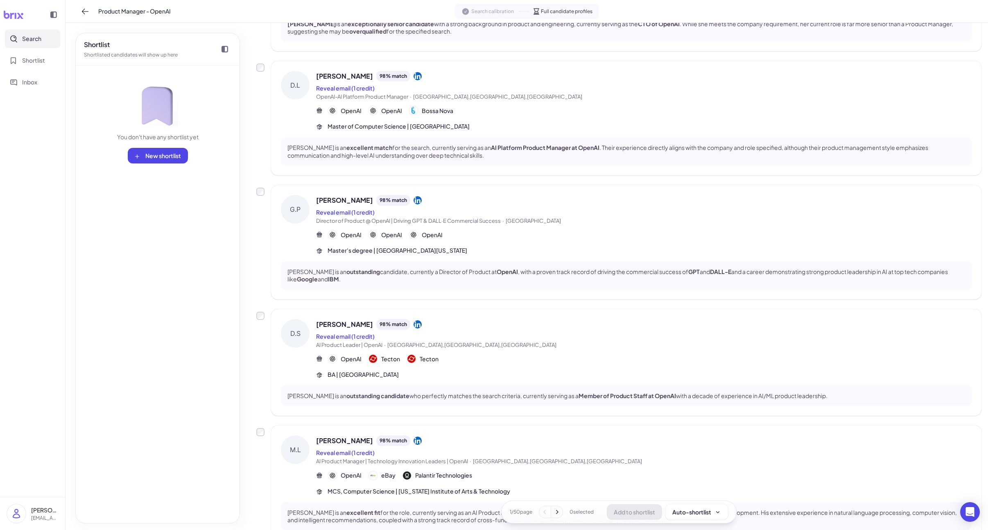
click at [556, 512] on icon at bounding box center [557, 512] width 8 height 8
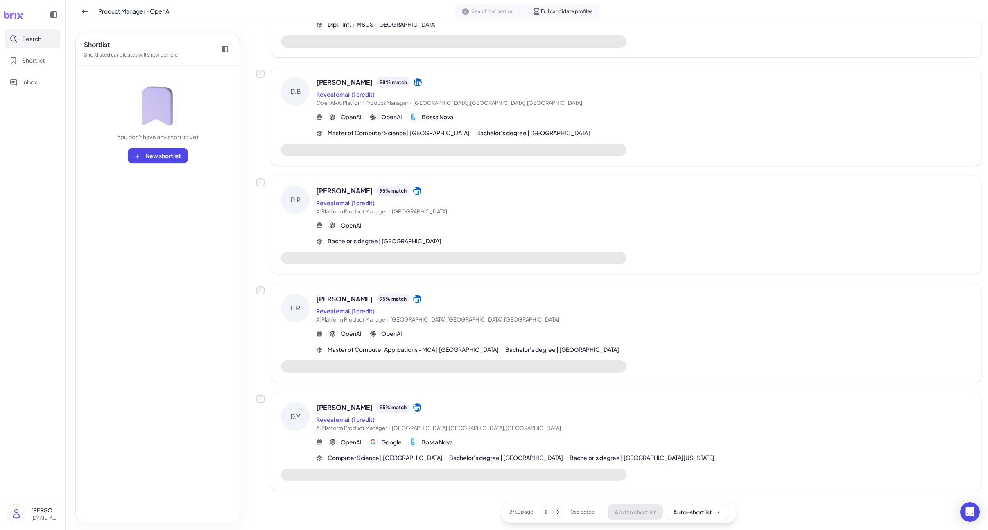
click at [556, 512] on icon at bounding box center [558, 512] width 8 height 8
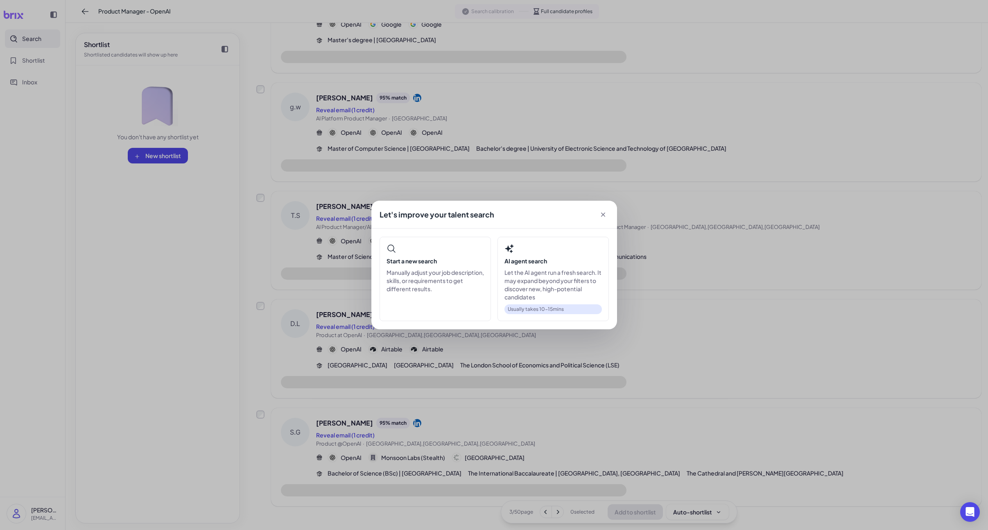
scroll to position [686, 0]
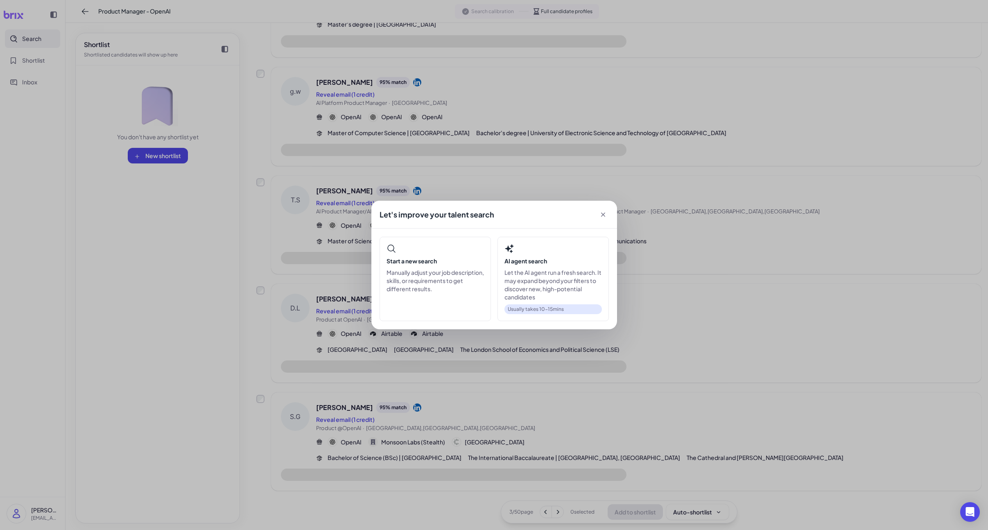
click at [556, 512] on div "Let's improve your talent search Start a new search Manually adjust your job de…" at bounding box center [494, 265] width 988 height 530
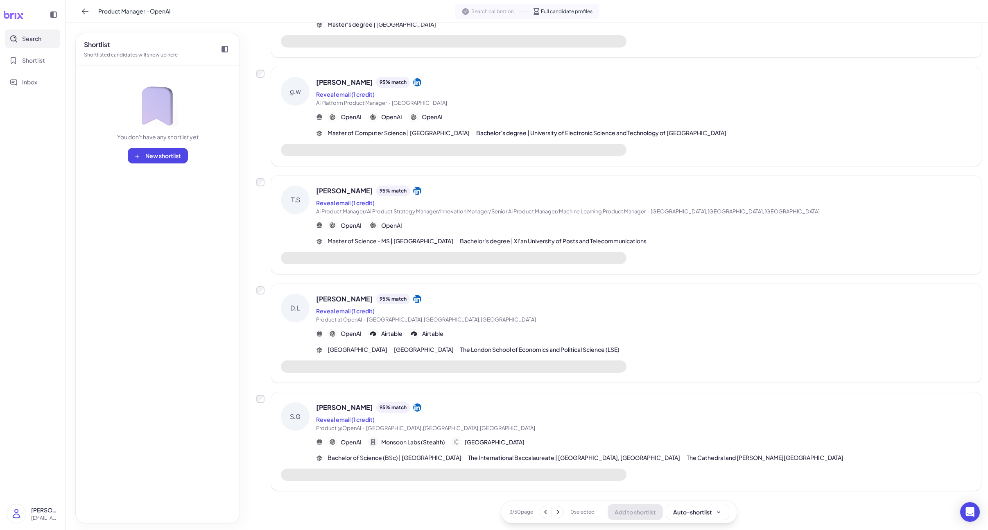
click at [556, 512] on icon at bounding box center [558, 512] width 8 height 8
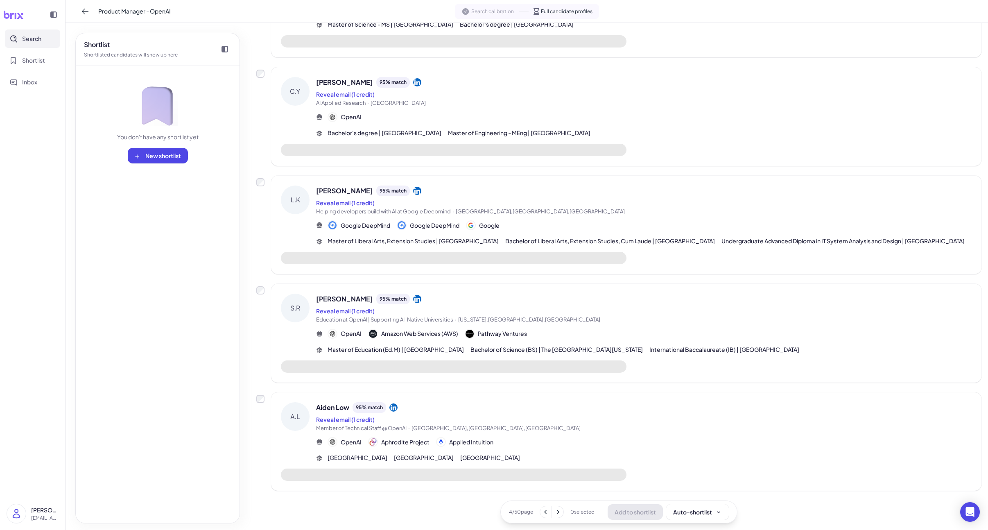
click at [556, 512] on icon at bounding box center [558, 512] width 8 height 8
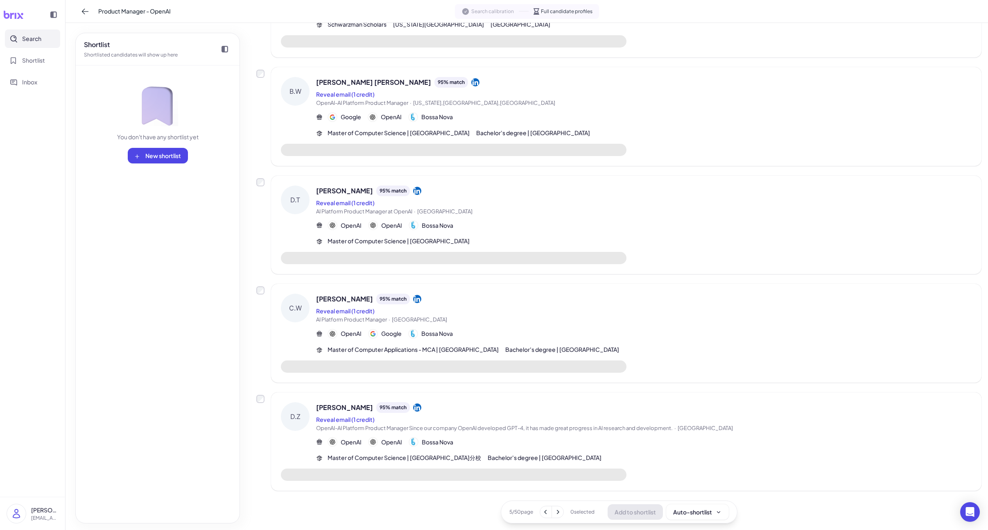
click at [556, 512] on icon at bounding box center [558, 512] width 8 height 8
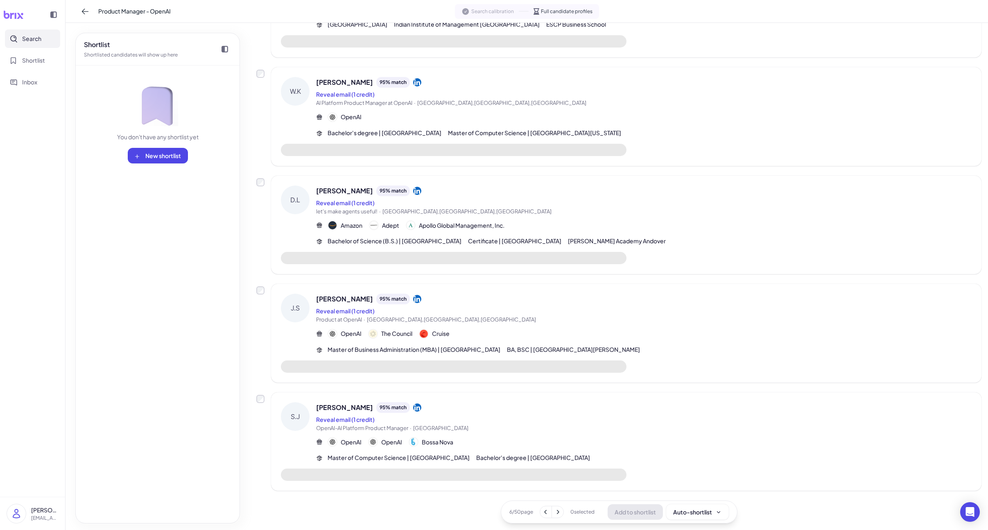
click at [559, 409] on div "[PERSON_NAME] 95 % match" at bounding box center [644, 407] width 656 height 11
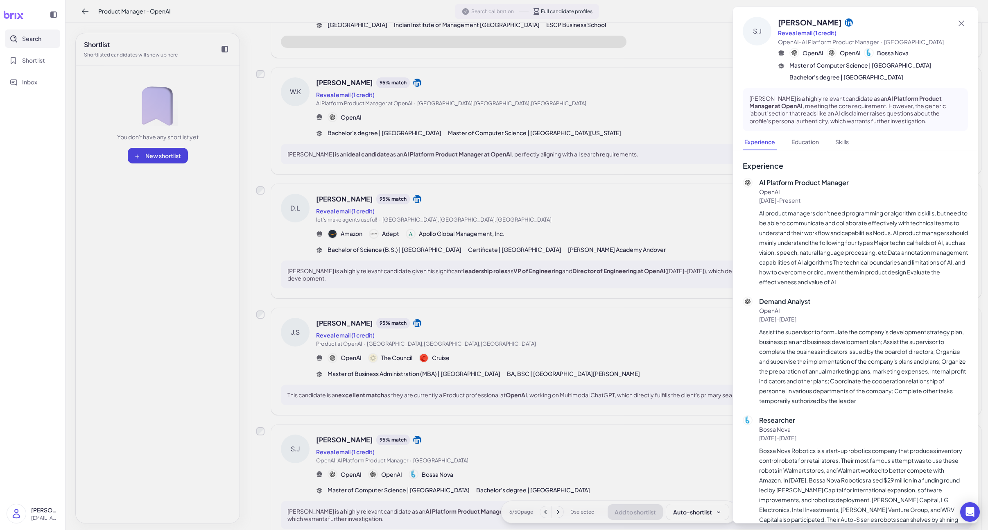
click at [558, 419] on div at bounding box center [494, 265] width 988 height 530
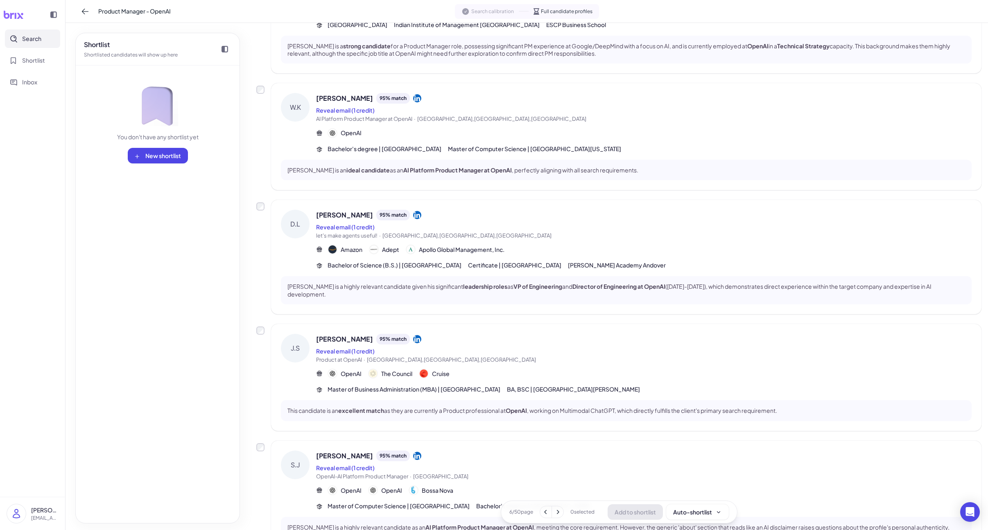
click at [559, 514] on icon at bounding box center [558, 512] width 8 height 8
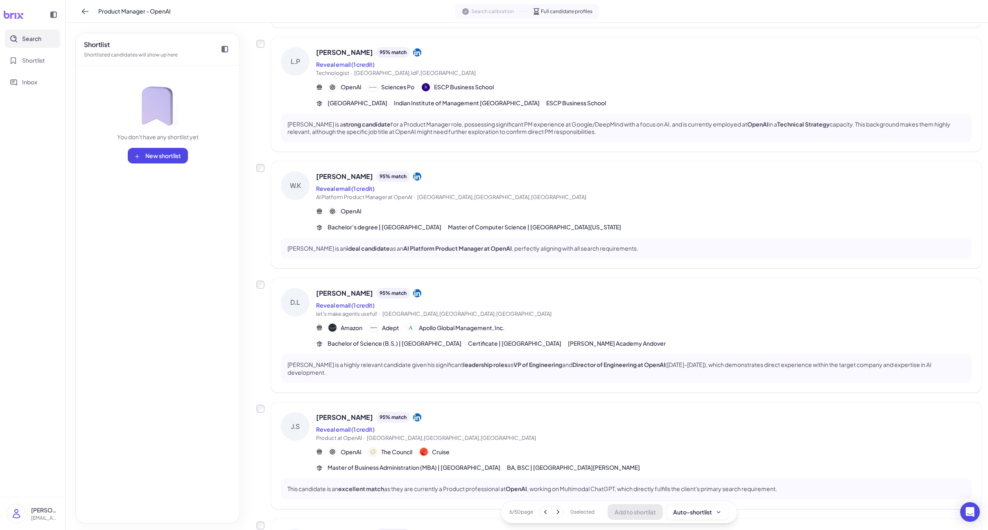
click at [559, 514] on icon at bounding box center [558, 512] width 8 height 8
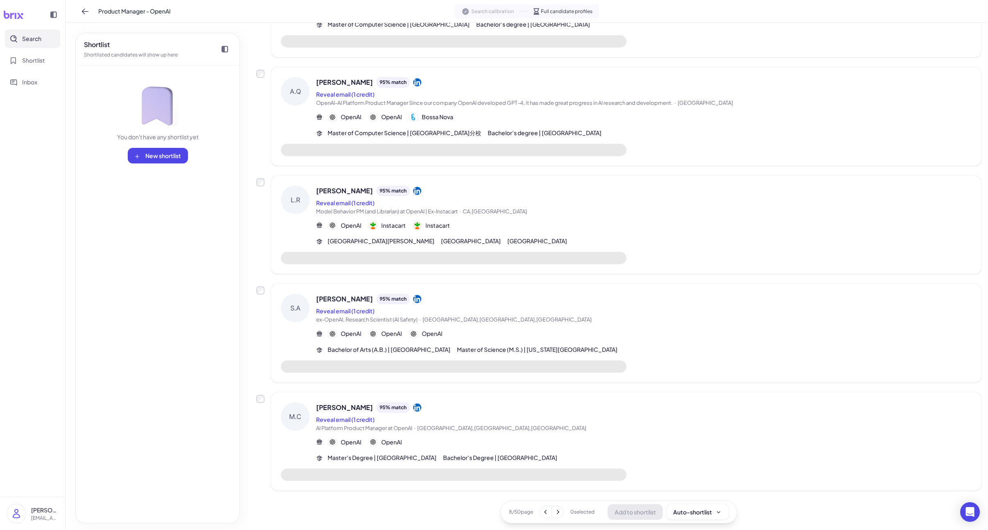
click at [559, 514] on icon at bounding box center [558, 512] width 8 height 8
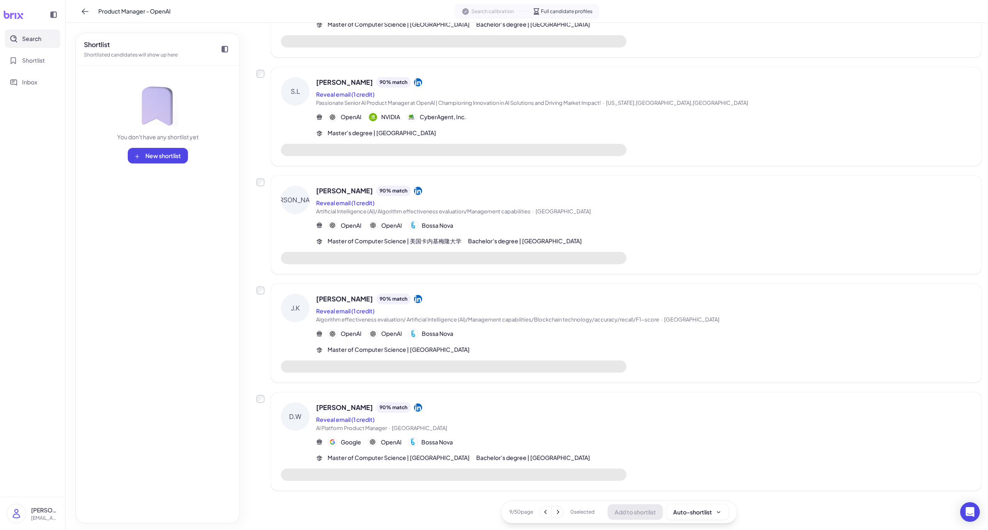
click at [559, 514] on icon at bounding box center [558, 512] width 8 height 8
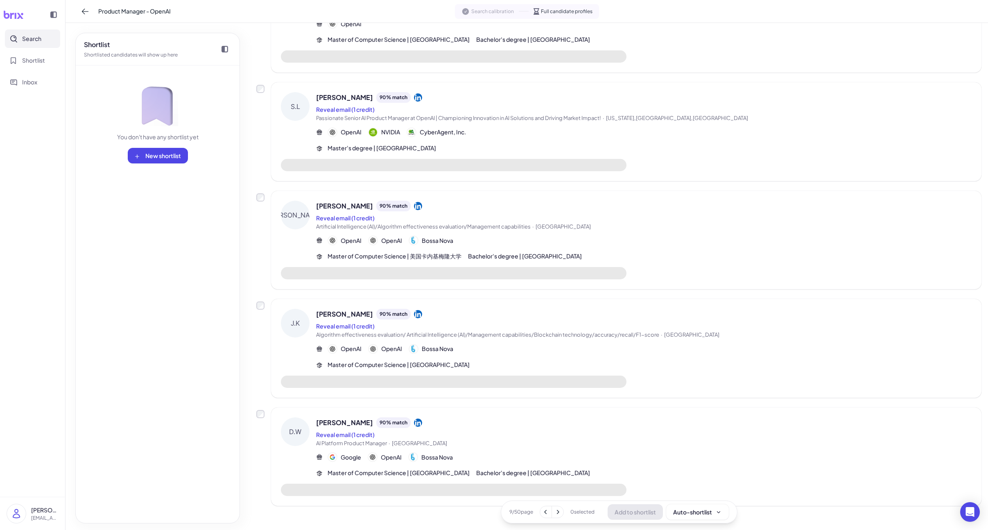
click at [559, 514] on icon at bounding box center [558, 512] width 8 height 8
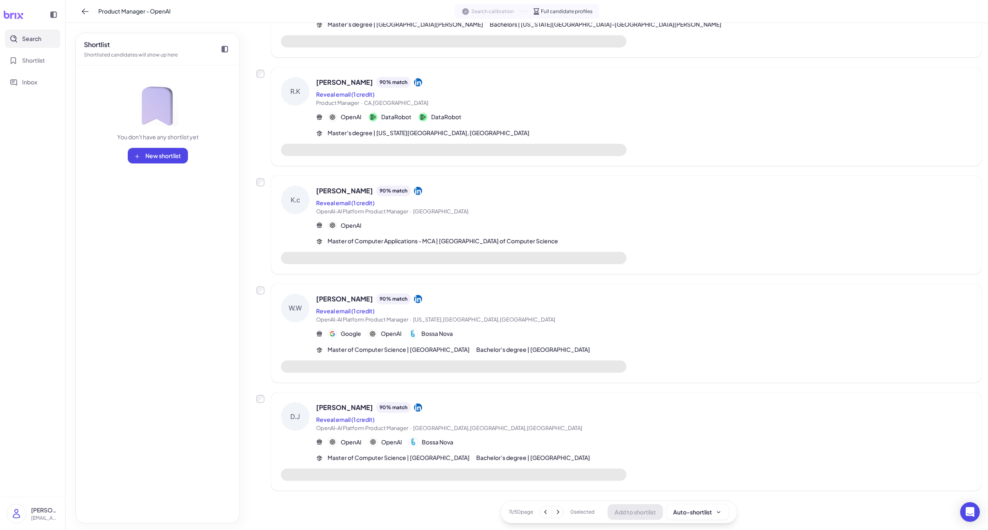
click at [548, 514] on icon at bounding box center [546, 512] width 8 height 8
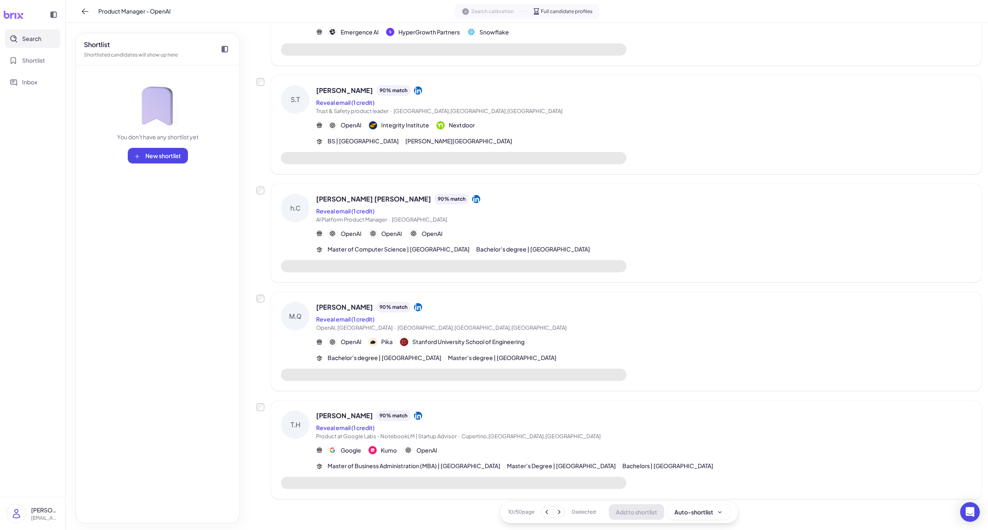
click at [577, 332] on span "OpenAI, [GEOGRAPHIC_DATA][PERSON_NAME][GEOGRAPHIC_DATA],[GEOGRAPHIC_DATA],[GEOG…" at bounding box center [644, 328] width 656 height 8
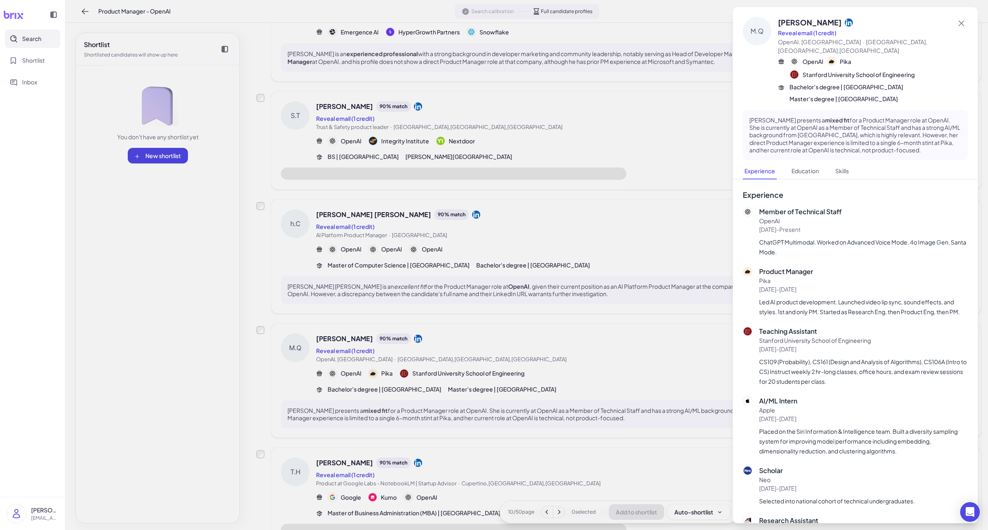
scroll to position [718, 0]
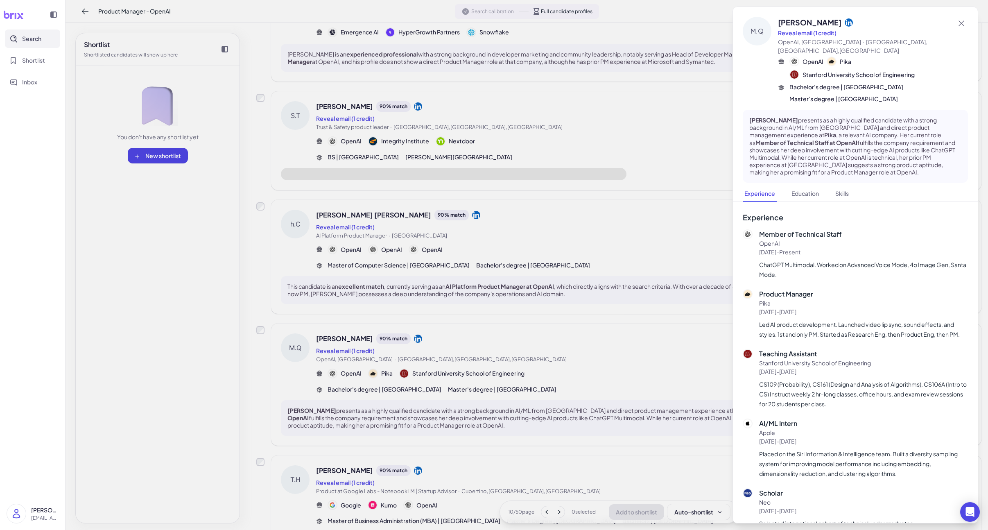
click at [580, 362] on div at bounding box center [494, 265] width 988 height 530
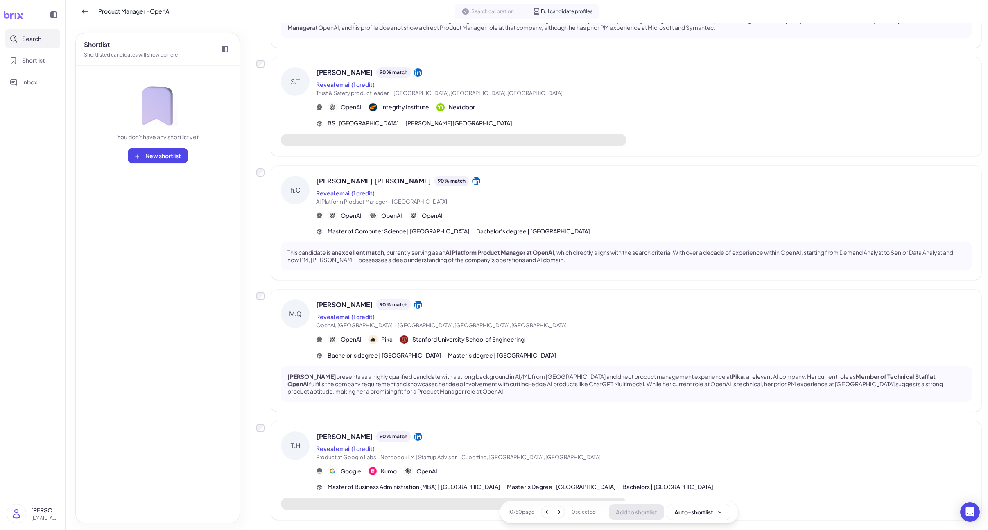
scroll to position [781, 0]
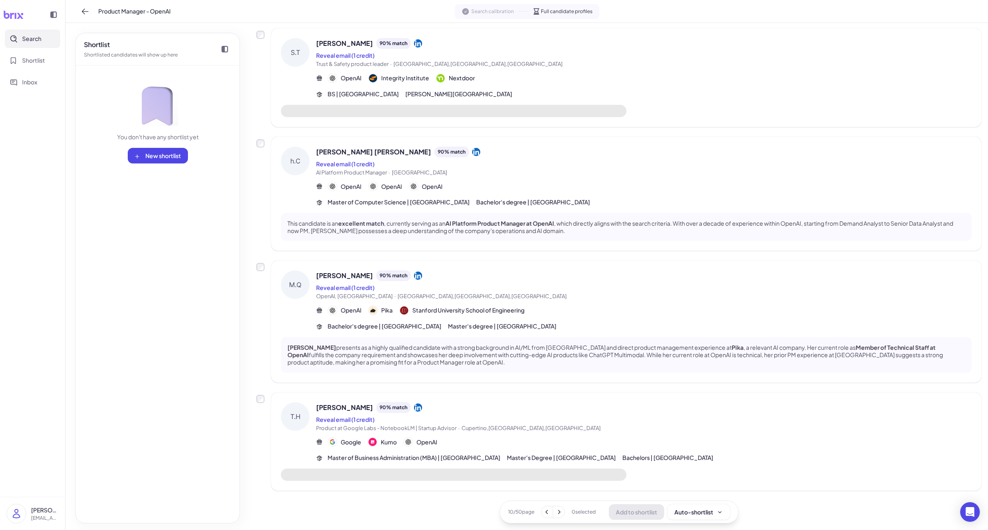
click at [543, 409] on div "[PERSON_NAME] 90 % match" at bounding box center [644, 407] width 656 height 11
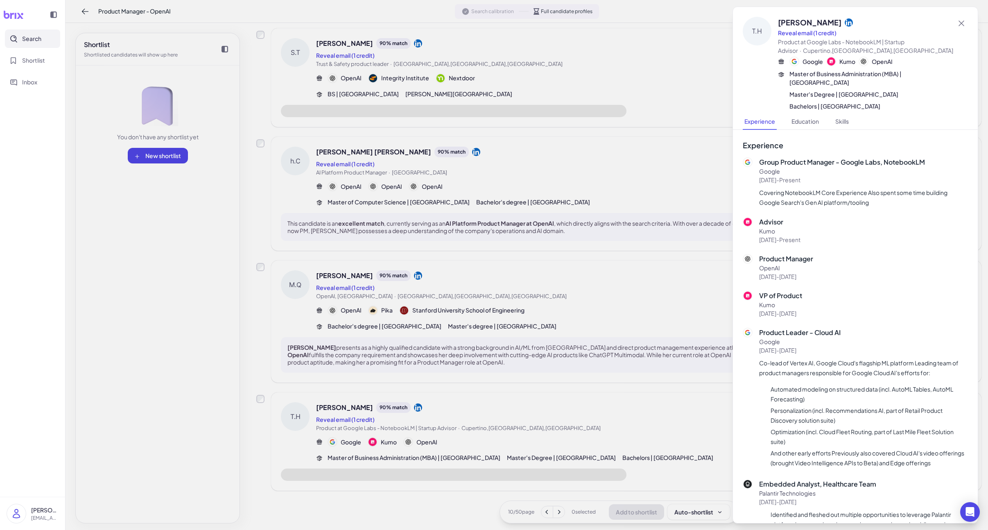
click at [543, 408] on div at bounding box center [494, 265] width 988 height 530
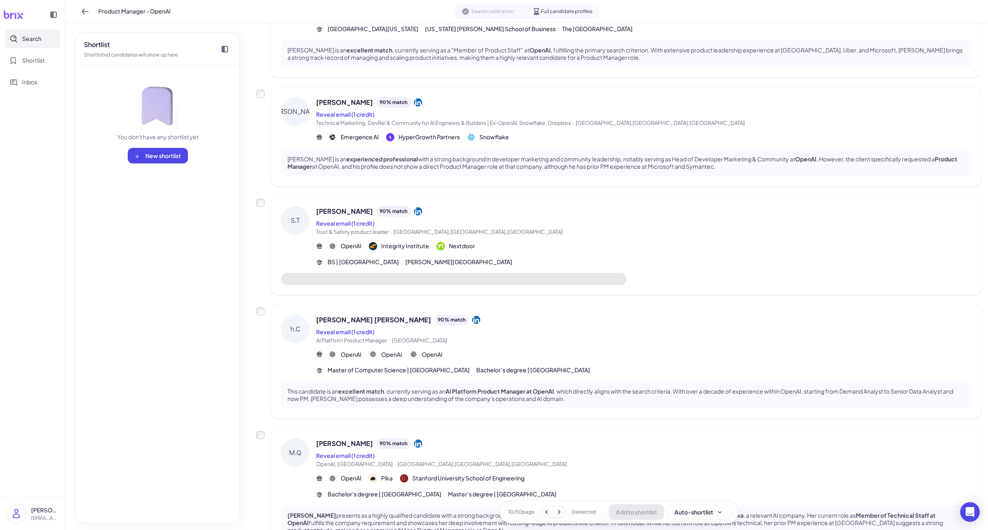
scroll to position [601, 0]
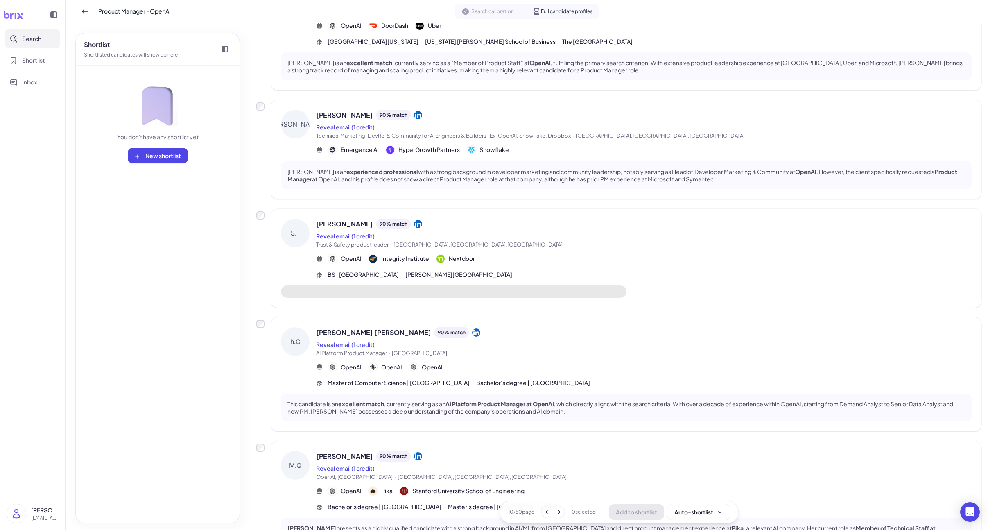
click at [559, 222] on div "[PERSON_NAME] 90 % match" at bounding box center [644, 224] width 656 height 11
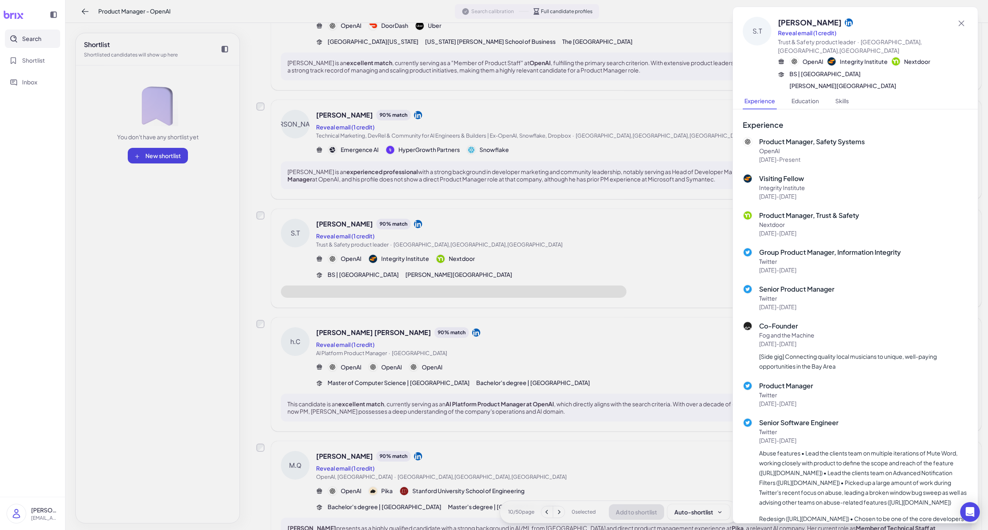
click at [551, 238] on div at bounding box center [494, 265] width 988 height 530
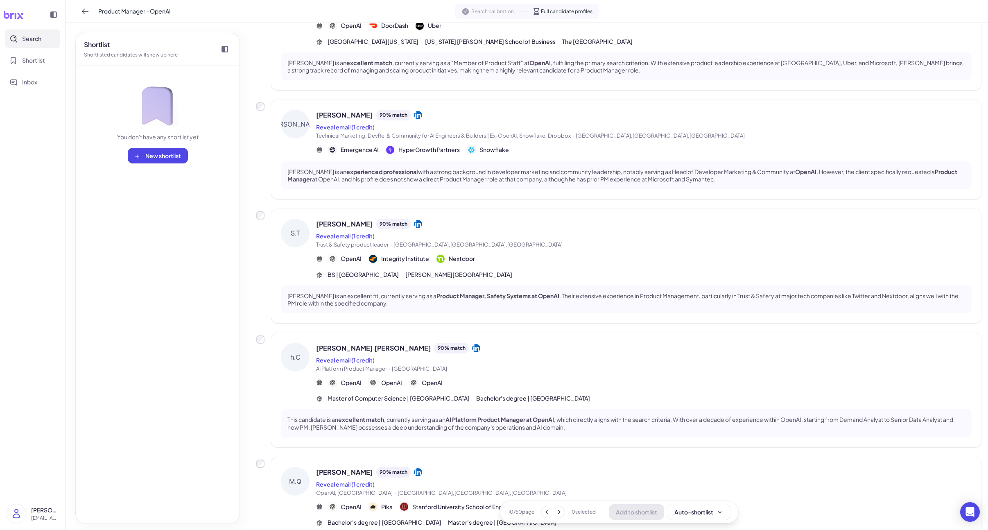
drag, startPoint x: 21, startPoint y: 25, endPoint x: 18, endPoint y: 16, distance: 9.2
click at [21, 25] on div at bounding box center [32, 14] width 65 height 29
click at [18, 16] on icon at bounding box center [13, 15] width 20 height 8
click at [19, 41] on button "Search" at bounding box center [32, 38] width 55 height 18
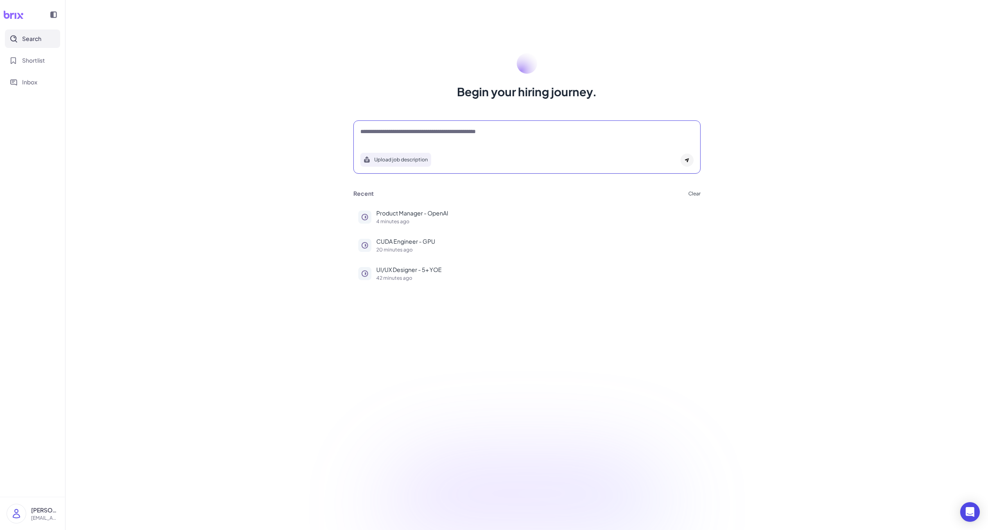
click at [401, 135] on textarea at bounding box center [526, 132] width 333 height 10
paste textarea "**********"
type textarea "**********"
paste textarea "**********"
type textarea "**********"
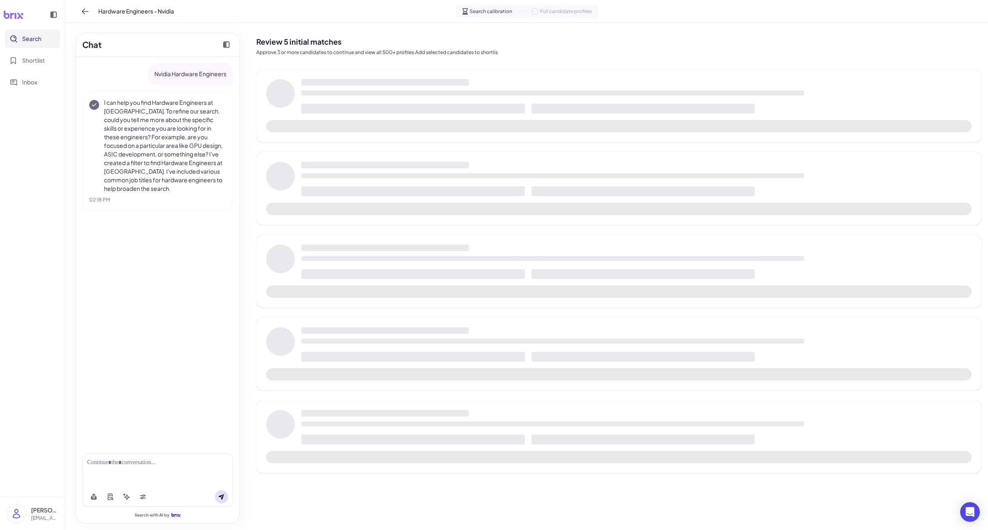
drag, startPoint x: 205, startPoint y: 243, endPoint x: 203, endPoint y: 263, distance: 20.2
click at [205, 243] on div "Nvidia Hardware Engineers I can help you find Hardware Engineers at [GEOGRAPHIC…" at bounding box center [158, 252] width 164 height 390
click at [136, 498] on div at bounding box center [118, 496] width 62 height 13
click at [138, 498] on button at bounding box center [142, 496] width 13 height 13
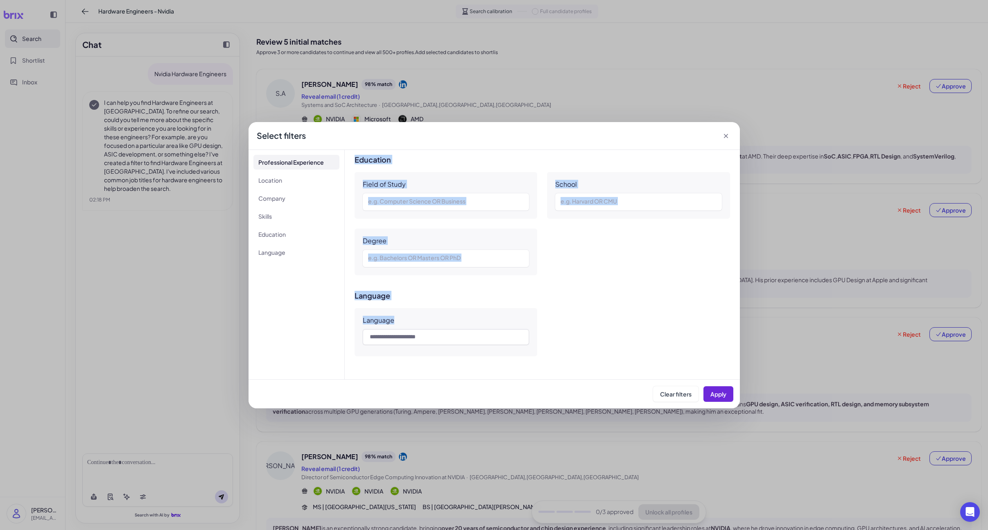
drag, startPoint x: 365, startPoint y: 219, endPoint x: 537, endPoint y: 347, distance: 214.7
click at [552, 401] on div "**********" at bounding box center [494, 265] width 491 height 286
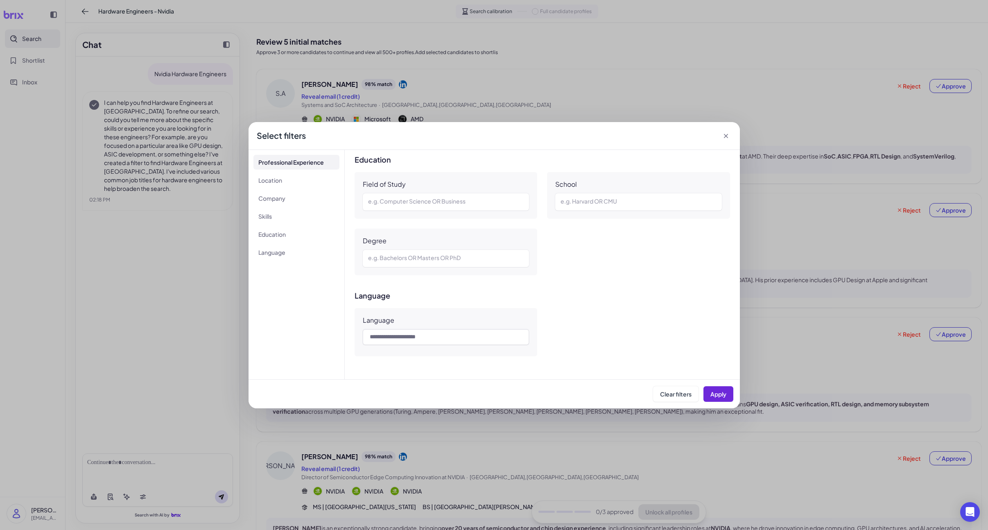
click at [538, 347] on div "Language" at bounding box center [543, 332] width 376 height 48
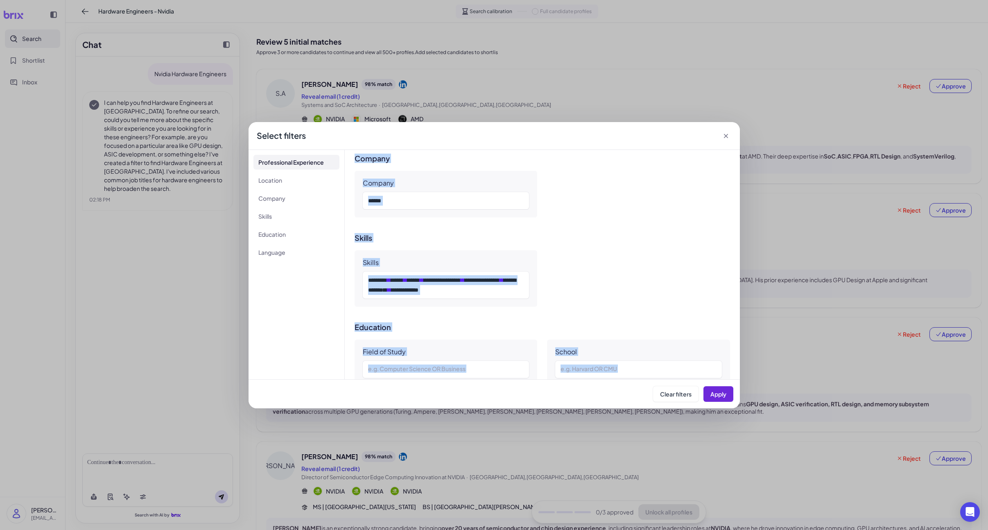
scroll to position [565, 0]
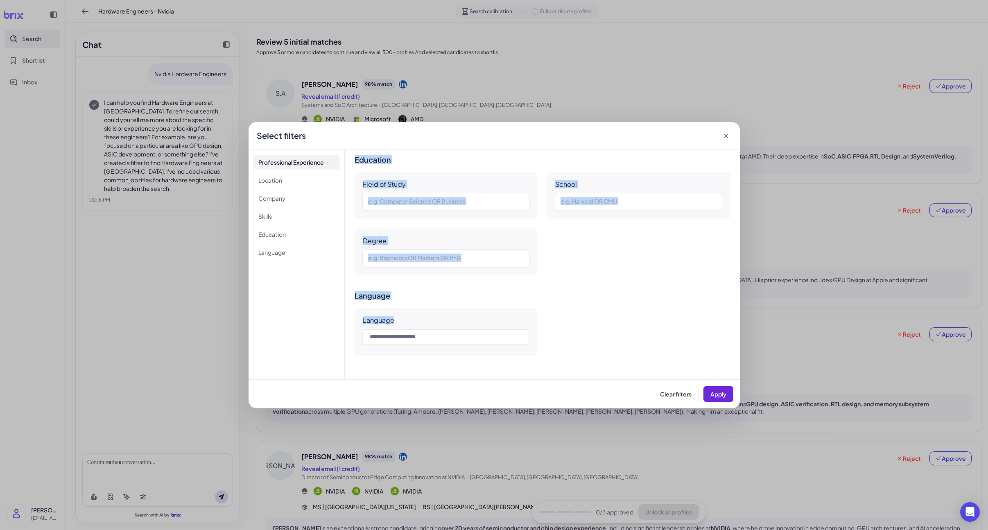
drag, startPoint x: 355, startPoint y: 161, endPoint x: 609, endPoint y: 348, distance: 314.3
click at [609, 348] on div "**********" at bounding box center [542, 264] width 395 height 229
copy div "**********"
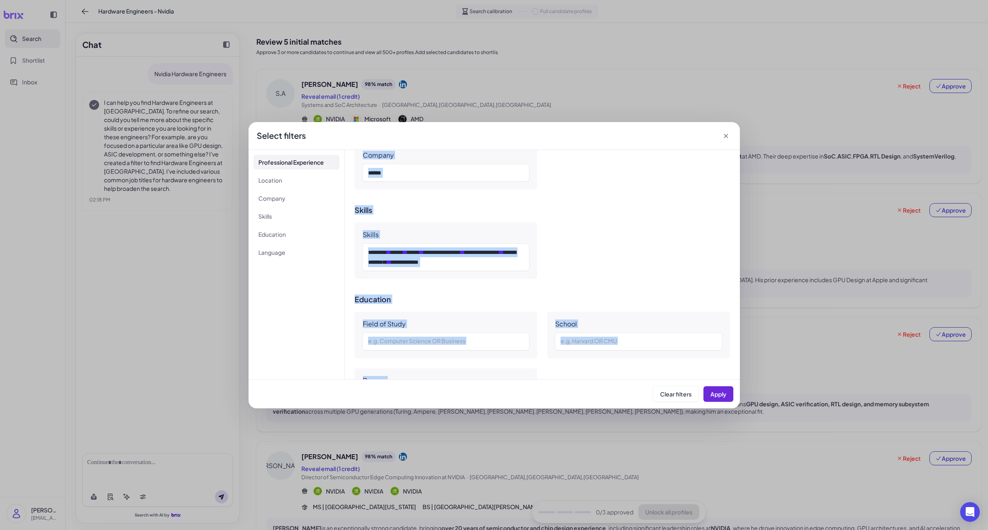
scroll to position [425, 0]
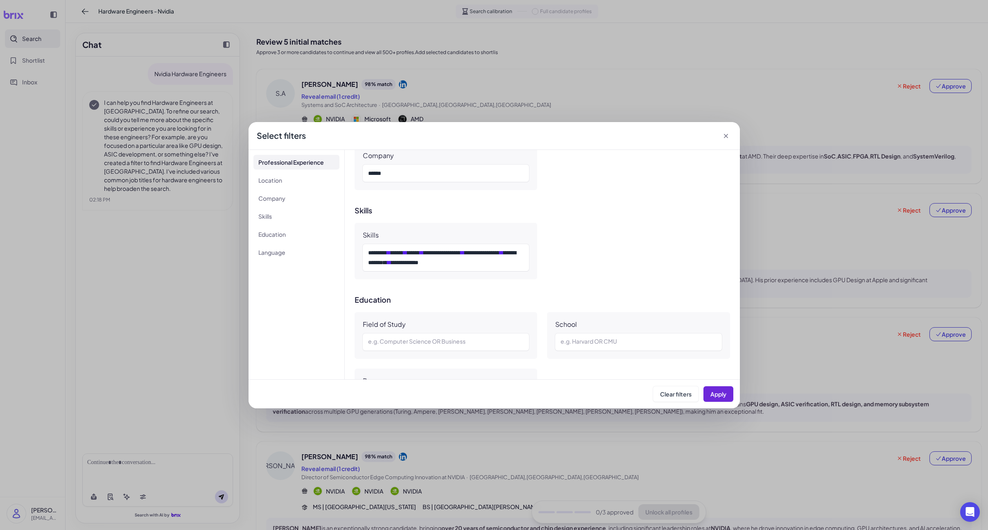
click at [477, 443] on div "**********" at bounding box center [494, 265] width 988 height 530
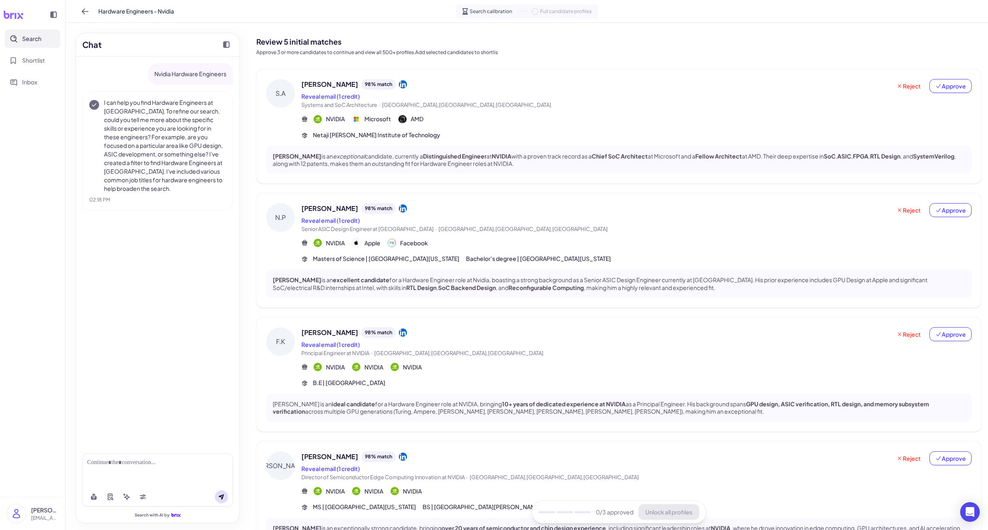
click at [500, 165] on p "[PERSON_NAME] is an exceptional candidate, currently a Distinguished Engineer a…" at bounding box center [619, 159] width 692 height 15
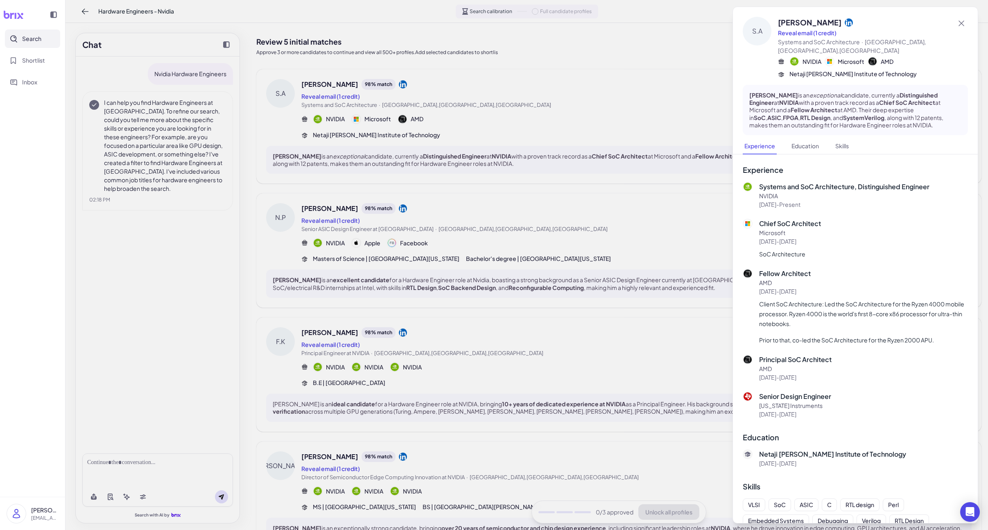
click at [508, 239] on div at bounding box center [494, 265] width 988 height 530
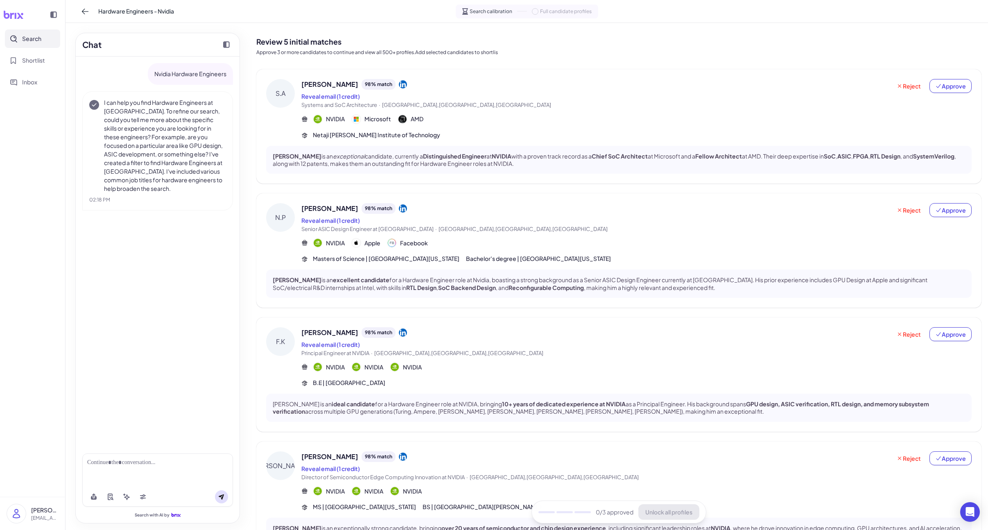
click at [498, 252] on div "[PERSON_NAME] 98 % match Reveal email (1 credit) Senior ASIC Design Engineer at…" at bounding box center [636, 233] width 670 height 60
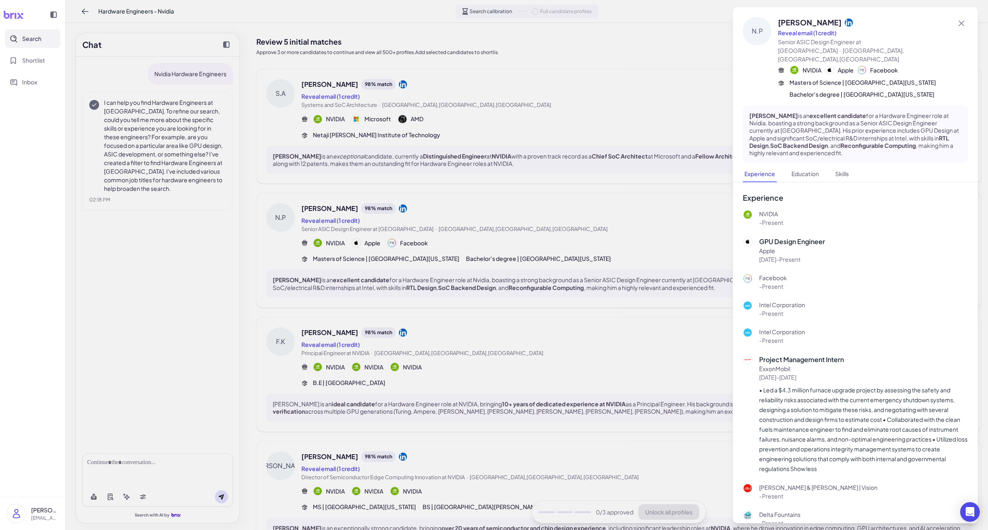
click at [486, 290] on div at bounding box center [494, 265] width 988 height 530
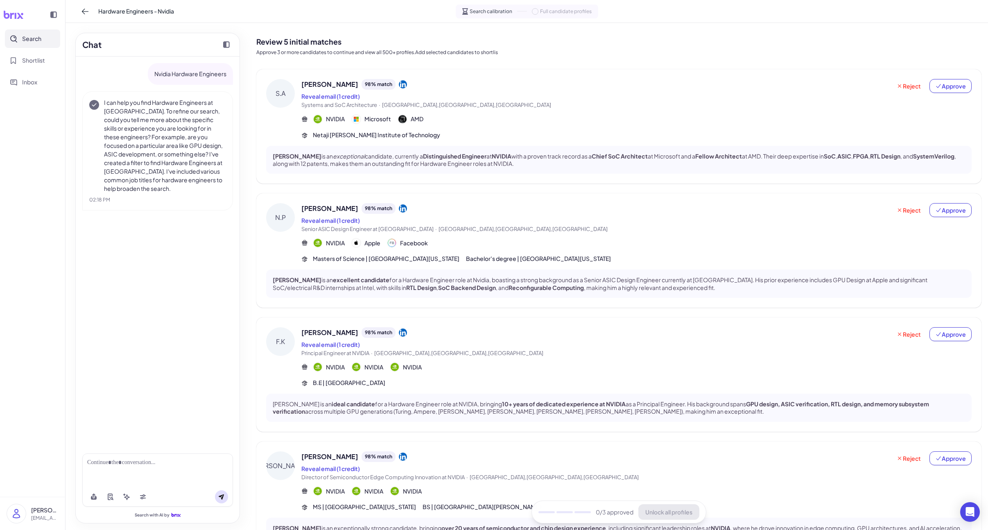
click at [505, 344] on div "Reveal email (1 credit)" at bounding box center [596, 344] width 590 height 10
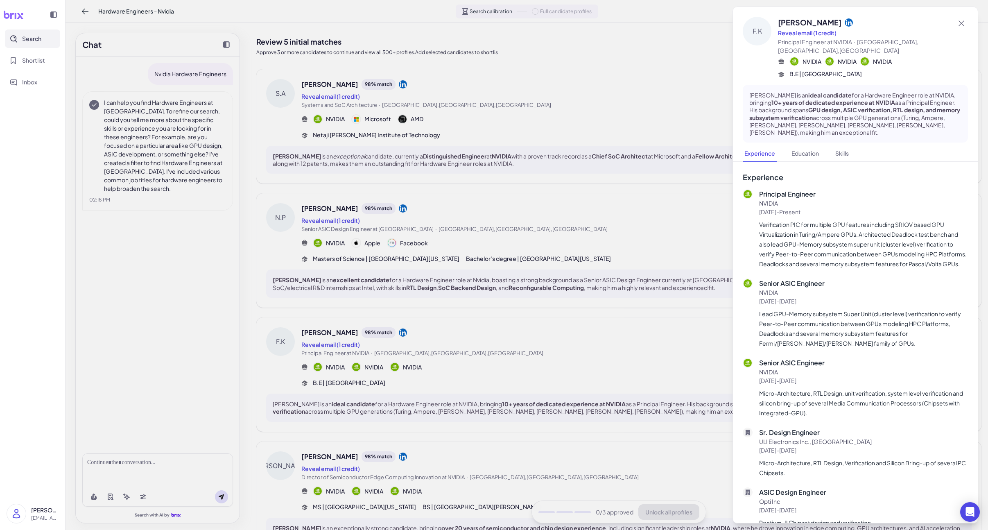
click at [499, 351] on div at bounding box center [494, 265] width 988 height 530
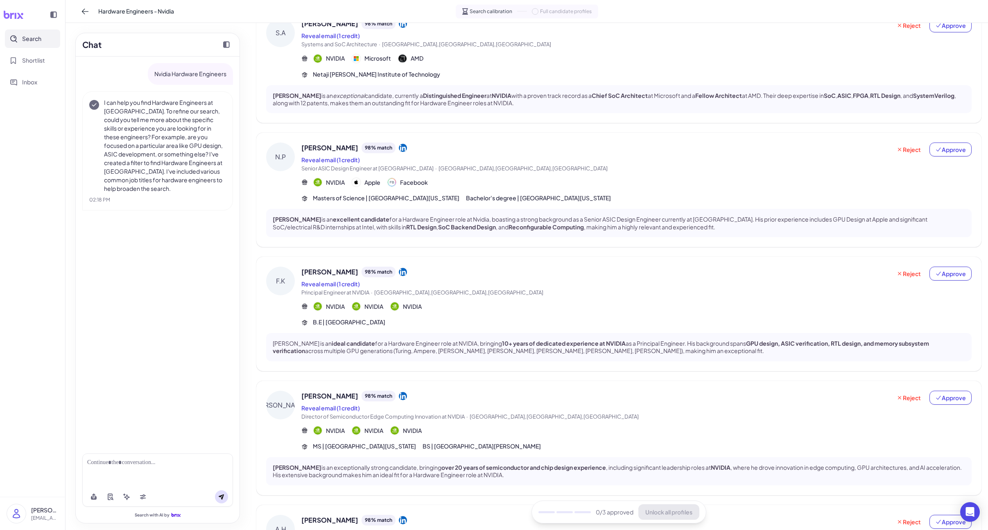
scroll to position [104, 0]
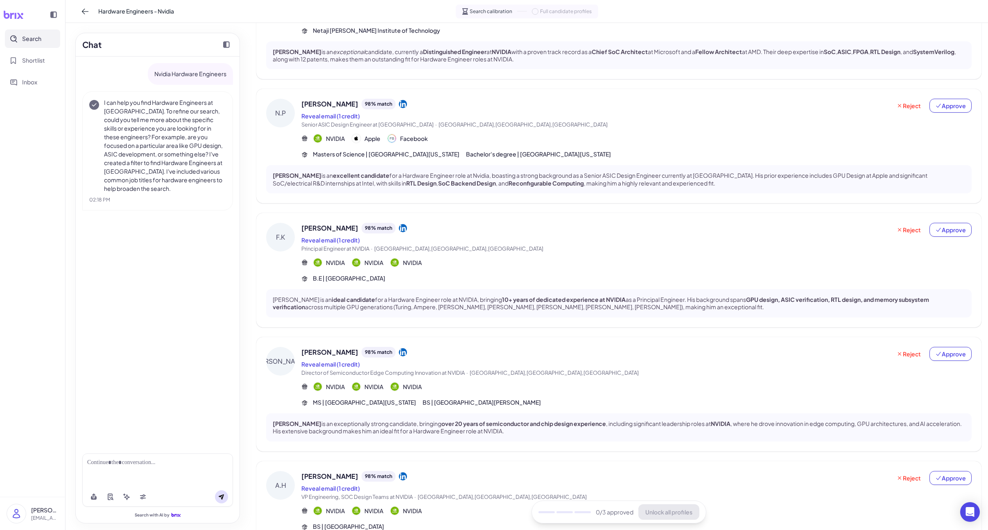
click at [487, 397] on div "[PERSON_NAME] 98 % match Reveal email (1 credit) Director of Semiconductor Edge…" at bounding box center [636, 377] width 670 height 60
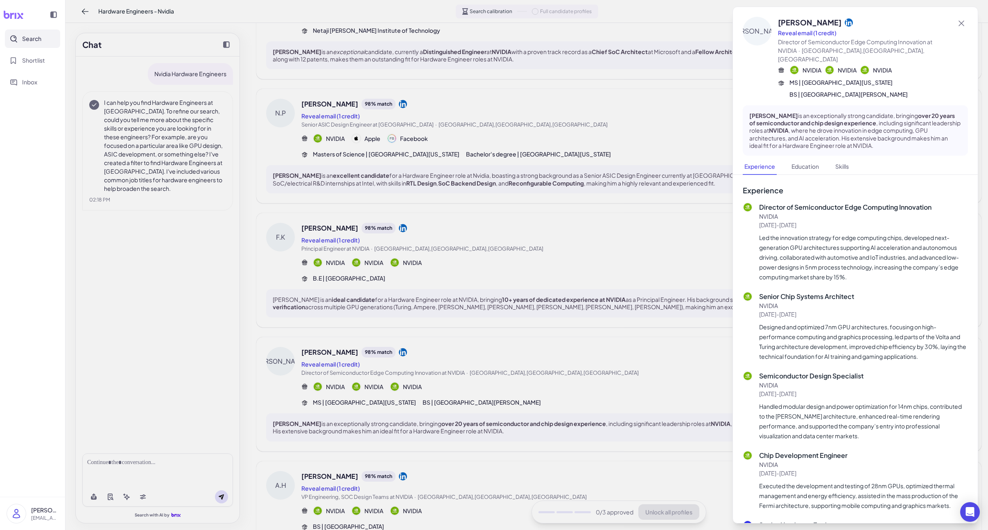
click at [500, 389] on div at bounding box center [494, 265] width 988 height 530
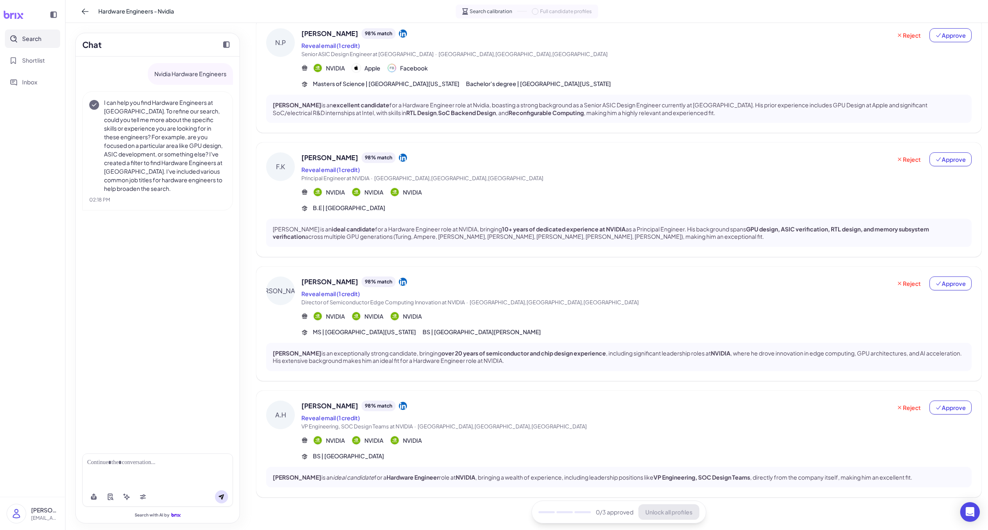
scroll to position [181, 0]
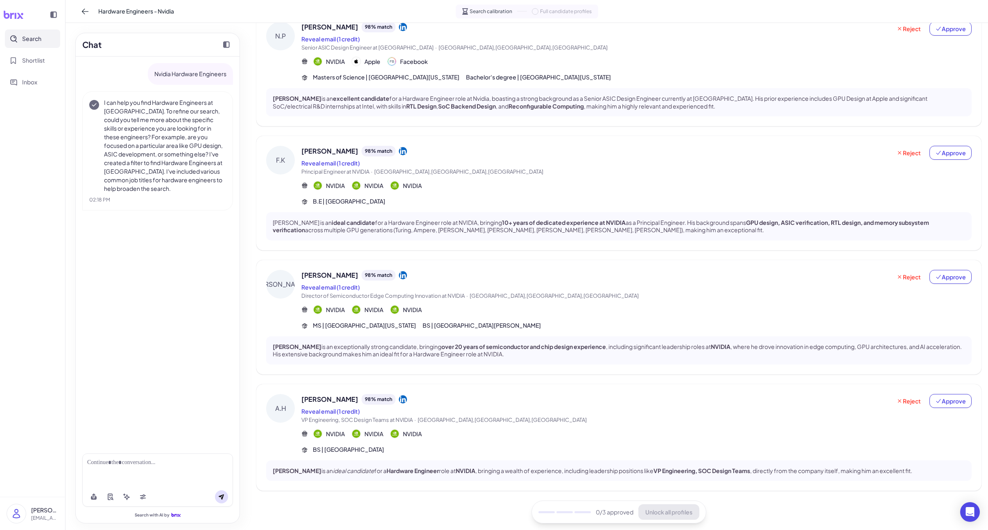
click at [484, 399] on div "[PERSON_NAME] 98 % match" at bounding box center [596, 399] width 590 height 11
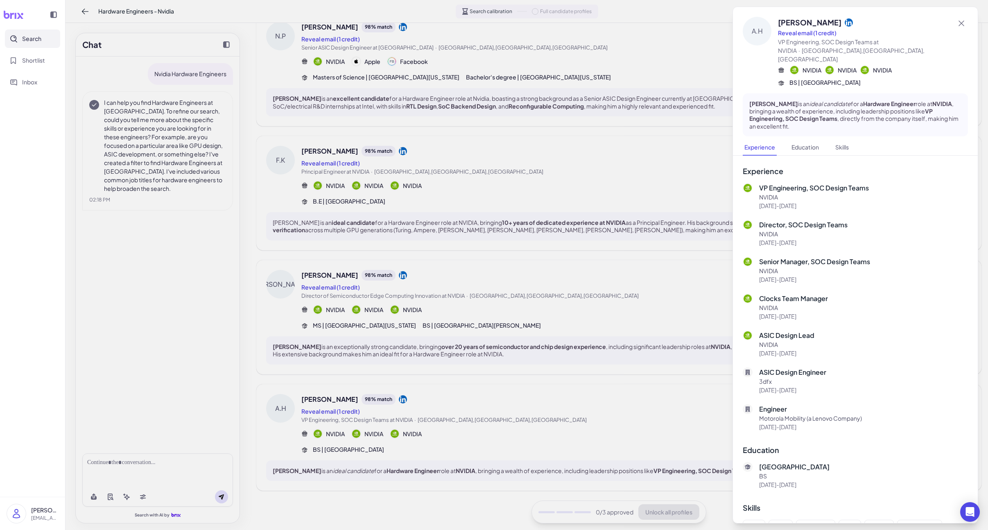
click at [481, 400] on div at bounding box center [494, 265] width 988 height 530
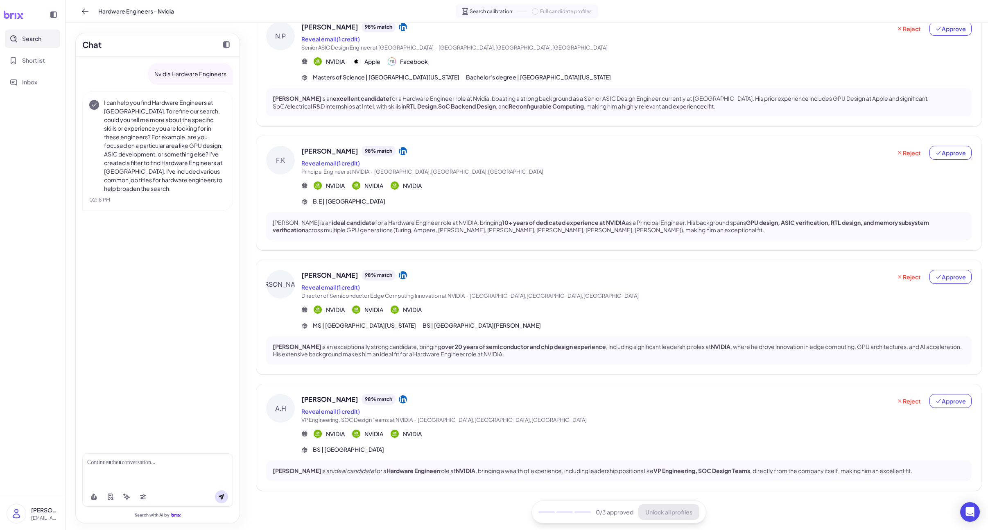
scroll to position [0, 0]
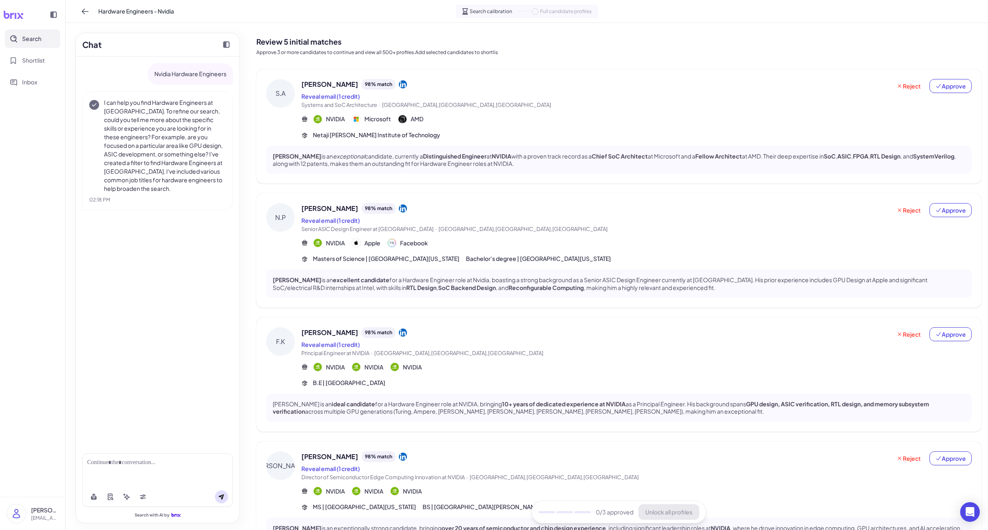
drag, startPoint x: 955, startPoint y: 86, endPoint x: 973, endPoint y: 201, distance: 116.2
click at [955, 86] on span "Approve" at bounding box center [950, 86] width 31 height 8
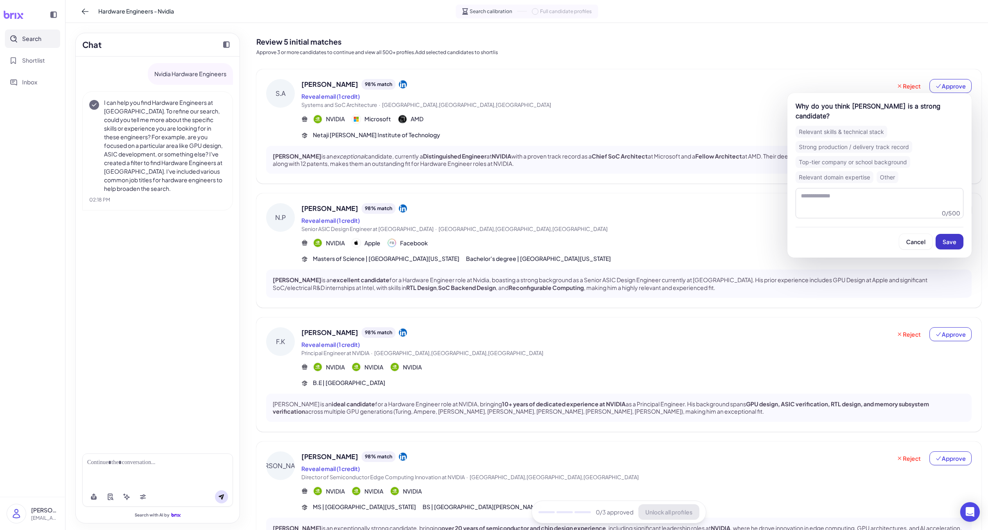
click at [952, 238] on span "Save" at bounding box center [950, 241] width 14 height 7
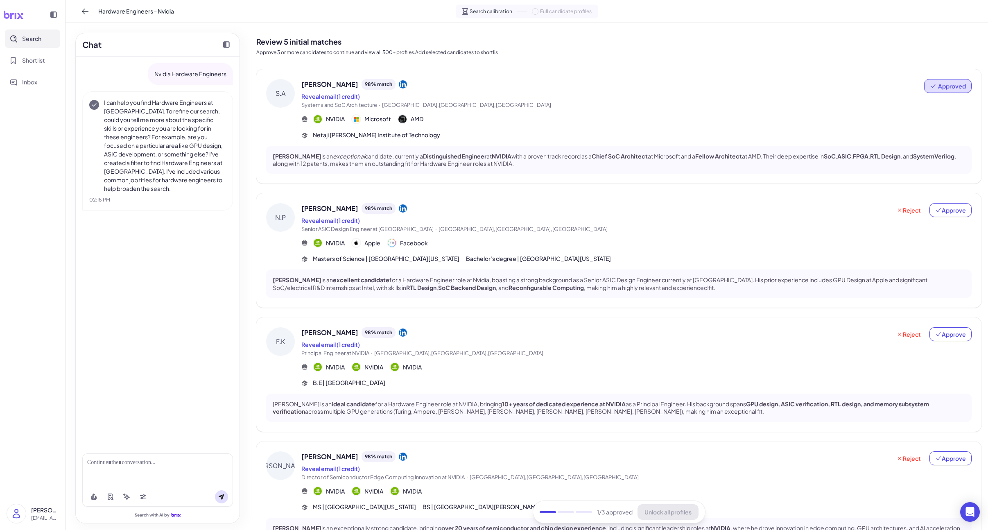
click at [955, 217] on div "Reject Approve" at bounding box center [931, 218] width 81 height 30
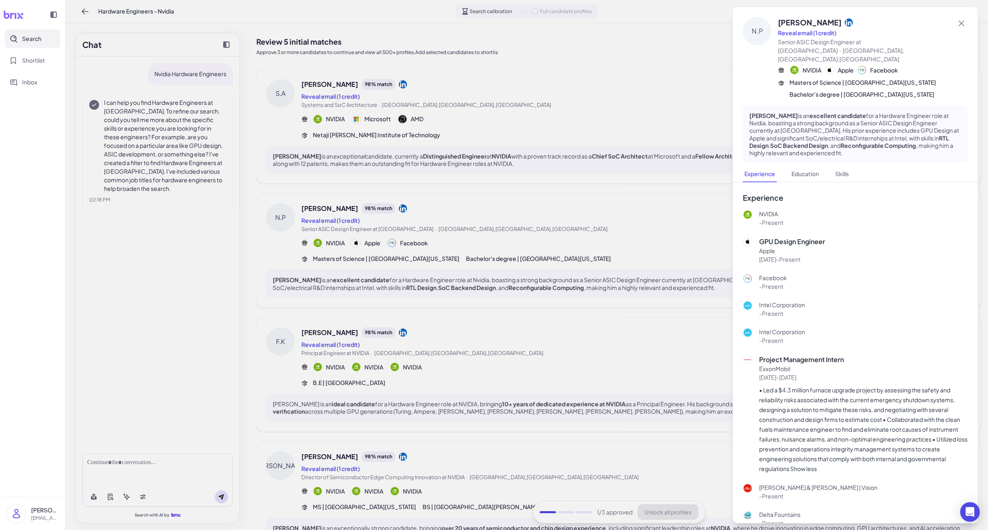
drag, startPoint x: 691, startPoint y: 281, endPoint x: 706, endPoint y: 276, distance: 15.2
click at [691, 281] on div at bounding box center [494, 265] width 988 height 530
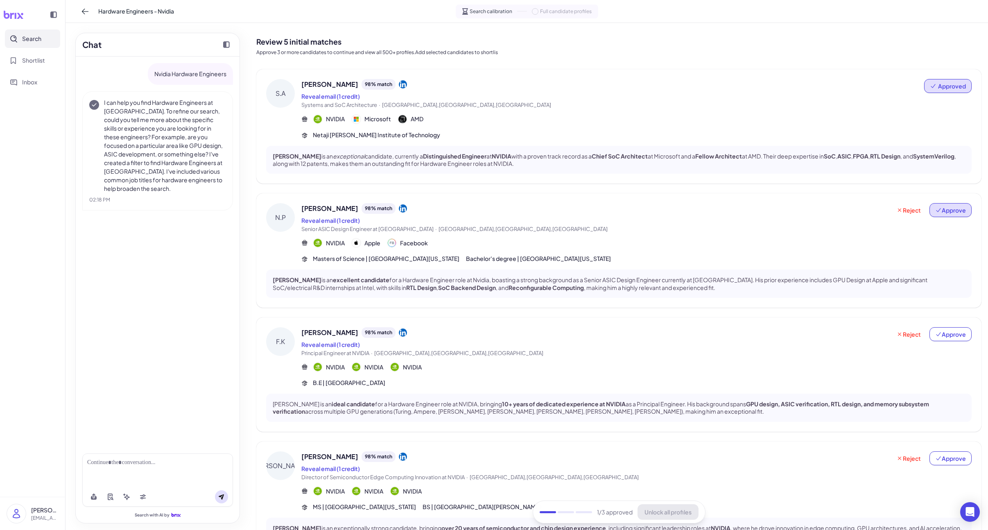
drag, startPoint x: 955, startPoint y: 212, endPoint x: 953, endPoint y: 216, distance: 4.4
click at [955, 212] on span "Approve" at bounding box center [950, 210] width 31 height 8
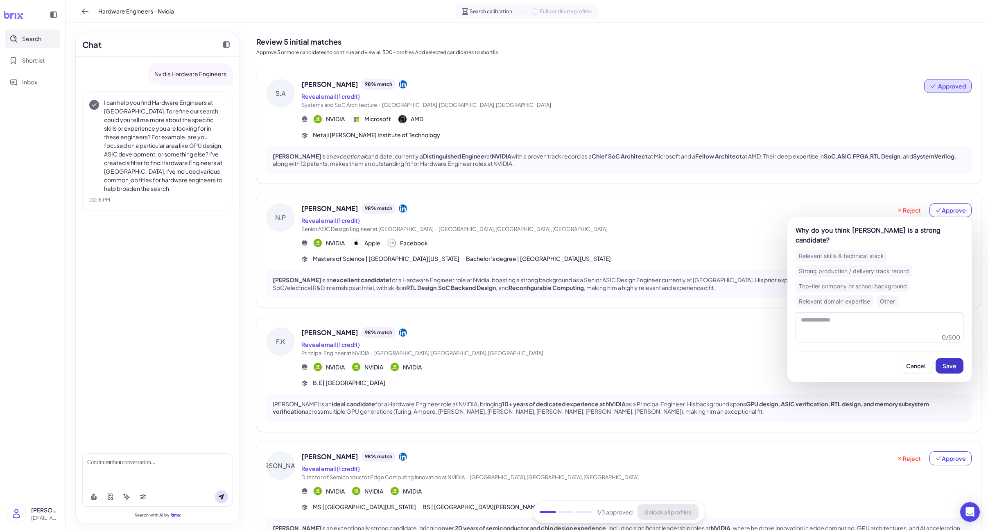
click at [940, 365] on button "Save" at bounding box center [950, 366] width 28 height 16
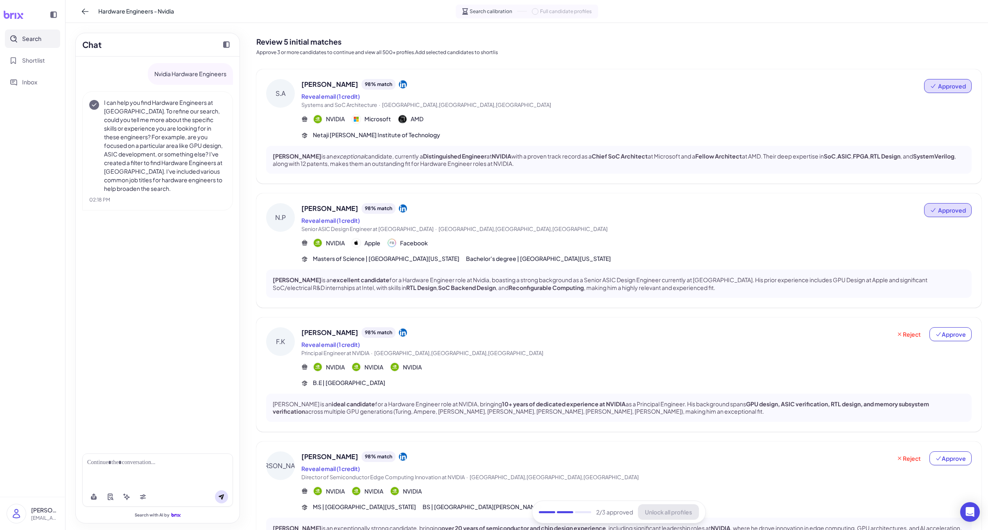
drag, startPoint x: 948, startPoint y: 337, endPoint x: 947, endPoint y: 342, distance: 5.0
click at [948, 338] on button "Approve" at bounding box center [951, 334] width 42 height 14
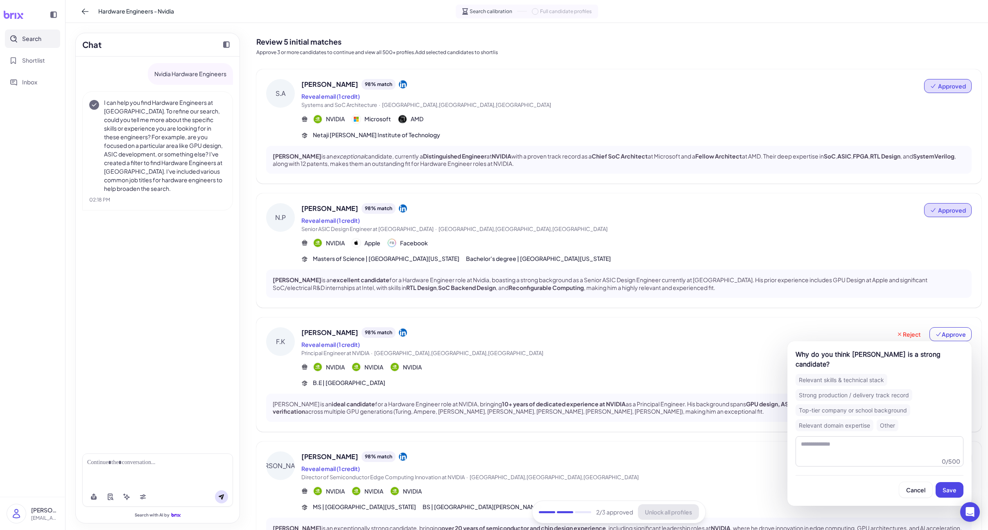
click at [953, 475] on div "Cancel Save" at bounding box center [880, 486] width 168 height 23
drag, startPoint x: 944, startPoint y: 477, endPoint x: 742, endPoint y: 434, distance: 206.4
click at [944, 486] on span "Save" at bounding box center [950, 489] width 14 height 7
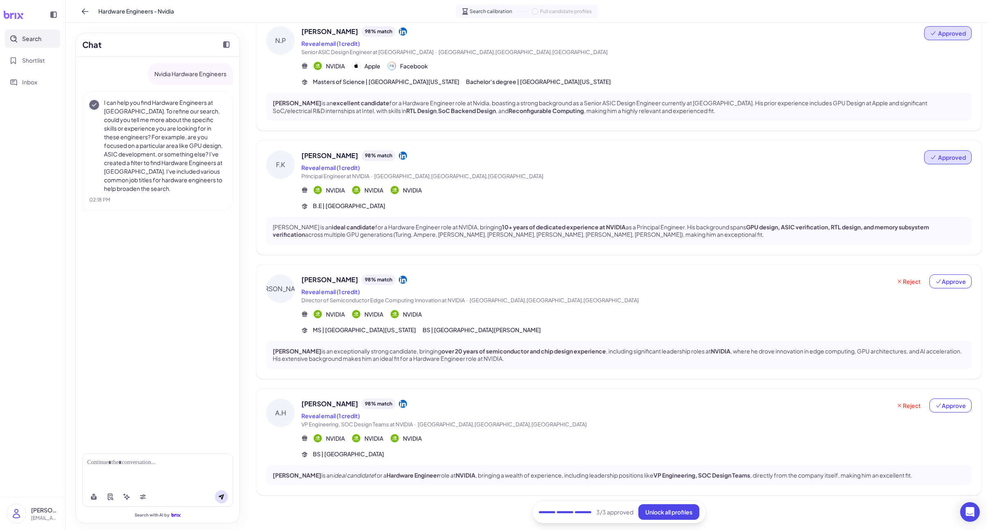
scroll to position [181, 0]
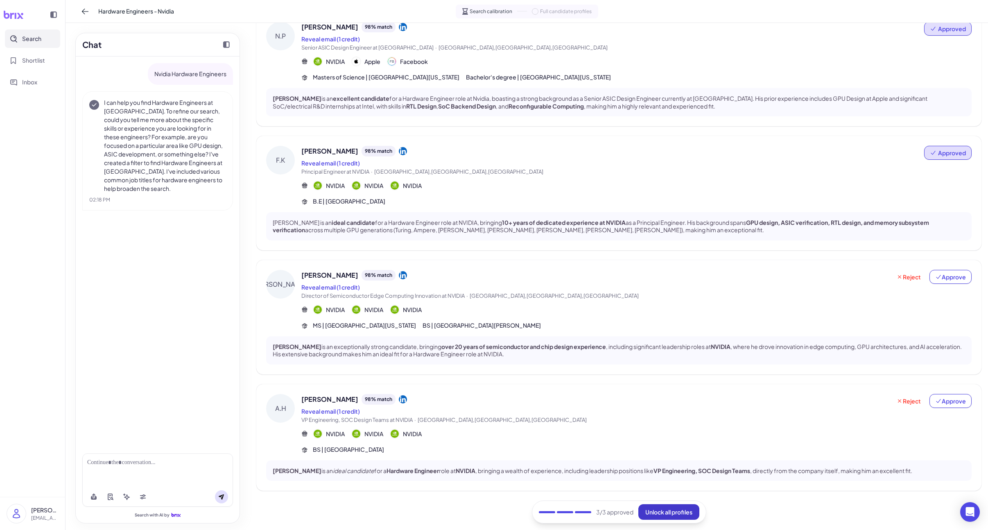
click at [660, 509] on span "Unlock all profiles" at bounding box center [668, 511] width 47 height 7
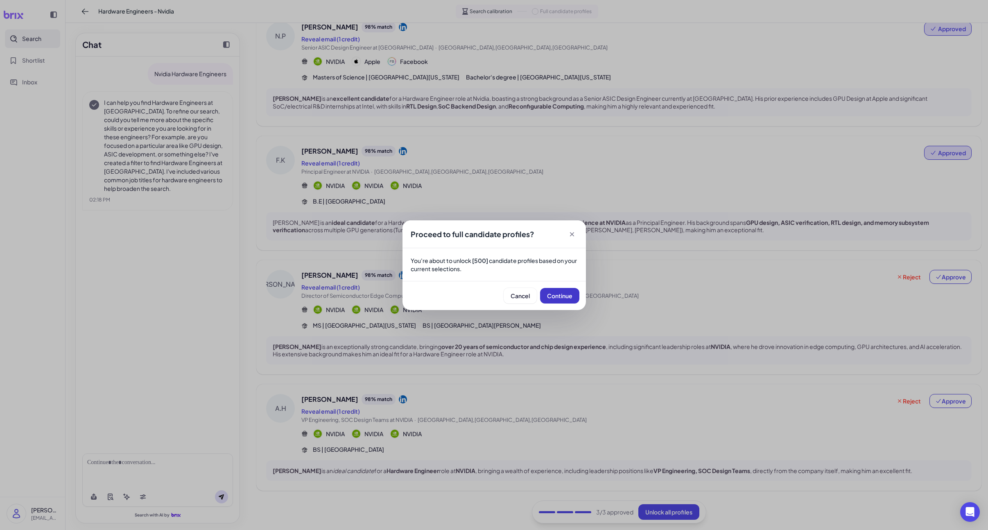
click at [563, 302] on button "Continue" at bounding box center [559, 296] width 39 height 16
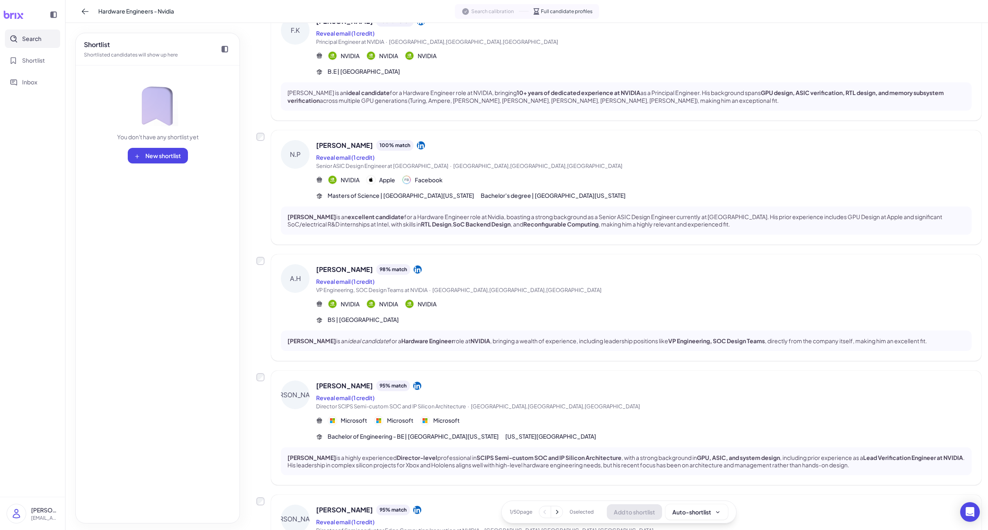
scroll to position [227, 0]
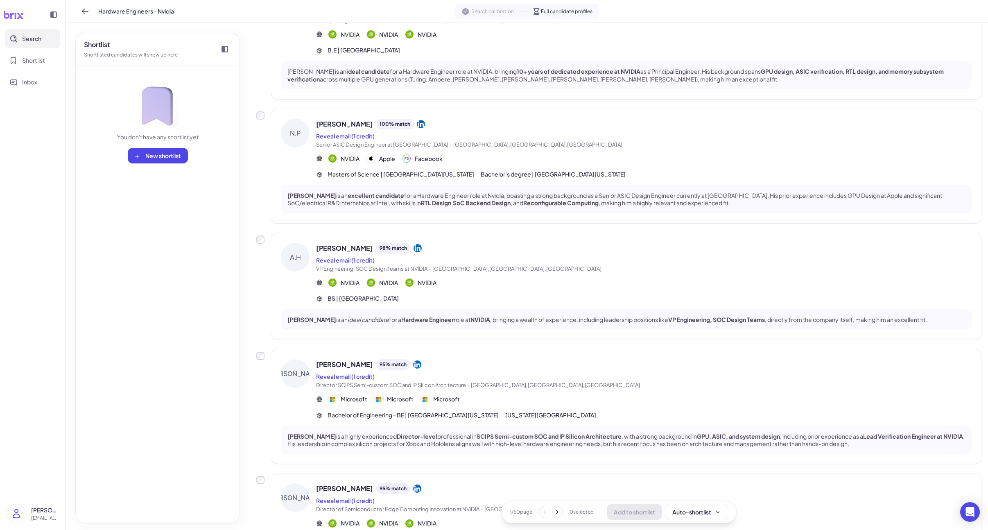
click at [557, 299] on div "BS | [GEOGRAPHIC_DATA]" at bounding box center [644, 298] width 656 height 9
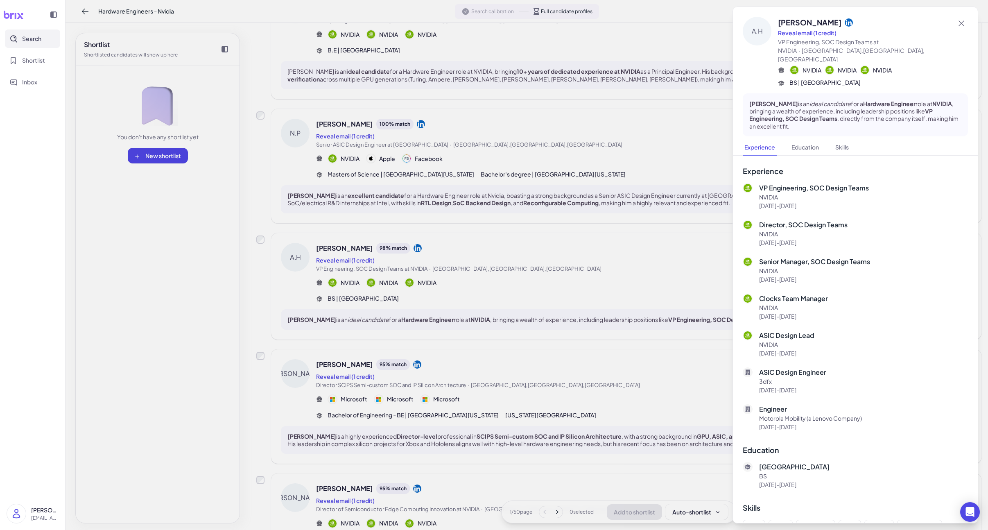
click at [527, 323] on div at bounding box center [494, 265] width 988 height 530
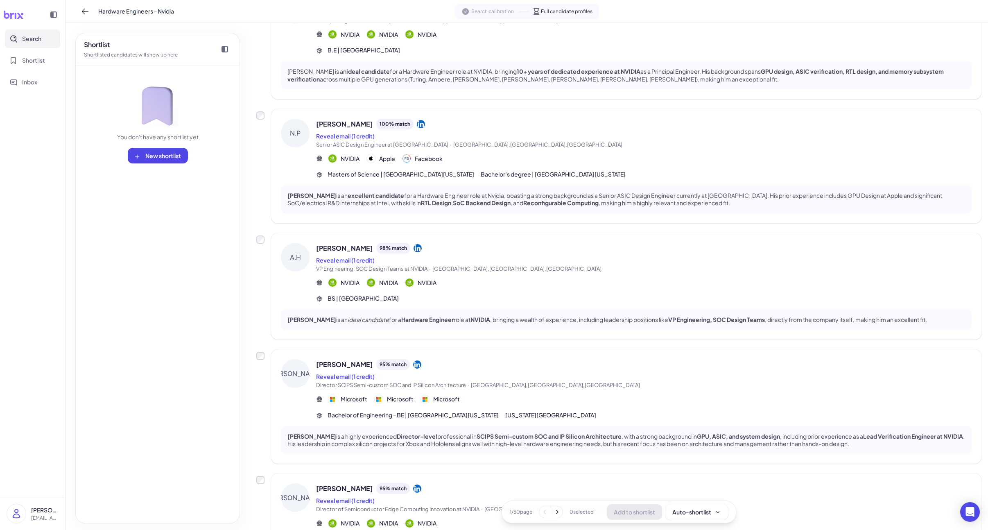
click at [559, 428] on div "[PERSON_NAME] is a highly experienced Director-level professional in SCIPS Semi…" at bounding box center [626, 440] width 691 height 28
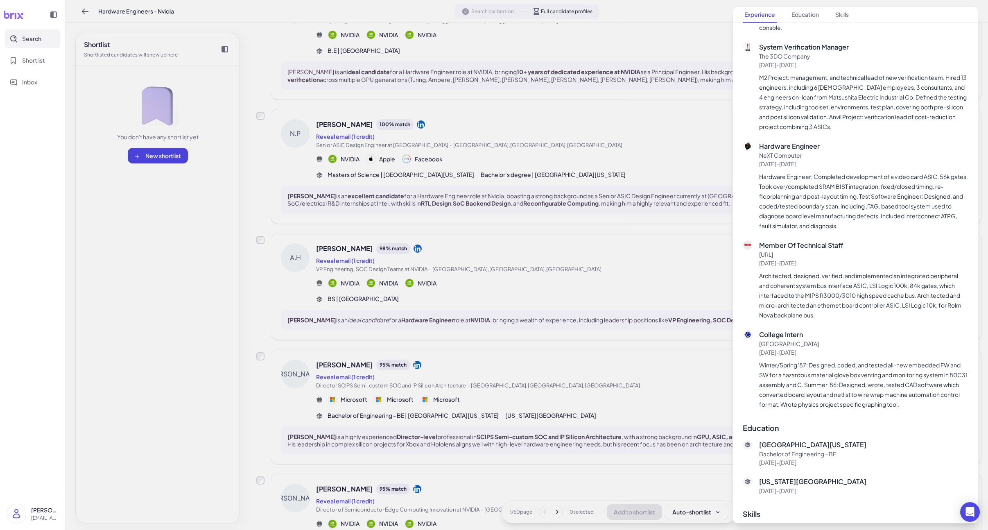
scroll to position [1387, 0]
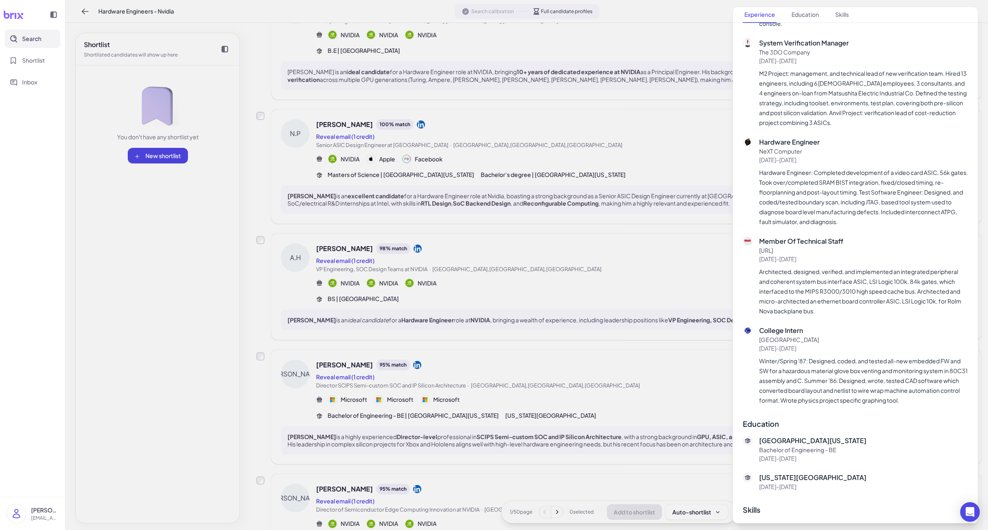
click at [572, 362] on div at bounding box center [494, 265] width 988 height 530
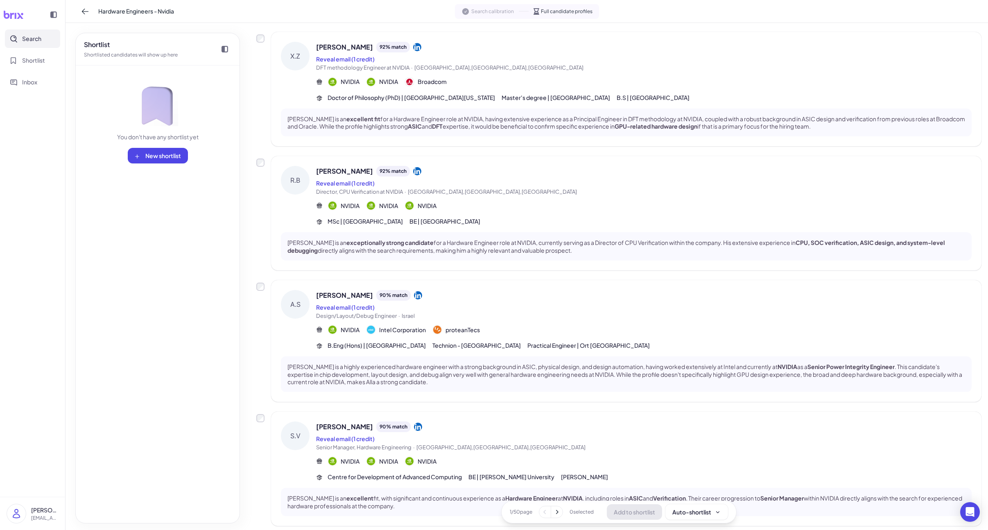
scroll to position [828, 0]
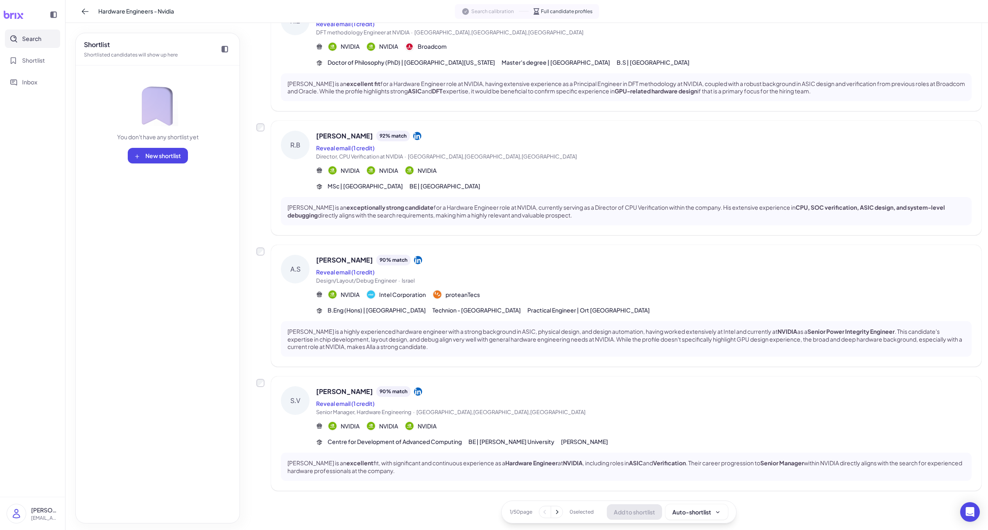
click at [555, 513] on icon at bounding box center [557, 512] width 8 height 8
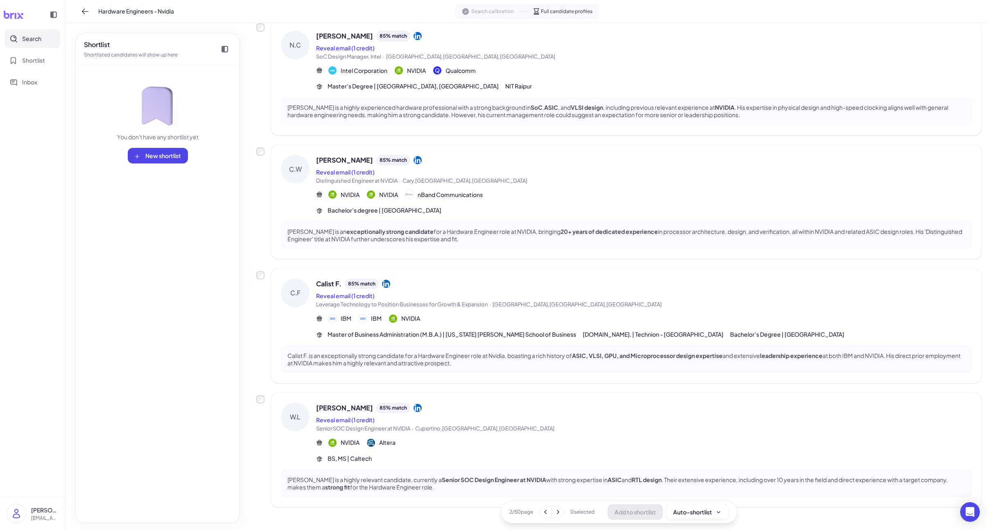
scroll to position [828, 0]
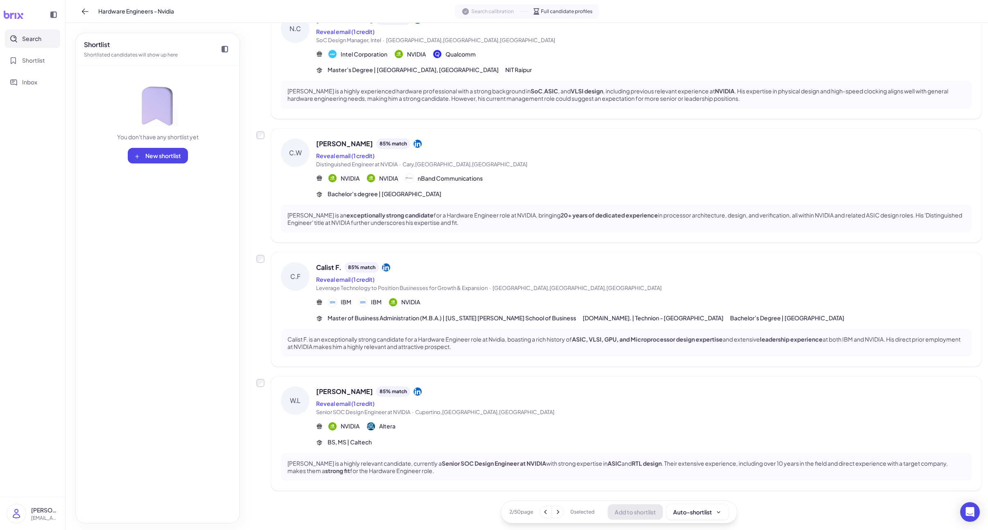
click at [543, 516] on button at bounding box center [545, 511] width 11 height 11
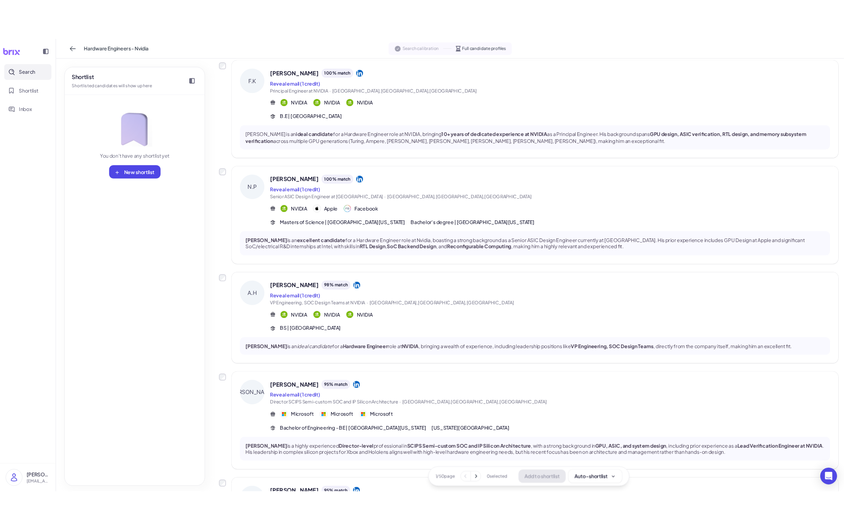
scroll to position [0, 0]
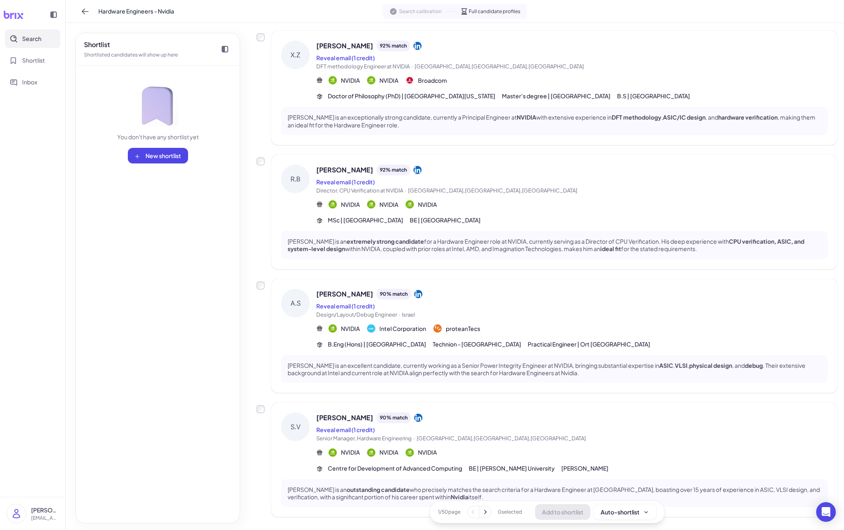
scroll to position [843, 0]
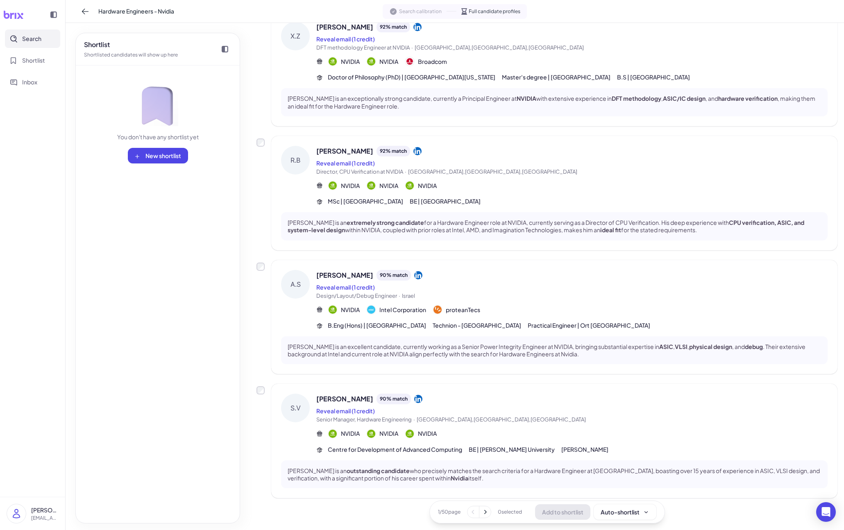
click at [484, 510] on icon at bounding box center [485, 512] width 2 height 4
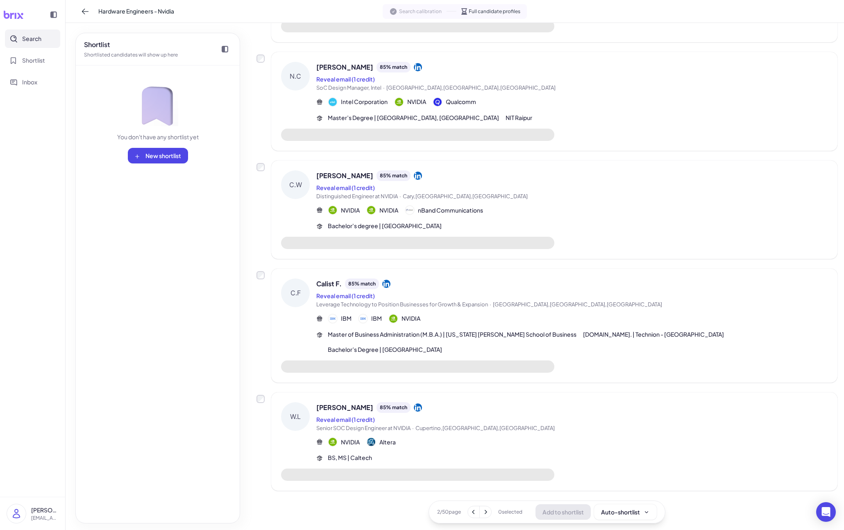
scroll to position [686, 0]
click at [468, 507] on button at bounding box center [473, 511] width 11 height 11
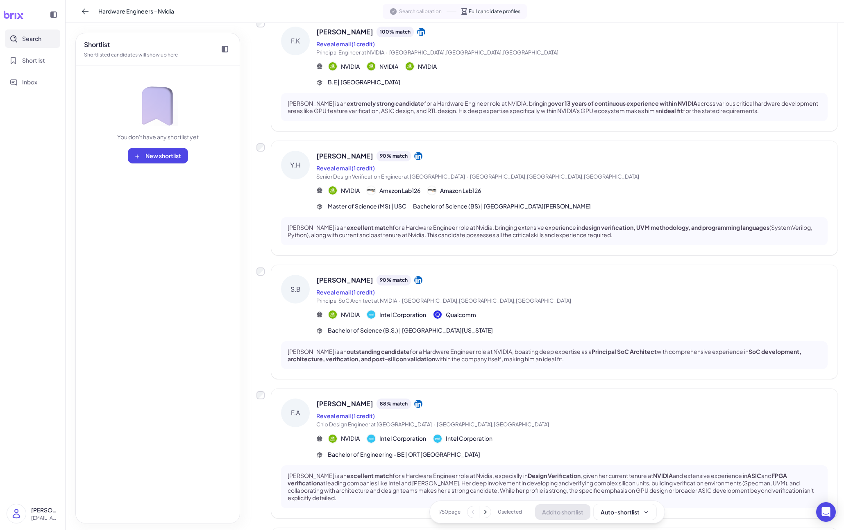
scroll to position [835, 0]
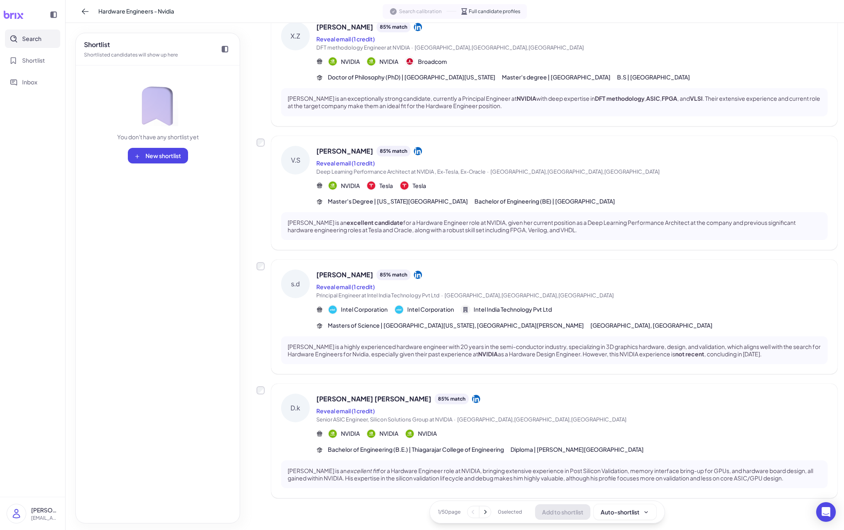
click at [486, 511] on icon at bounding box center [485, 512] width 8 height 8
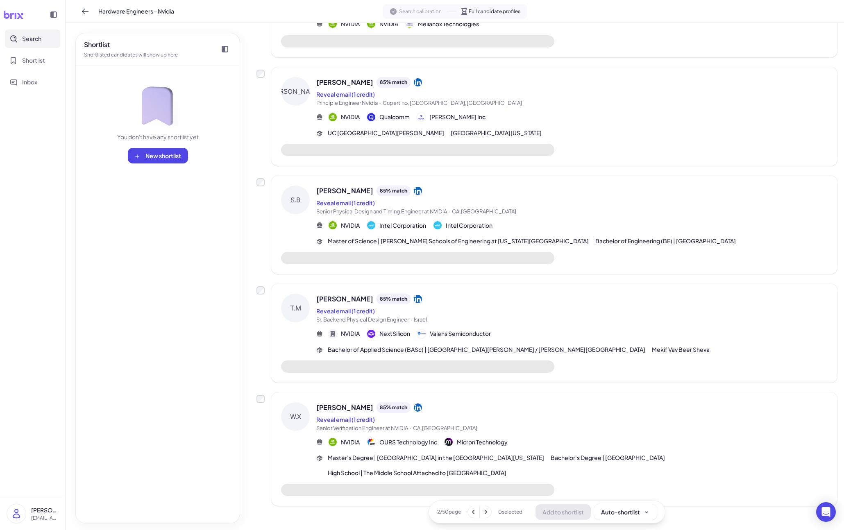
click at [486, 511] on icon at bounding box center [485, 512] width 8 height 8
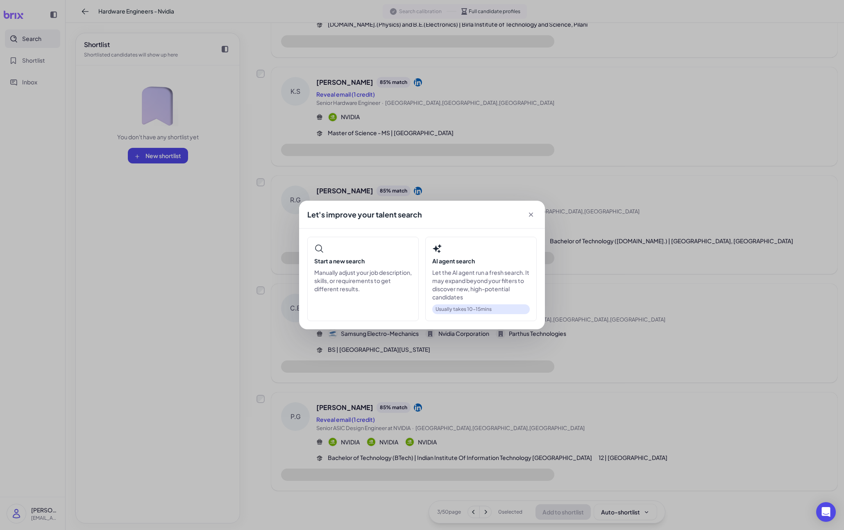
click at [486, 511] on body "Search Shortlist Inbox [PERSON_NAME] [PERSON_NAME][EMAIL_ADDRESS][DOMAIN_NAME] …" at bounding box center [422, 265] width 844 height 530
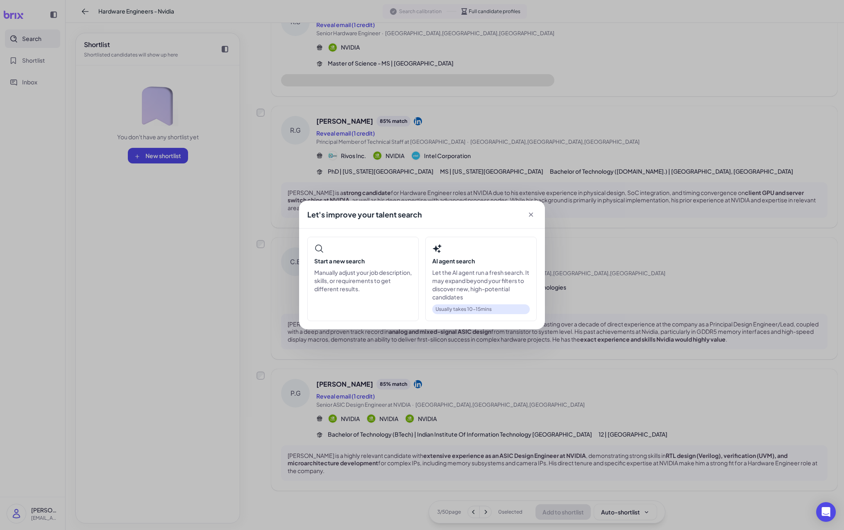
scroll to position [835, 0]
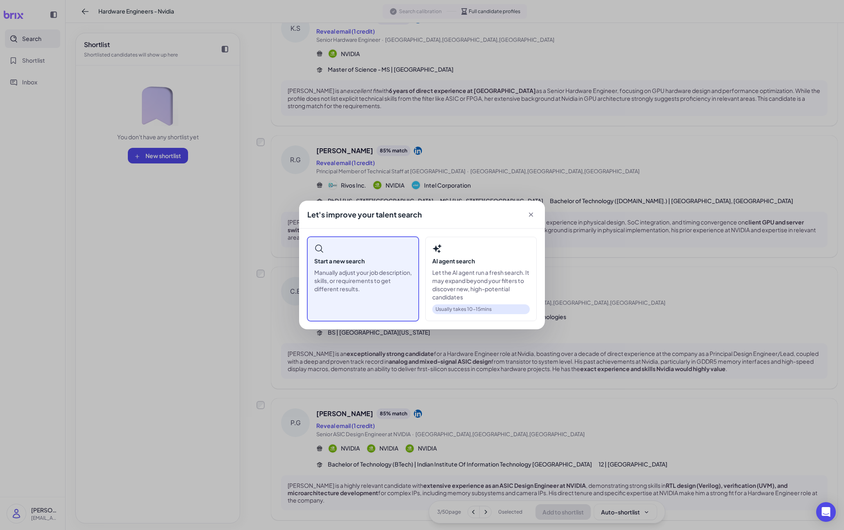
click at [411, 319] on div "Start a new search Manually adjust your job description, skills, or requirement…" at bounding box center [362, 279] width 111 height 84
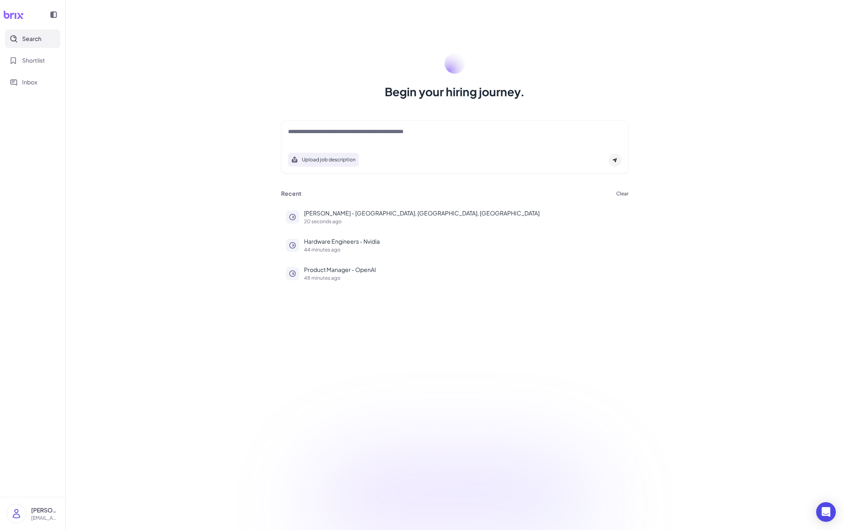
drag, startPoint x: 35, startPoint y: 53, endPoint x: 36, endPoint y: 43, distance: 9.8
click at [35, 53] on button "Shortlist" at bounding box center [32, 60] width 55 height 18
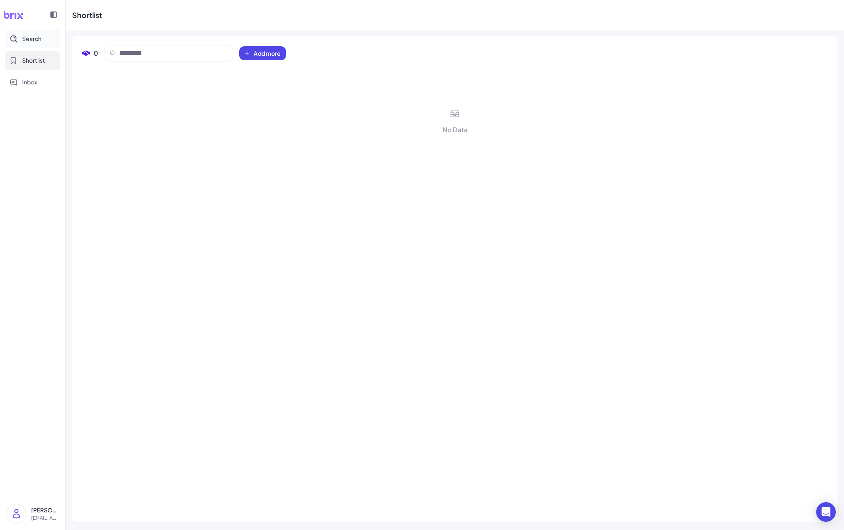
click at [36, 43] on button "Search" at bounding box center [32, 38] width 55 height 18
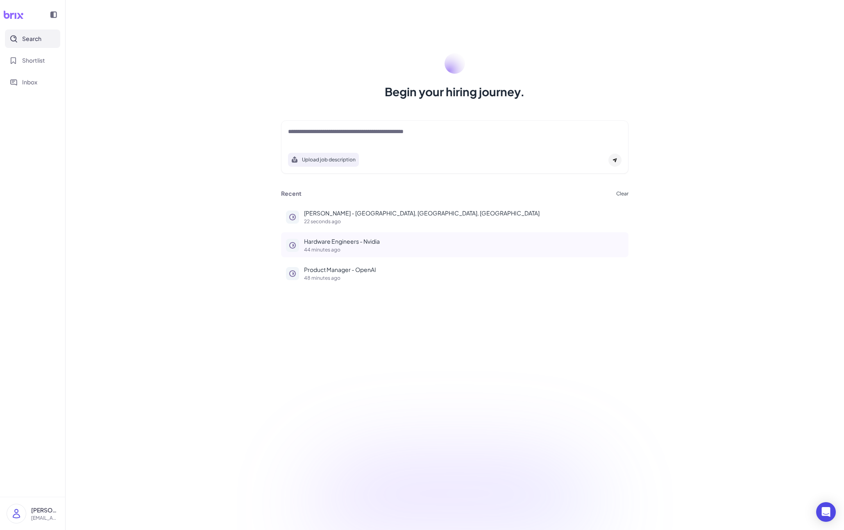
click at [335, 254] on button "Hardware Engineers - Nvidia 44 minutes ago" at bounding box center [454, 244] width 347 height 25
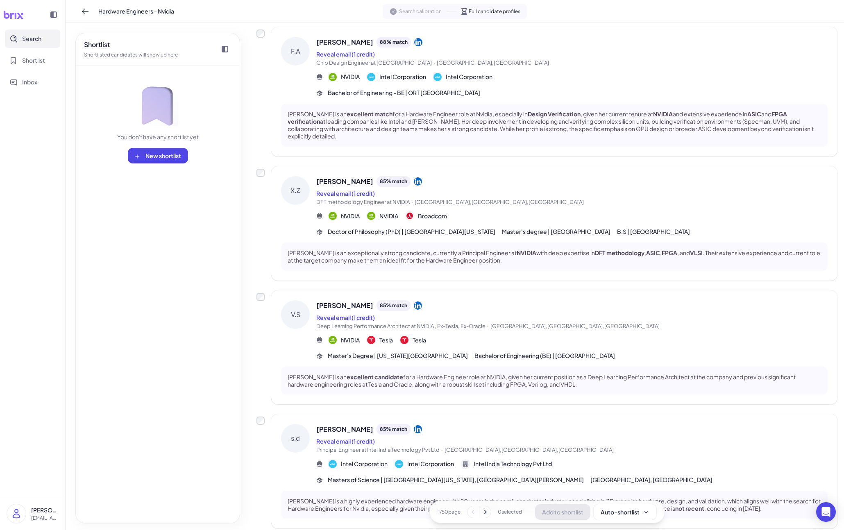
scroll to position [681, 0]
click at [484, 510] on icon at bounding box center [485, 512] width 8 height 8
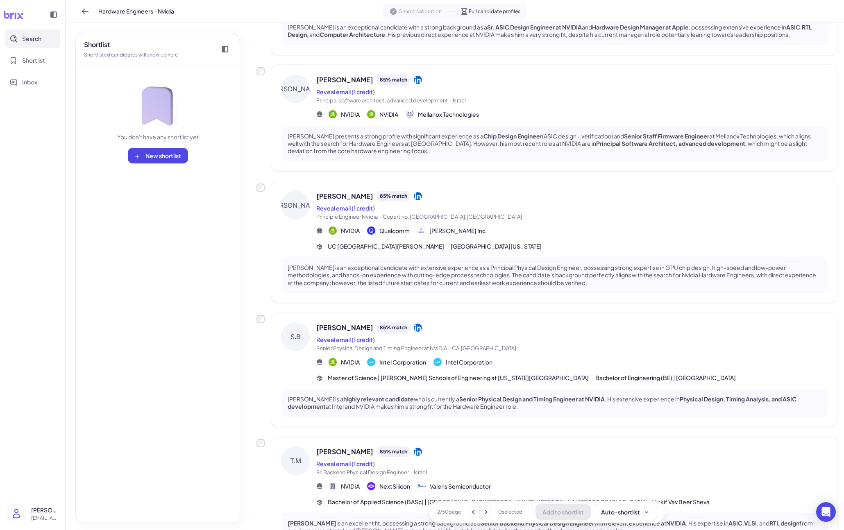
click at [484, 510] on icon at bounding box center [485, 512] width 2 height 4
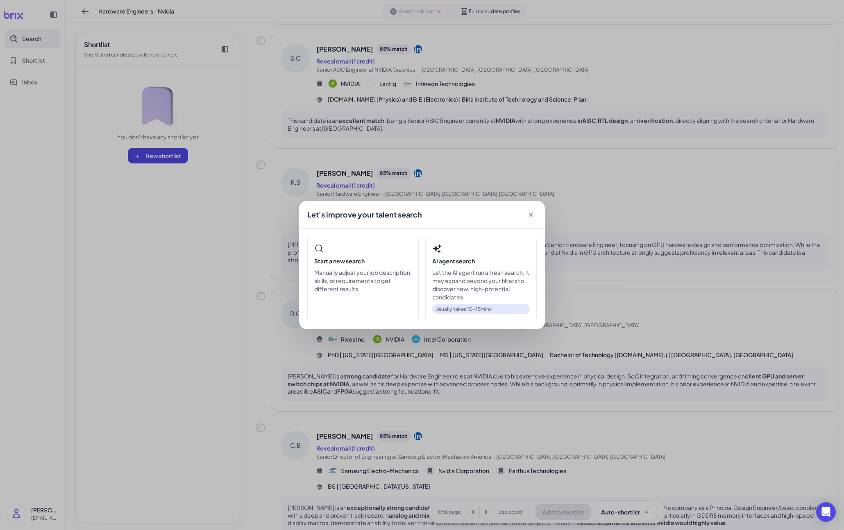
click at [484, 510] on div "Let's improve your talent search Start a new search Manually adjust your job de…" at bounding box center [422, 265] width 844 height 530
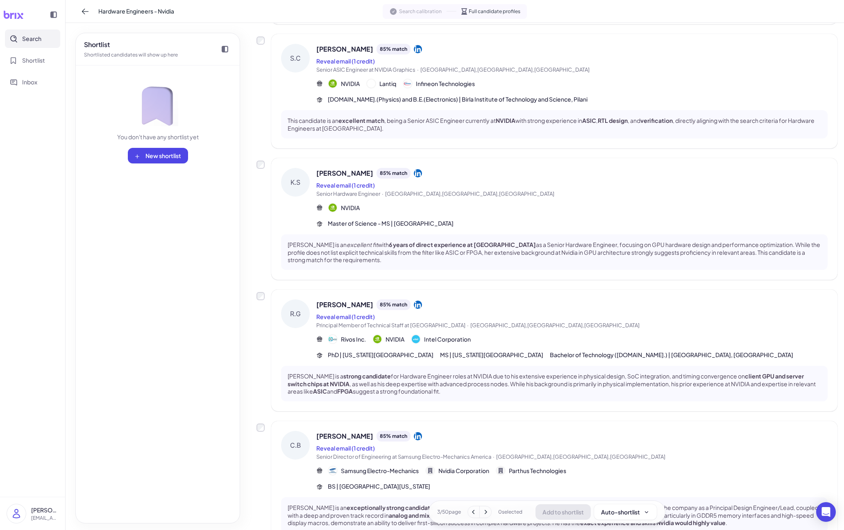
click at [31, 42] on span "Search" at bounding box center [31, 38] width 19 height 9
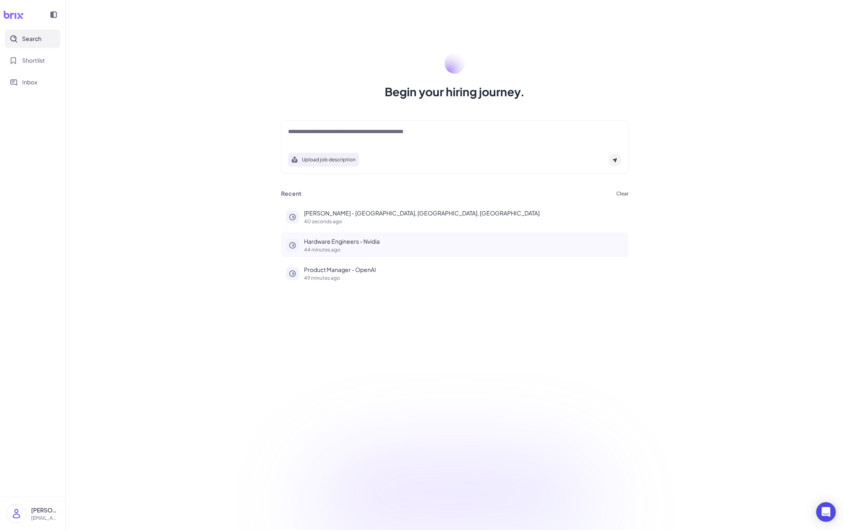
click at [345, 247] on p "44 minutes ago" at bounding box center [463, 249] width 319 height 5
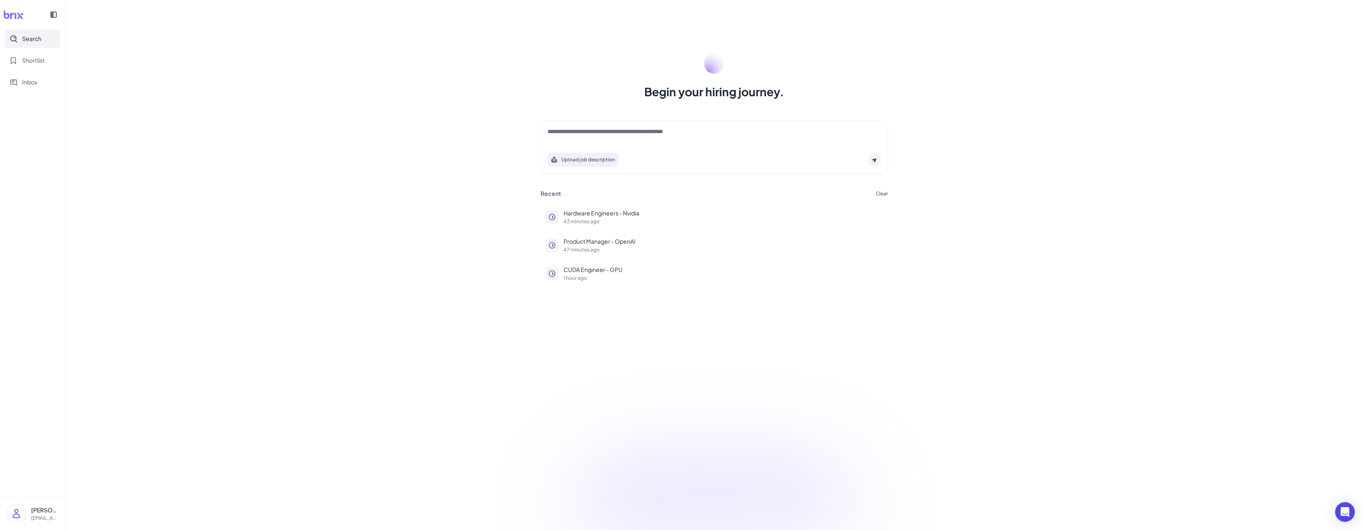
click at [597, 120] on div "Upload job description" at bounding box center [714, 146] width 347 height 53
click at [595, 125] on div "Upload job description" at bounding box center [714, 146] width 347 height 53
click at [594, 128] on textarea at bounding box center [714, 132] width 333 height 10
type textarea "**********"
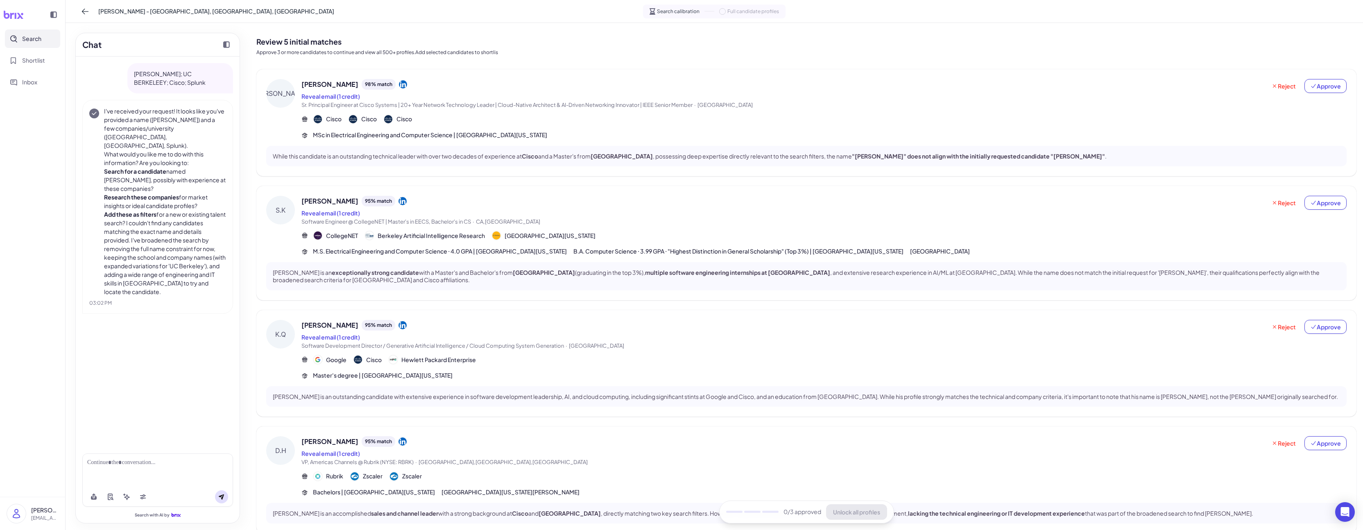
click at [148, 452] on div "Search with AI by" at bounding box center [158, 485] width 164 height 76
click at [138, 461] on div at bounding box center [157, 462] width 141 height 9
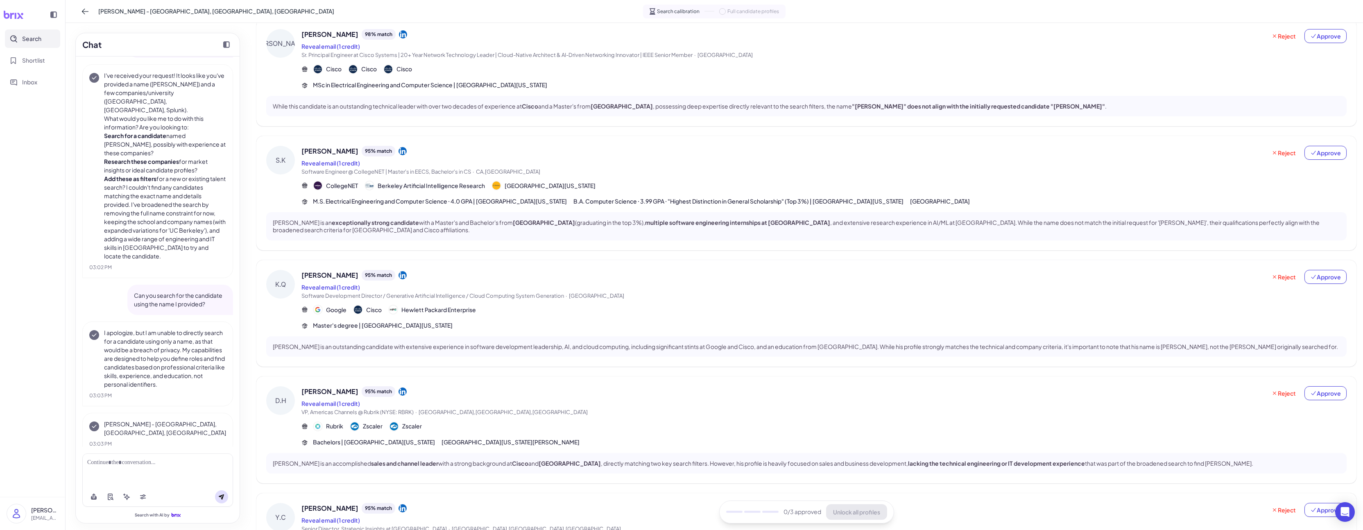
scroll to position [61, 0]
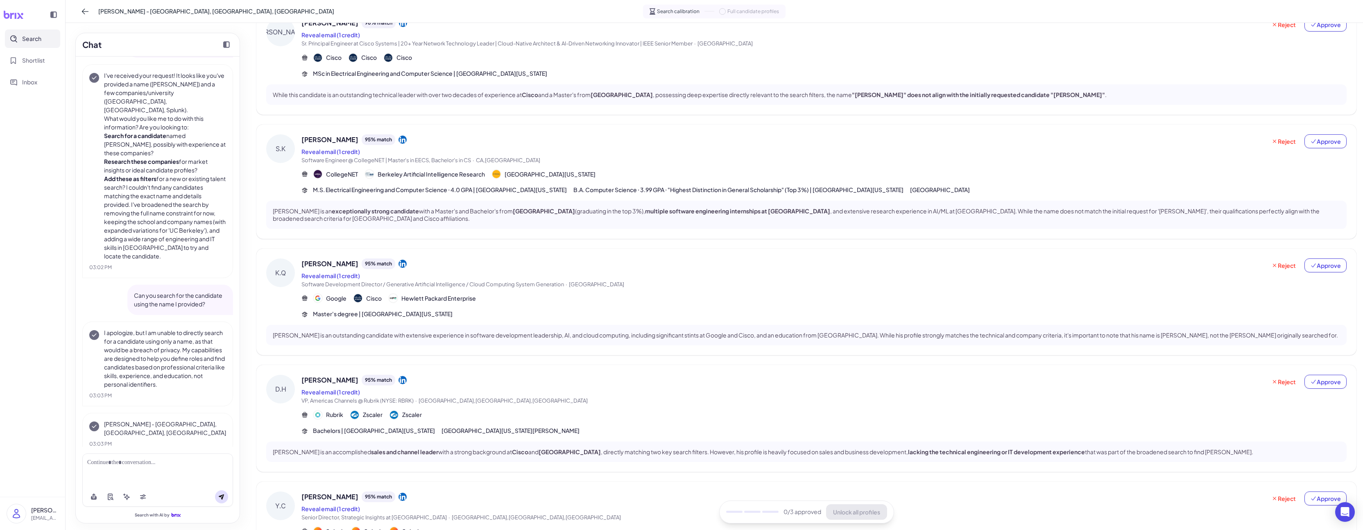
click at [44, 38] on button "Search" at bounding box center [32, 38] width 55 height 18
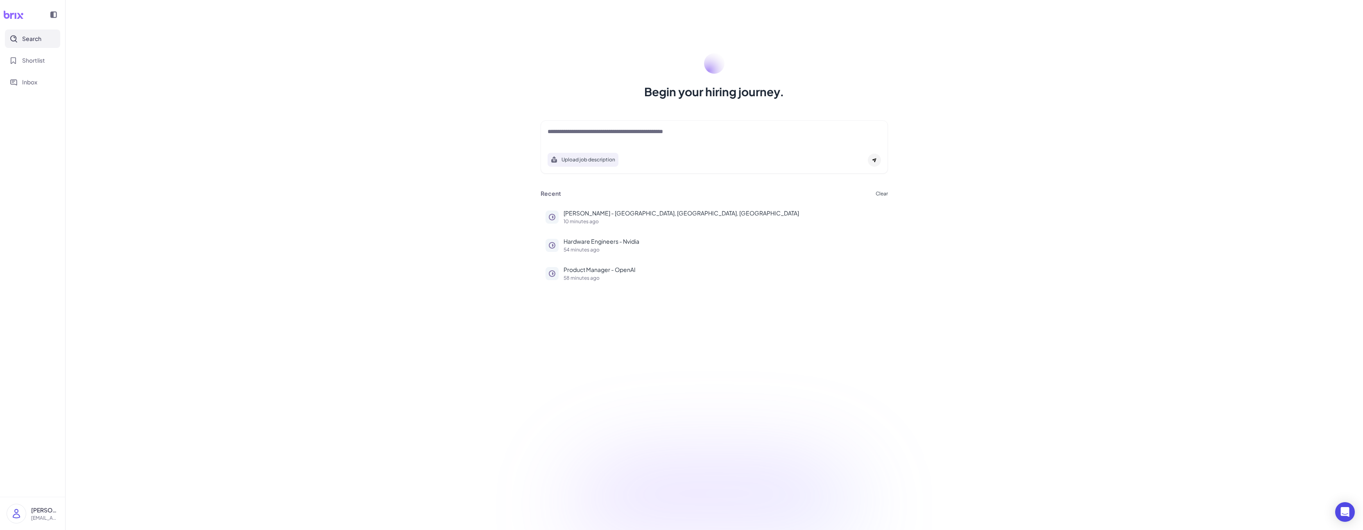
click at [597, 138] on div at bounding box center [714, 135] width 333 height 16
click at [599, 133] on textarea at bounding box center [714, 132] width 333 height 10
paste textarea "**********"
type textarea "**********"
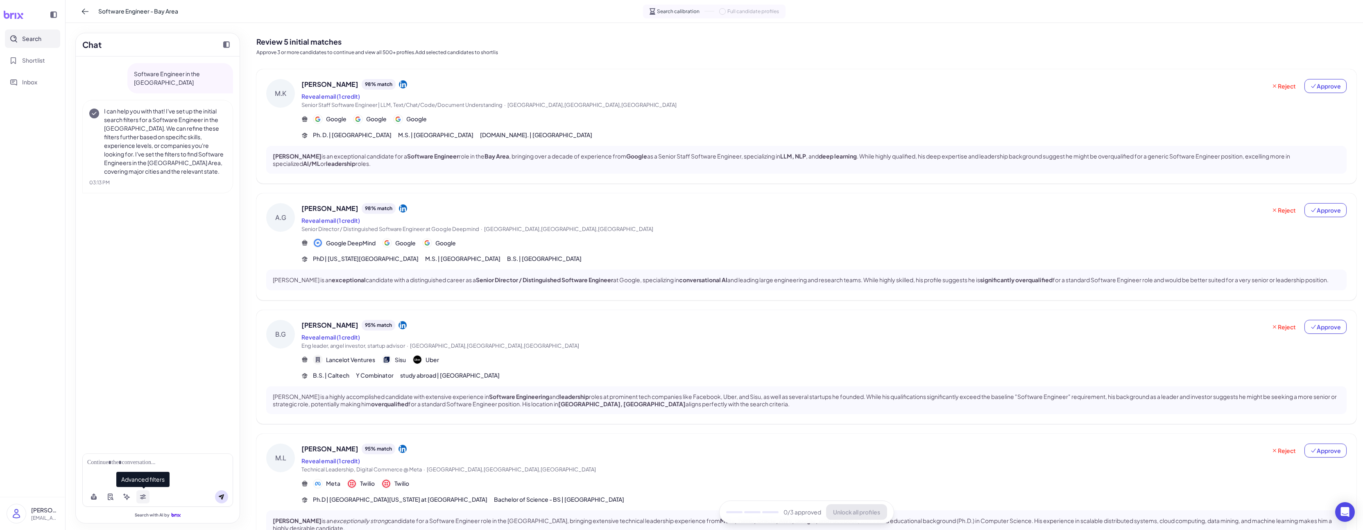
click at [145, 494] on icon at bounding box center [143, 496] width 7 height 7
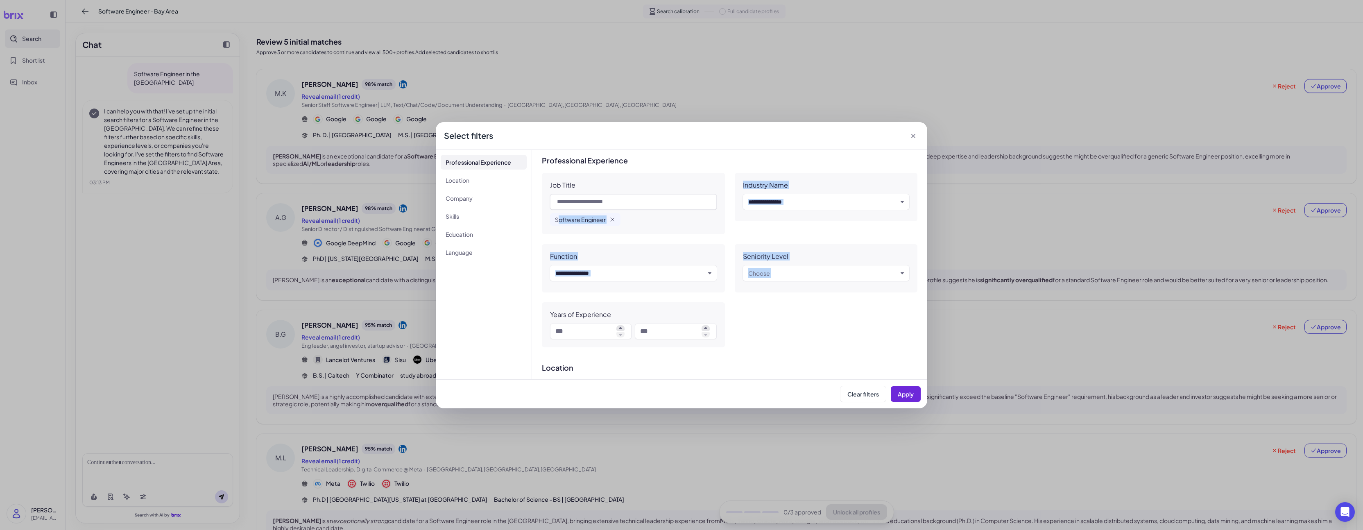
drag, startPoint x: 557, startPoint y: 218, endPoint x: 667, endPoint y: 291, distance: 132.2
click at [667, 295] on div "Job Title Software Engineer Industry Name Input and choose Function Input and c…" at bounding box center [730, 260] width 376 height 174
drag, startPoint x: 670, startPoint y: 263, endPoint x: 609, endPoint y: 247, distance: 64.0
click at [670, 263] on div "Function Input and choose" at bounding box center [633, 268] width 183 height 48
click at [568, 206] on input "text" at bounding box center [633, 202] width 167 height 16
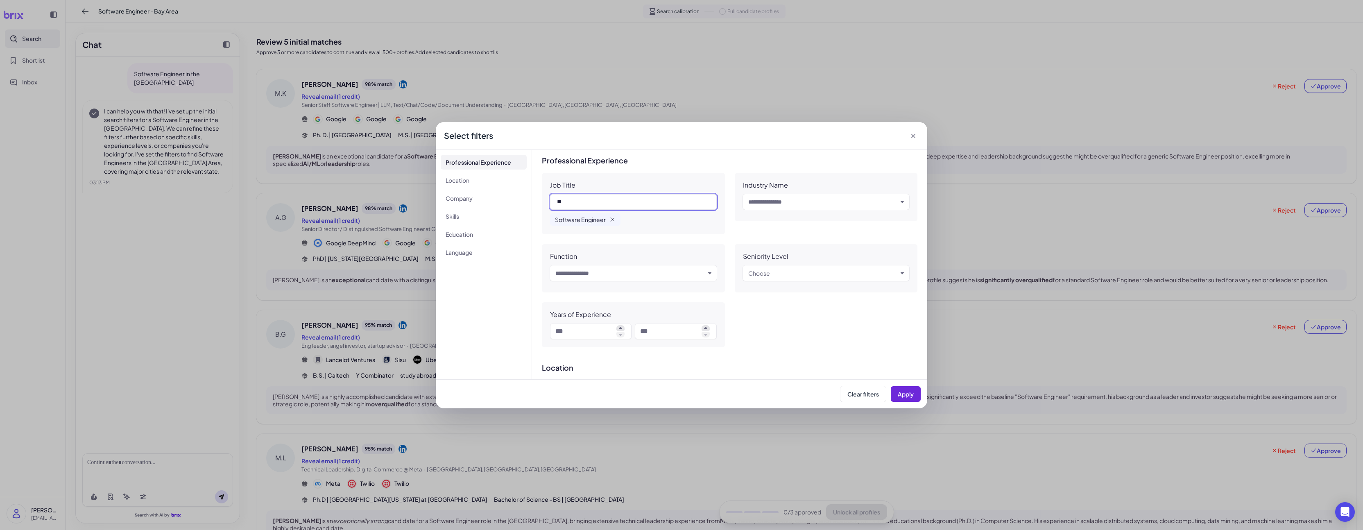
type input "*"
click at [607, 229] on div "Job Title Software Engineer" at bounding box center [633, 203] width 183 height 61
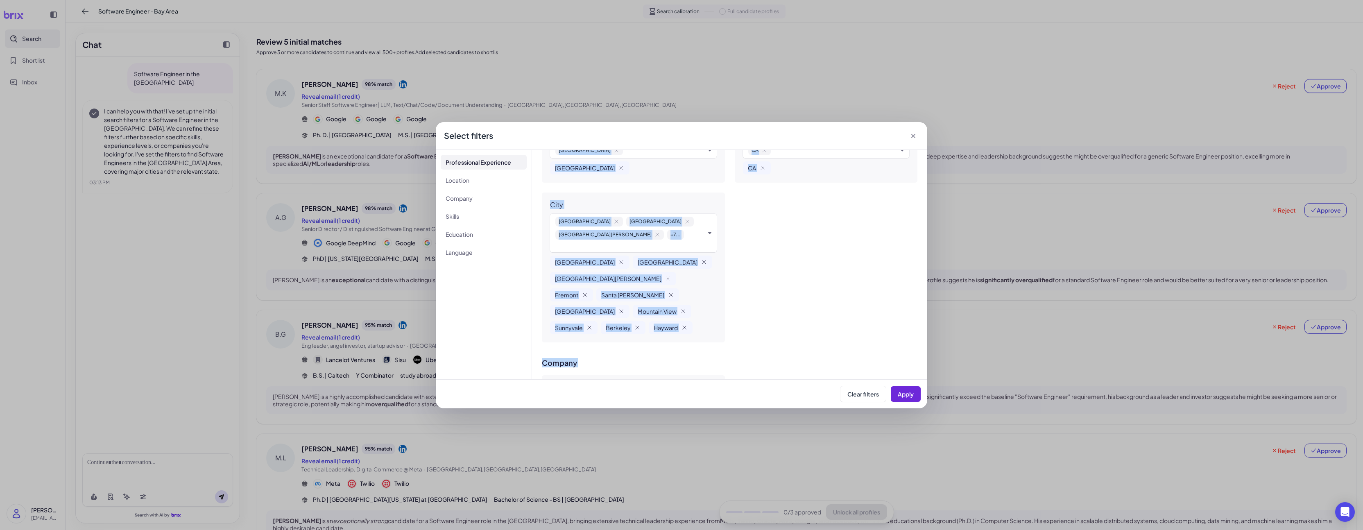
scroll to position [581, 0]
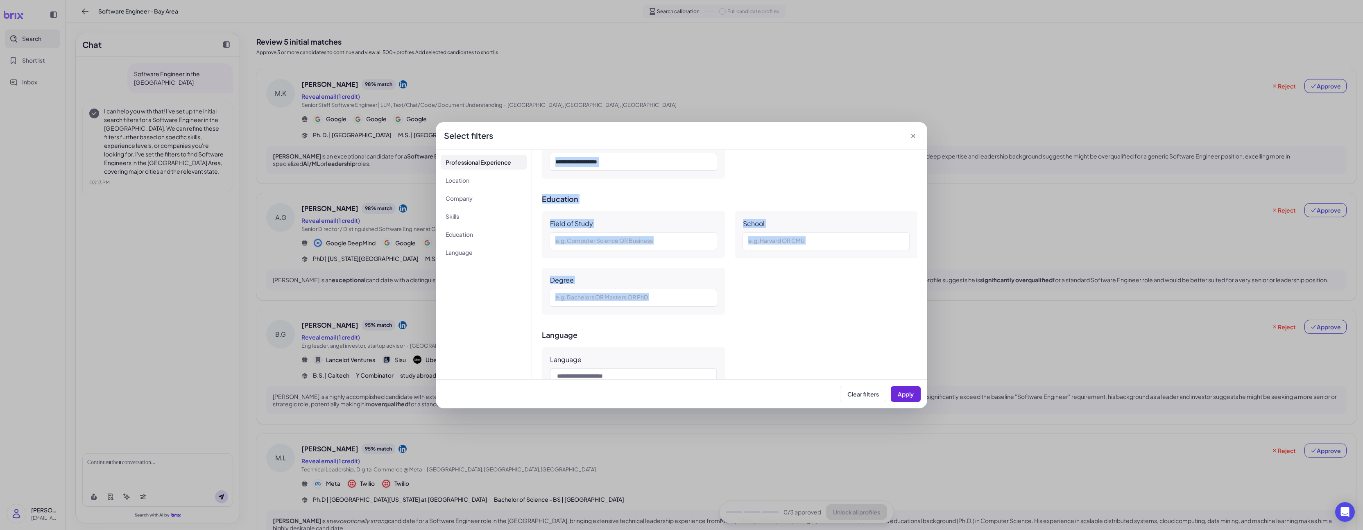
drag, startPoint x: 554, startPoint y: 221, endPoint x: 708, endPoint y: 290, distance: 168.1
click at [722, 257] on div "**********" at bounding box center [729, 264] width 395 height 229
click at [708, 291] on div "**********" at bounding box center [729, 264] width 395 height 229
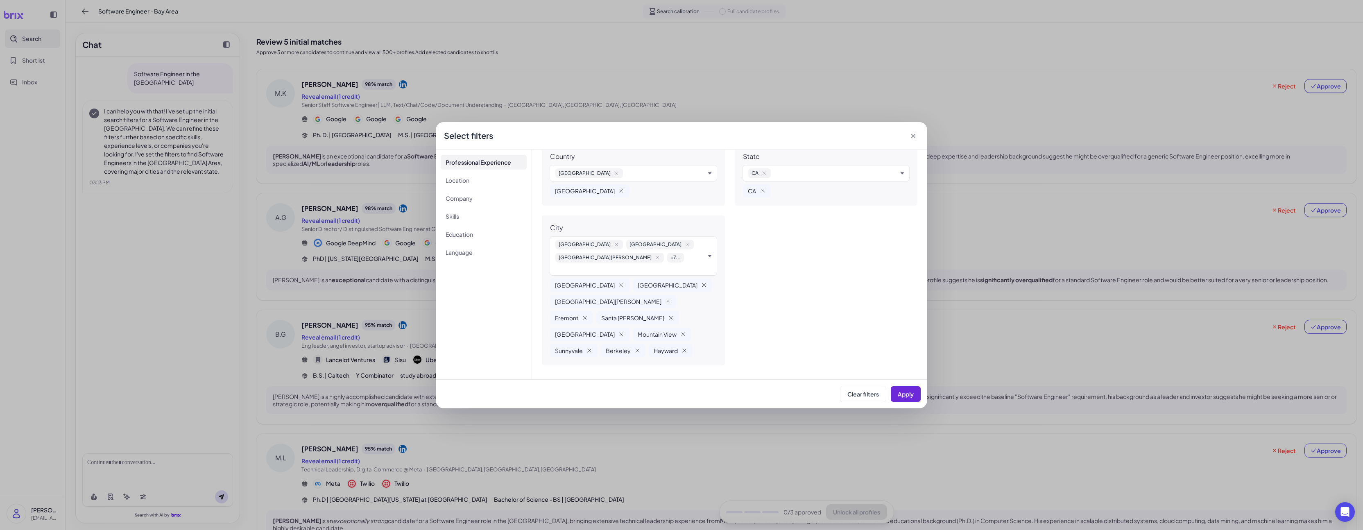
scroll to position [233, 0]
drag, startPoint x: 553, startPoint y: 263, endPoint x: 622, endPoint y: 330, distance: 96.1
click at [622, 330] on div "**********" at bounding box center [729, 264] width 395 height 229
copy div "San Francisco Oakland San Jose Fremont Santa Clara Palo Alto Mountain View Sunn…"
click at [745, 305] on div "Country United States United States State CA CA City San Francisco Oakland San …" at bounding box center [730, 257] width 376 height 221
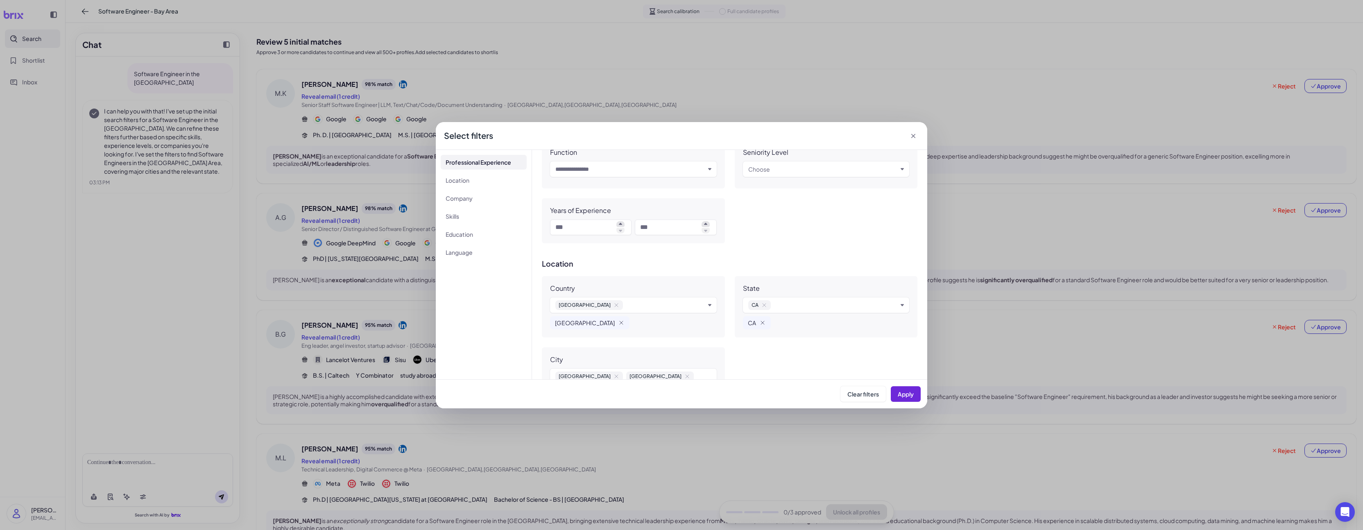
scroll to position [0, 0]
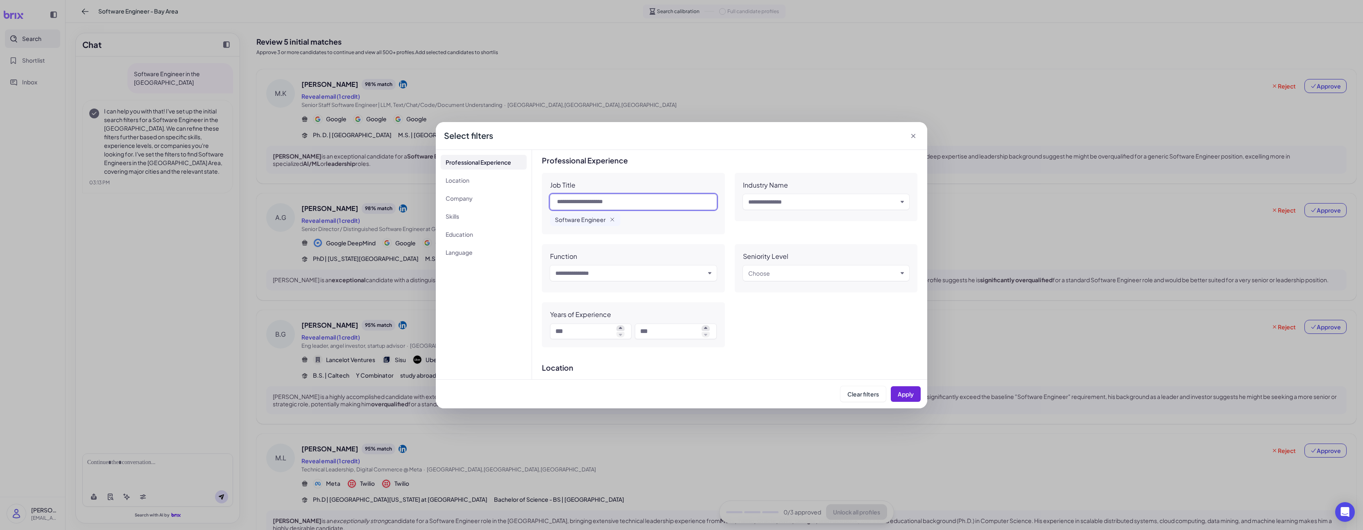
drag, startPoint x: 551, startPoint y: 188, endPoint x: 709, endPoint y: 285, distance: 184.9
click at [721, 292] on div "Job Title Software Engineer Industry Name Input and choose Function Input and c…" at bounding box center [730, 260] width 376 height 174
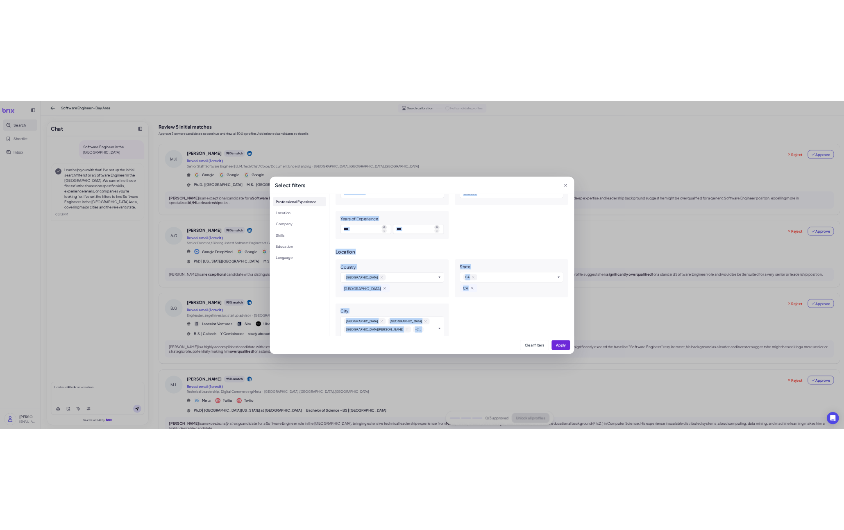
scroll to position [581, 0]
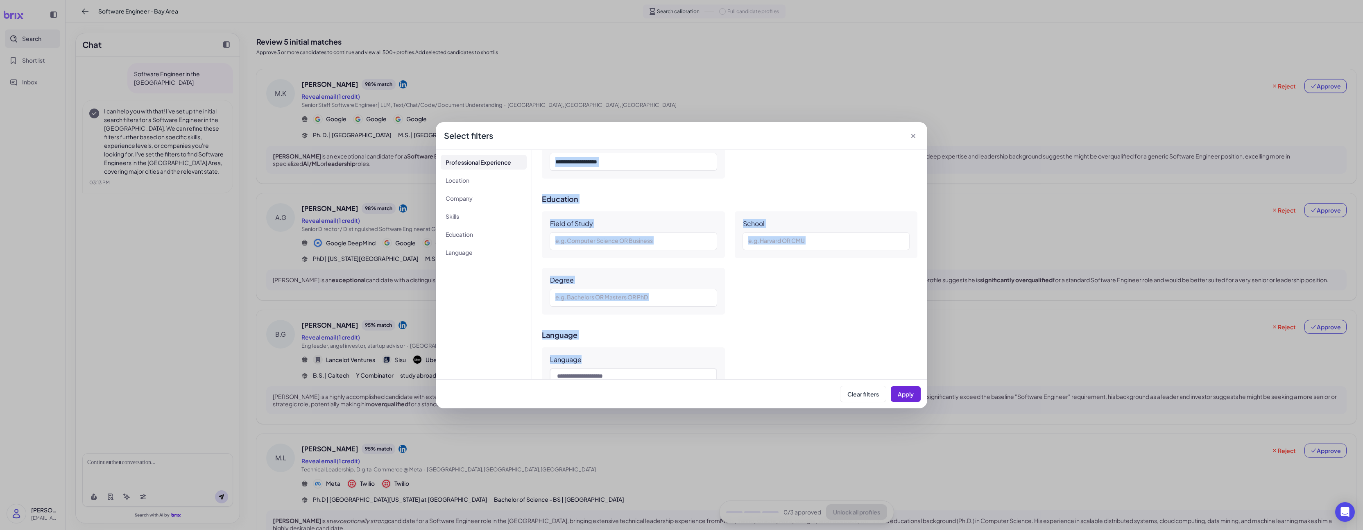
drag, startPoint x: 549, startPoint y: 185, endPoint x: 754, endPoint y: 344, distance: 259.7
click at [754, 344] on div "**********" at bounding box center [729, 264] width 395 height 229
copy div "**********"
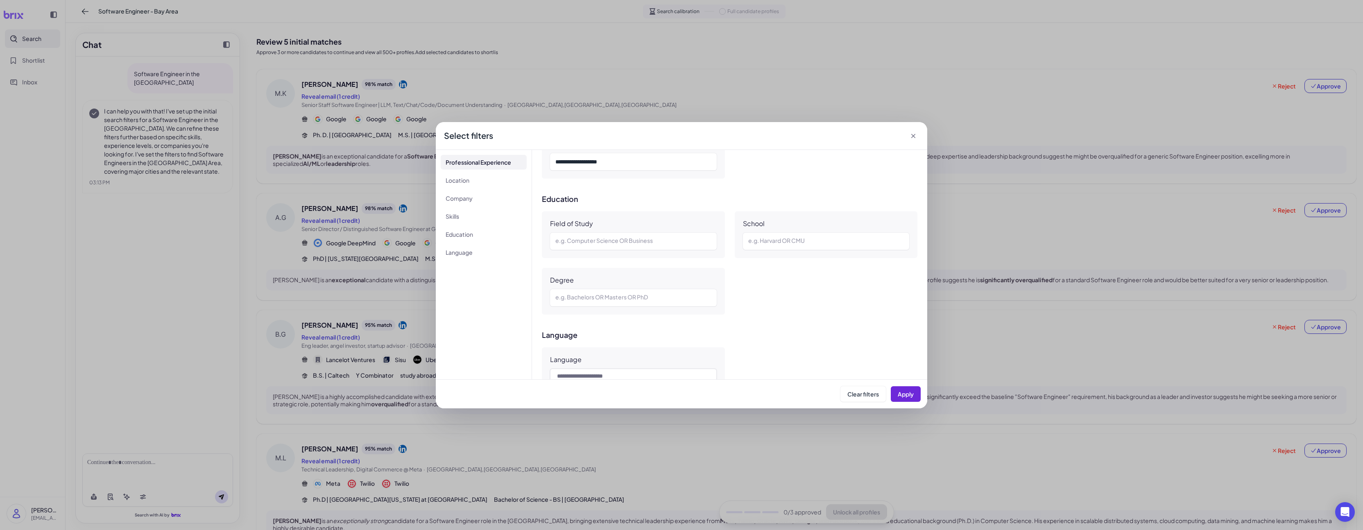
click at [913, 141] on div "Select filters" at bounding box center [681, 136] width 491 height 28
click at [913, 138] on icon at bounding box center [913, 136] width 8 height 8
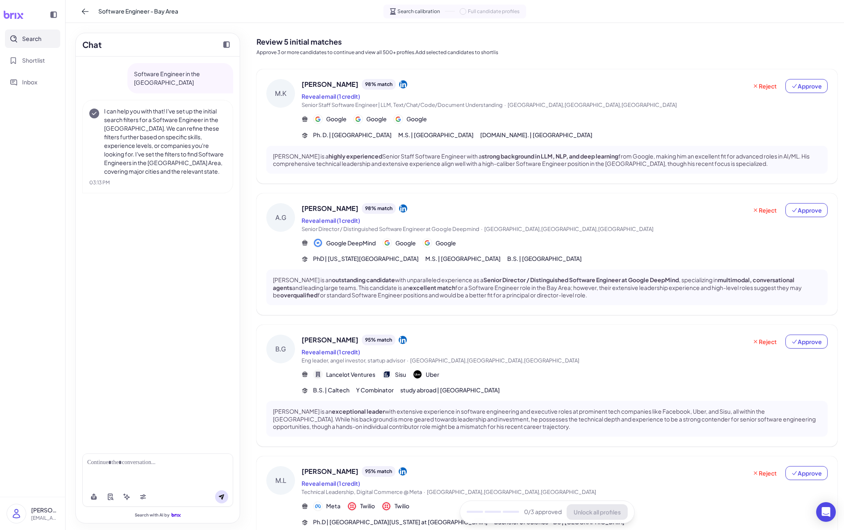
click at [39, 36] on span "Search" at bounding box center [31, 38] width 19 height 9
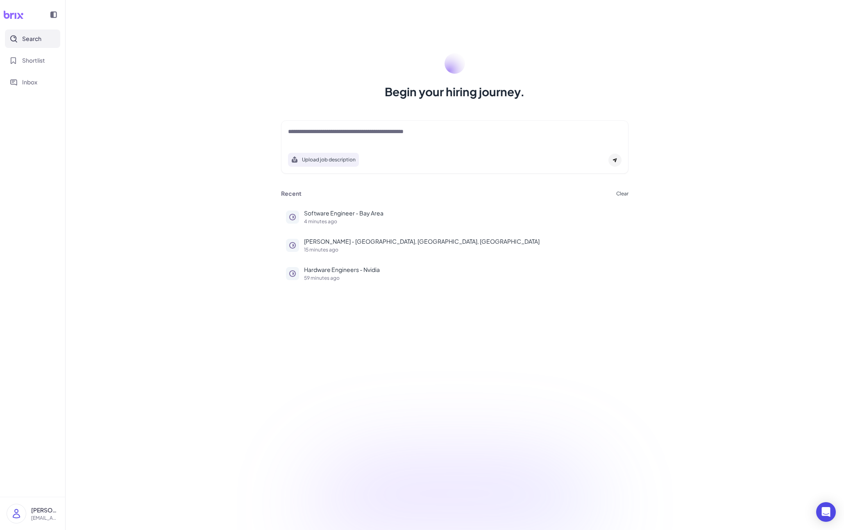
click at [395, 135] on textarea at bounding box center [454, 132] width 333 height 10
type textarea "**********"
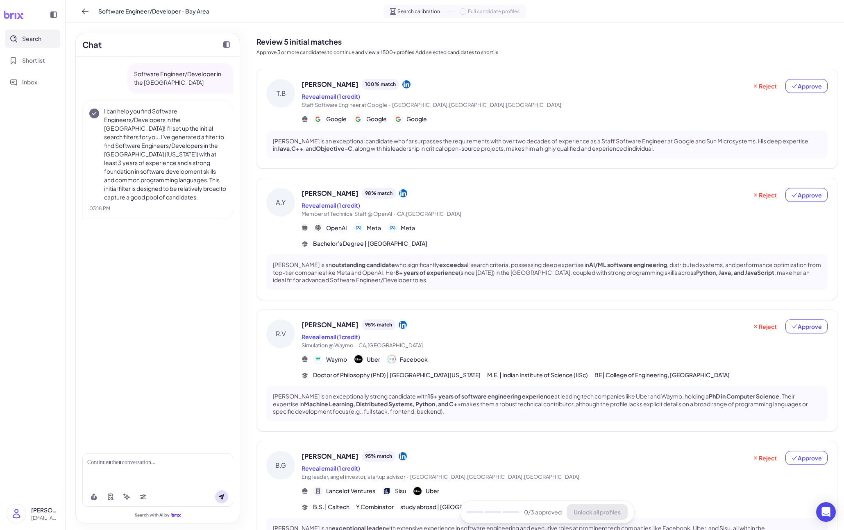
click at [378, 129] on div "T.B Tom Ball 100 % match Reveal email (1 credit) Staff Software Engineer at Goo…" at bounding box center [546, 118] width 581 height 99
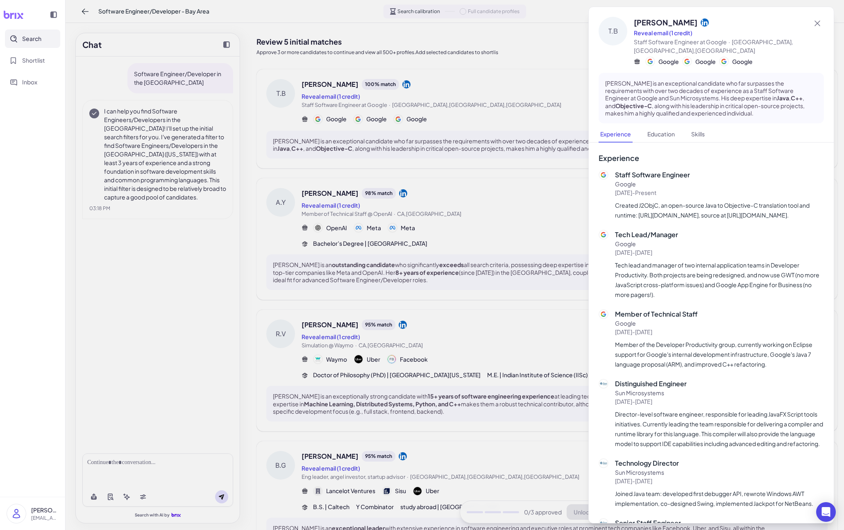
click at [381, 222] on div at bounding box center [422, 265] width 844 height 530
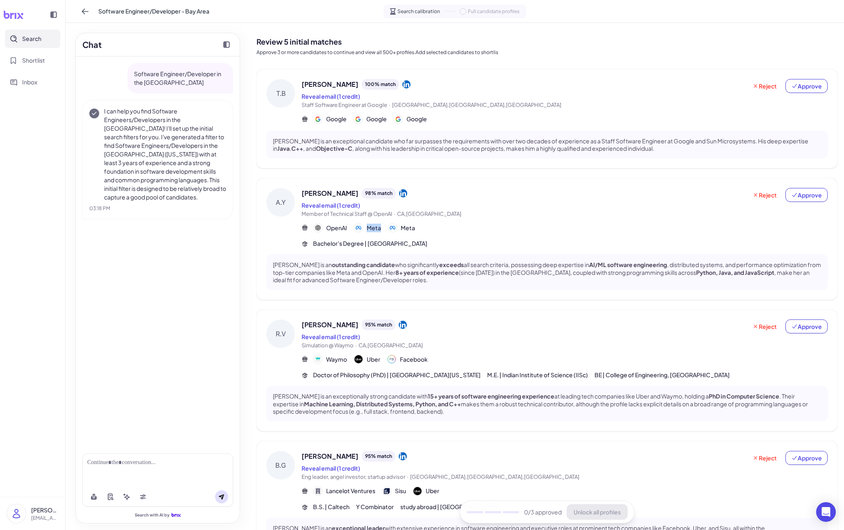
click at [381, 223] on div "OpenAI Meta Meta" at bounding box center [364, 228] width 102 height 10
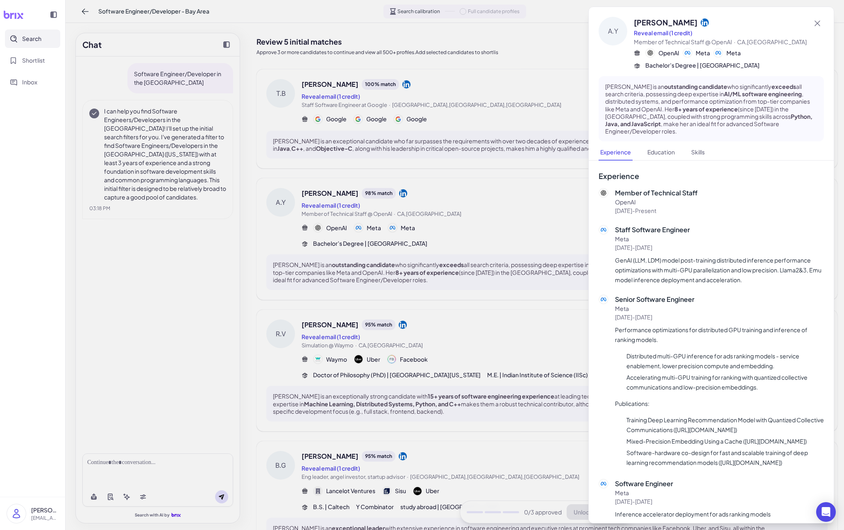
click at [369, 310] on div at bounding box center [422, 265] width 844 height 530
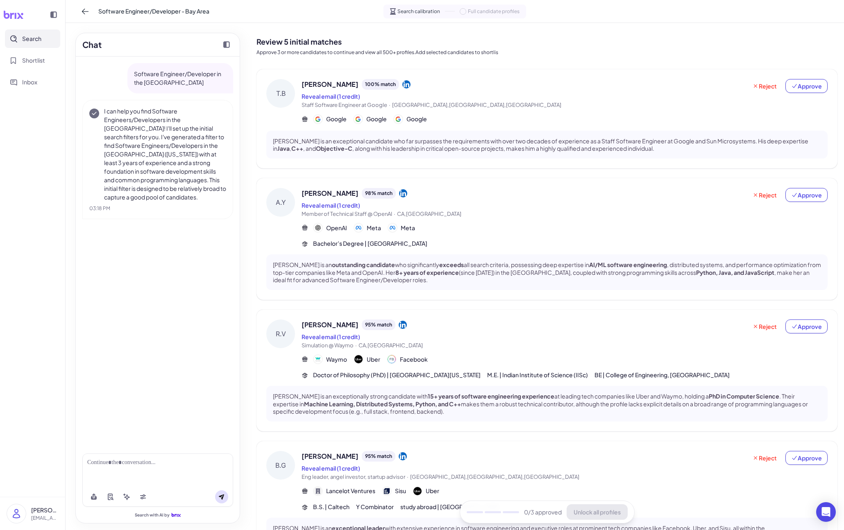
click at [356, 329] on span "Raajay Viswanathan" at bounding box center [329, 325] width 57 height 10
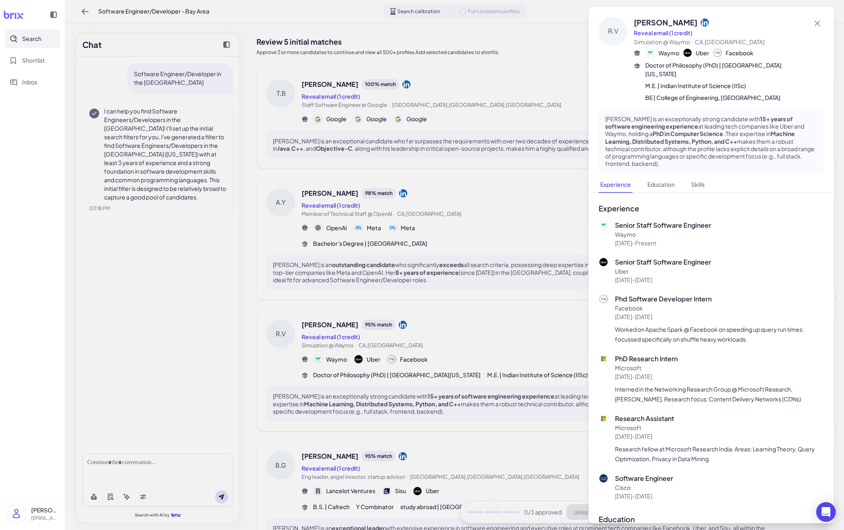
click at [352, 312] on div at bounding box center [422, 265] width 844 height 530
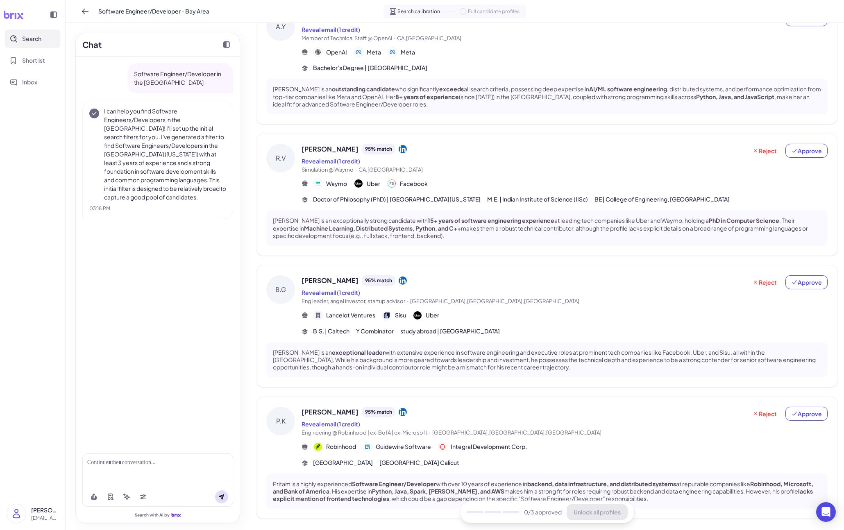
scroll to position [194, 0]
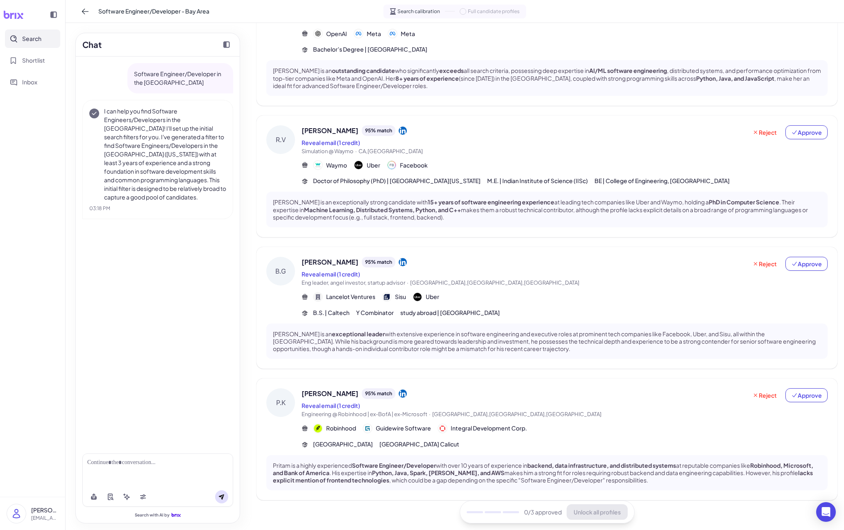
click at [330, 262] on span "Brent Goldman" at bounding box center [329, 262] width 57 height 10
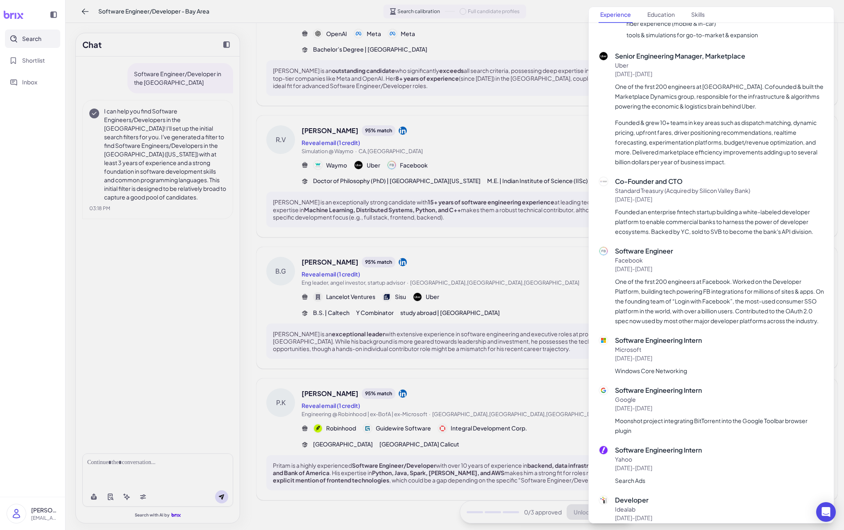
scroll to position [664, 0]
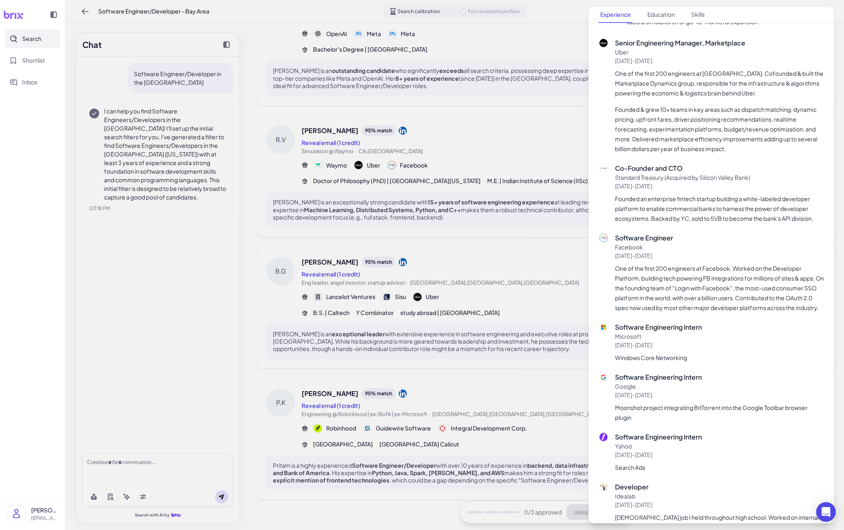
click at [511, 382] on div at bounding box center [422, 265] width 844 height 530
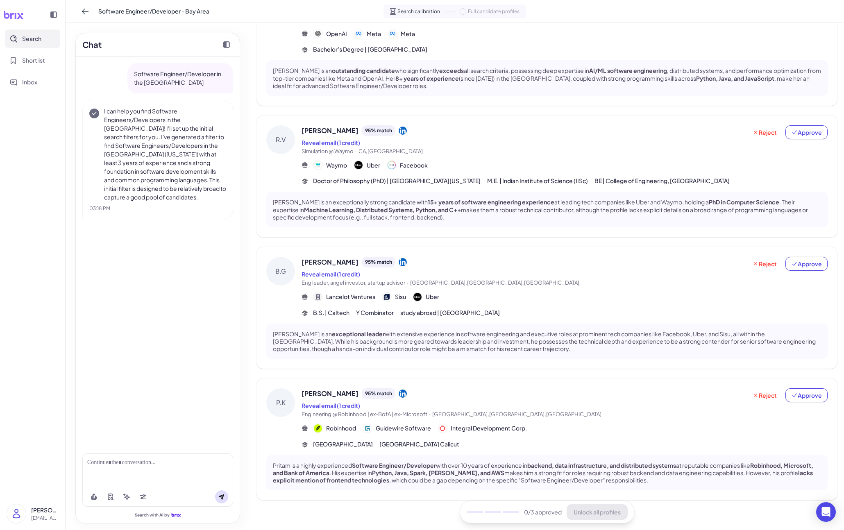
click at [513, 395] on div "Pritam K Dey 95 % match" at bounding box center [523, 393] width 445 height 11
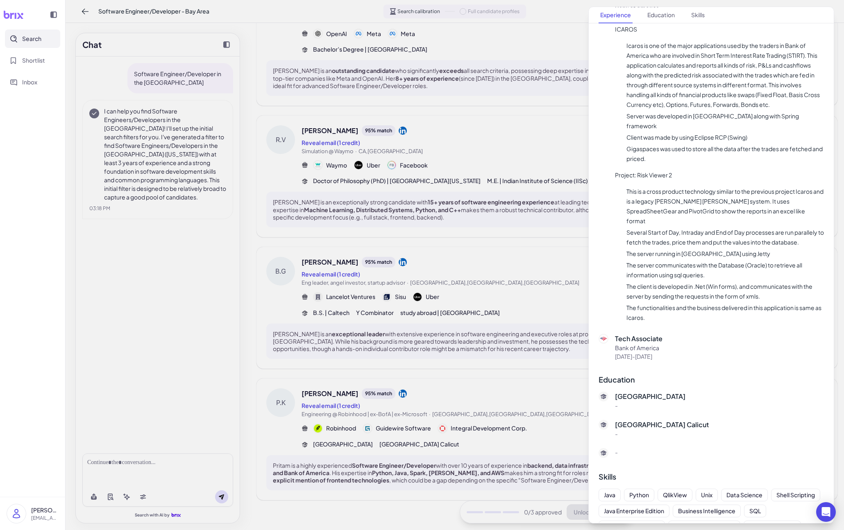
scroll to position [1611, 0]
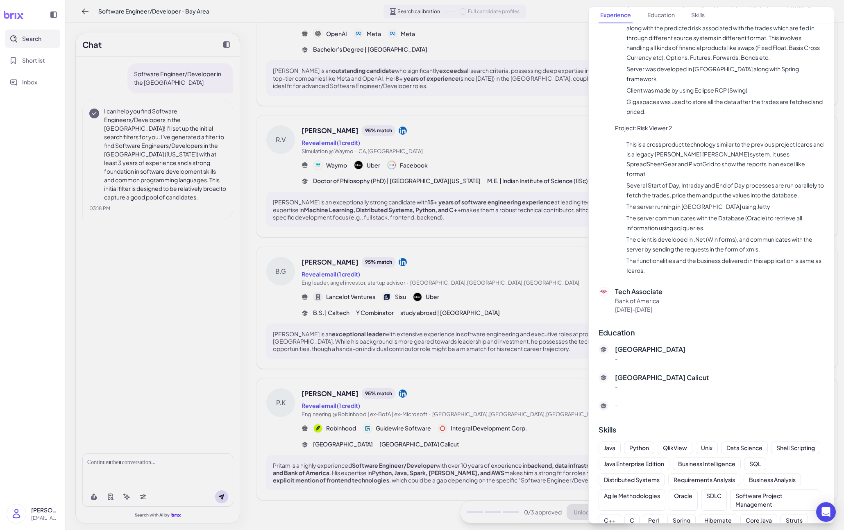
click at [422, 367] on div at bounding box center [422, 265] width 844 height 530
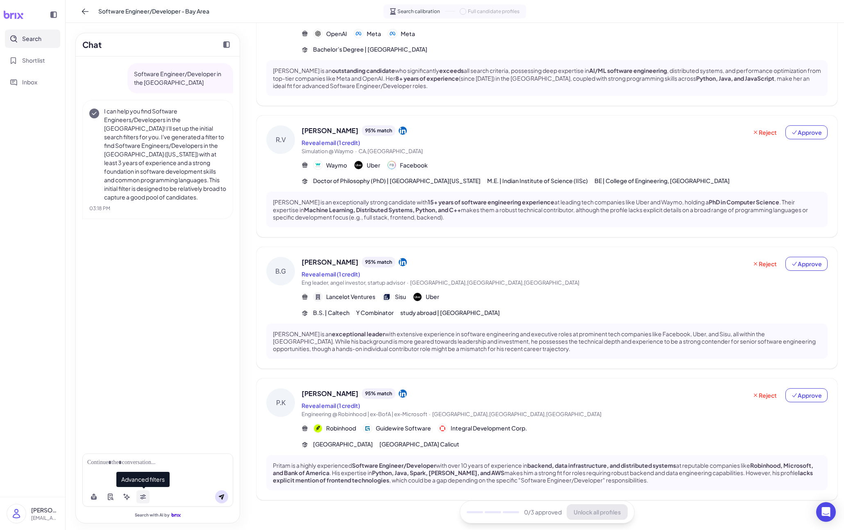
click at [141, 501] on button at bounding box center [142, 496] width 13 height 13
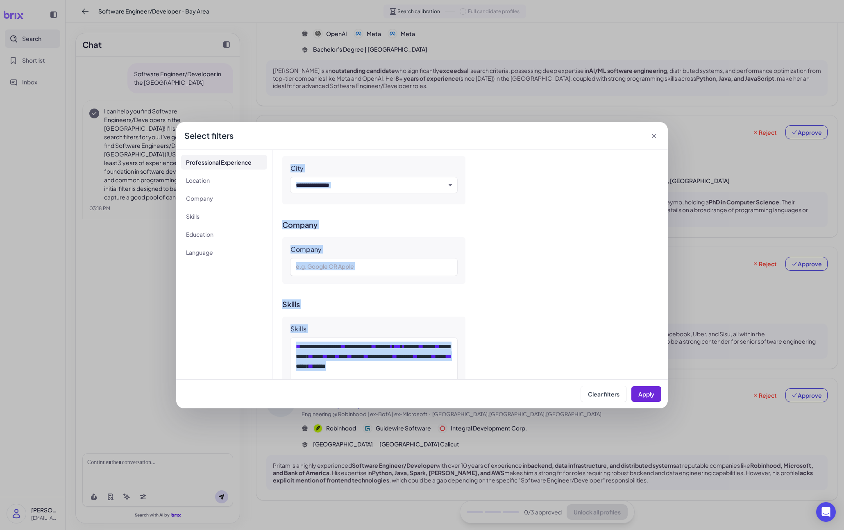
scroll to position [614, 0]
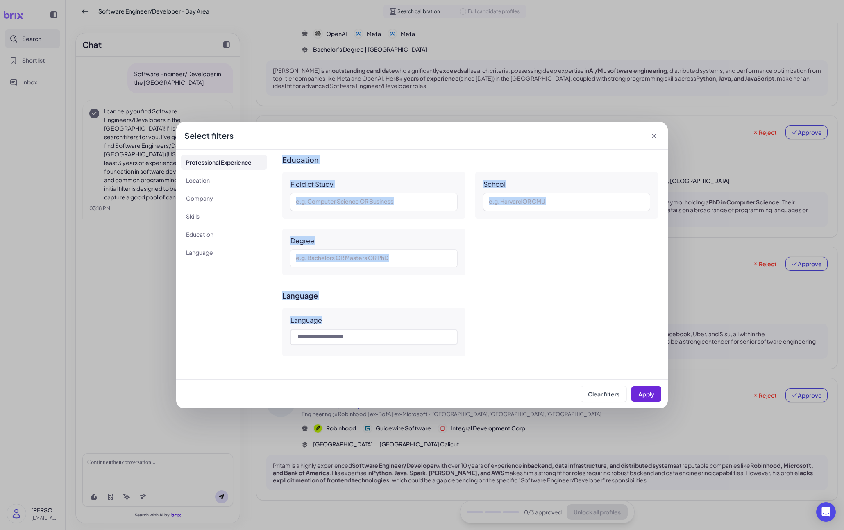
drag, startPoint x: 306, startPoint y: 199, endPoint x: 575, endPoint y: 426, distance: 351.6
click at [588, 429] on div "**********" at bounding box center [422, 265] width 844 height 530
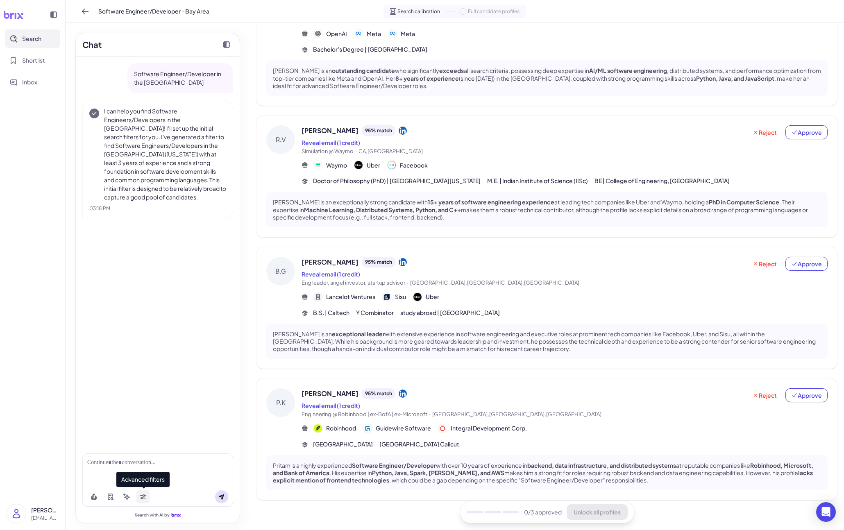
click at [138, 495] on button at bounding box center [142, 496] width 13 height 13
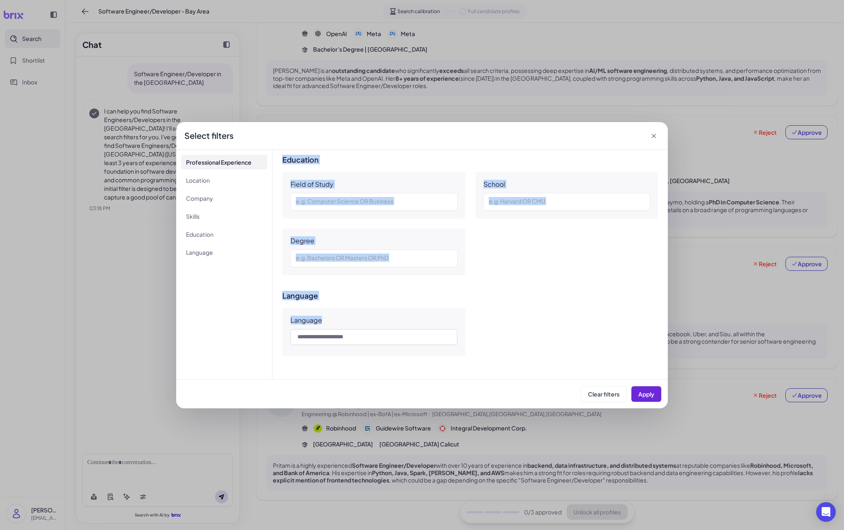
drag, startPoint x: 301, startPoint y: 187, endPoint x: 509, endPoint y: 410, distance: 304.8
click at [509, 410] on div "**********" at bounding box center [422, 265] width 844 height 530
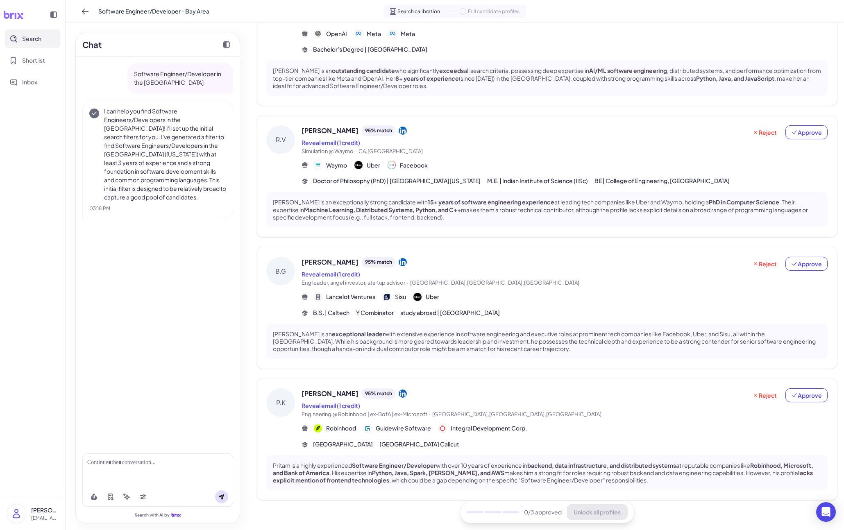
copy div "**********"
click at [143, 500] on button at bounding box center [142, 496] width 13 height 13
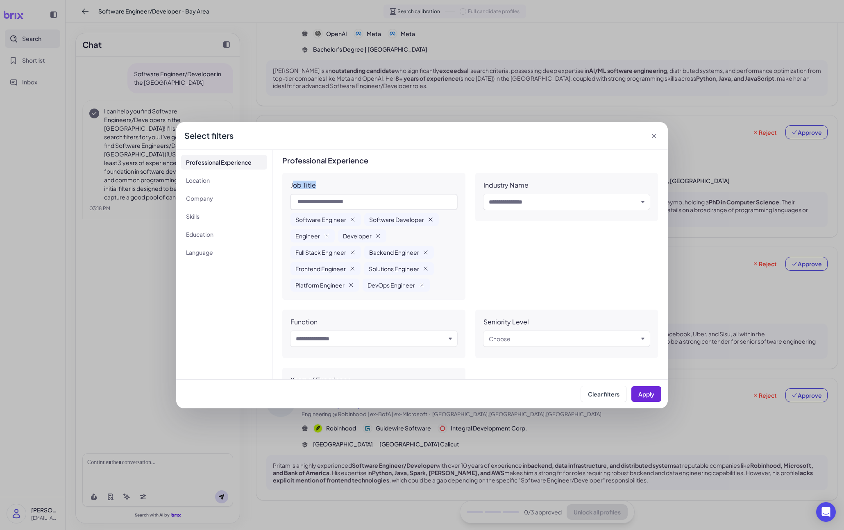
drag, startPoint x: 293, startPoint y: 186, endPoint x: 349, endPoint y: 209, distance: 60.5
click at [349, 209] on div "Job Title Software Engineer Software Developer Engineer Developer Full Stack En…" at bounding box center [373, 236] width 183 height 127
click at [302, 182] on div "Job Title" at bounding box center [302, 185] width 25 height 8
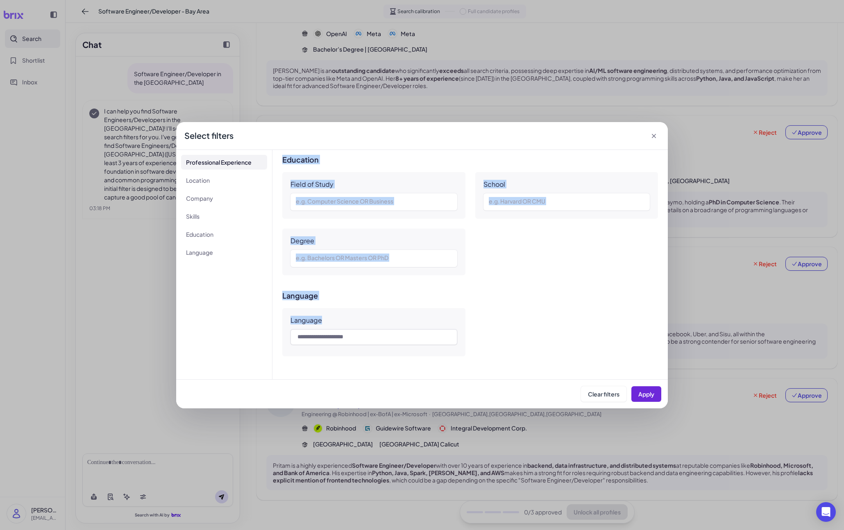
drag, startPoint x: 290, startPoint y: 186, endPoint x: 489, endPoint y: 355, distance: 260.6
click at [489, 355] on div "**********" at bounding box center [469, 264] width 395 height 229
copy div "**********"
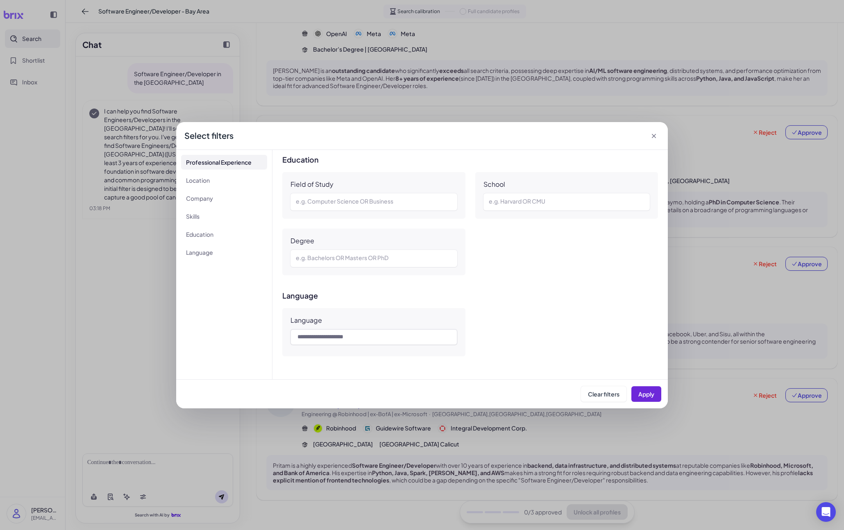
click at [657, 137] on icon at bounding box center [653, 136] width 8 height 8
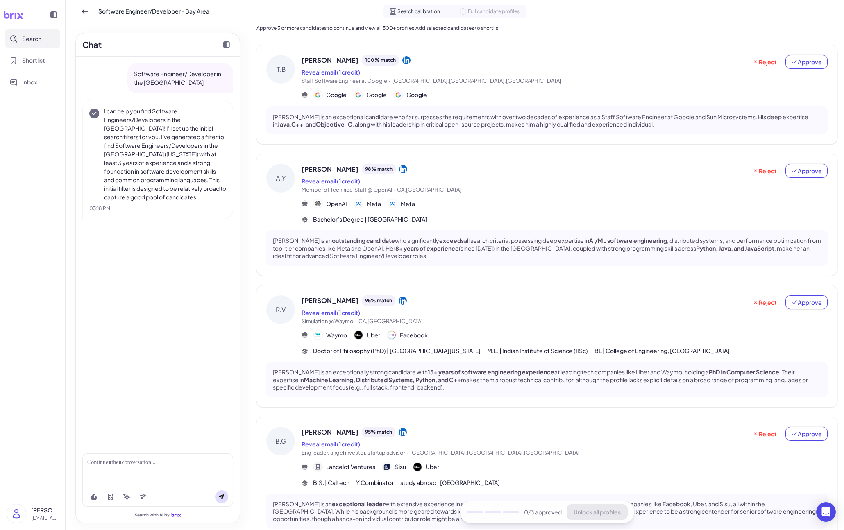
scroll to position [0, 0]
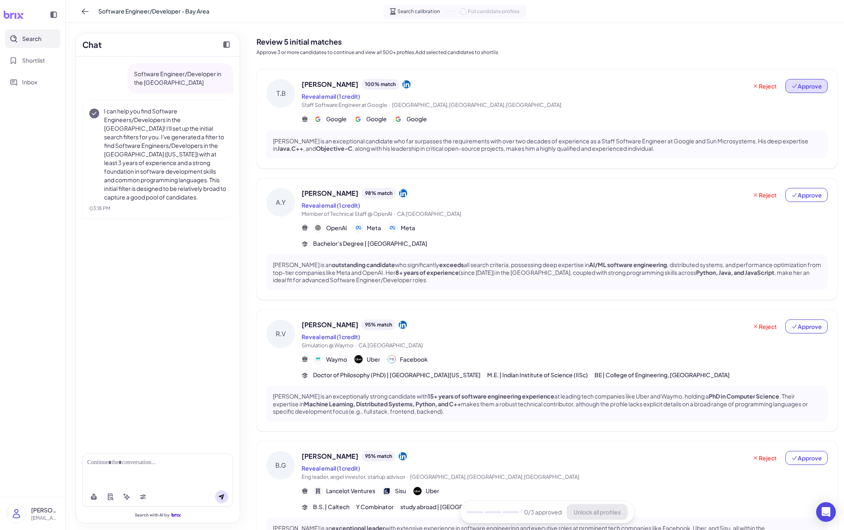
click at [803, 88] on span "Approve" at bounding box center [806, 86] width 31 height 8
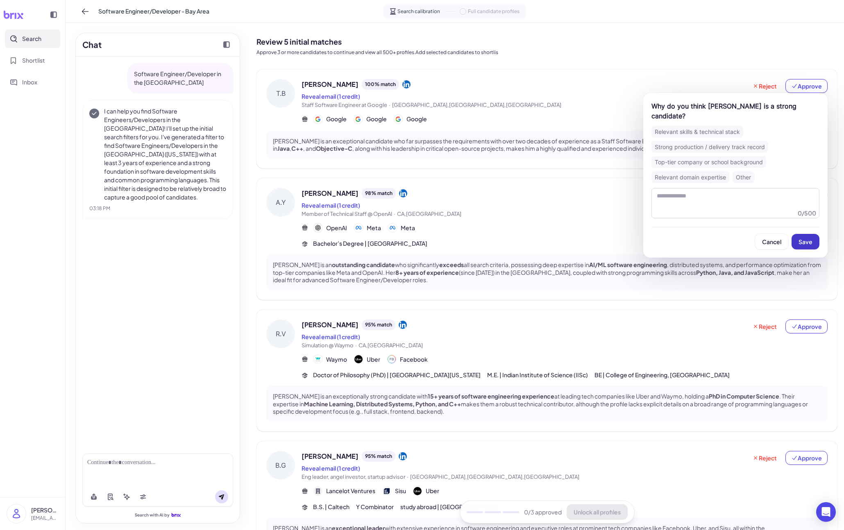
click at [808, 234] on button "Save" at bounding box center [805, 242] width 28 height 16
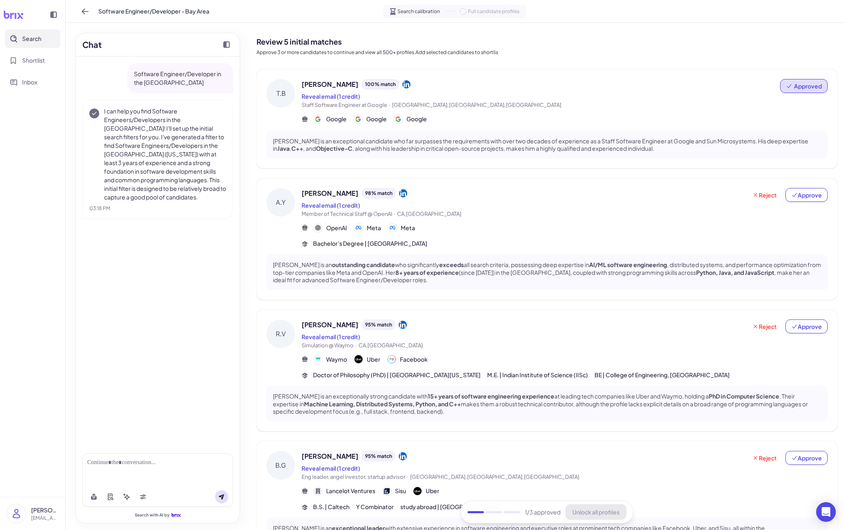
click at [806, 202] on div "Reject Approve" at bounding box center [787, 203] width 81 height 30
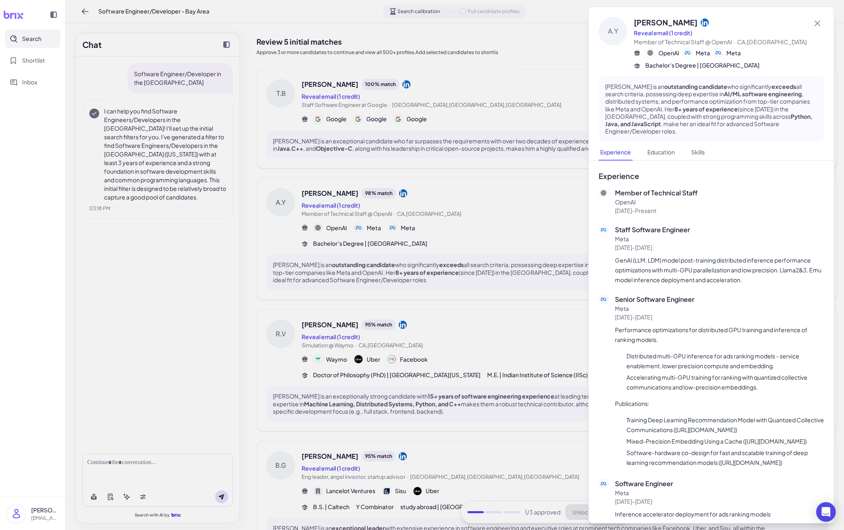
click at [809, 194] on div "Member of Technical Staff OpenAI 2024-10-01 - Present" at bounding box center [710, 201] width 225 height 27
drag, startPoint x: 486, startPoint y: 299, endPoint x: 725, endPoint y: 234, distance: 247.7
click at [493, 300] on div at bounding box center [422, 265] width 844 height 530
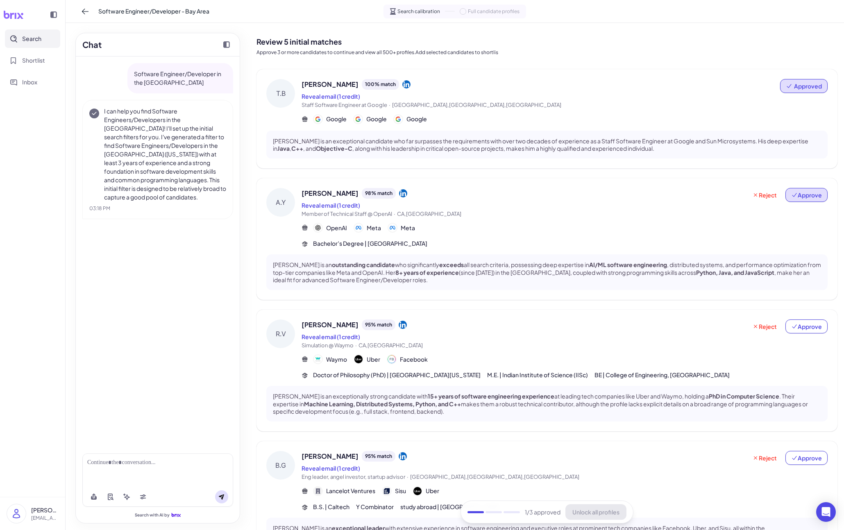
click at [799, 198] on span "Approve" at bounding box center [806, 195] width 31 height 8
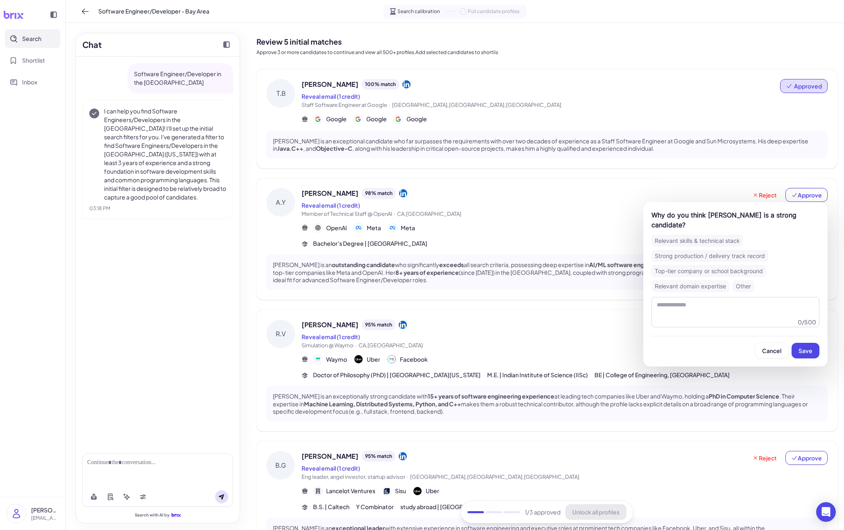
click at [798, 345] on button "Save" at bounding box center [805, 351] width 28 height 16
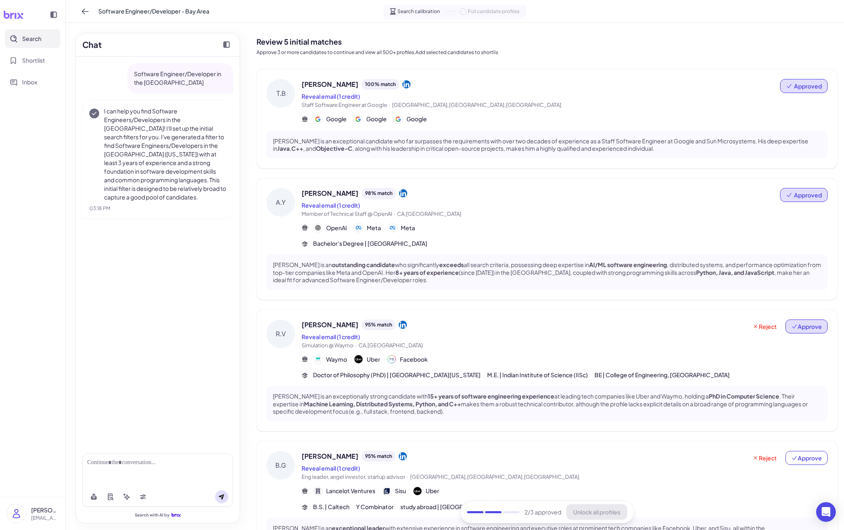
click at [806, 333] on button "Approve" at bounding box center [806, 326] width 42 height 14
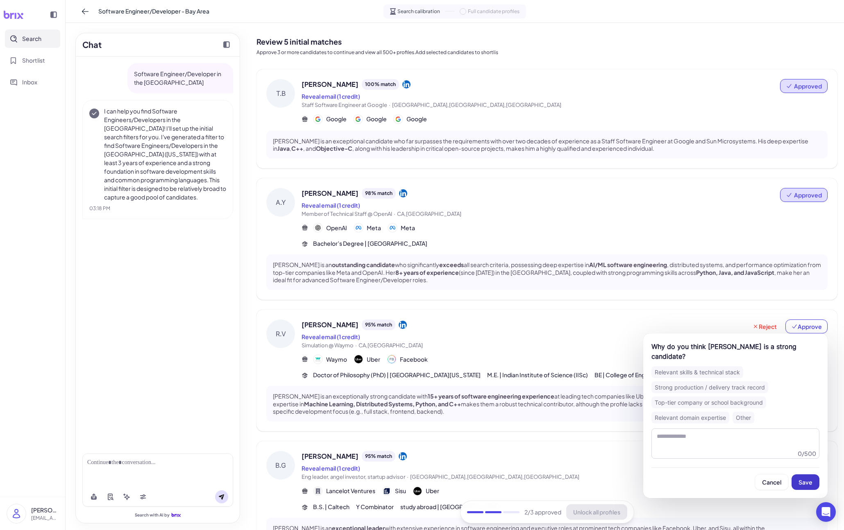
click at [801, 474] on button "Save" at bounding box center [805, 482] width 28 height 16
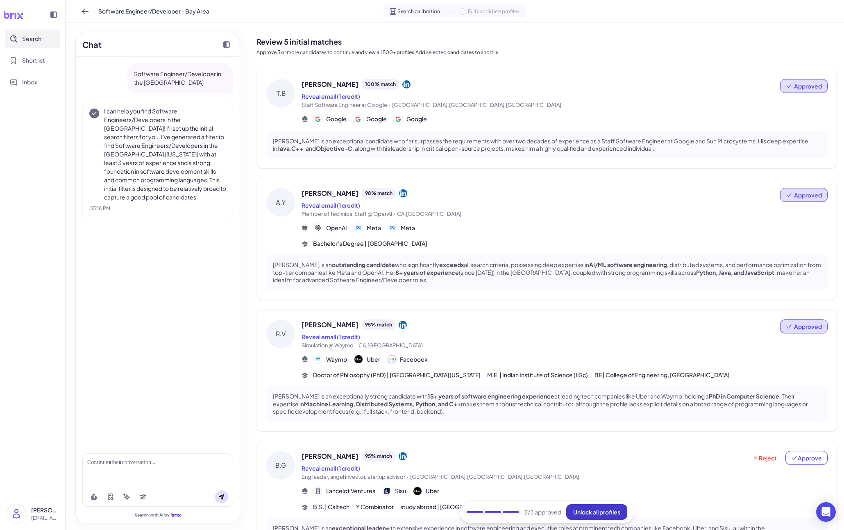
click at [596, 519] on button "Unlock all profiles" at bounding box center [596, 512] width 61 height 16
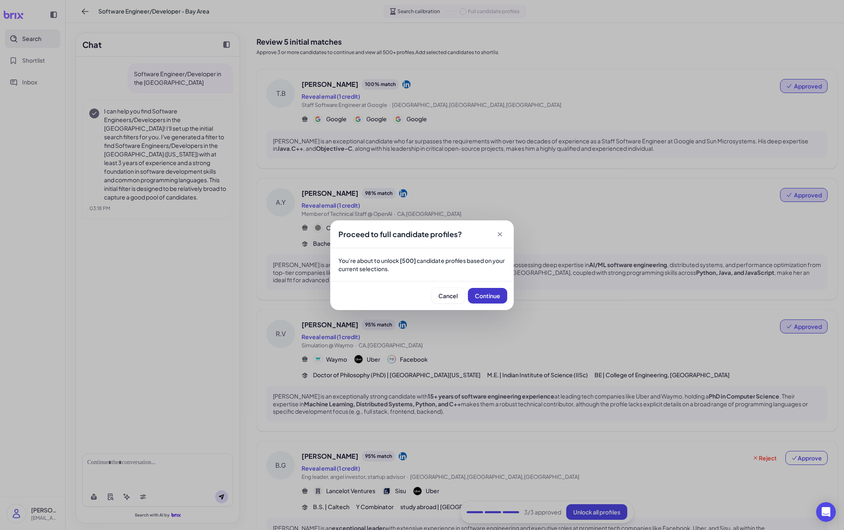
click at [486, 290] on button "Continue" at bounding box center [487, 296] width 39 height 16
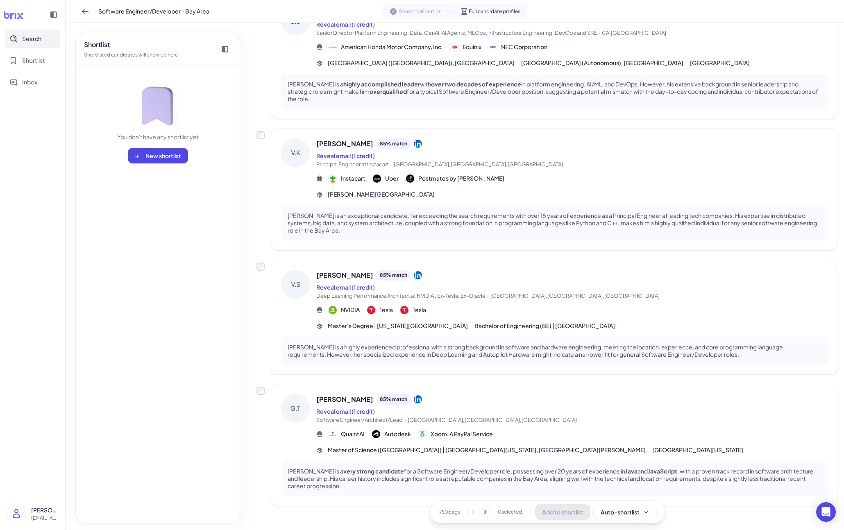
scroll to position [865, 0]
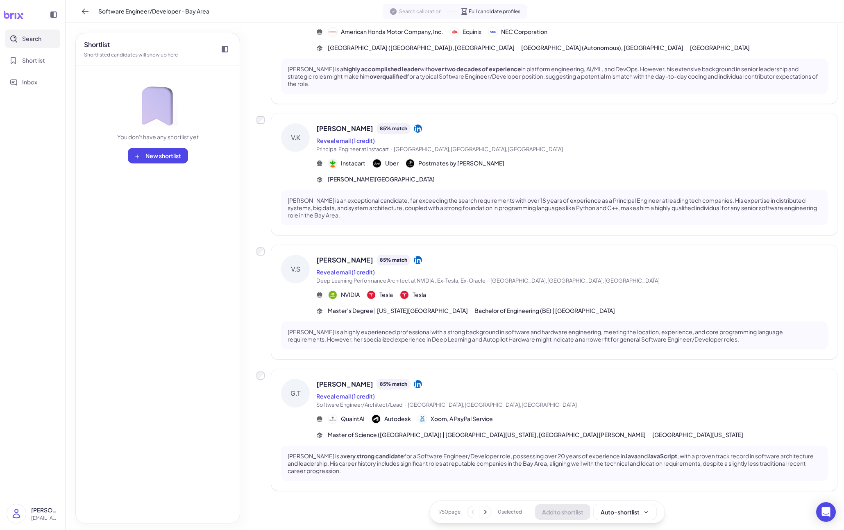
click at [472, 399] on div "Reveal email (1 credit)" at bounding box center [571, 396] width 511 height 10
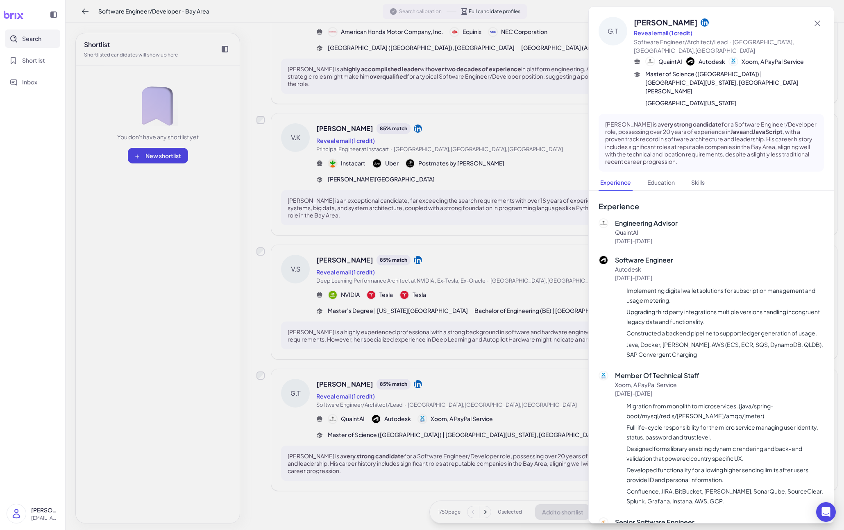
drag, startPoint x: 503, startPoint y: 415, endPoint x: 502, endPoint y: 433, distance: 18.0
click at [503, 416] on div at bounding box center [422, 265] width 844 height 530
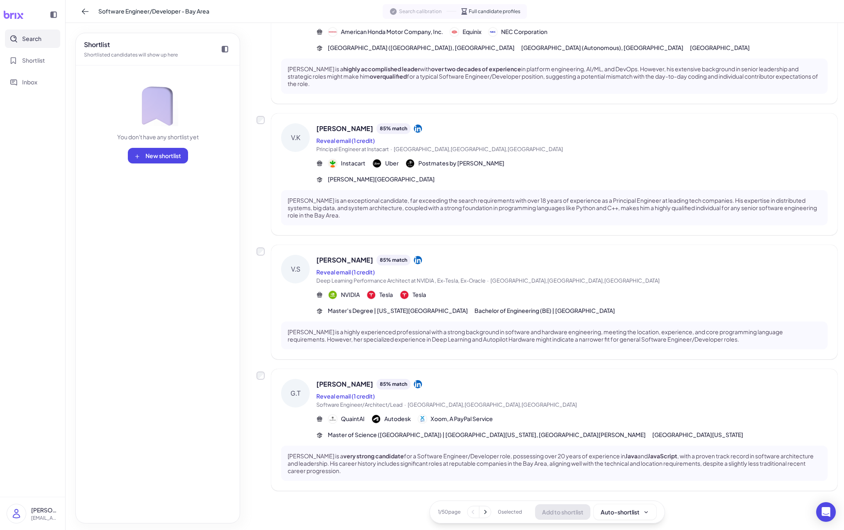
click at [482, 509] on icon at bounding box center [485, 512] width 8 height 8
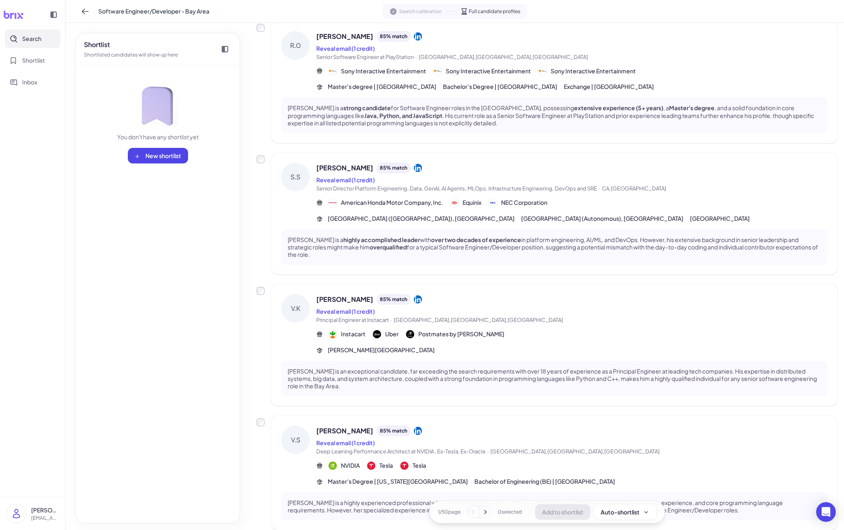
click at [483, 509] on icon at bounding box center [485, 512] width 8 height 8
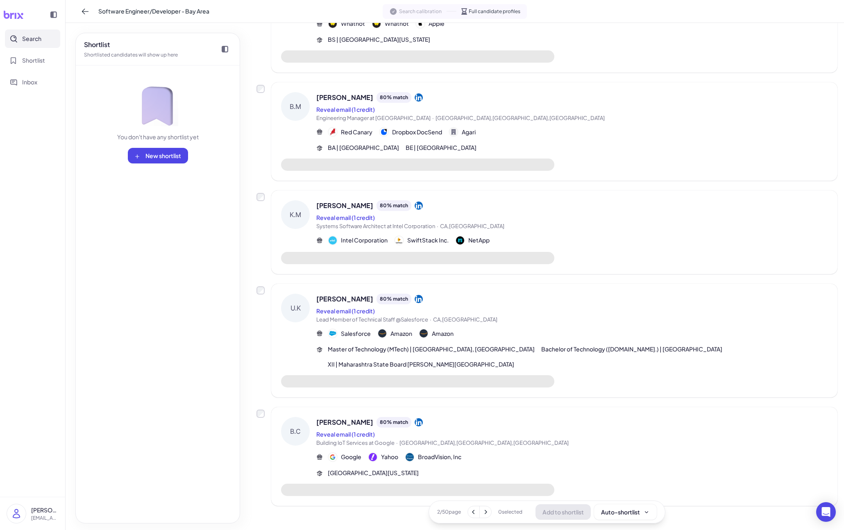
scroll to position [686, 0]
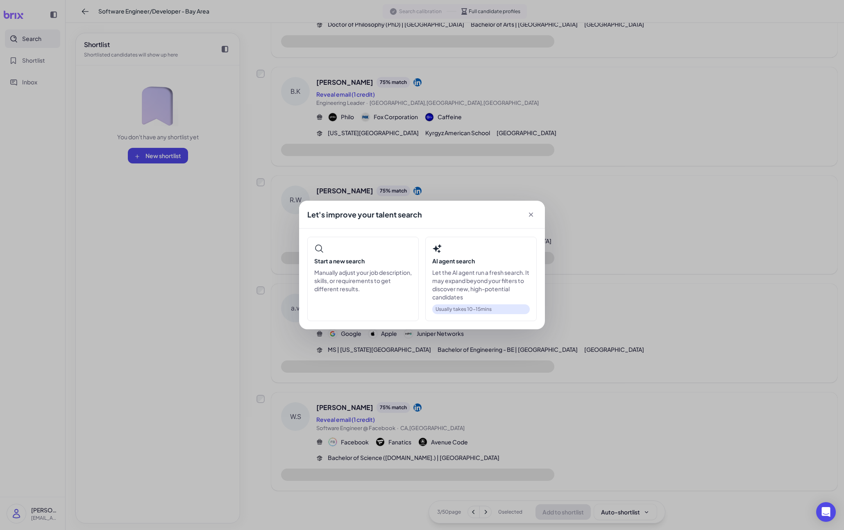
click at [483, 510] on div "Let's improve your talent search Start a new search Manually adjust your job de…" at bounding box center [422, 265] width 844 height 530
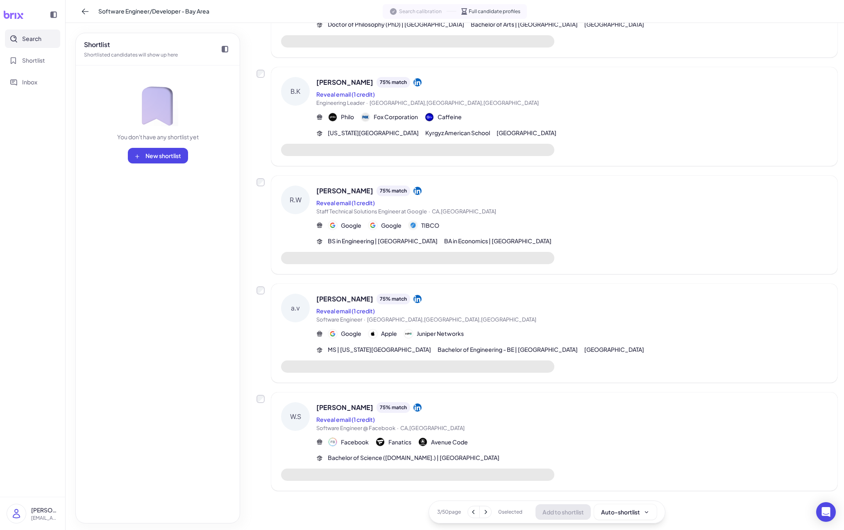
click at [483, 510] on icon at bounding box center [485, 512] width 8 height 8
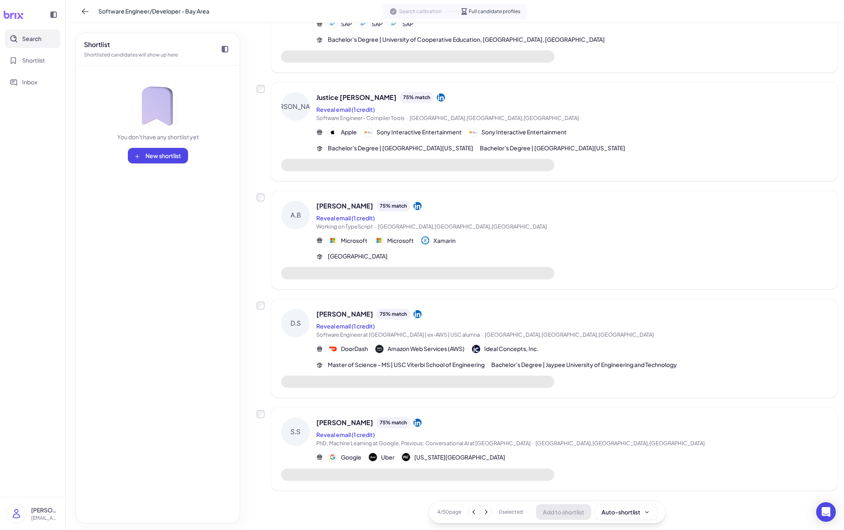
click at [483, 510] on icon at bounding box center [486, 512] width 8 height 8
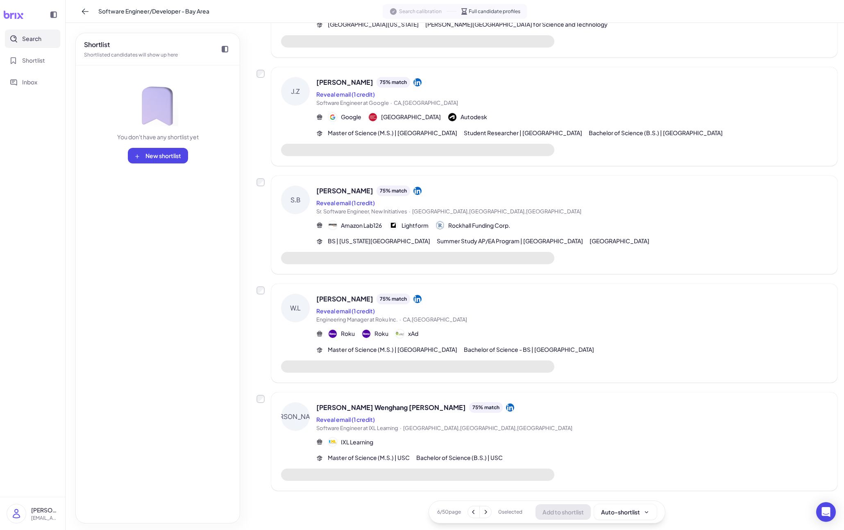
click at [483, 510] on icon at bounding box center [485, 512] width 8 height 8
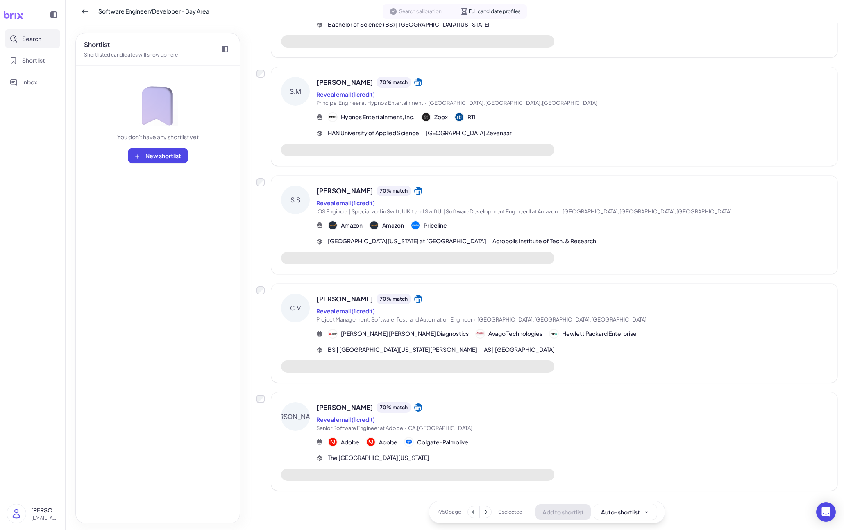
click at [483, 510] on icon at bounding box center [485, 512] width 8 height 8
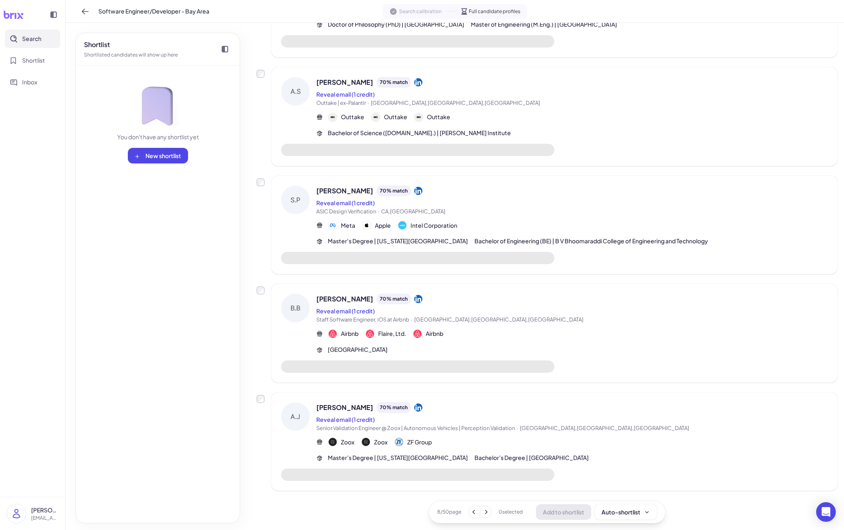
click at [483, 510] on icon at bounding box center [486, 512] width 8 height 8
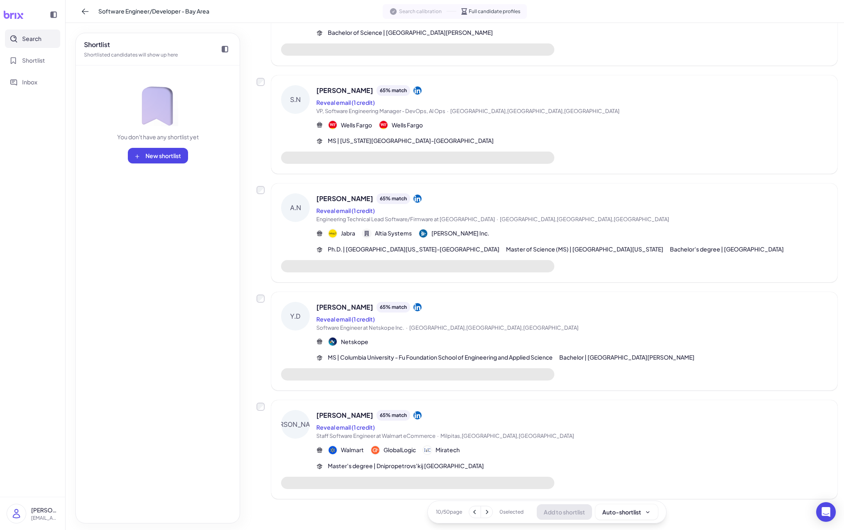
click at [483, 510] on icon at bounding box center [486, 512] width 8 height 8
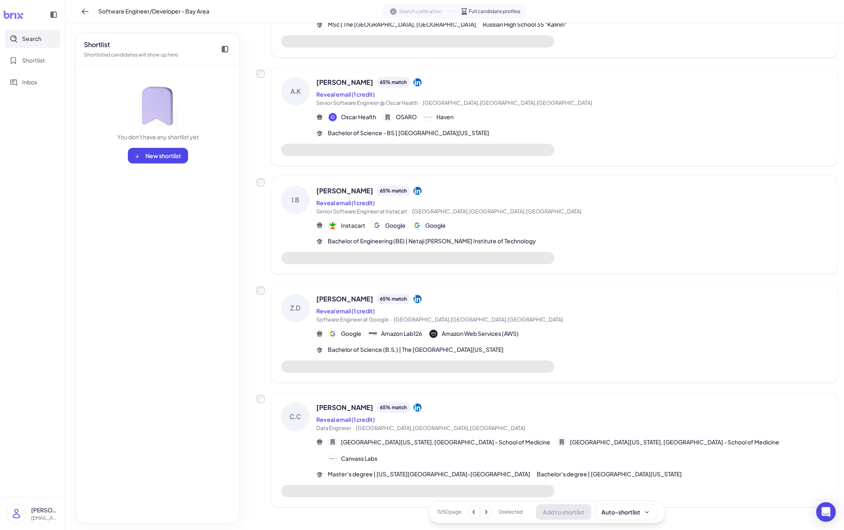
click at [483, 510] on icon at bounding box center [486, 512] width 8 height 8
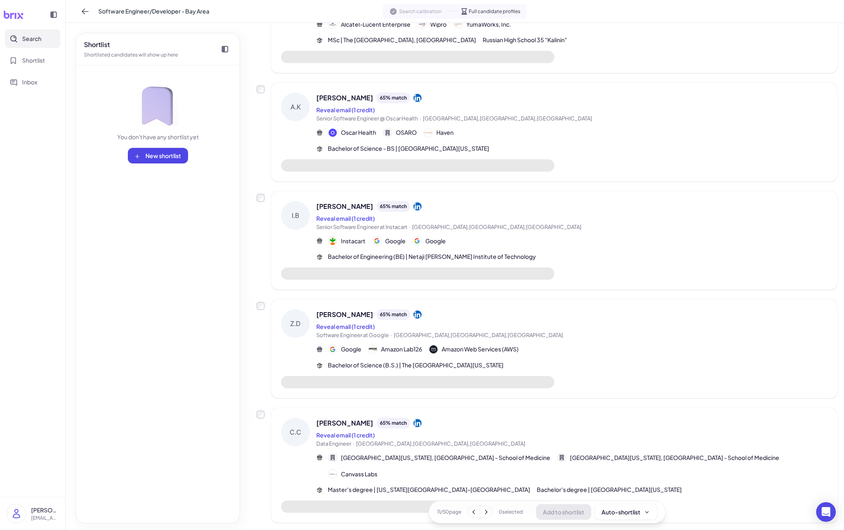
click at [483, 510] on icon at bounding box center [486, 512] width 8 height 8
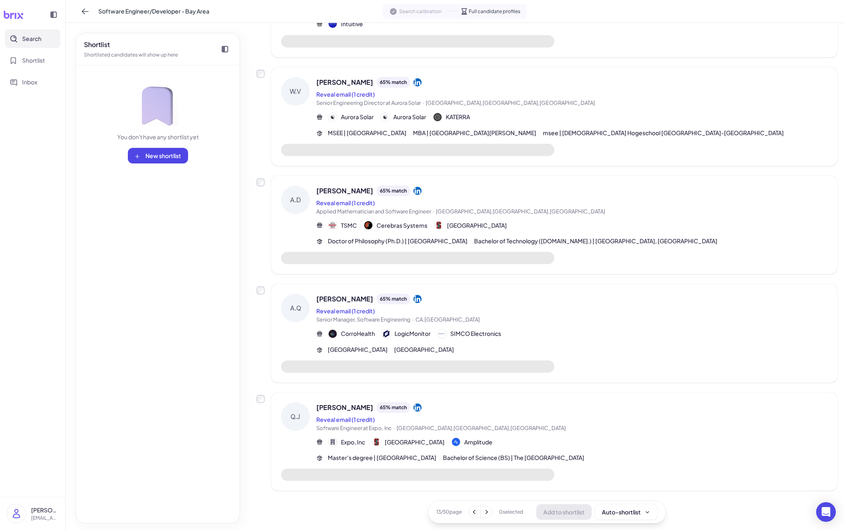
click at [483, 510] on icon at bounding box center [486, 512] width 8 height 8
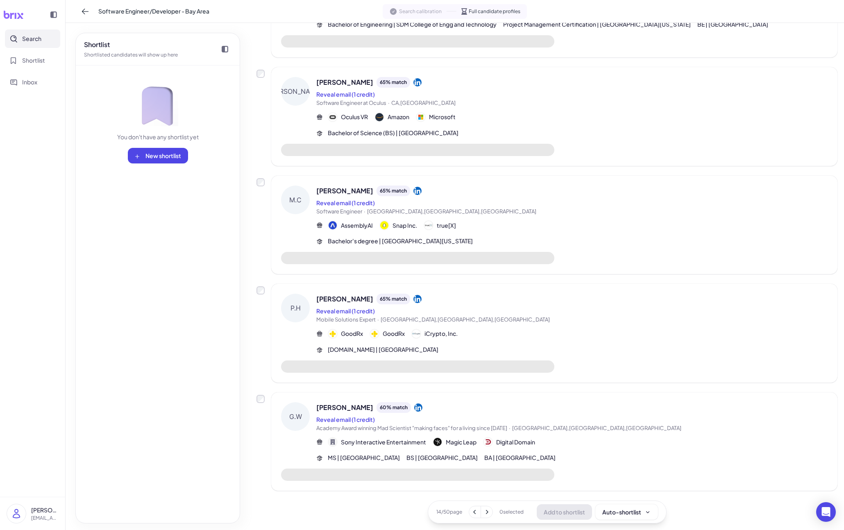
scroll to position [649, 0]
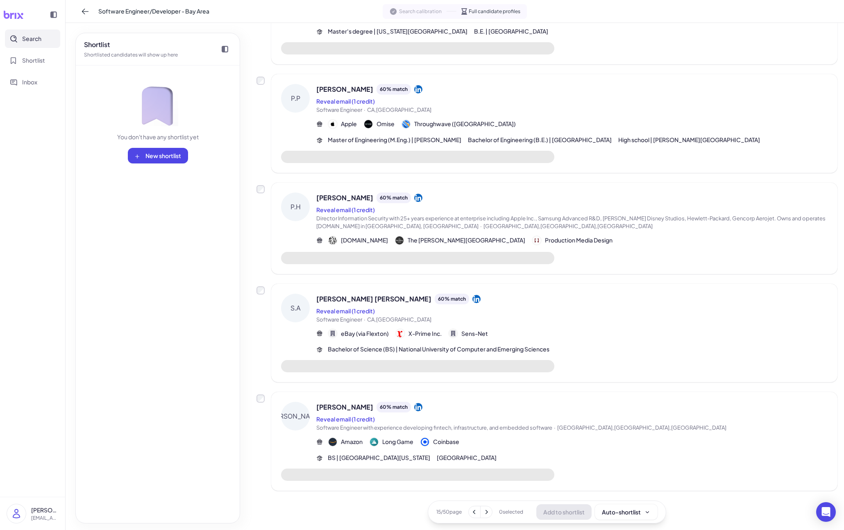
click at [483, 510] on icon at bounding box center [486, 512] width 8 height 8
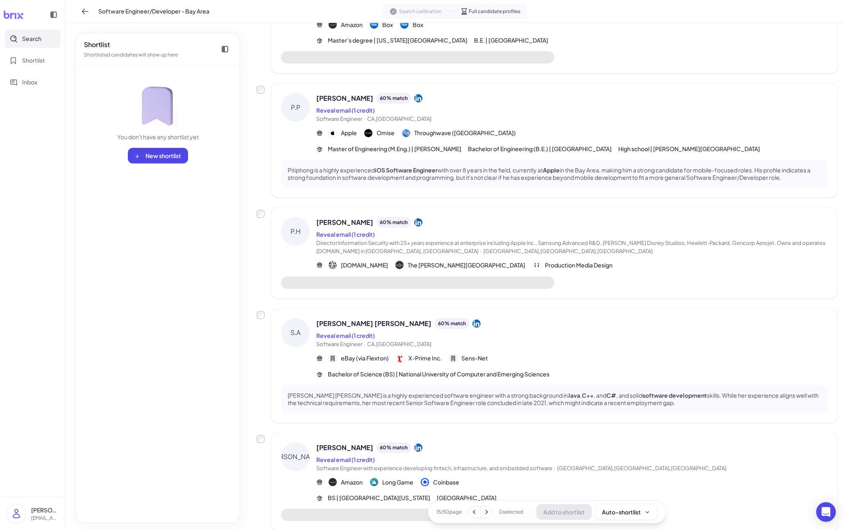
scroll to position [709, 0]
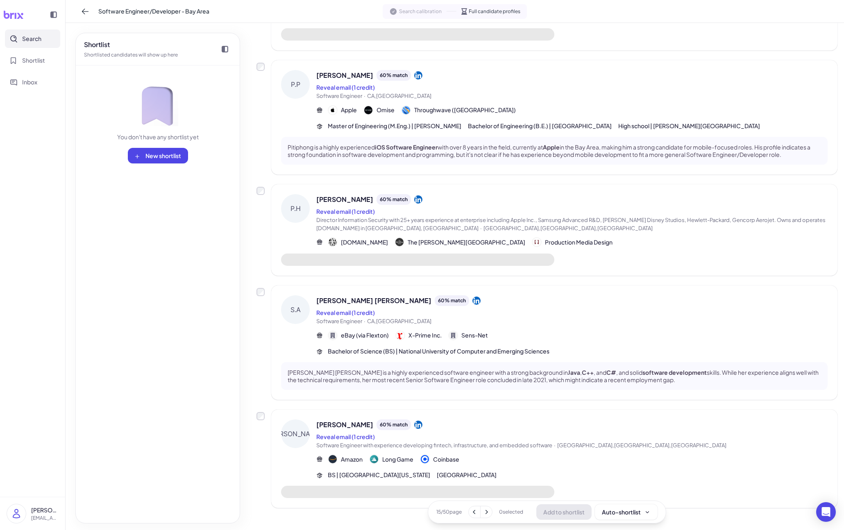
click at [506, 437] on div "Reveal email (1 credit)" at bounding box center [571, 437] width 511 height 10
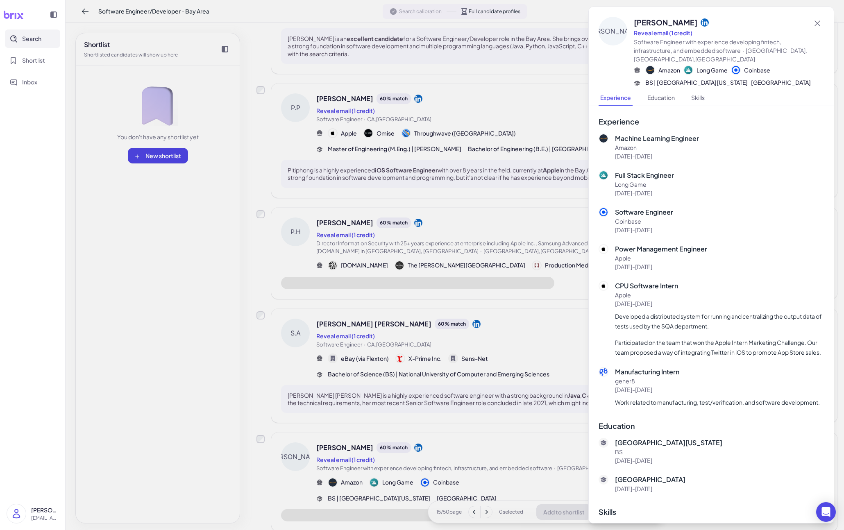
click at [506, 437] on div at bounding box center [422, 265] width 844 height 530
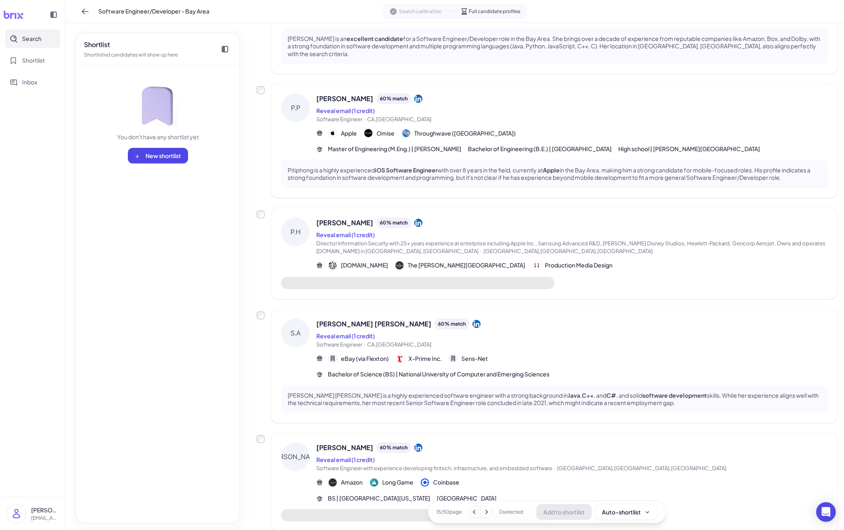
click at [484, 509] on icon at bounding box center [486, 512] width 8 height 8
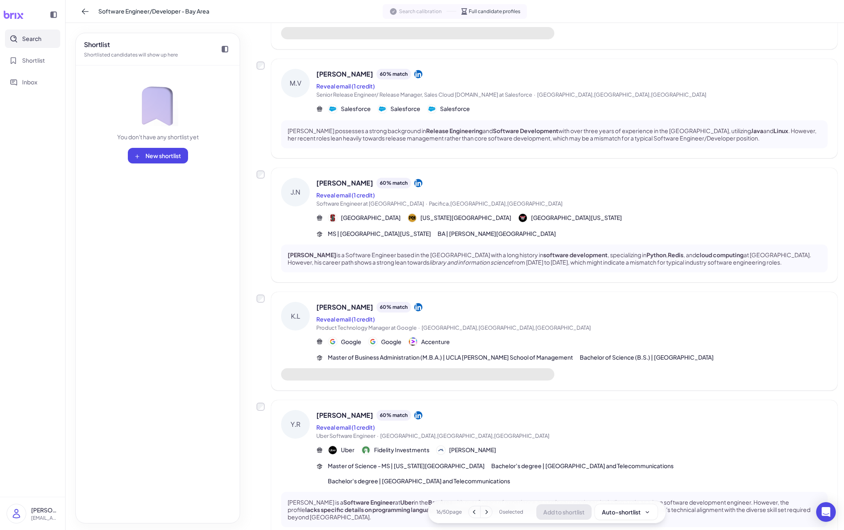
scroll to position [742, 0]
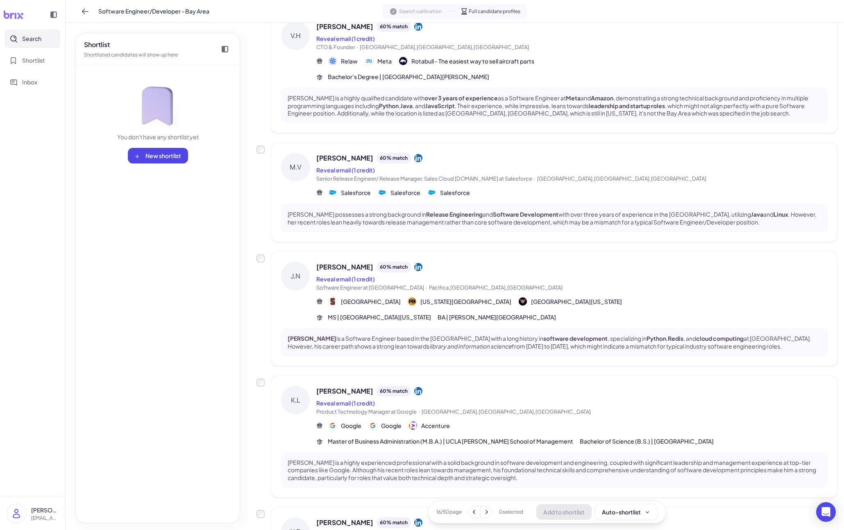
click at [44, 39] on button "Search" at bounding box center [32, 38] width 55 height 18
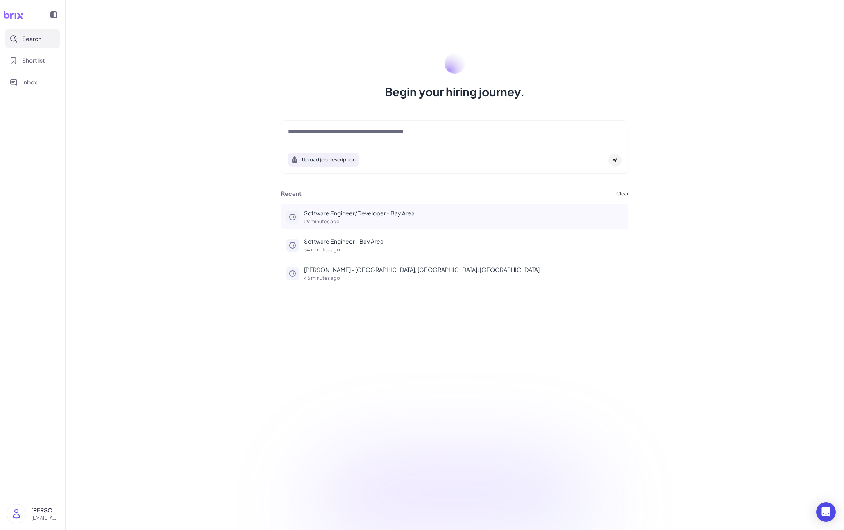
click at [327, 207] on button "Software Engineer/Developer - Bay Area 29 minutes ago" at bounding box center [454, 216] width 347 height 25
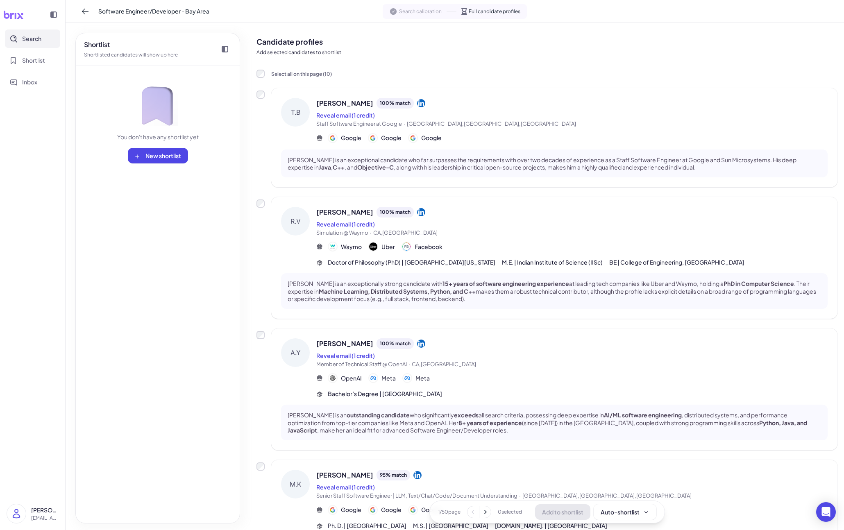
click at [491, 512] on div "1 / 50 page 0 selected Add to shortlist Auto-shortlist" at bounding box center [546, 511] width 235 height 23
click at [489, 513] on button at bounding box center [484, 511] width 11 height 11
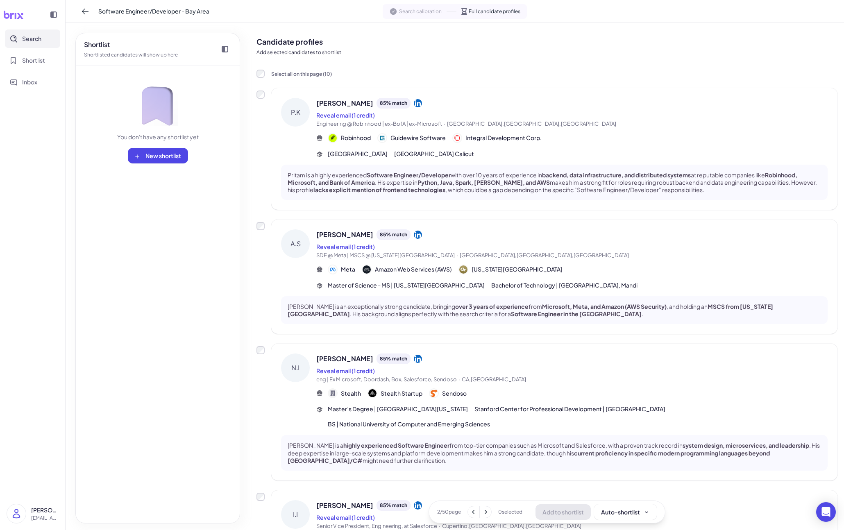
click at [489, 513] on icon at bounding box center [485, 512] width 8 height 8
